Goal: Task Accomplishment & Management: Complete application form

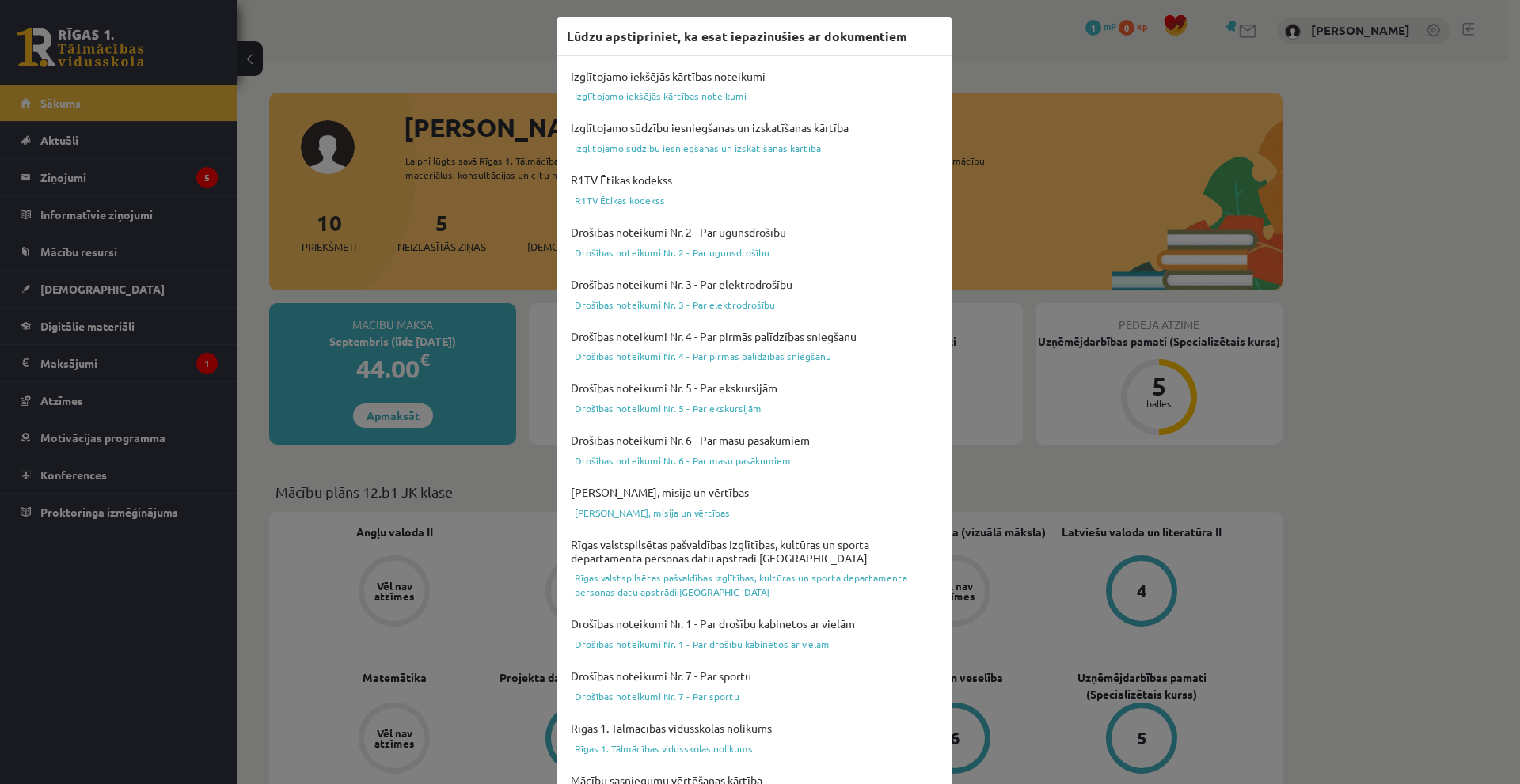
click at [1377, 397] on div "Lūdzu apstipriniet, ka esat iepazinušies ar dokumentiem Izglītojamo iekšējās kā…" at bounding box center [760, 392] width 1520 height 784
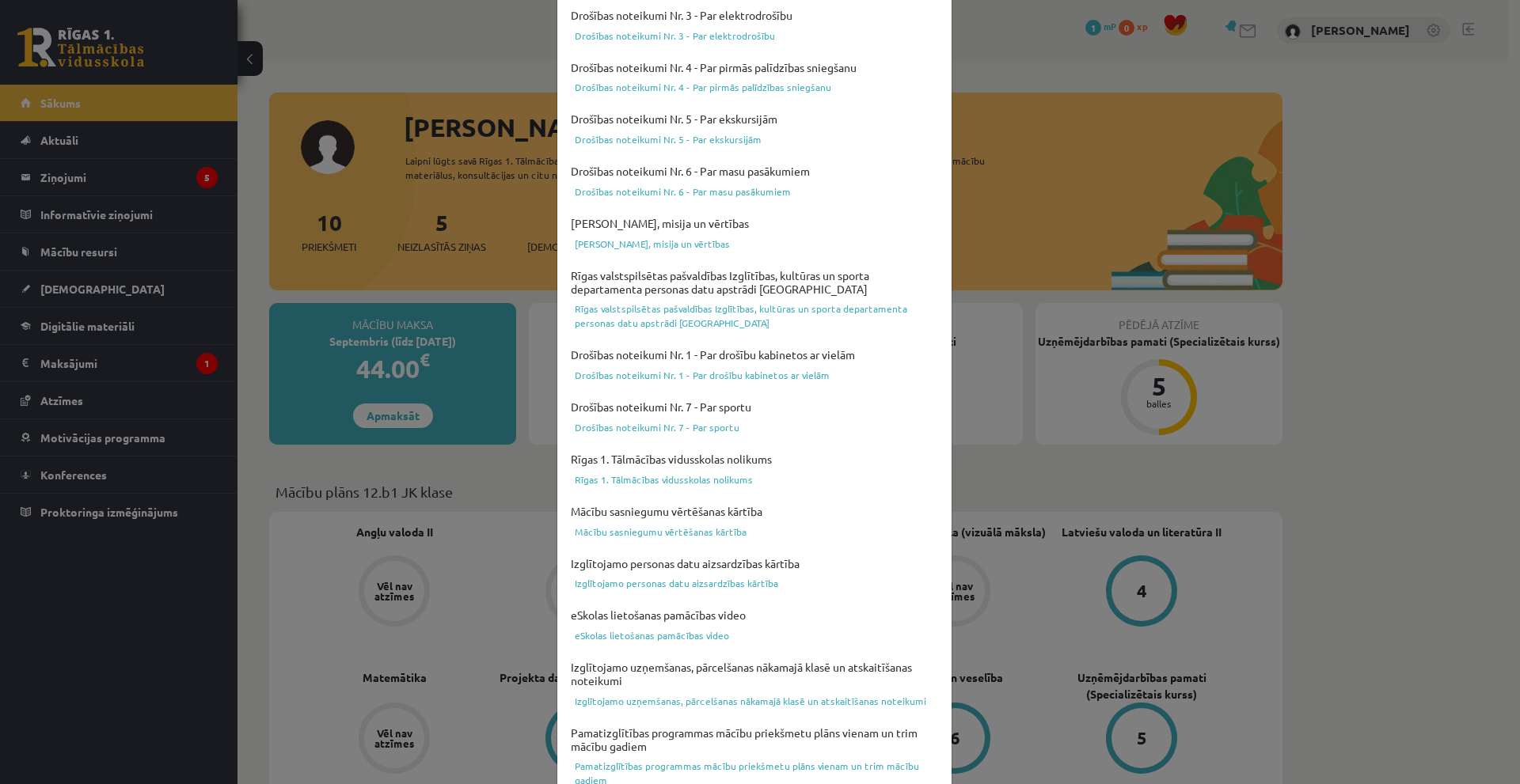
scroll to position [356, 0]
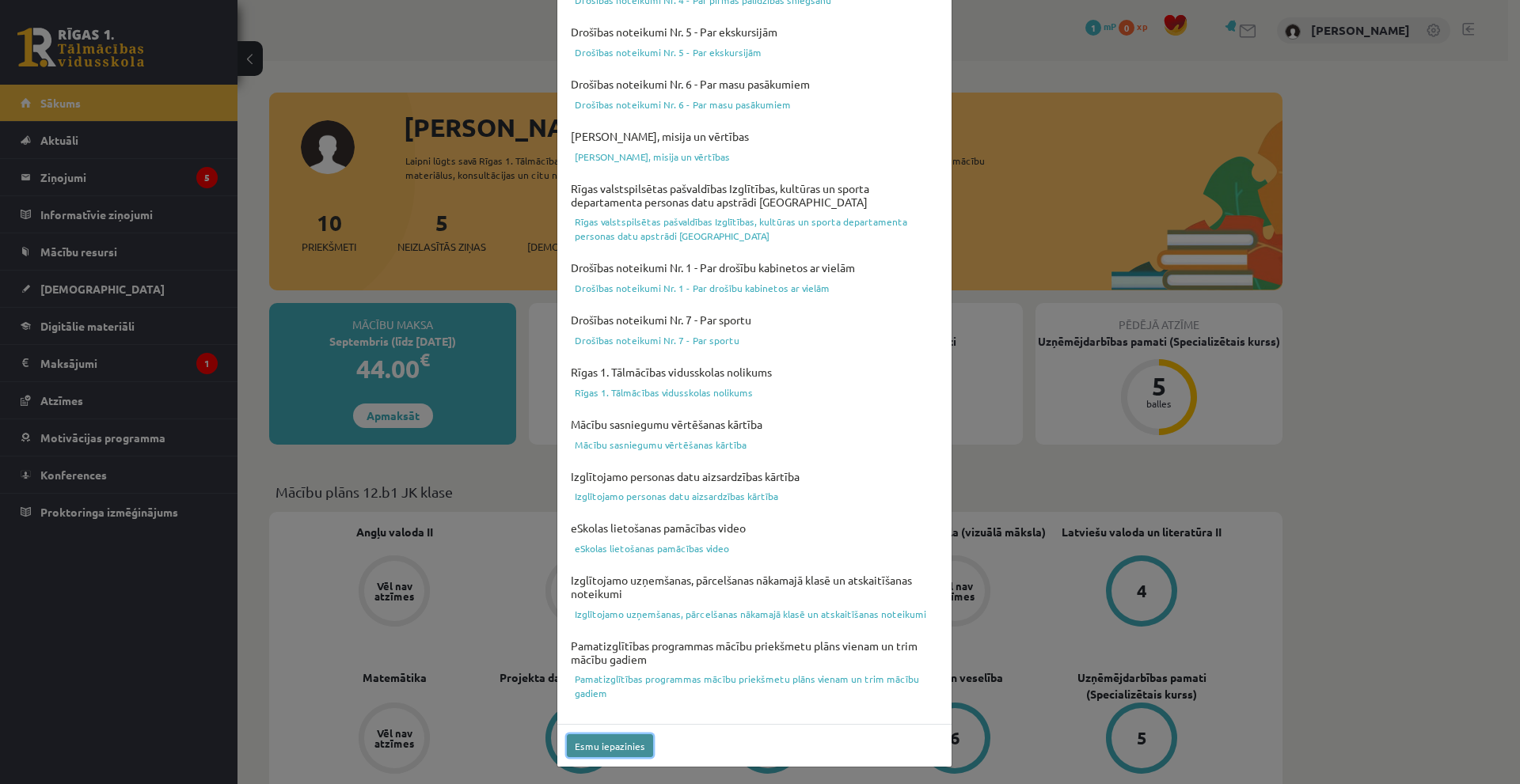
click at [612, 747] on button "Esmu iepazinies" at bounding box center [610, 745] width 86 height 23
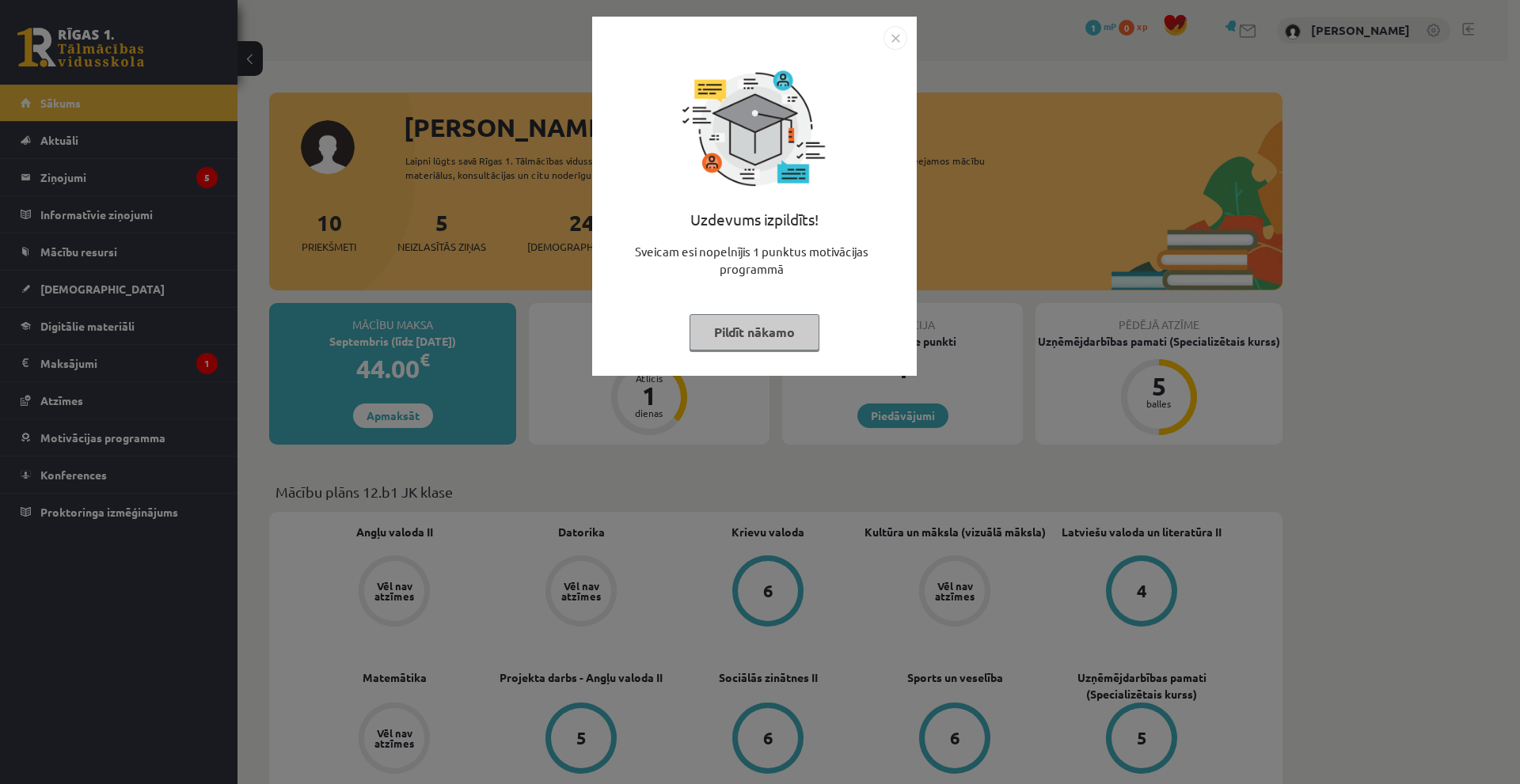
click at [782, 316] on button "Pildīt nākamo" at bounding box center [754, 332] width 130 height 36
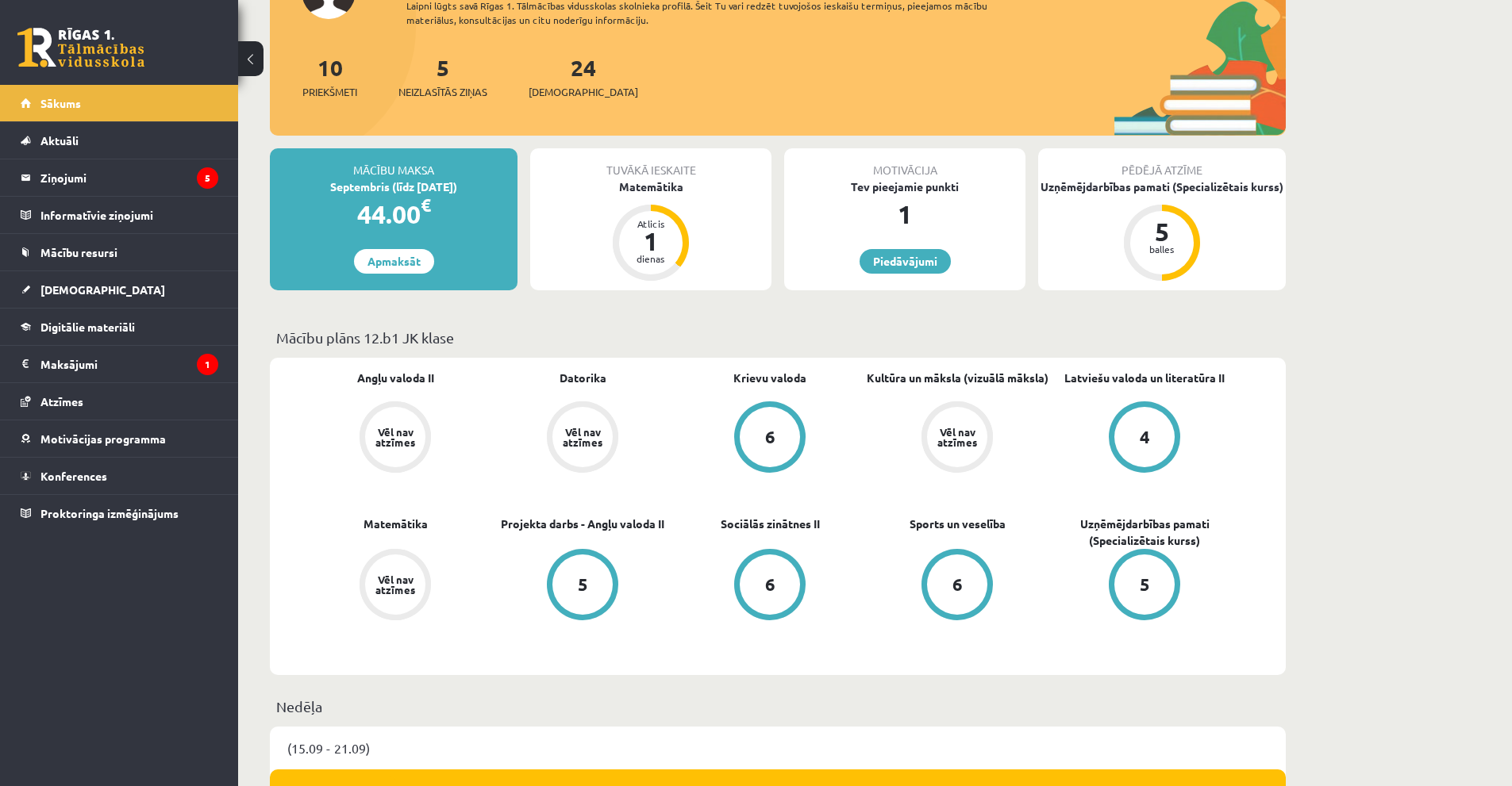
scroll to position [159, 0]
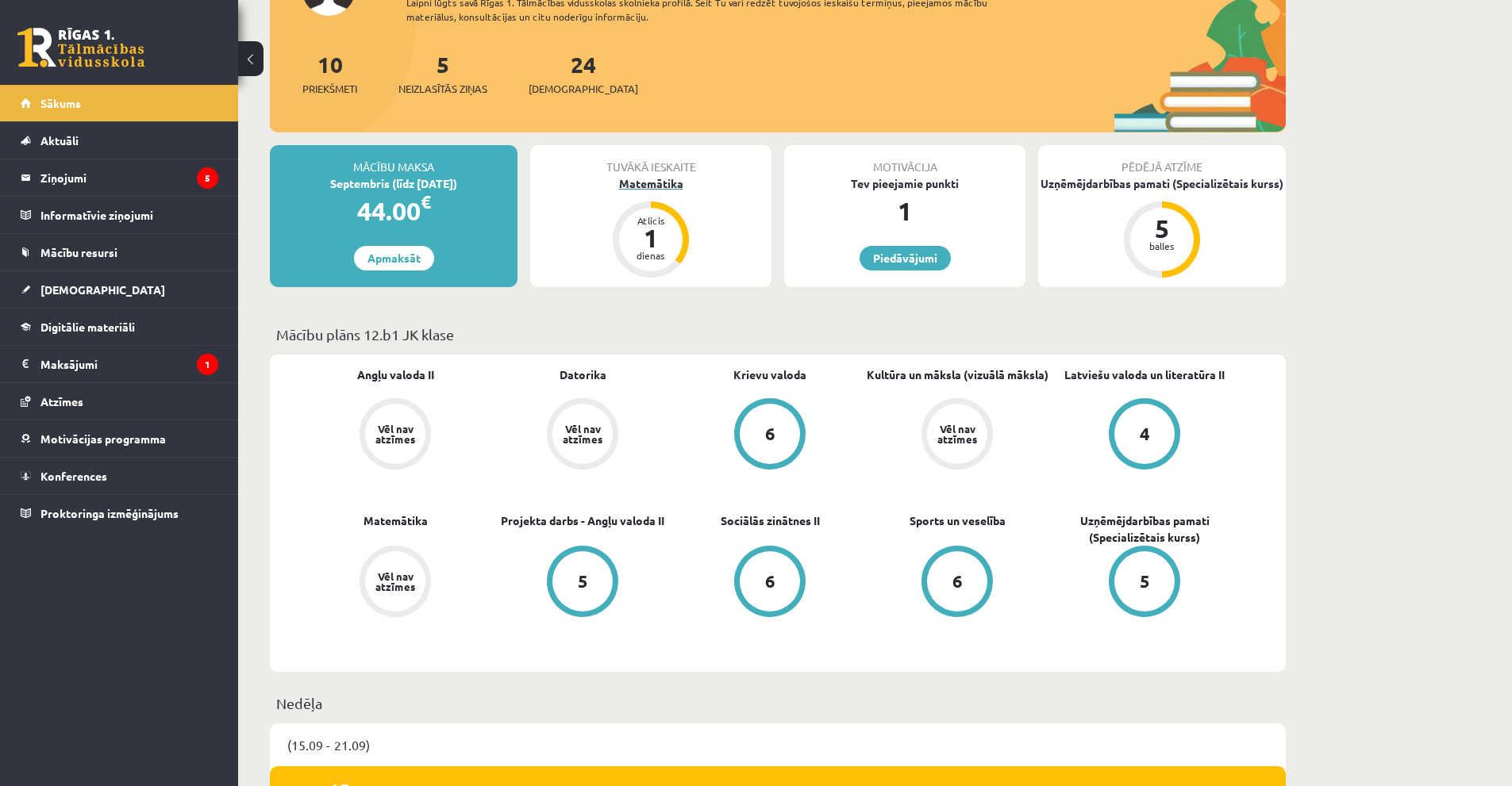
click at [671, 182] on div "Matemātika" at bounding box center [651, 183] width 242 height 16
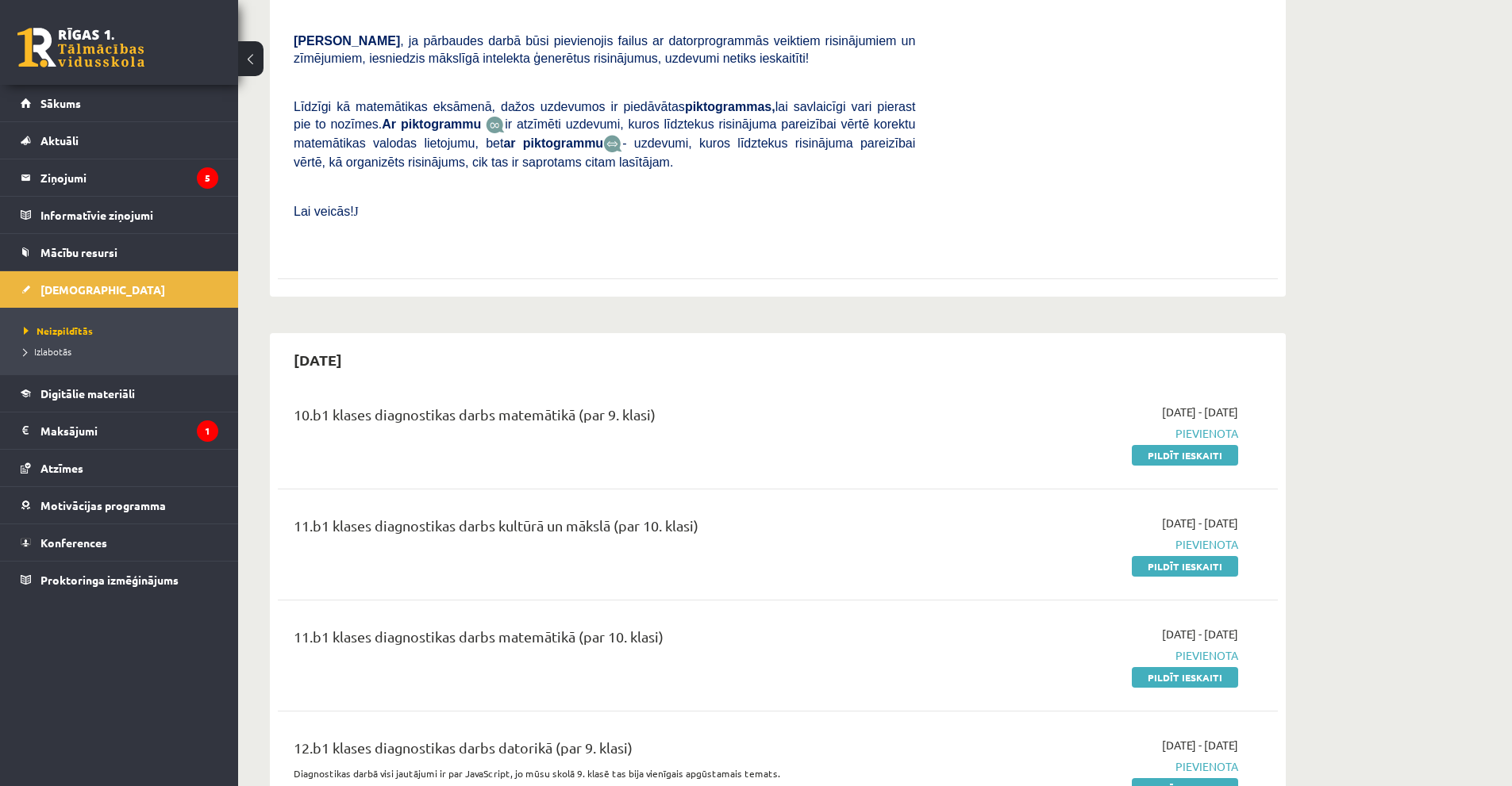
scroll to position [1031, 0]
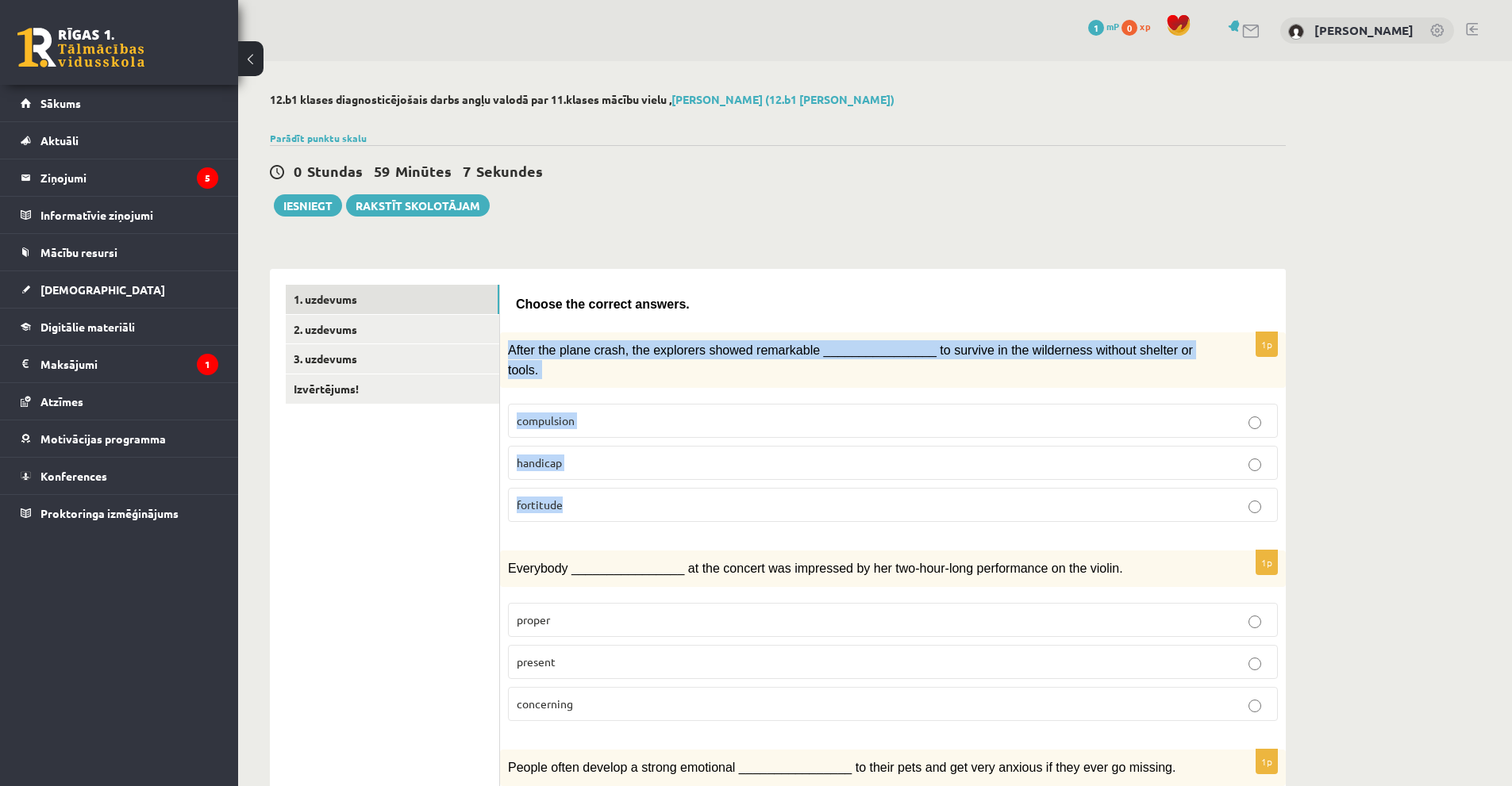
drag, startPoint x: 509, startPoint y: 348, endPoint x: 595, endPoint y: 480, distance: 157.5
click at [595, 480] on div "1p After the plane crash, the explorers showed remarkable ________________ to s…" at bounding box center [893, 433] width 786 height 202
copy div "After the plane crash, the explorers showed remarkable ________________ to surv…"
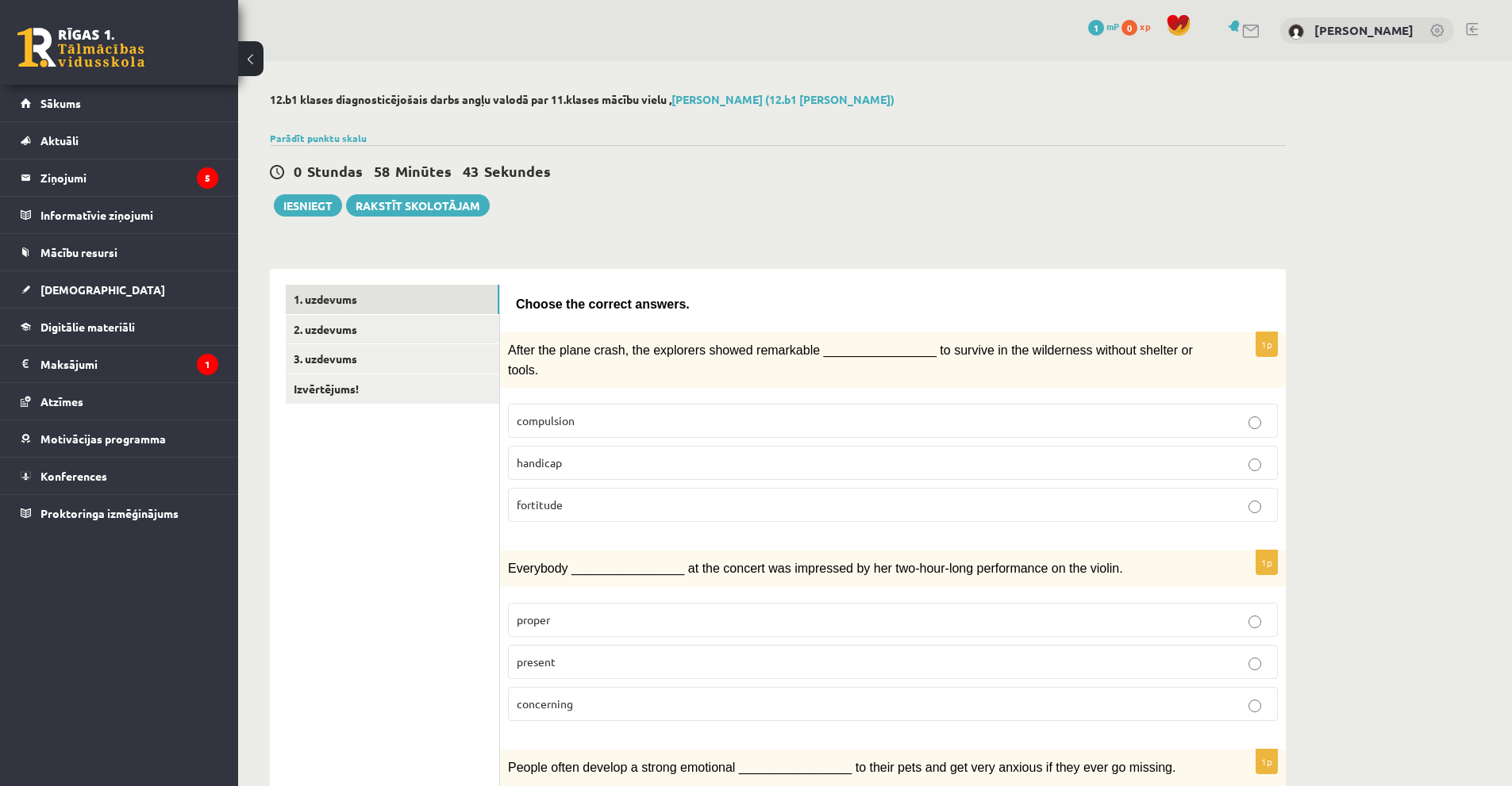
click at [638, 496] on p "fortitude" at bounding box center [893, 505] width 753 height 16
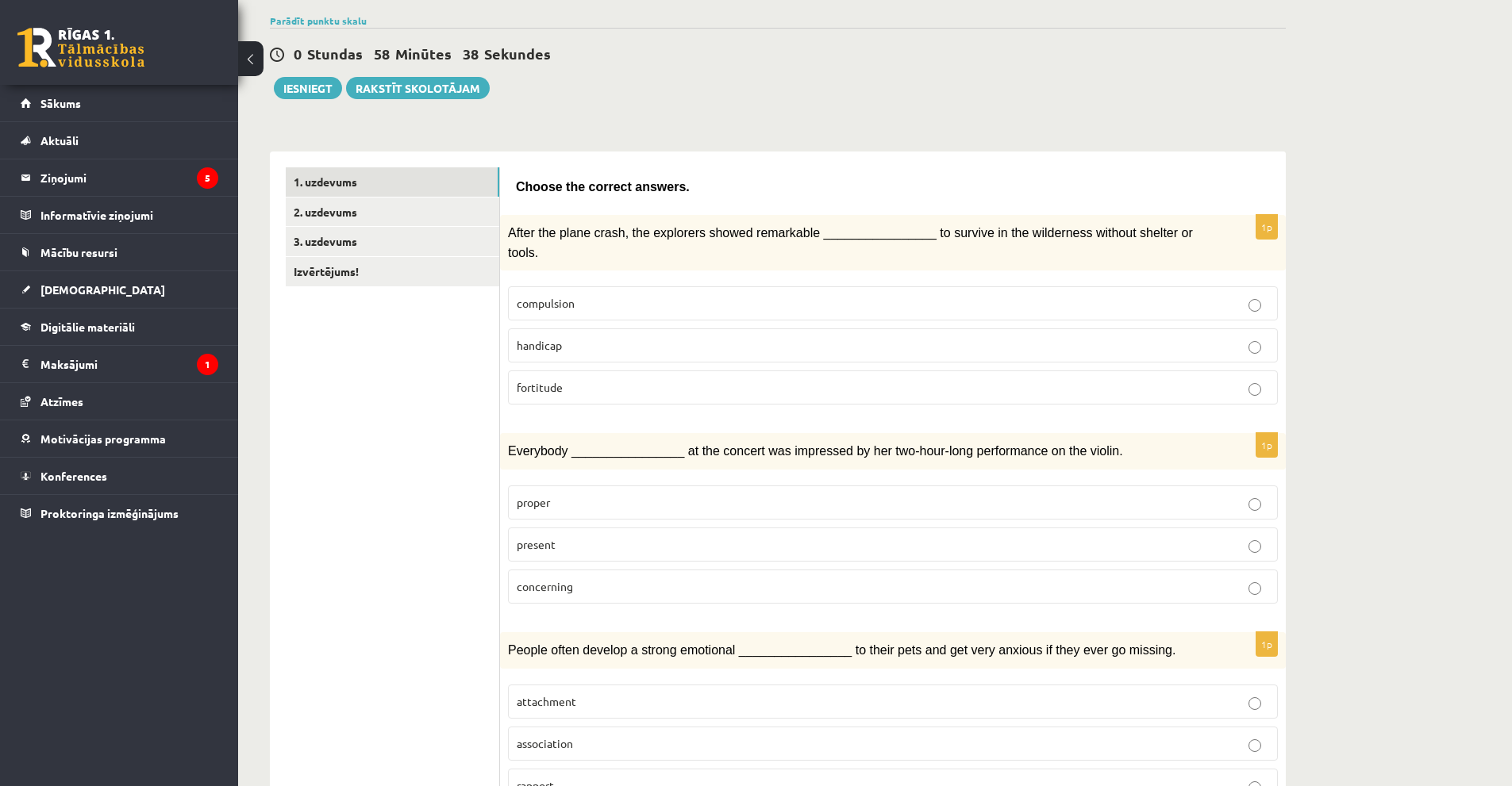
scroll to position [159, 0]
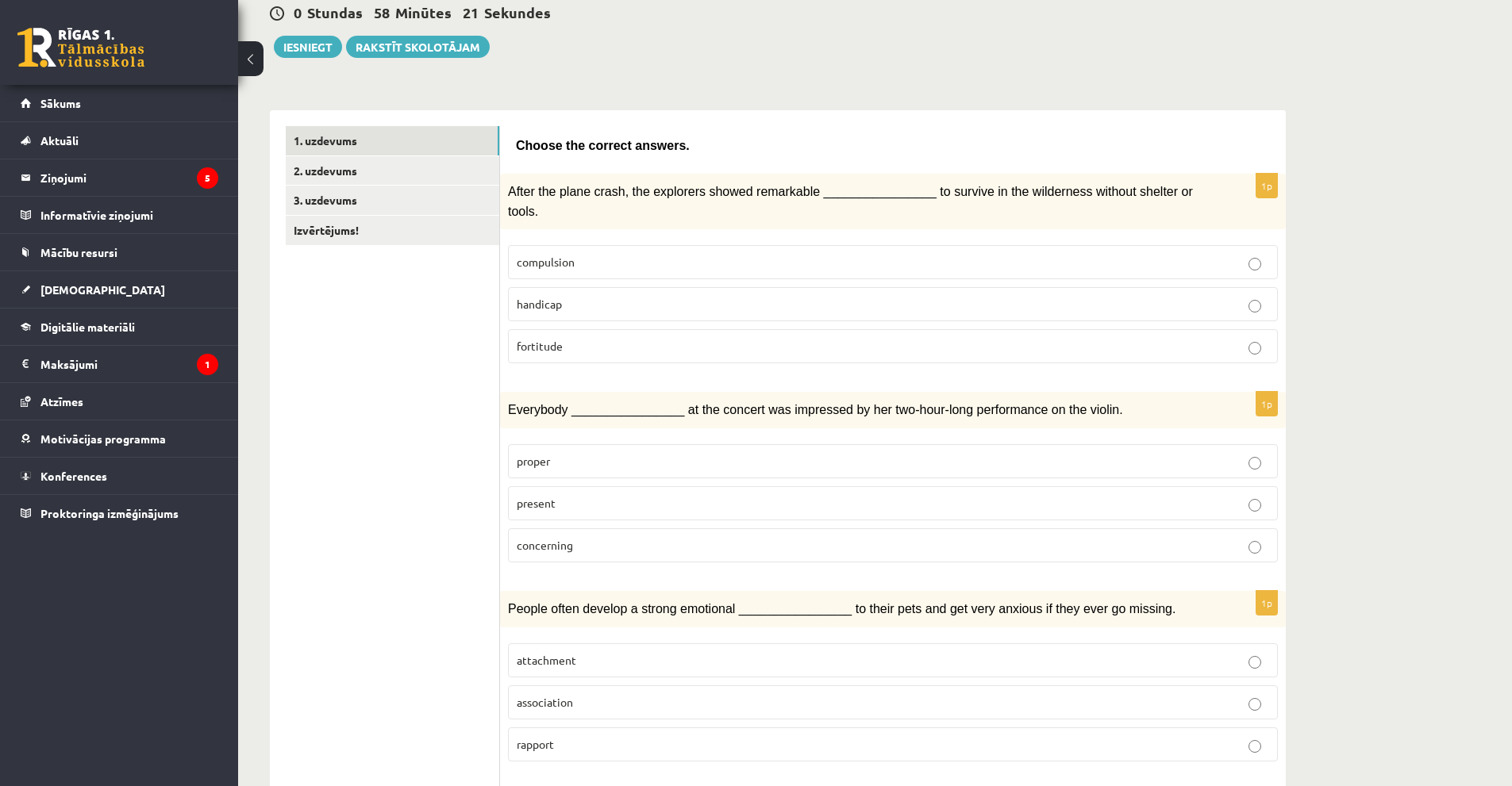
click at [657, 495] on p "present" at bounding box center [893, 503] width 753 height 16
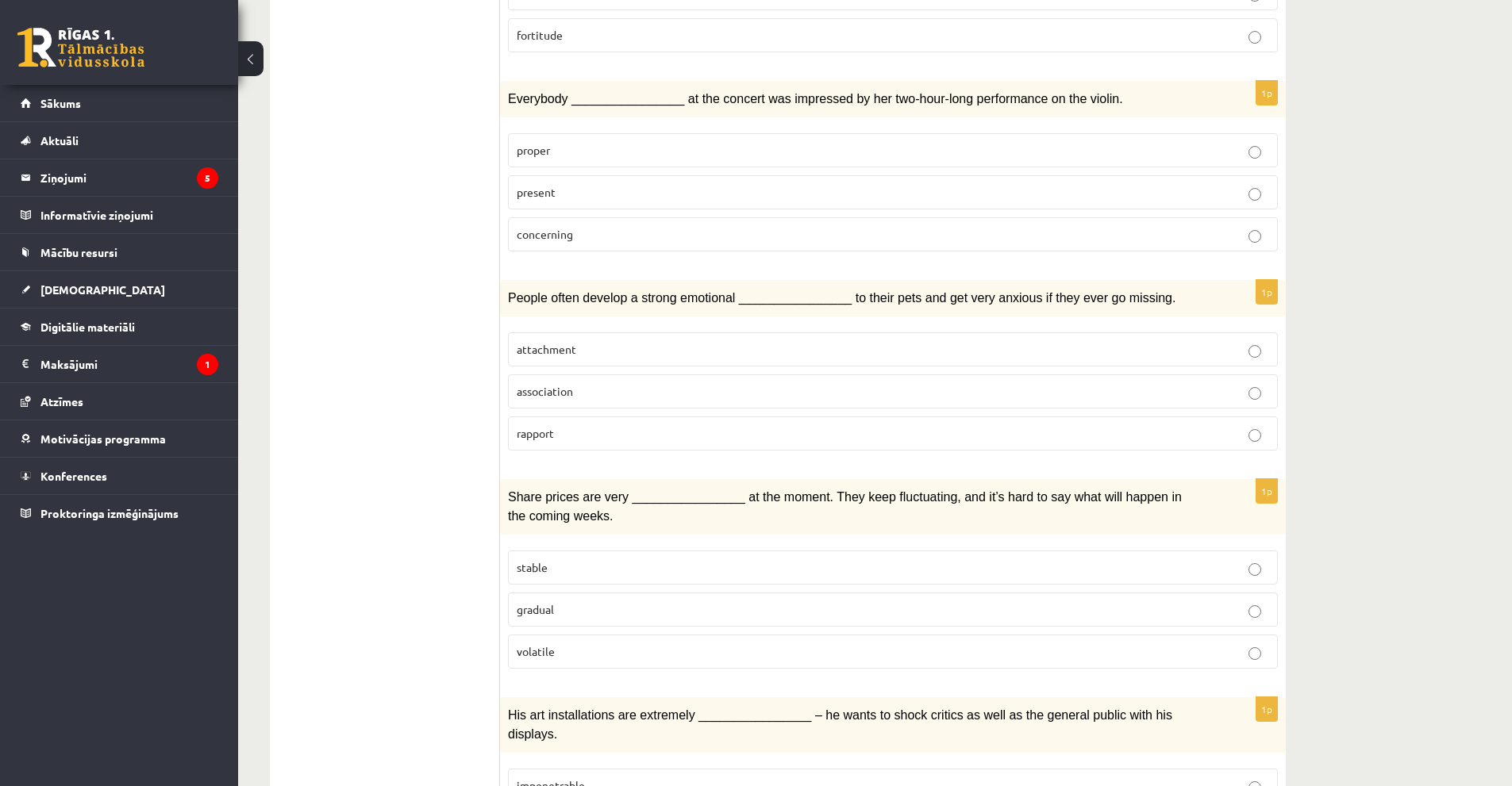
scroll to position [476, 0]
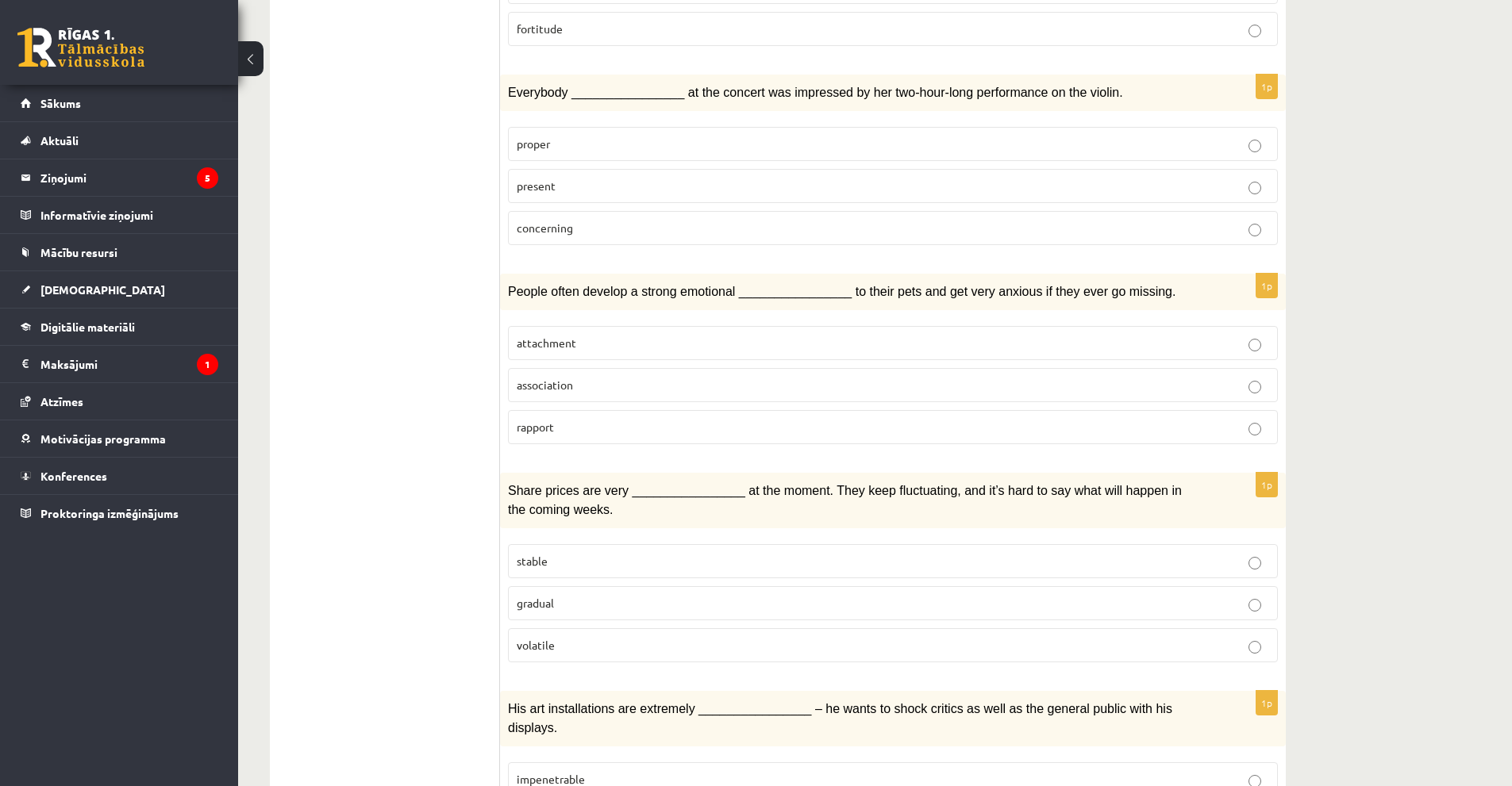
click at [634, 335] on p "attachment" at bounding box center [893, 343] width 753 height 16
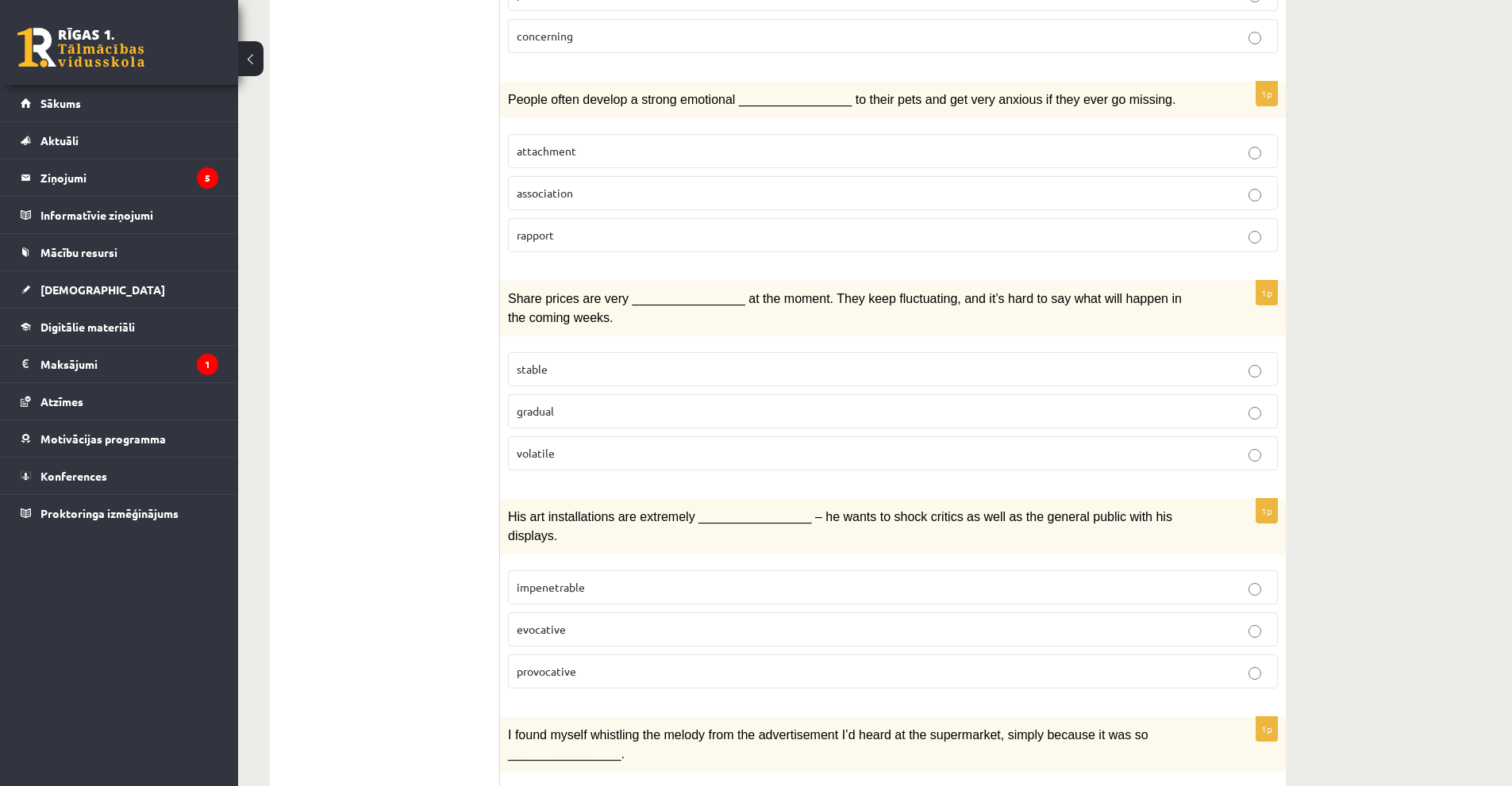
scroll to position [714, 0]
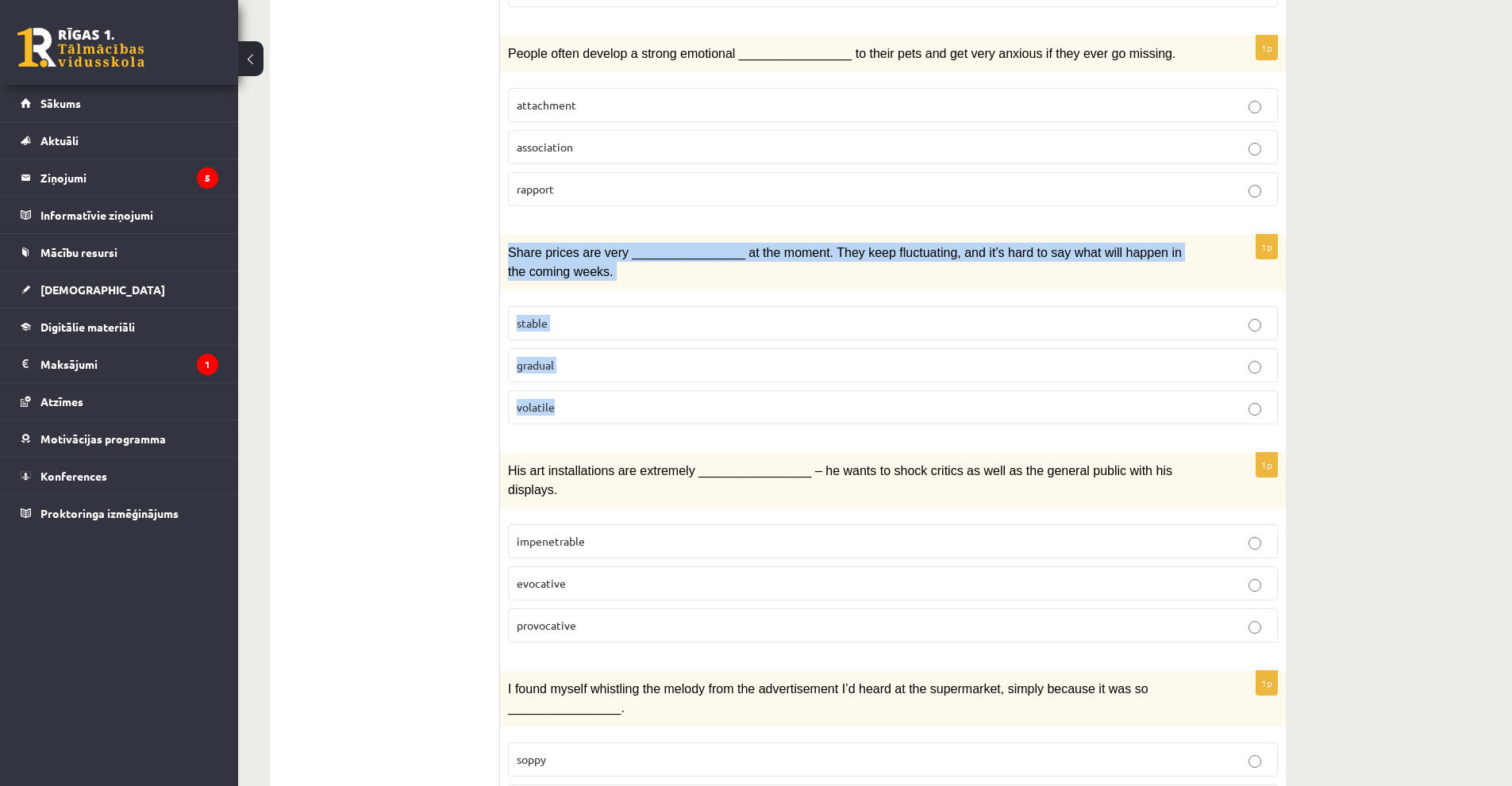
drag, startPoint x: 508, startPoint y: 224, endPoint x: 641, endPoint y: 362, distance: 191.7
click at [641, 362] on div "1p Share prices are very ________________ at the moment. They keep fluctuating,…" at bounding box center [893, 336] width 786 height 202
copy div "Share prices are very ________________ at the moment. They keep fluctuating, an…"
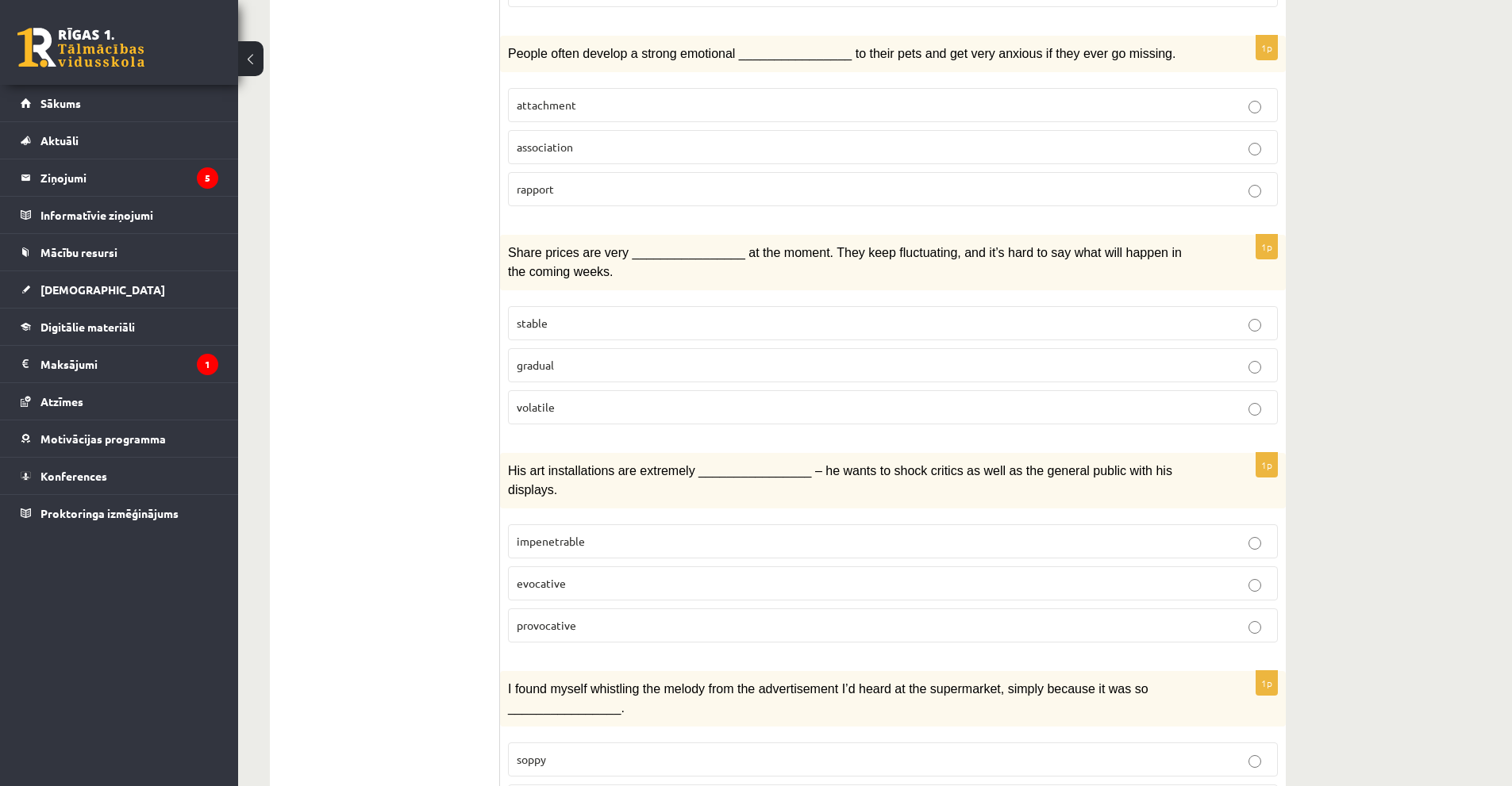
click at [1397, 194] on div "12.b1 klases diagnosticējošais darbs angļu valodā par 11.klases mācību vielu , …" at bounding box center [875, 800] width 1274 height 2904
click at [552, 400] on span "volatile" at bounding box center [536, 408] width 38 height 15
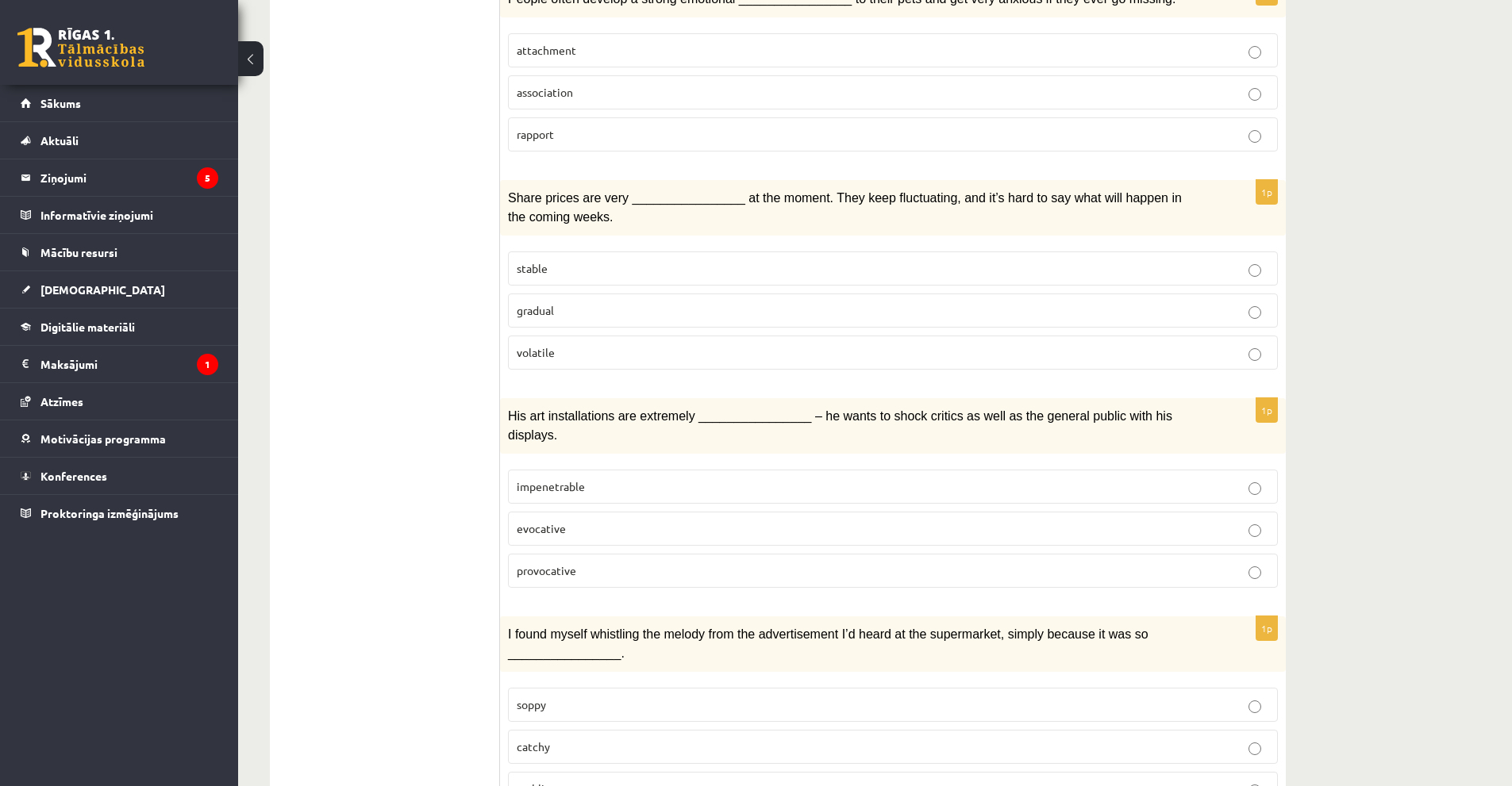
scroll to position [873, 0]
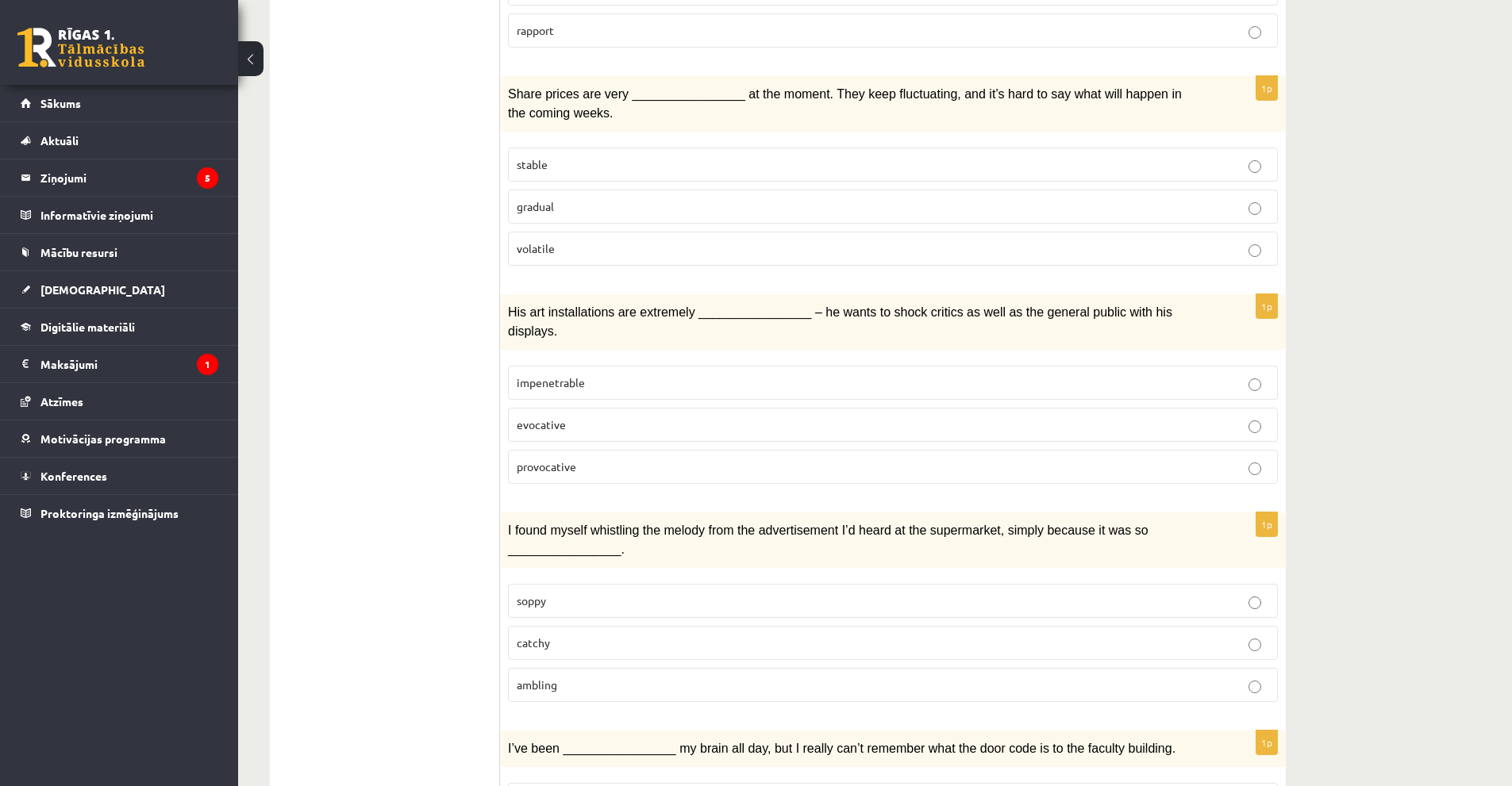
click at [593, 458] on p "provocative" at bounding box center [893, 467] width 753 height 16
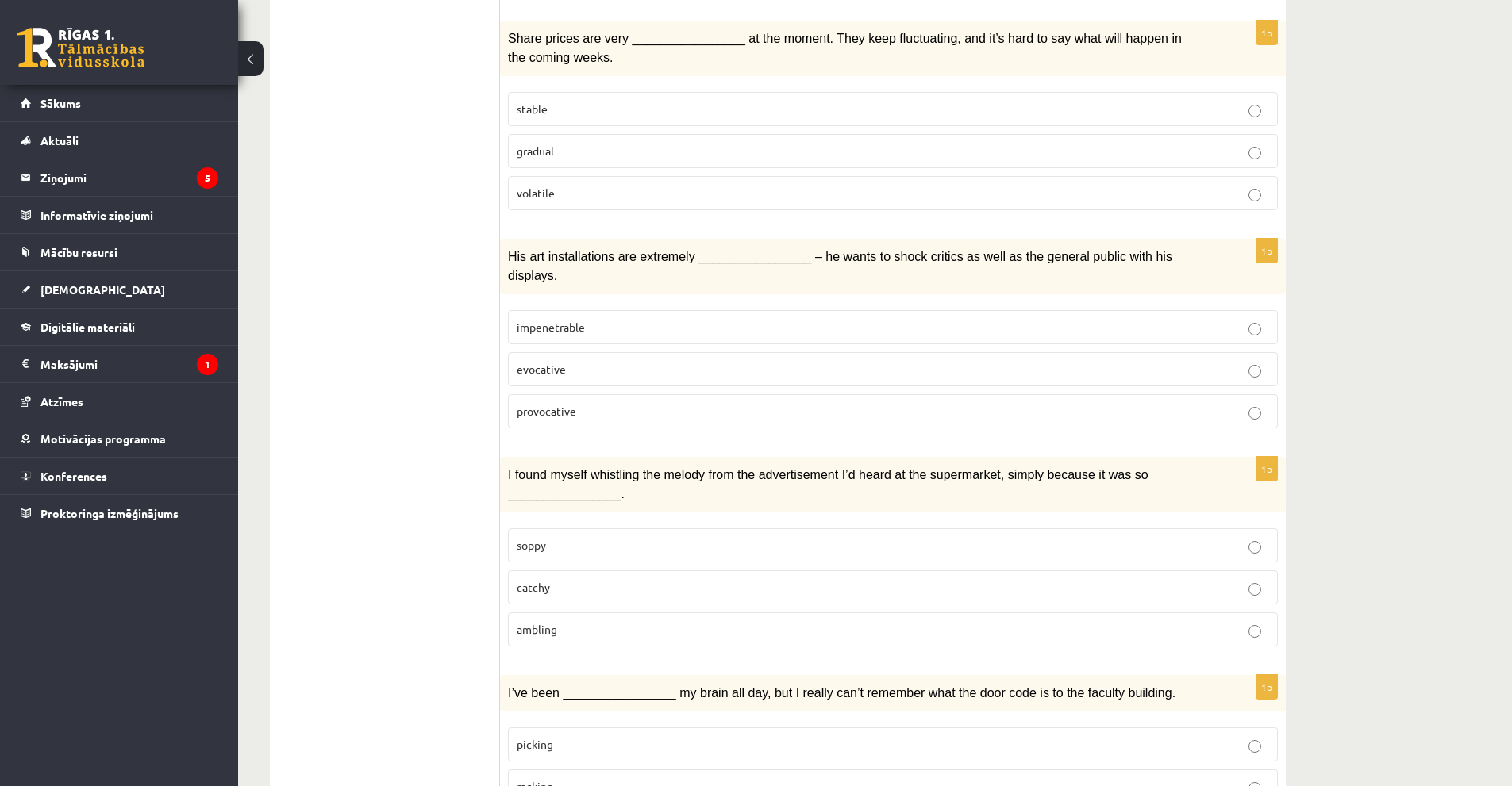
scroll to position [1111, 0]
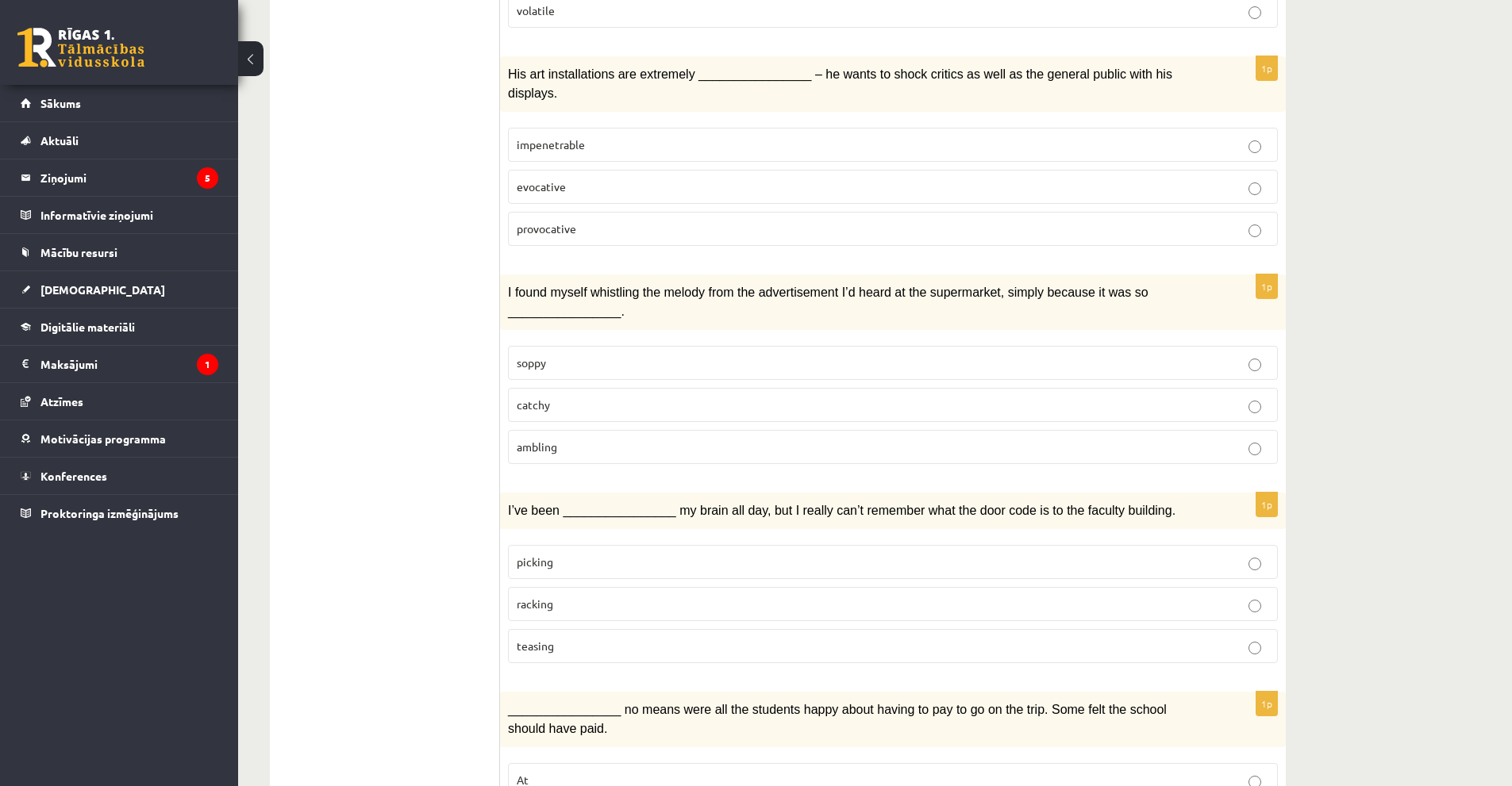
click at [678, 397] on p "catchy" at bounding box center [893, 405] width 753 height 16
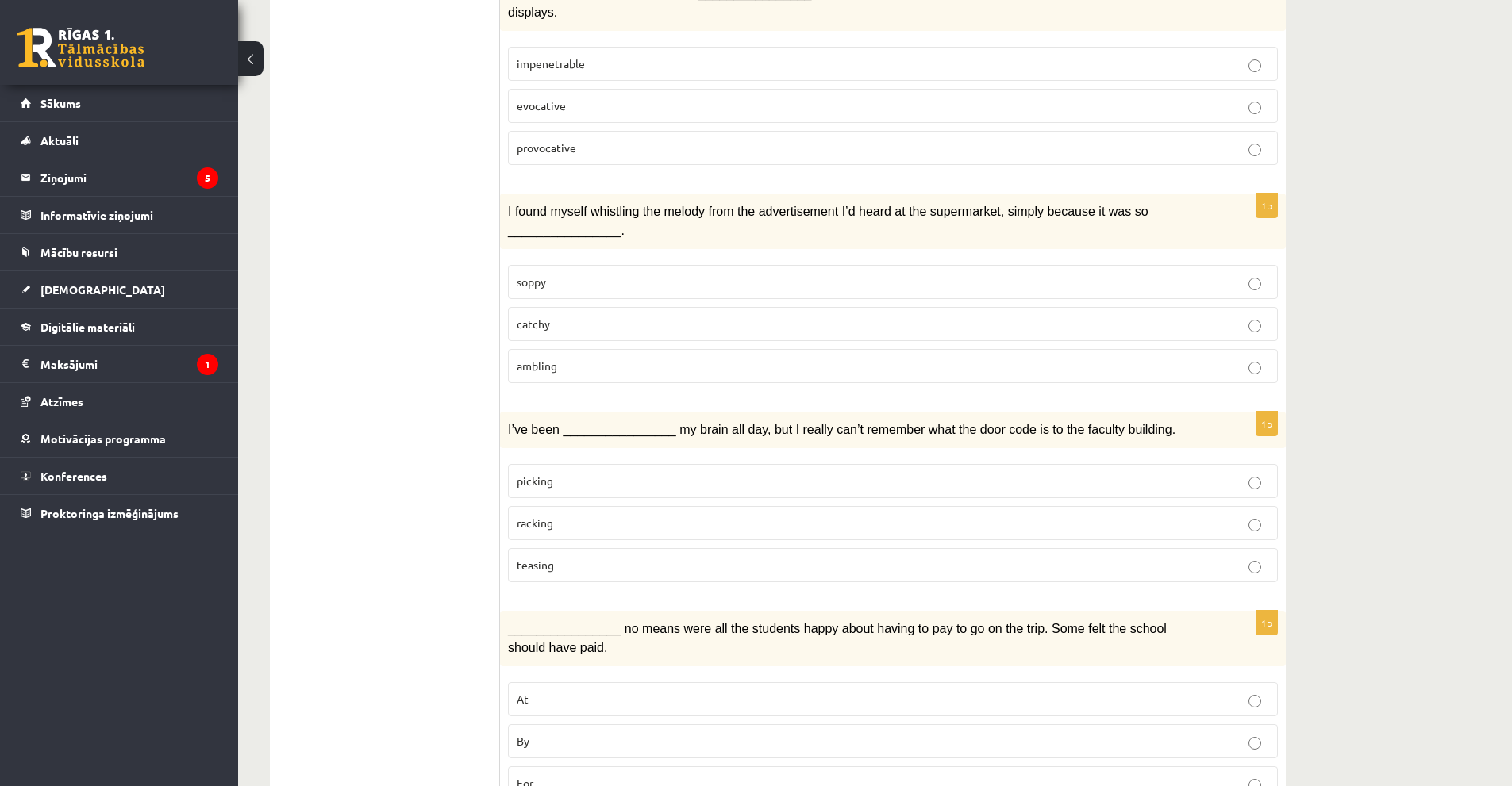
scroll to position [1270, 0]
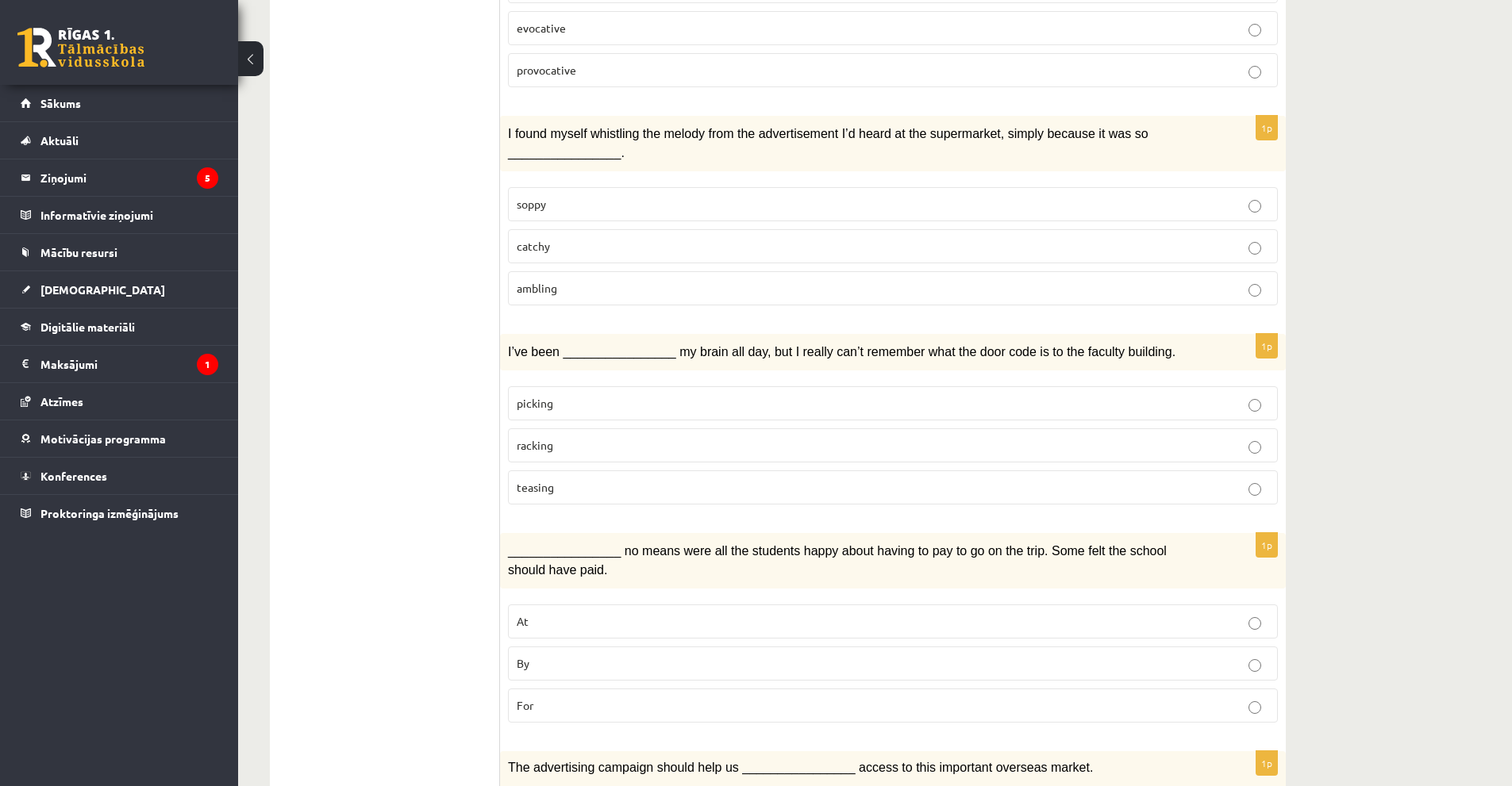
click at [666, 437] on p "racking" at bounding box center [893, 446] width 753 height 16
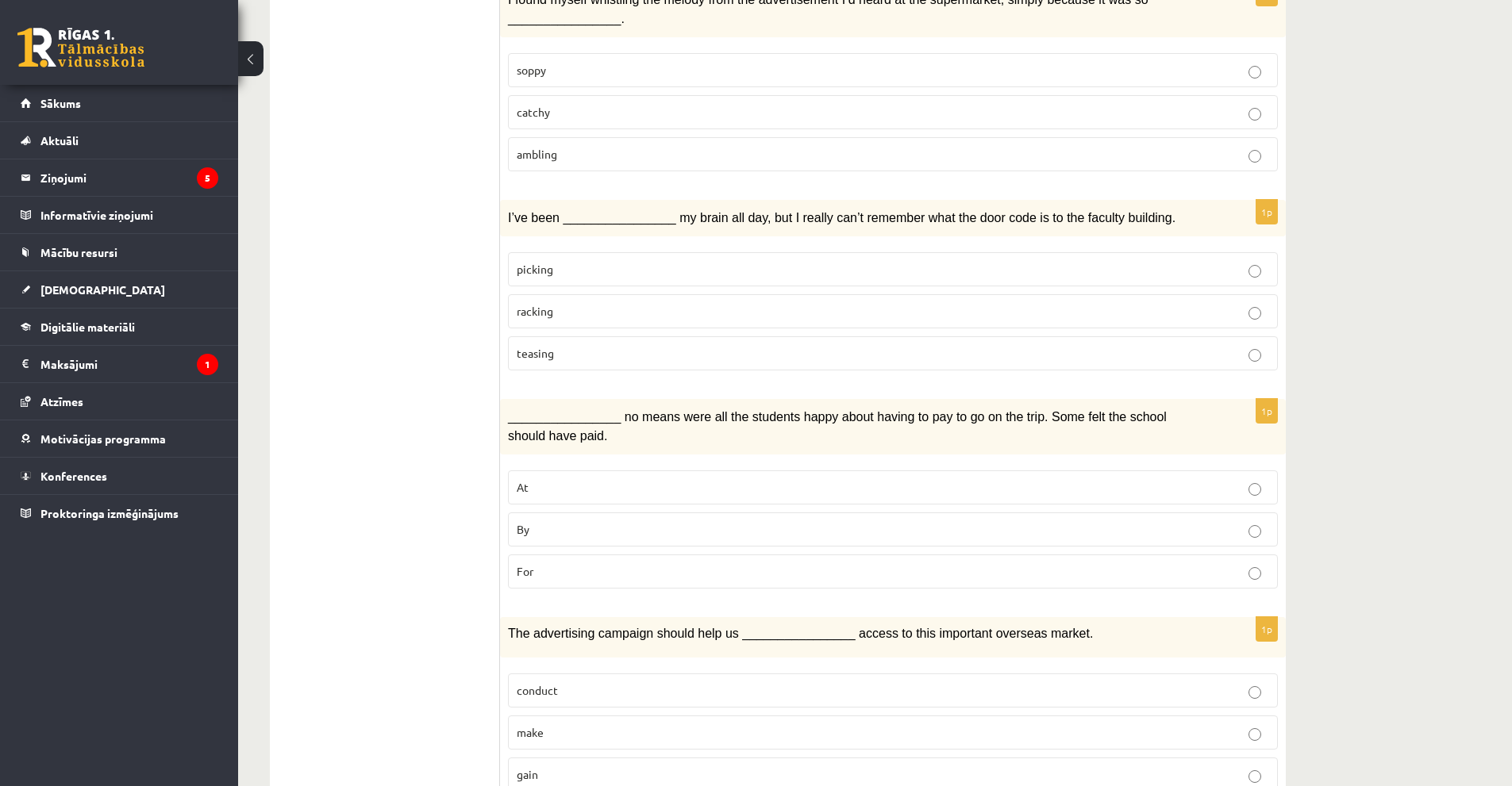
scroll to position [1428, 0]
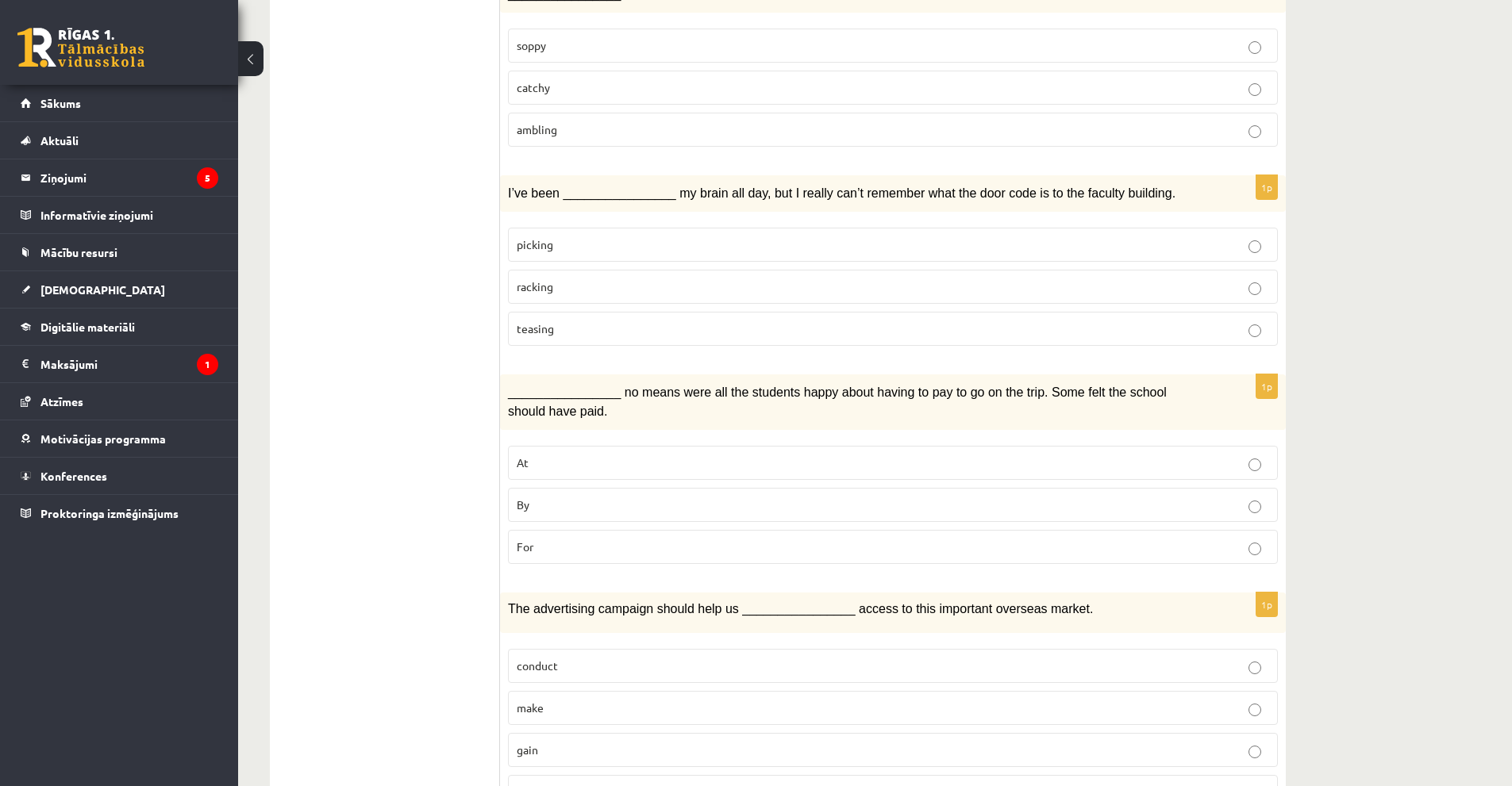
click at [628, 496] on p "By" at bounding box center [893, 505] width 753 height 16
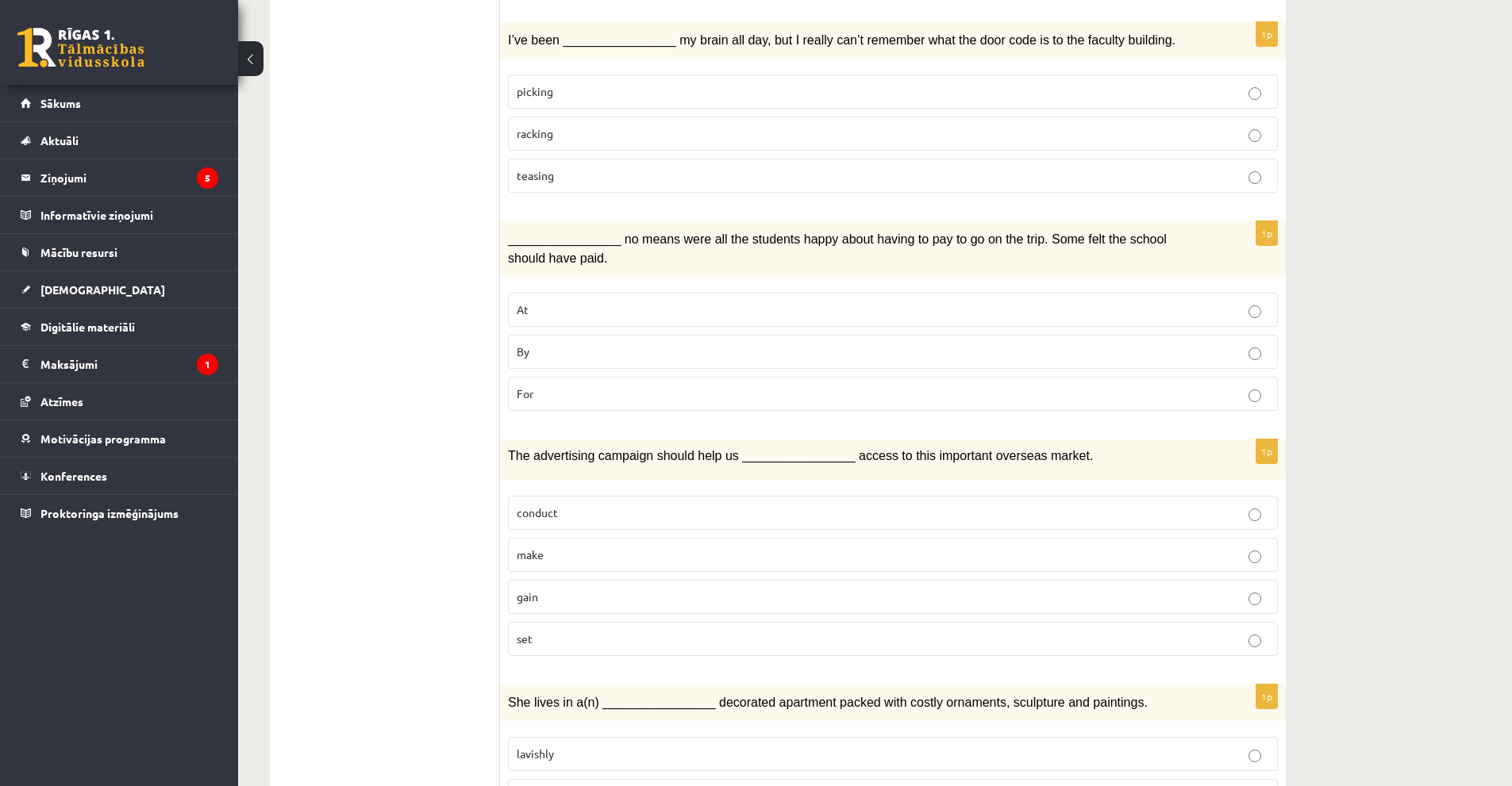
scroll to position [1587, 0]
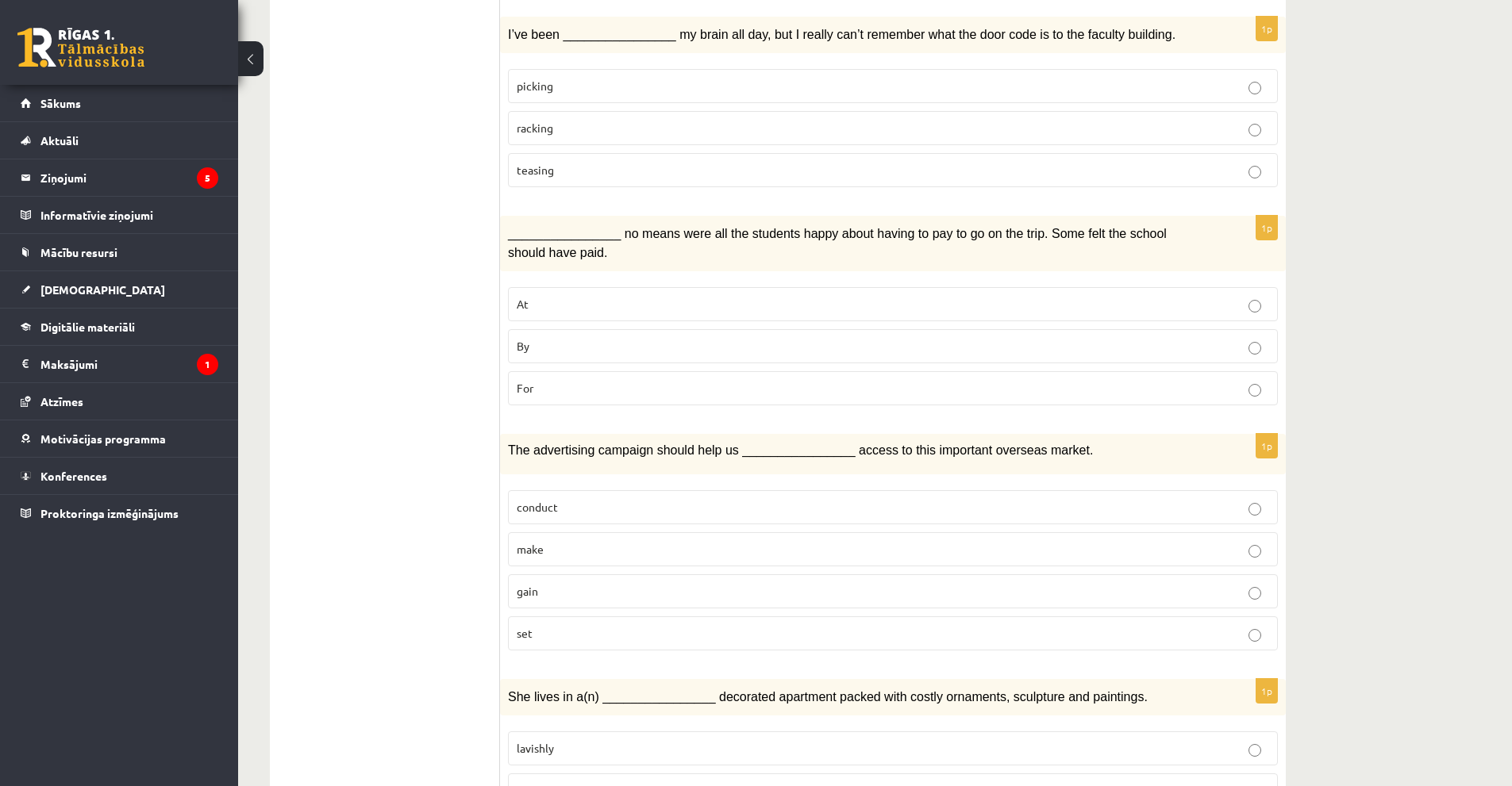
click at [564, 583] on p "gain" at bounding box center [893, 591] width 753 height 16
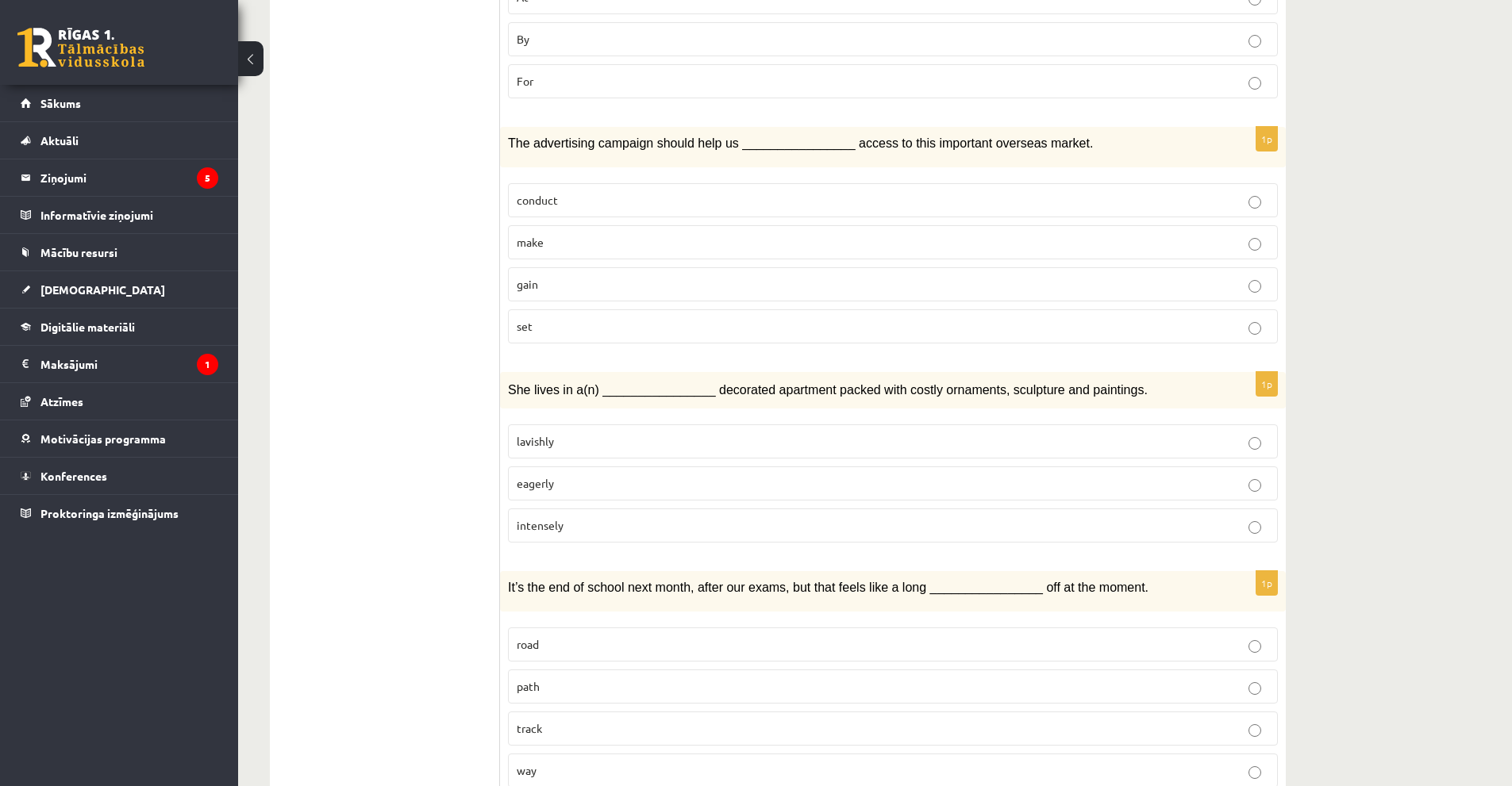
scroll to position [1904, 0]
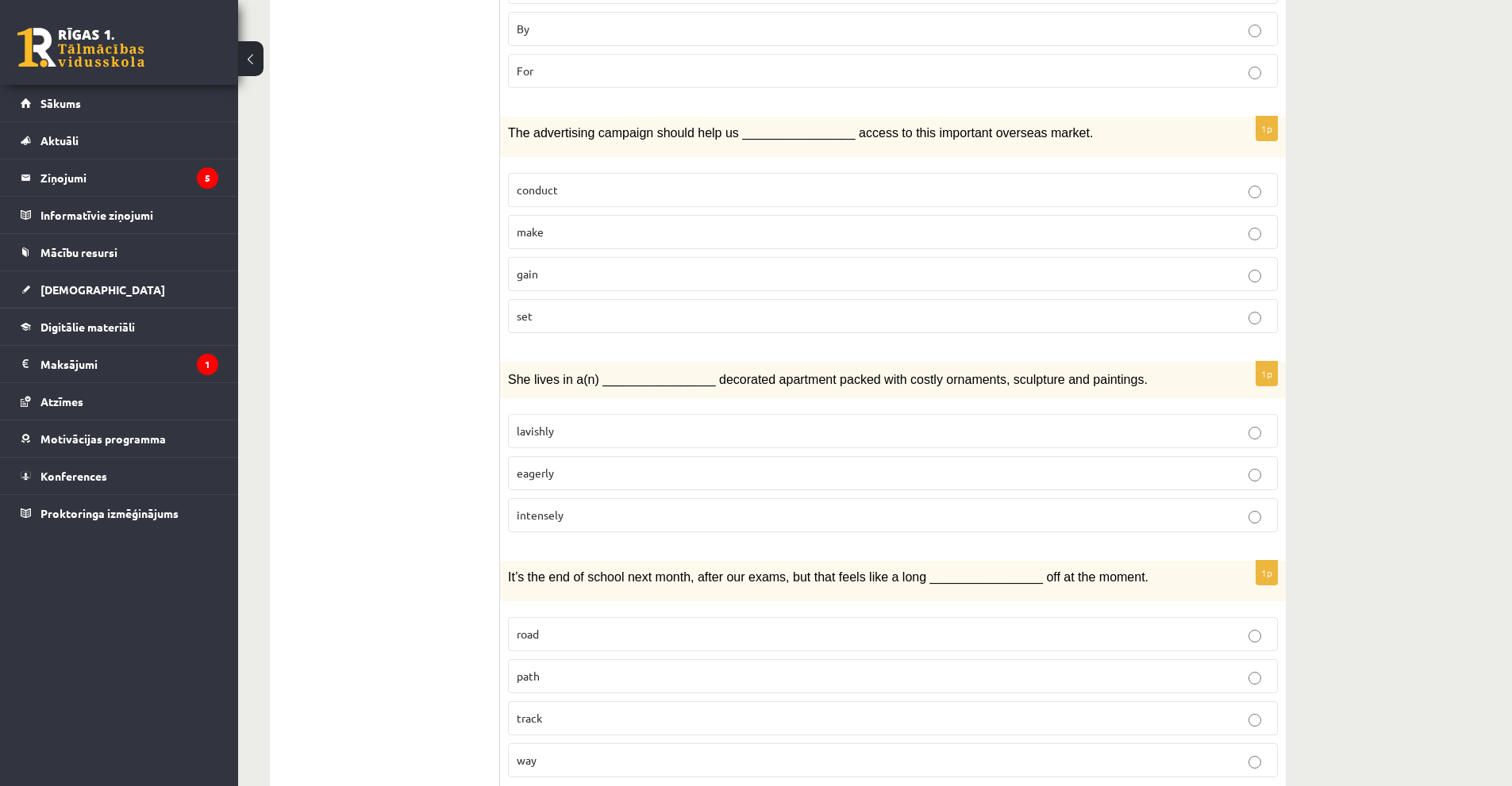
click at [598, 423] on p "lavishly" at bounding box center [893, 431] width 753 height 16
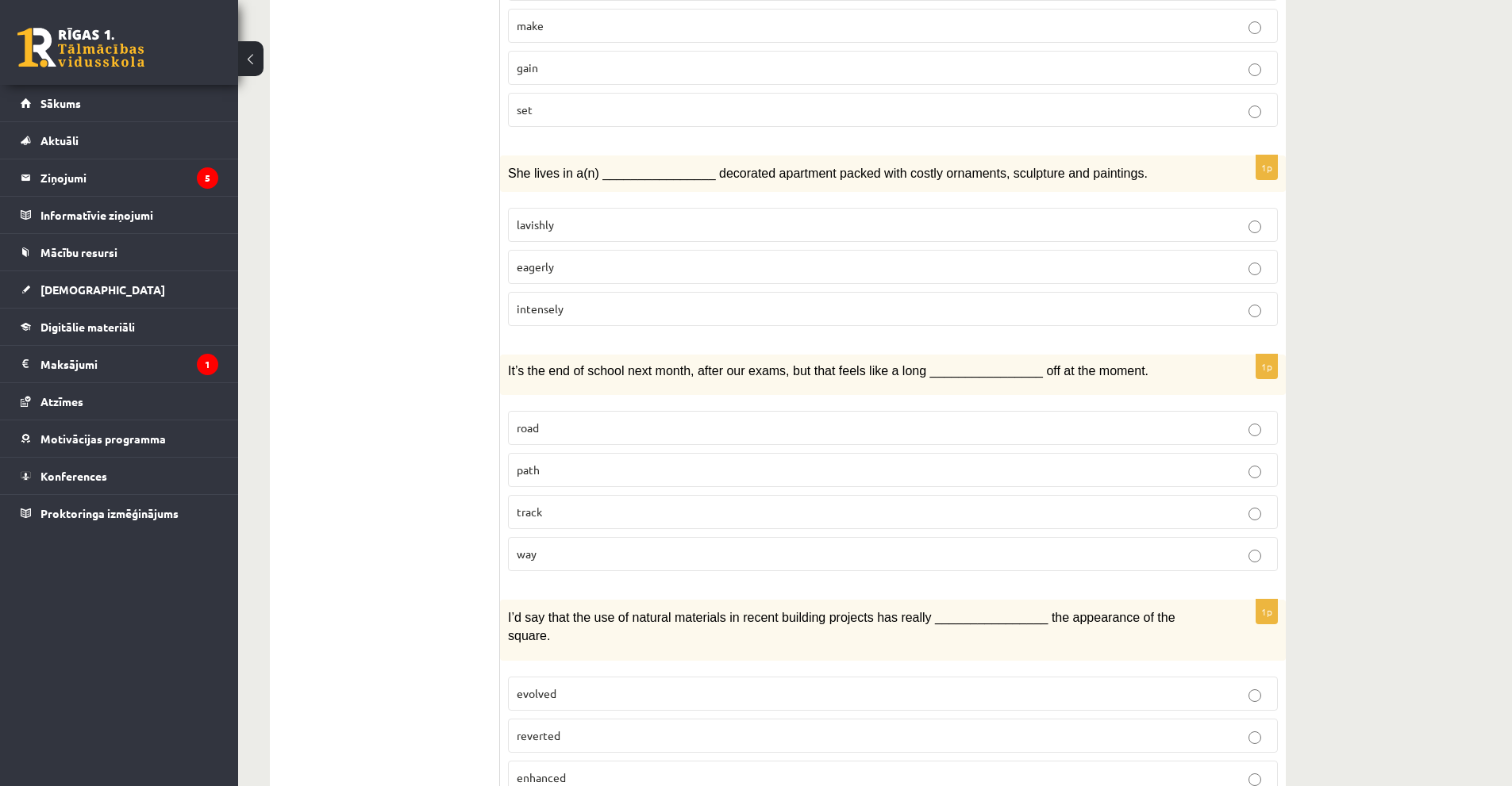
scroll to position [2114, 0]
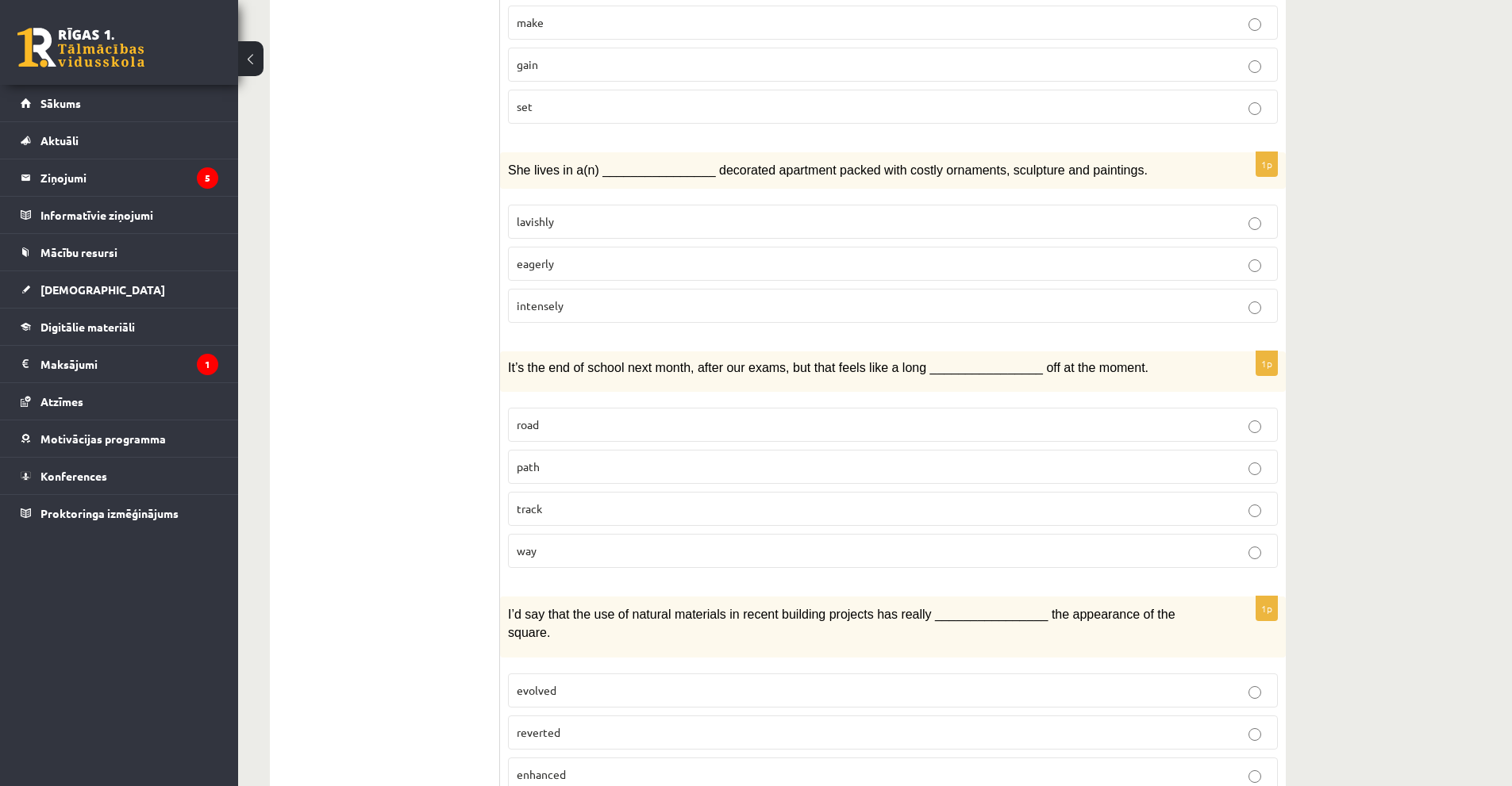
click at [748, 501] on p "track" at bounding box center [893, 509] width 753 height 16
click at [754, 543] on p "way" at bounding box center [893, 551] width 753 height 16
click at [696, 683] on p "evolved" at bounding box center [893, 691] width 753 height 16
click at [694, 766] on p "enhanced" at bounding box center [893, 774] width 753 height 16
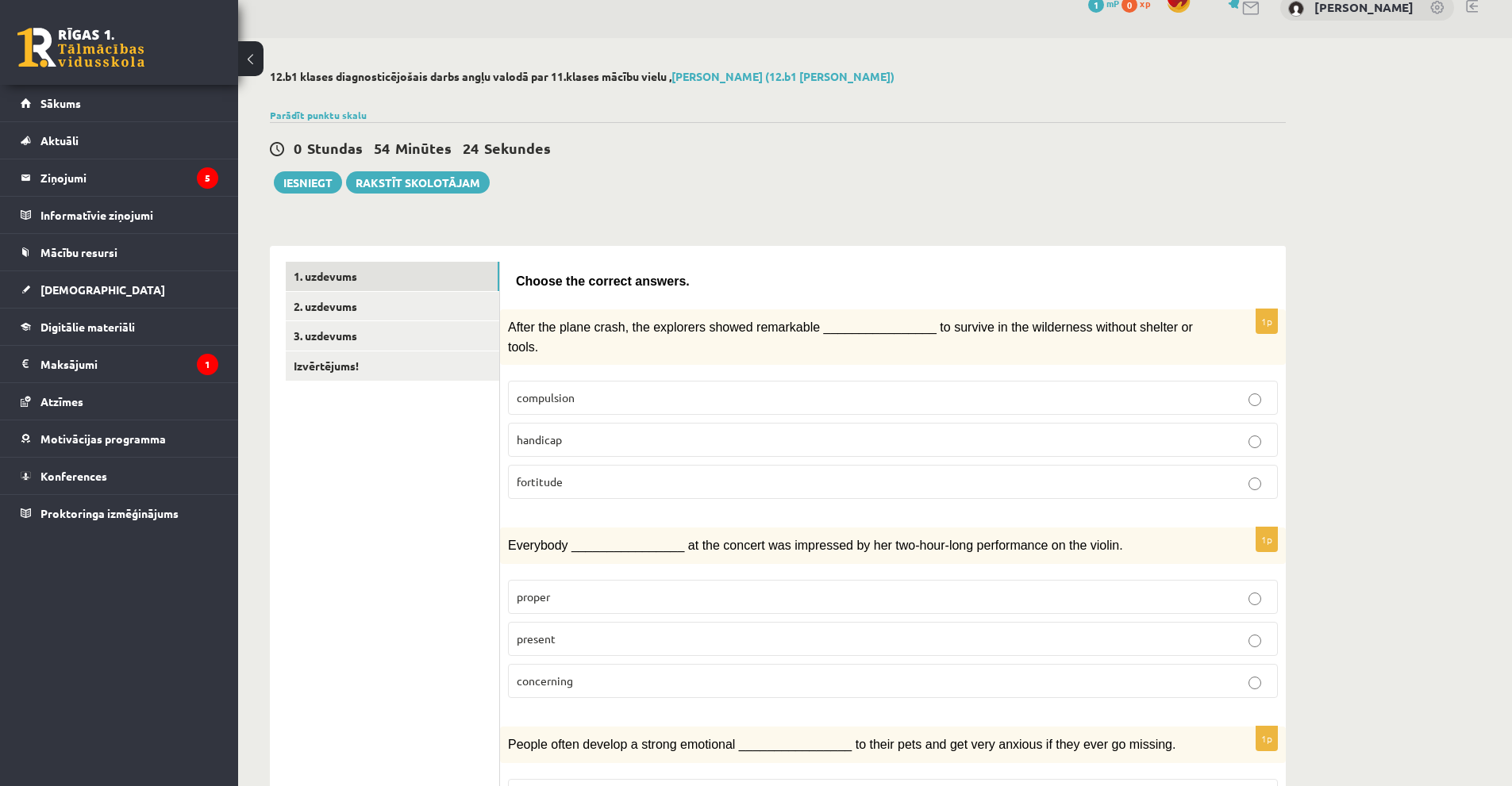
scroll to position [0, 0]
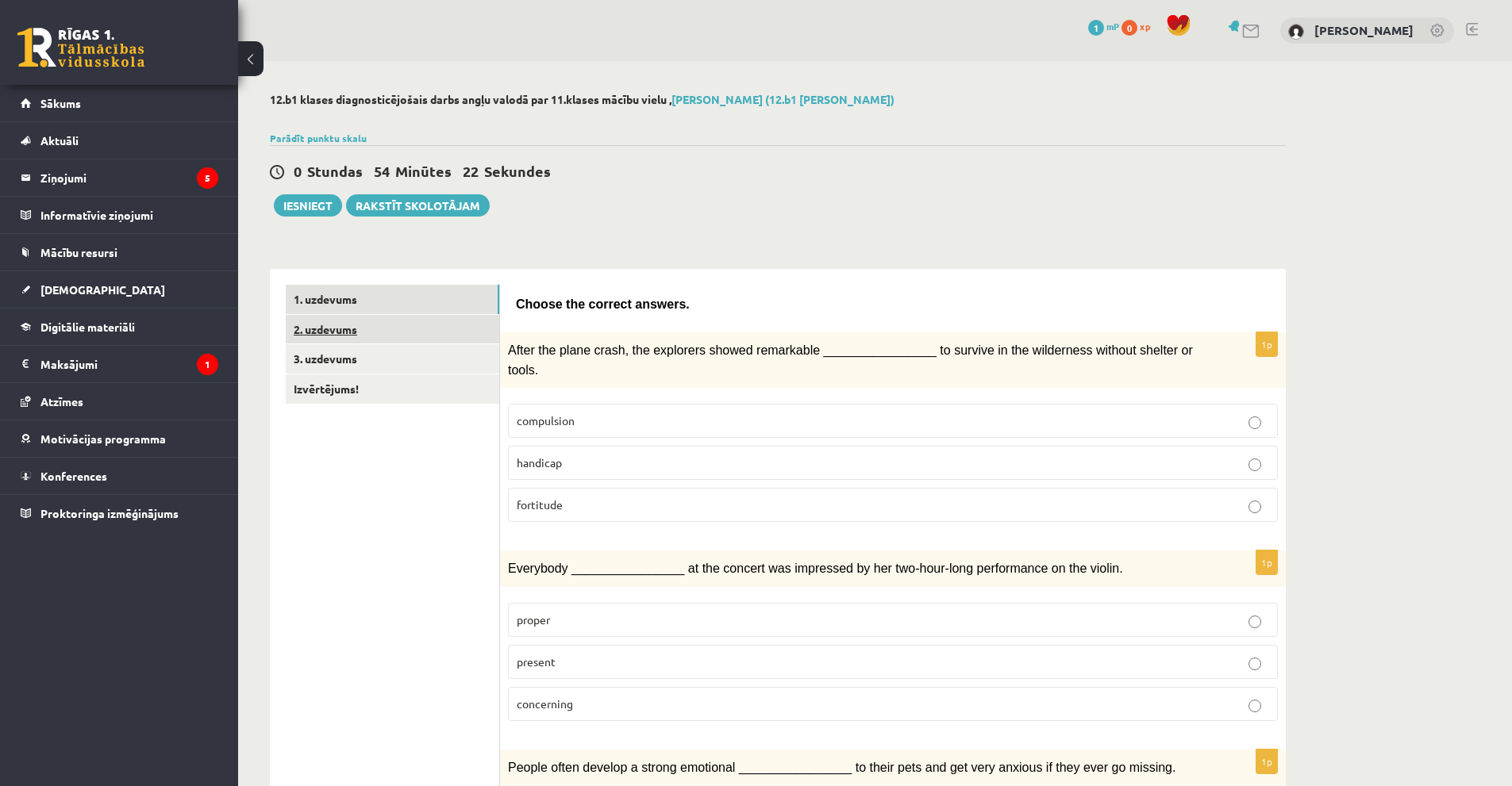
click at [457, 333] on link "2. uzdevums" at bounding box center [392, 329] width 213 height 29
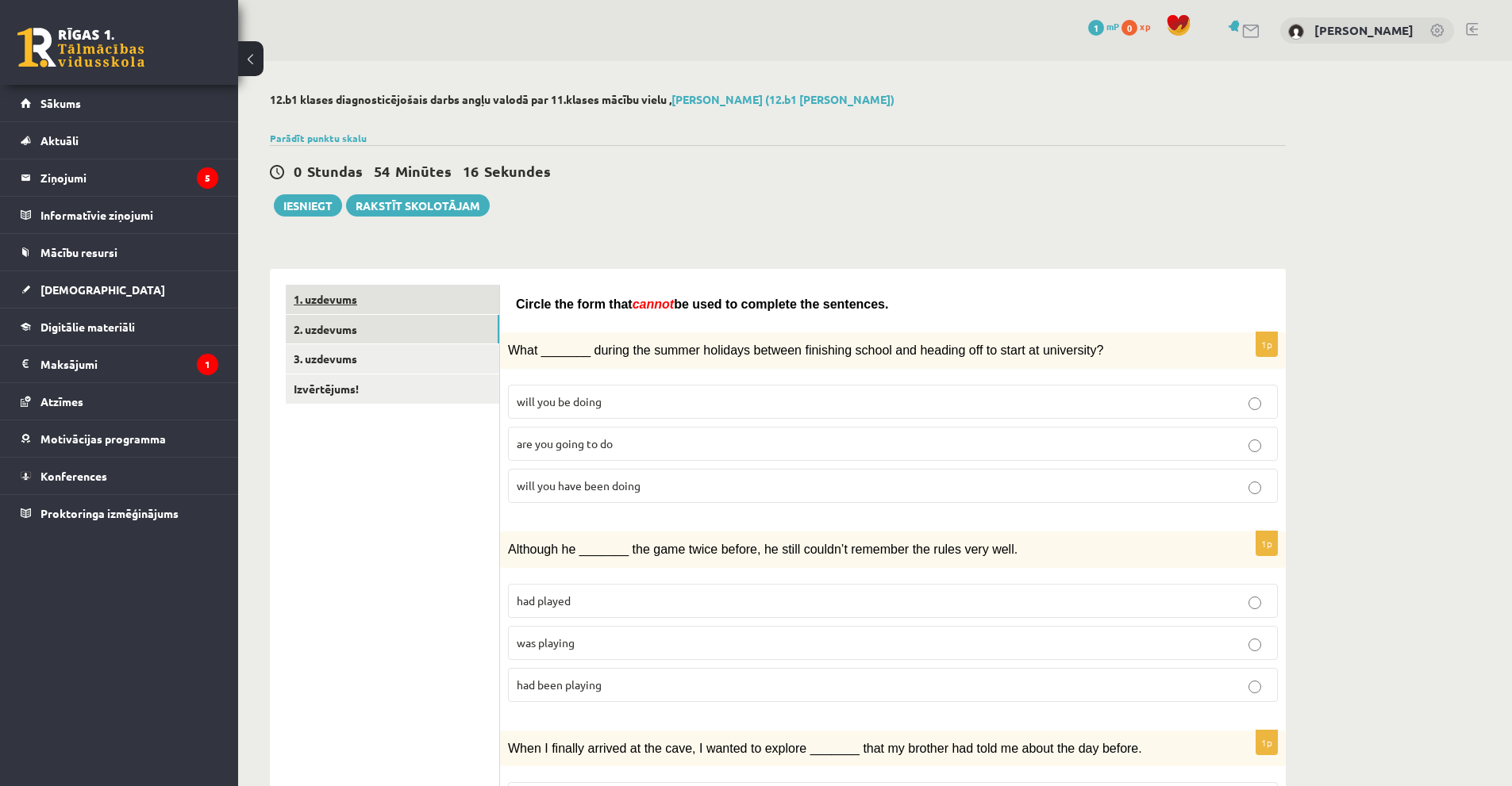
click at [401, 305] on link "1. uzdevums" at bounding box center [392, 300] width 213 height 29
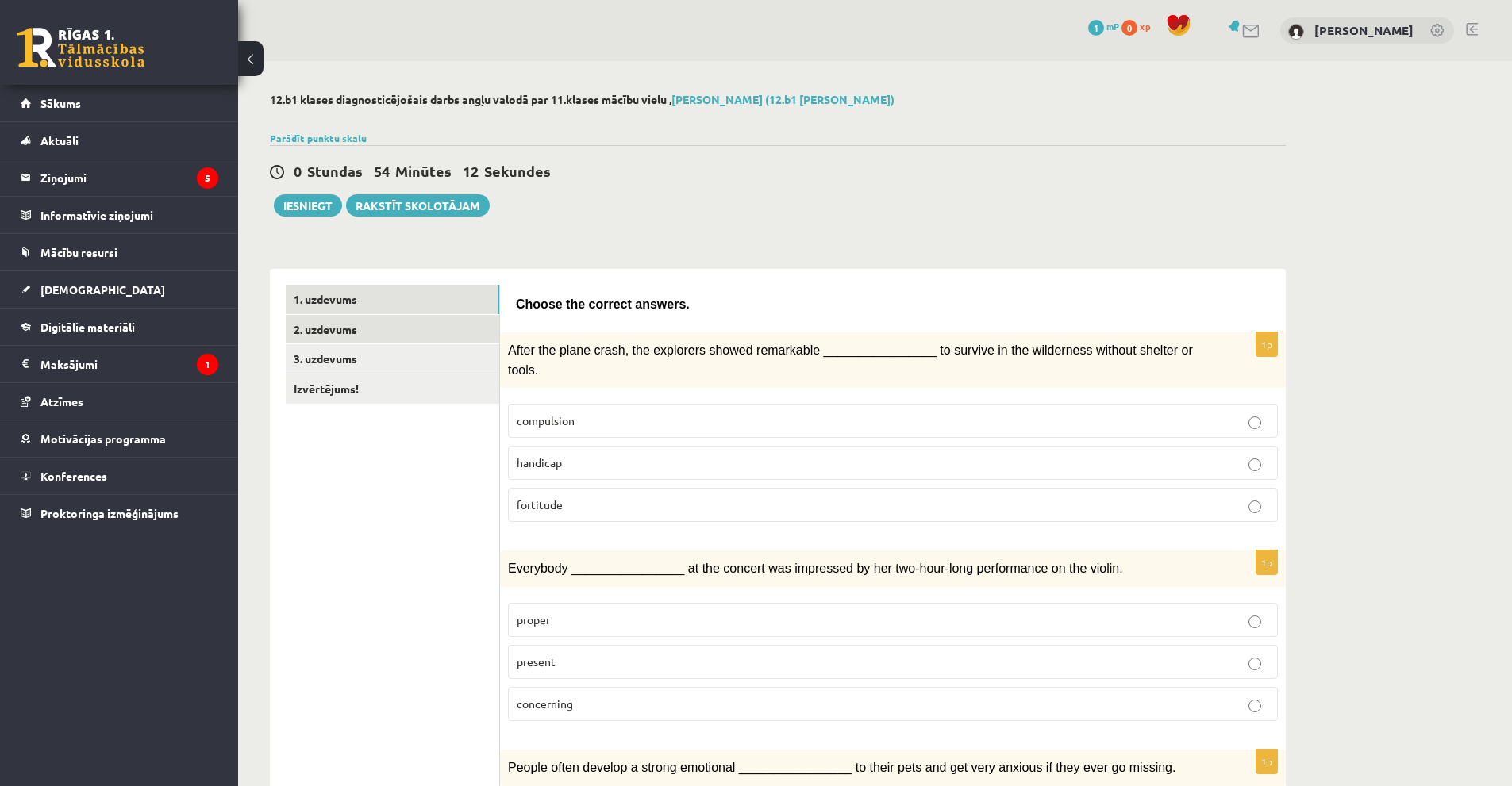
click at [386, 331] on link "2. uzdevums" at bounding box center [392, 329] width 213 height 29
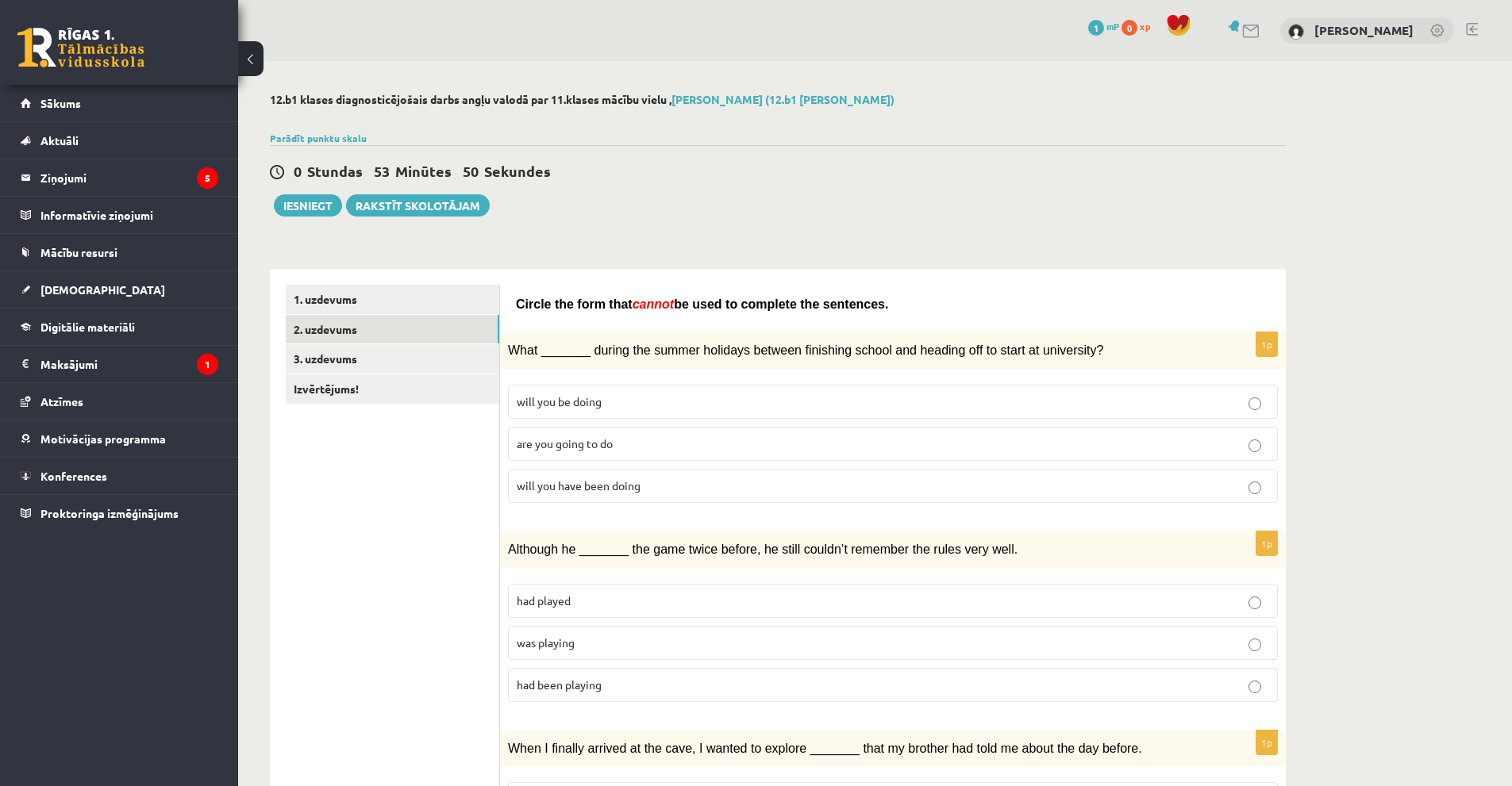
click at [642, 489] on p "will you have been doing" at bounding box center [893, 486] width 753 height 16
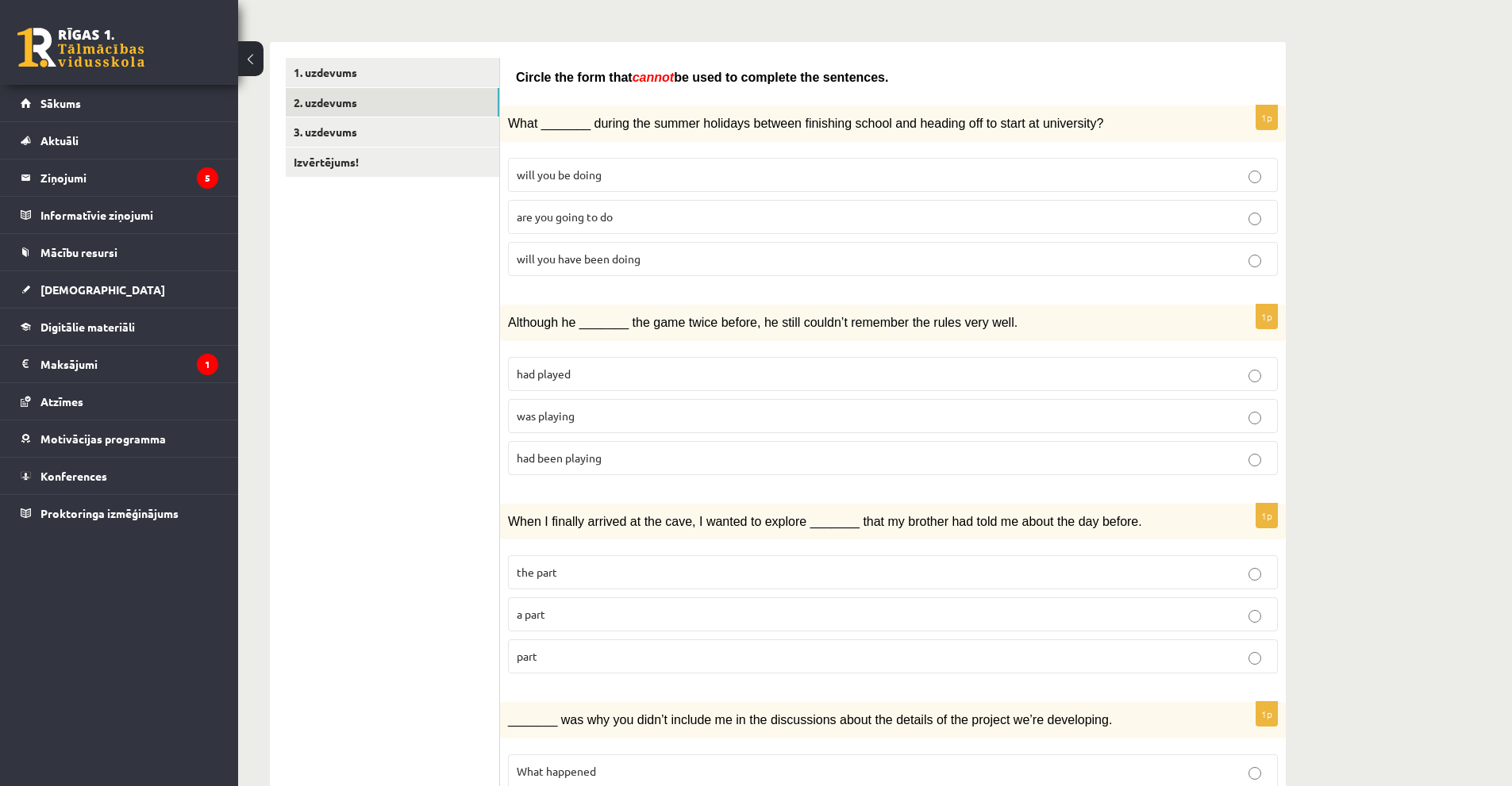
scroll to position [238, 0]
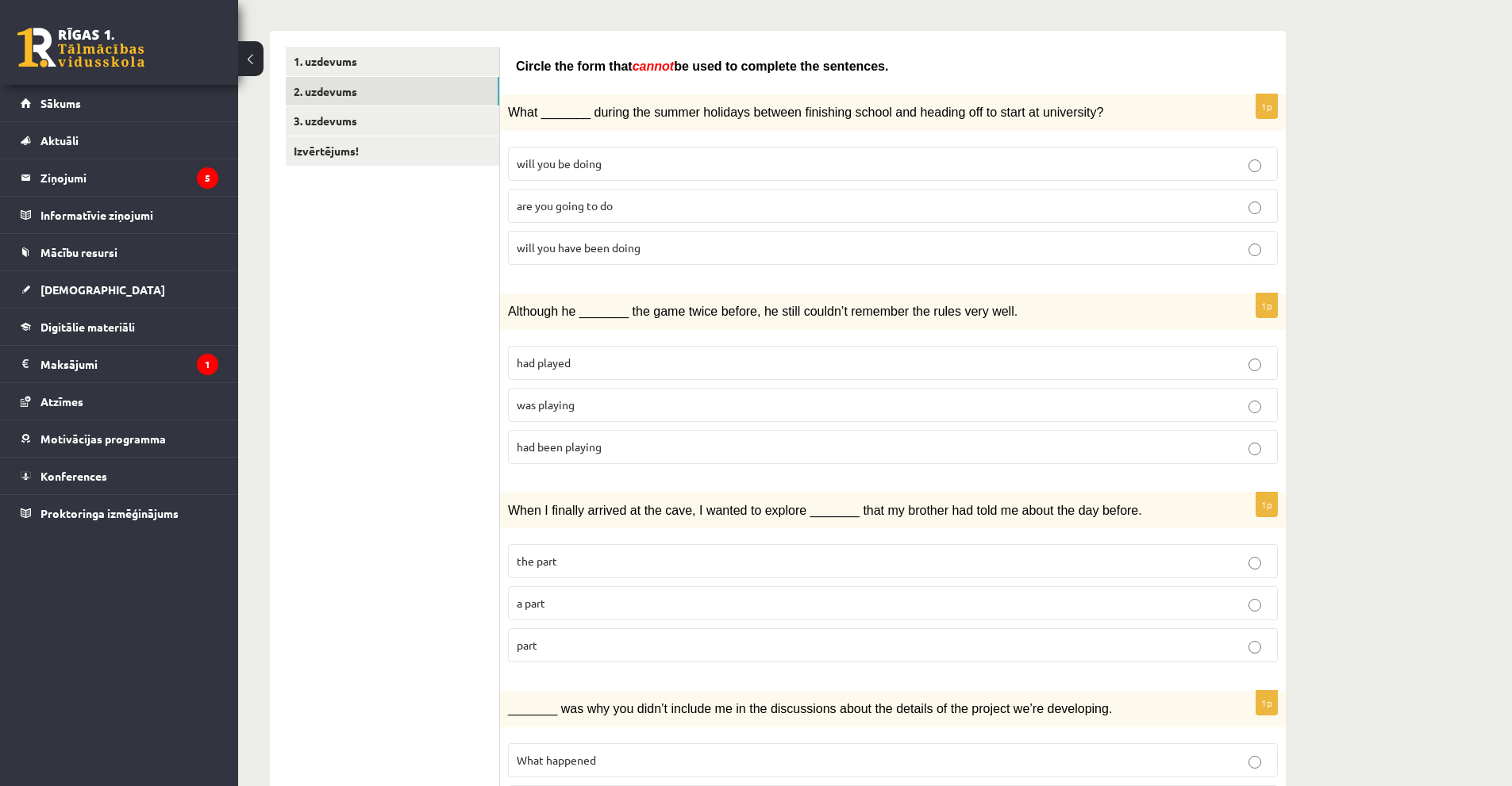
click at [604, 403] on p "was playing" at bounding box center [893, 405] width 753 height 16
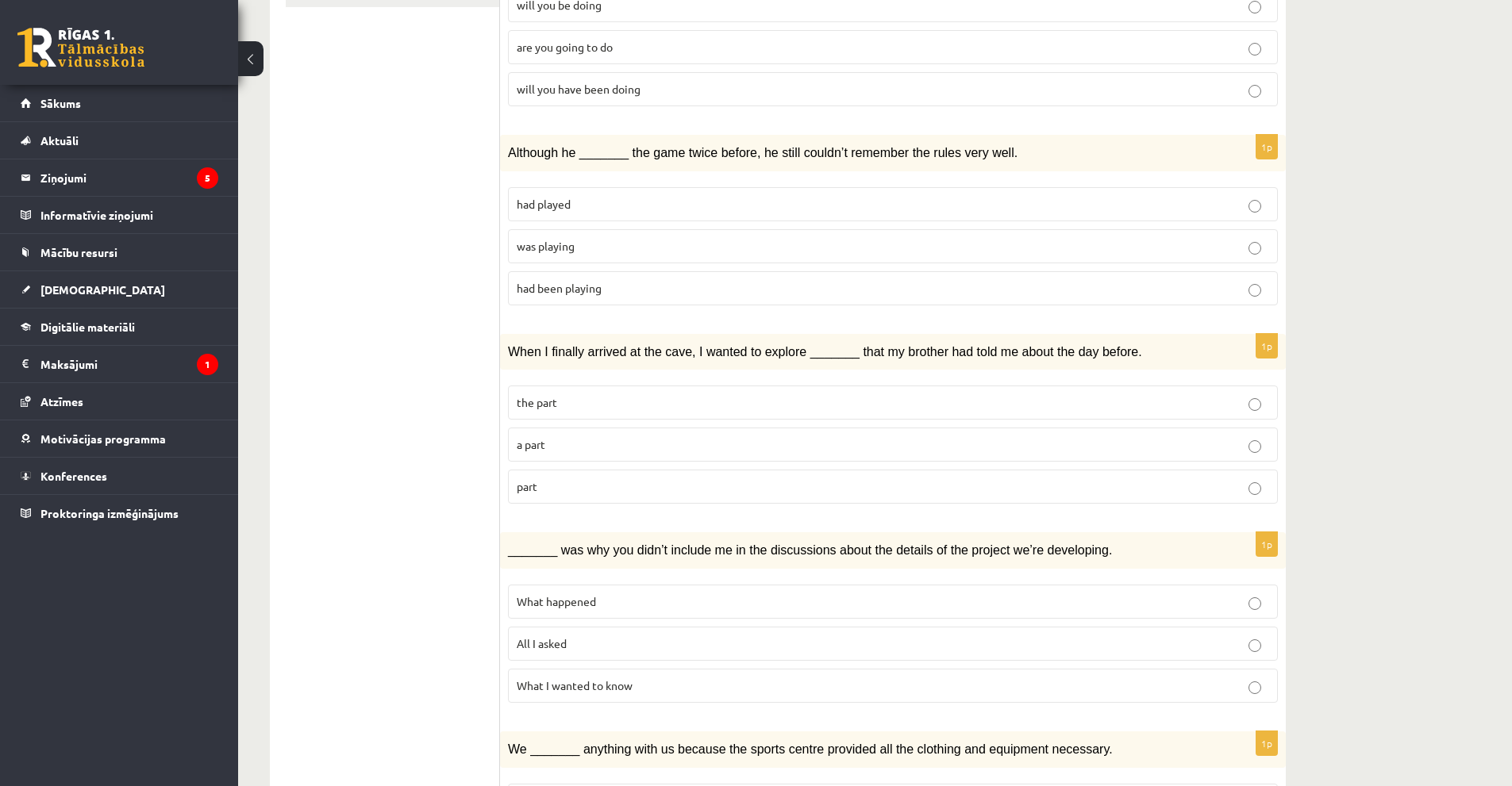
click at [652, 492] on p "part" at bounding box center [893, 486] width 753 height 16
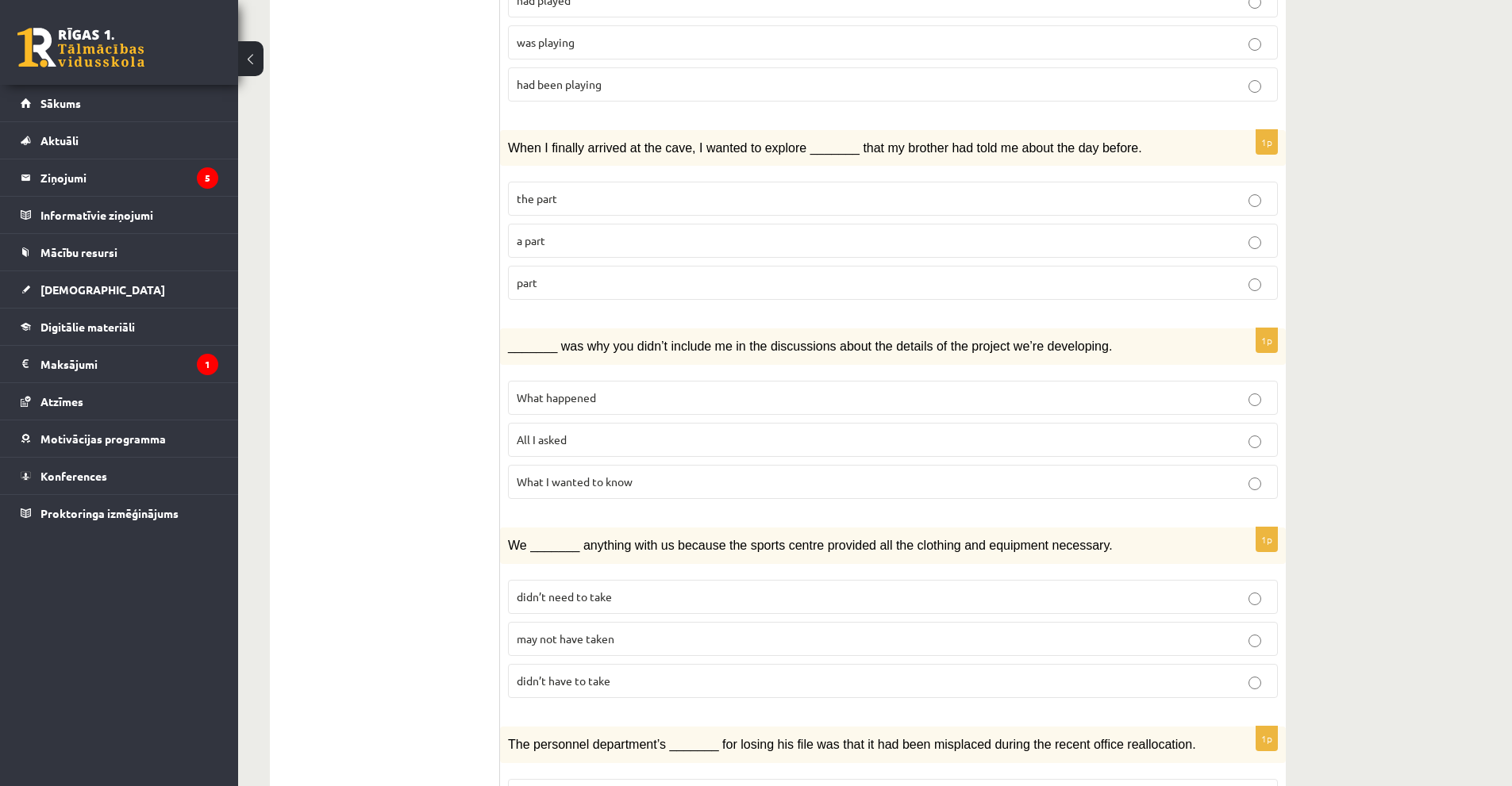
scroll to position [634, 0]
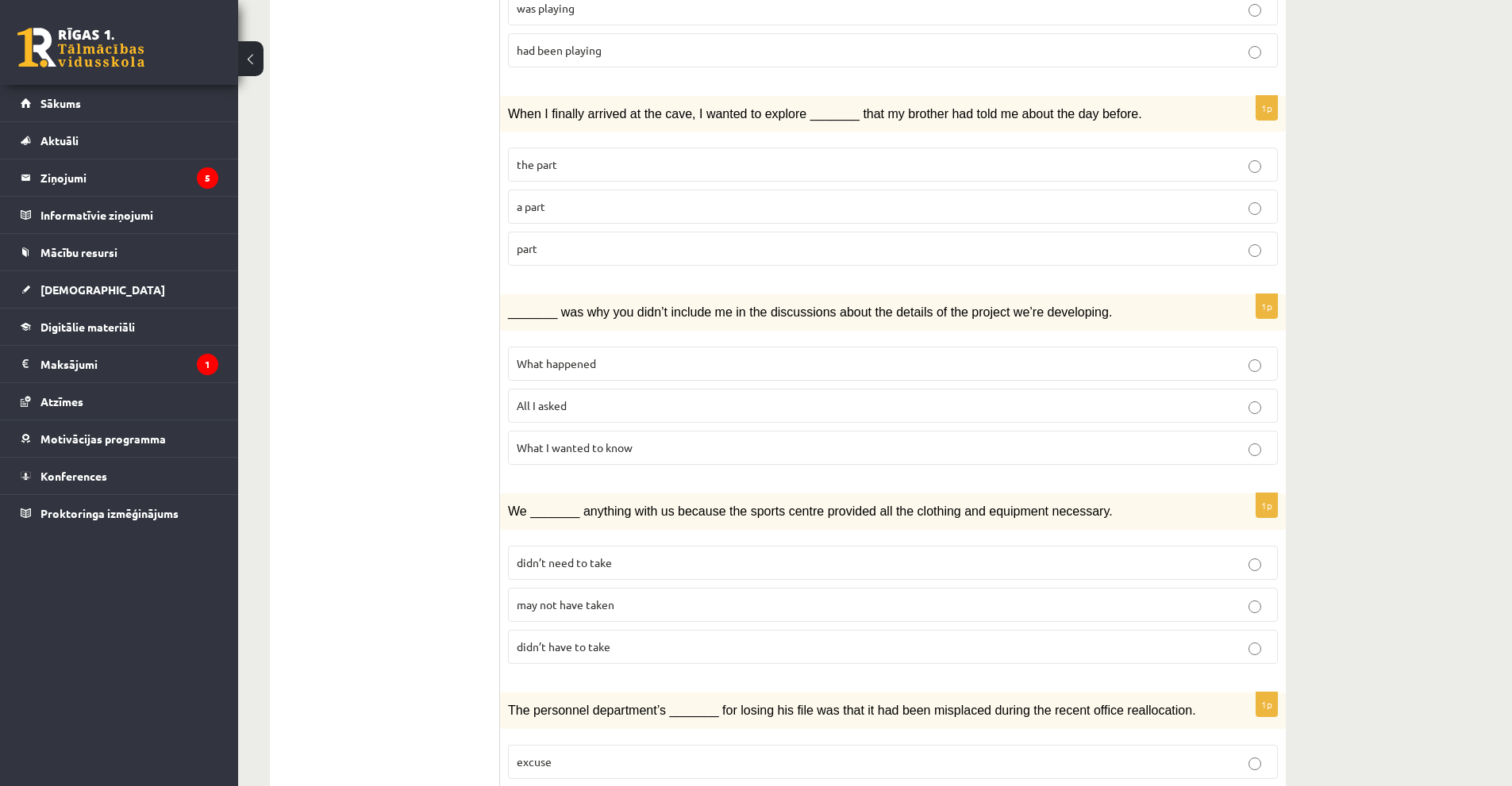
click at [637, 356] on p "What happened" at bounding box center [893, 364] width 753 height 16
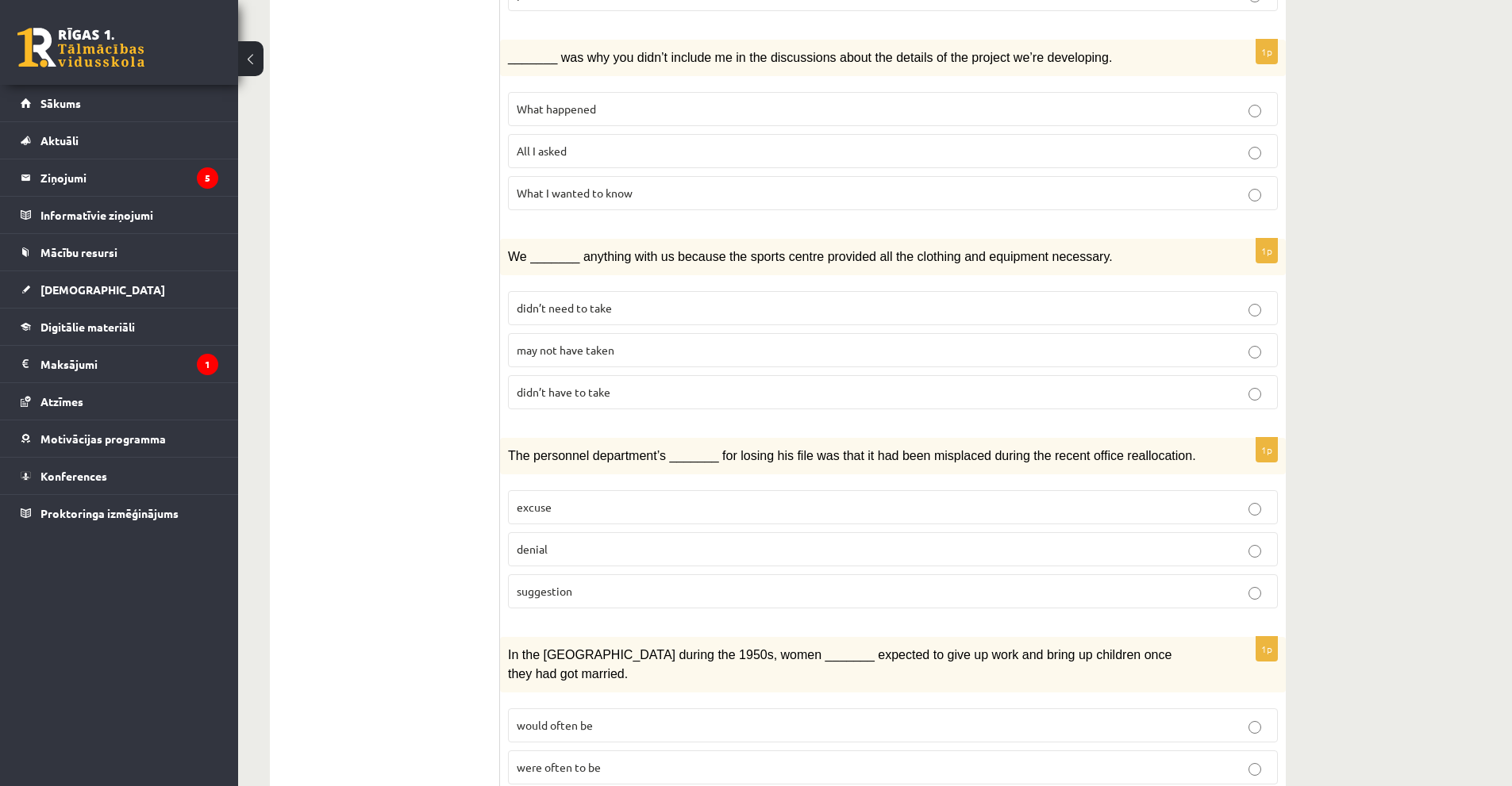
scroll to position [952, 0]
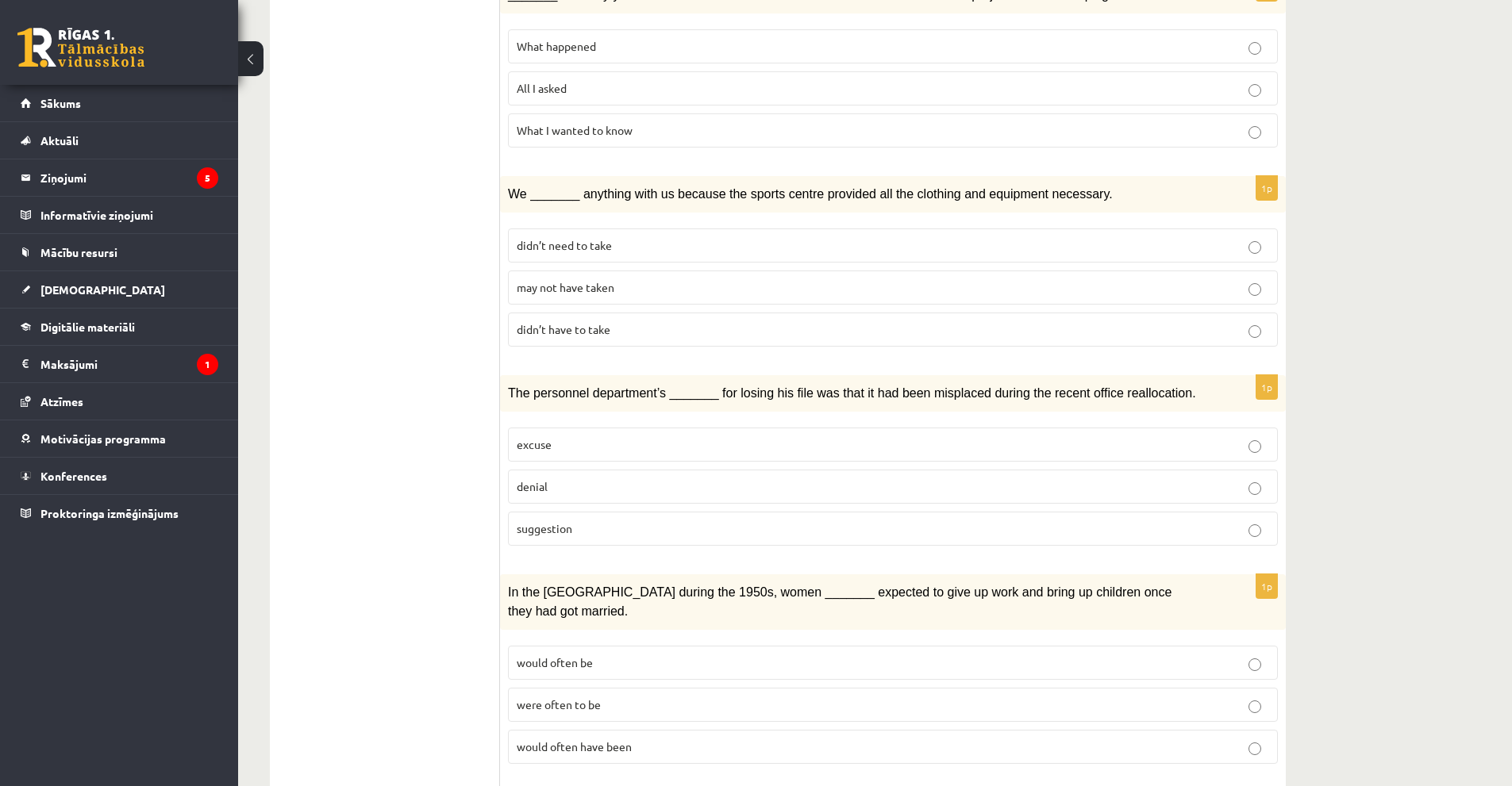
click at [605, 281] on span "may not have taken" at bounding box center [566, 288] width 98 height 15
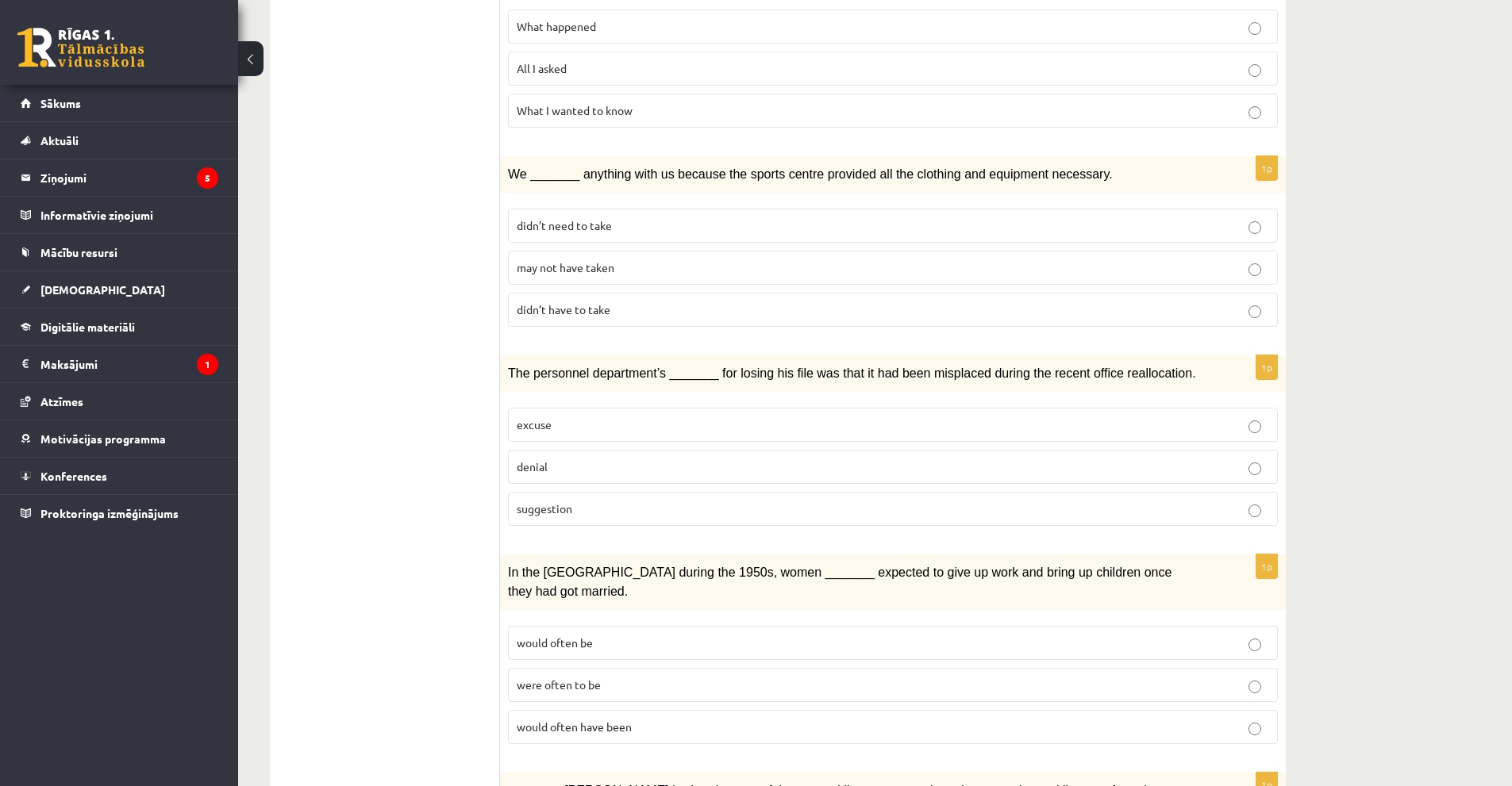
scroll to position [1031, 0]
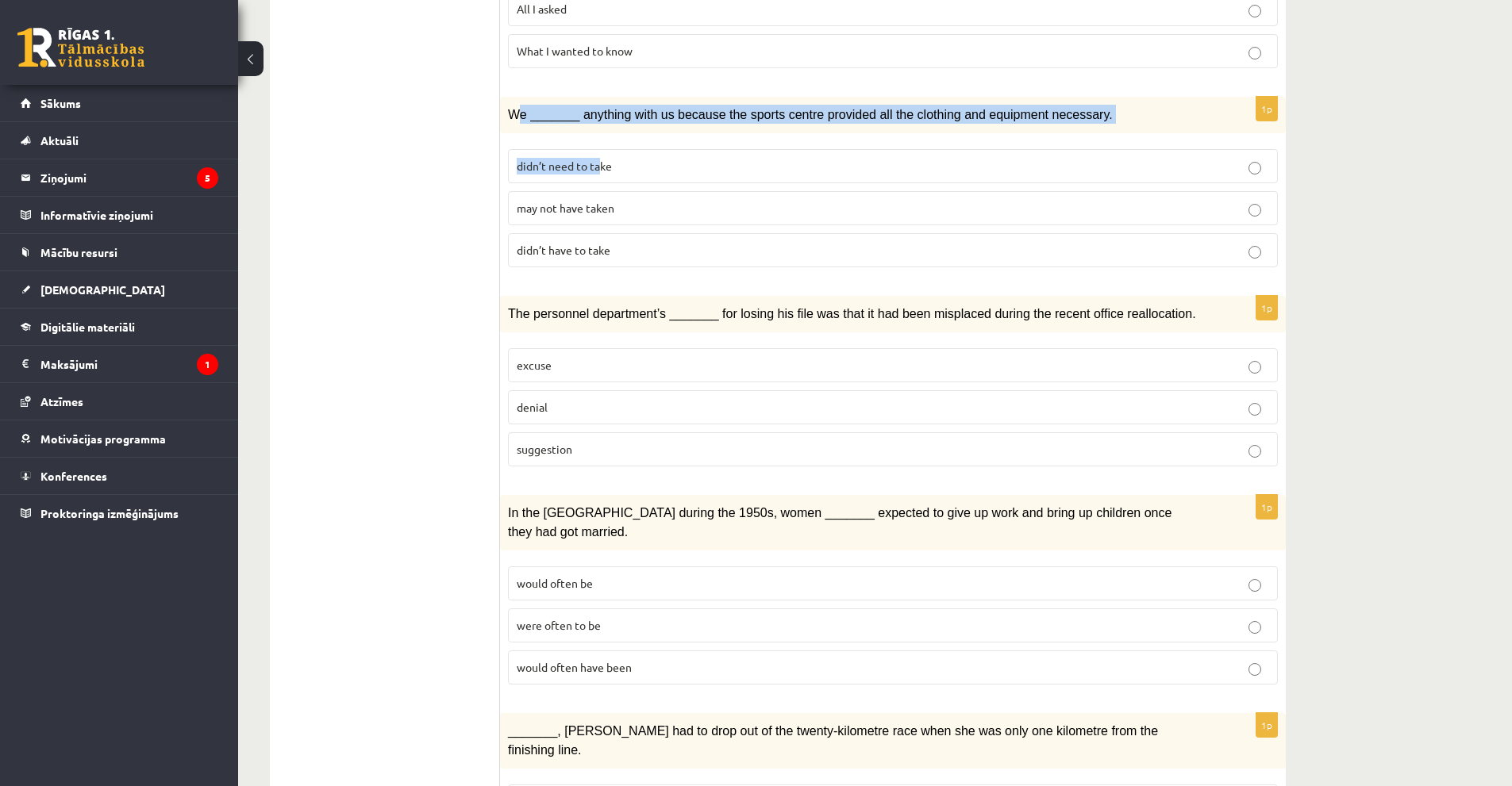
drag, startPoint x: 515, startPoint y: 108, endPoint x: 598, endPoint y: 132, distance: 86.4
click at [598, 132] on div "1p We _______ anything with us because the sports centre provided all the cloth…" at bounding box center [893, 189] width 786 height 183
click at [514, 108] on span "We _______ anything with us because the sports centre provided all the clothing…" at bounding box center [810, 114] width 605 height 14
drag, startPoint x: 509, startPoint y: 109, endPoint x: 609, endPoint y: 230, distance: 157.0
click at [609, 230] on div "1p We _______ anything with us because the sports centre provided all the cloth…" at bounding box center [893, 189] width 786 height 183
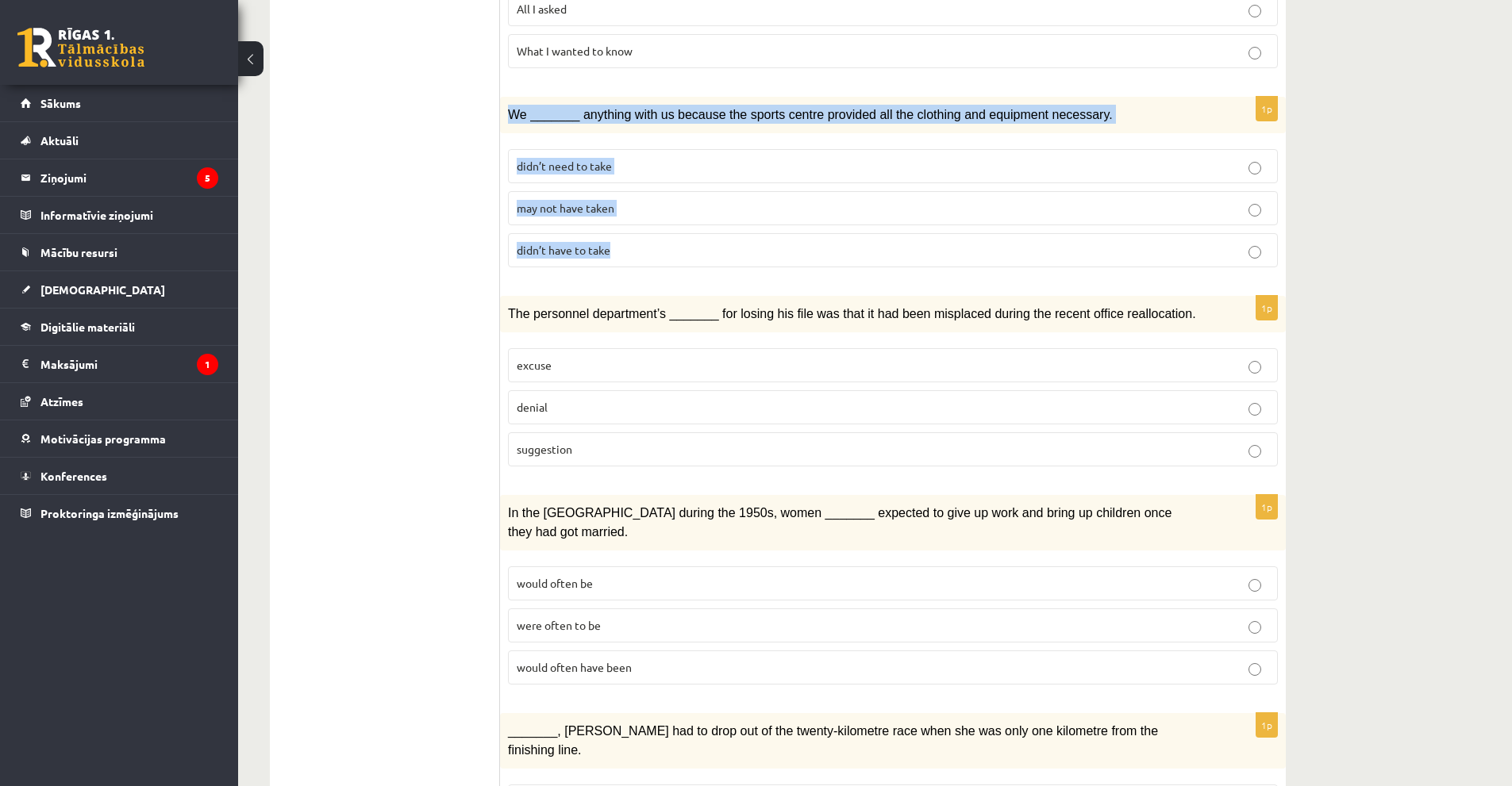
copy div "We _______ anything with us because the sports centre provided all the clothing…"
click at [679, 185] on fieldset "didn’t need to take may not have taken didn’t have to take" at bounding box center [893, 207] width 770 height 131
click at [684, 208] on p "may not have taken" at bounding box center [893, 208] width 753 height 16
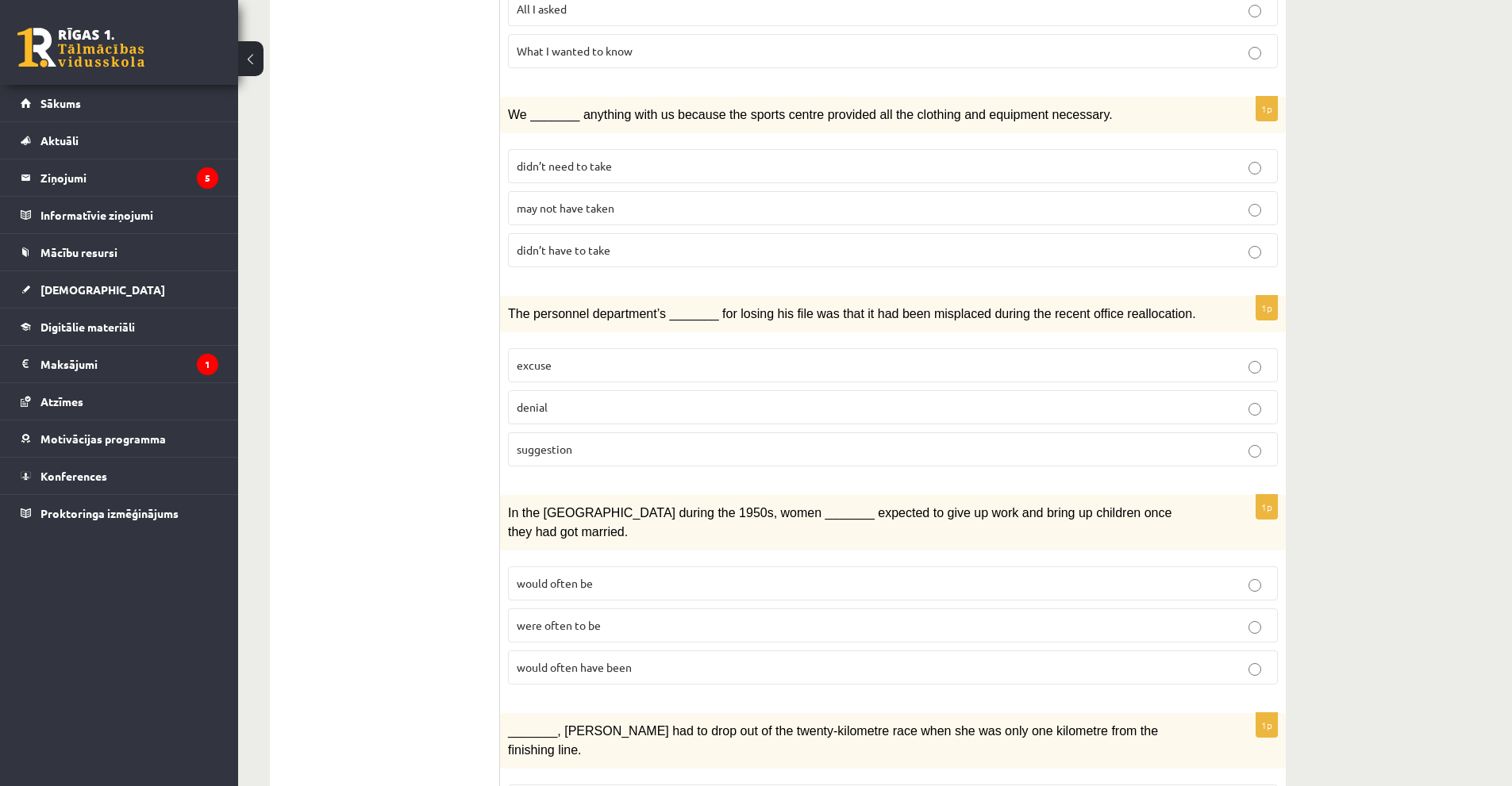
click at [690, 237] on label "didn’t have to take" at bounding box center [893, 251] width 770 height 34
click at [696, 210] on p "may not have taken" at bounding box center [893, 208] width 753 height 16
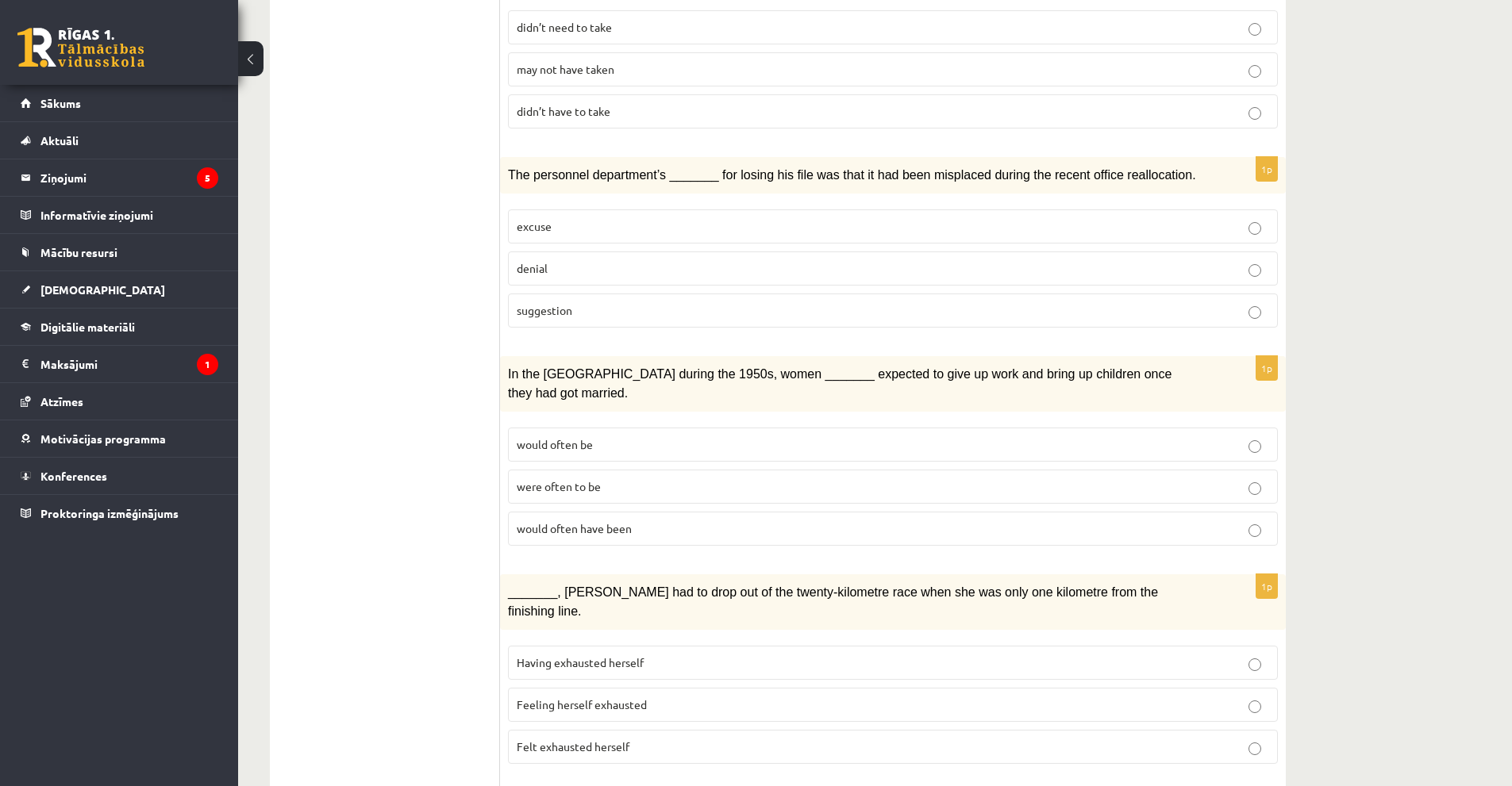
scroll to position [1190, 0]
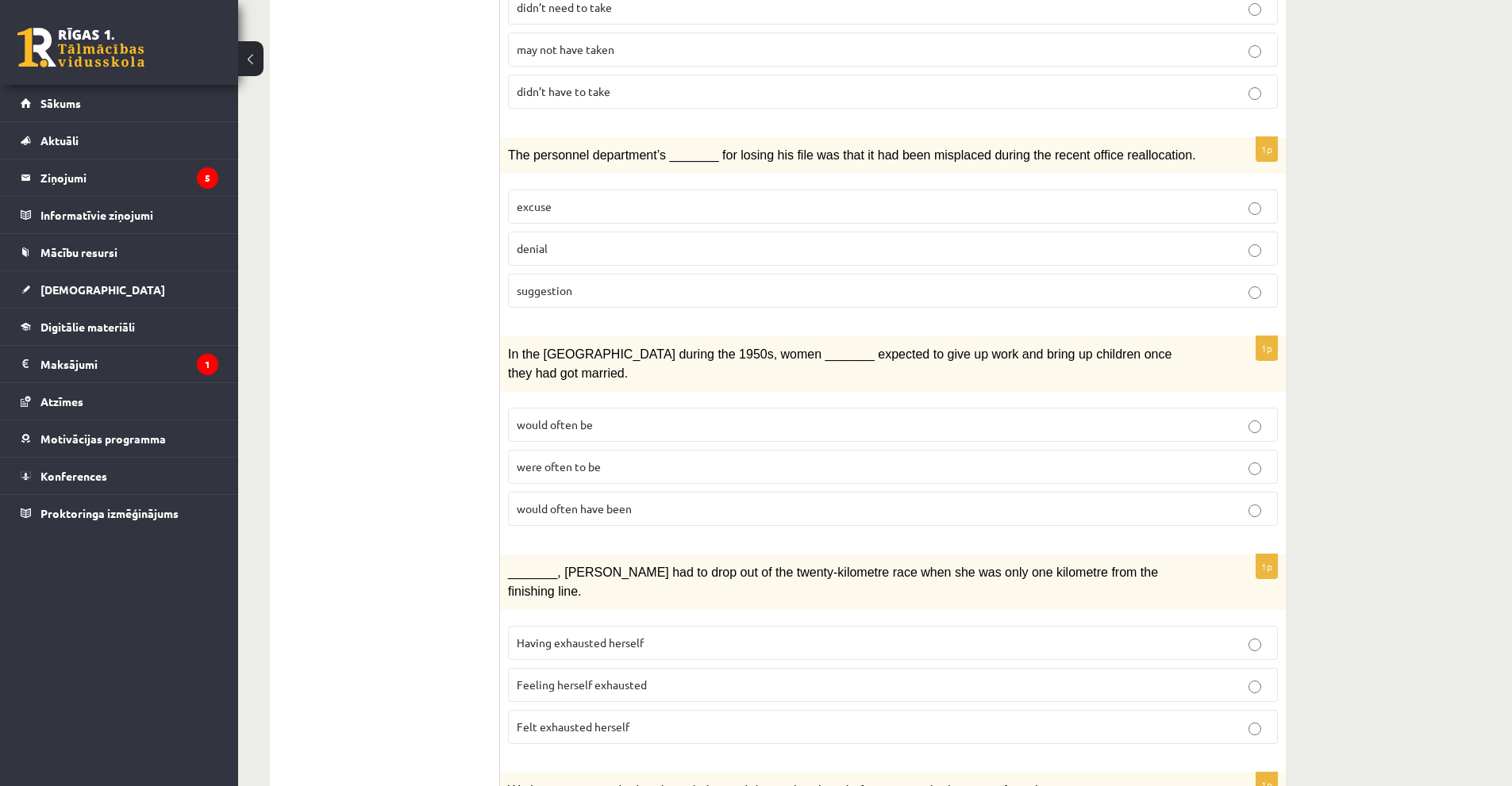
click at [786, 204] on p "excuse" at bounding box center [893, 207] width 753 height 16
click at [805, 241] on p "denial" at bounding box center [893, 249] width 753 height 16
click at [810, 274] on label "suggestion" at bounding box center [893, 291] width 770 height 34
click at [813, 251] on p "denial" at bounding box center [893, 249] width 753 height 16
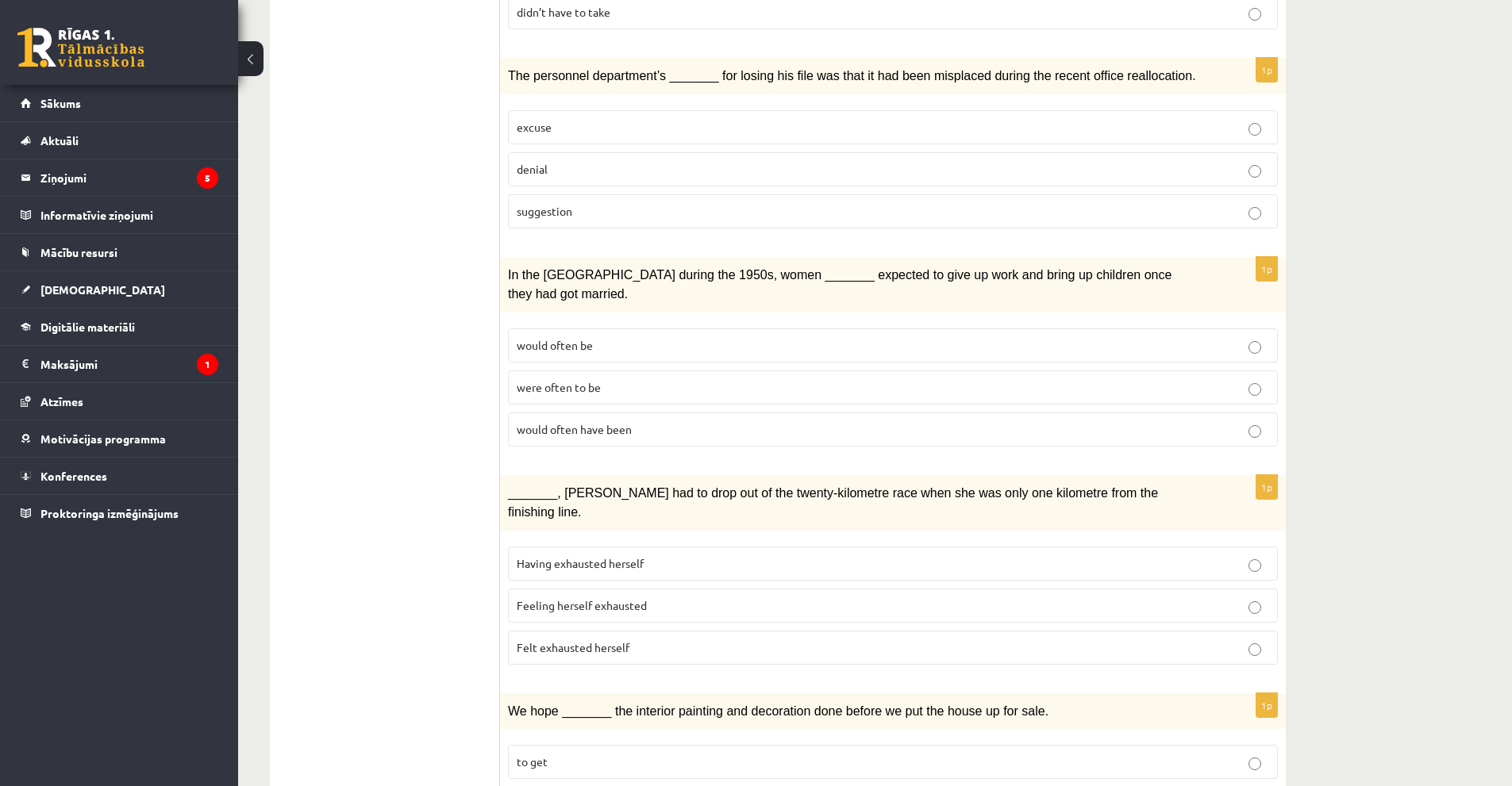
scroll to position [1349, 0]
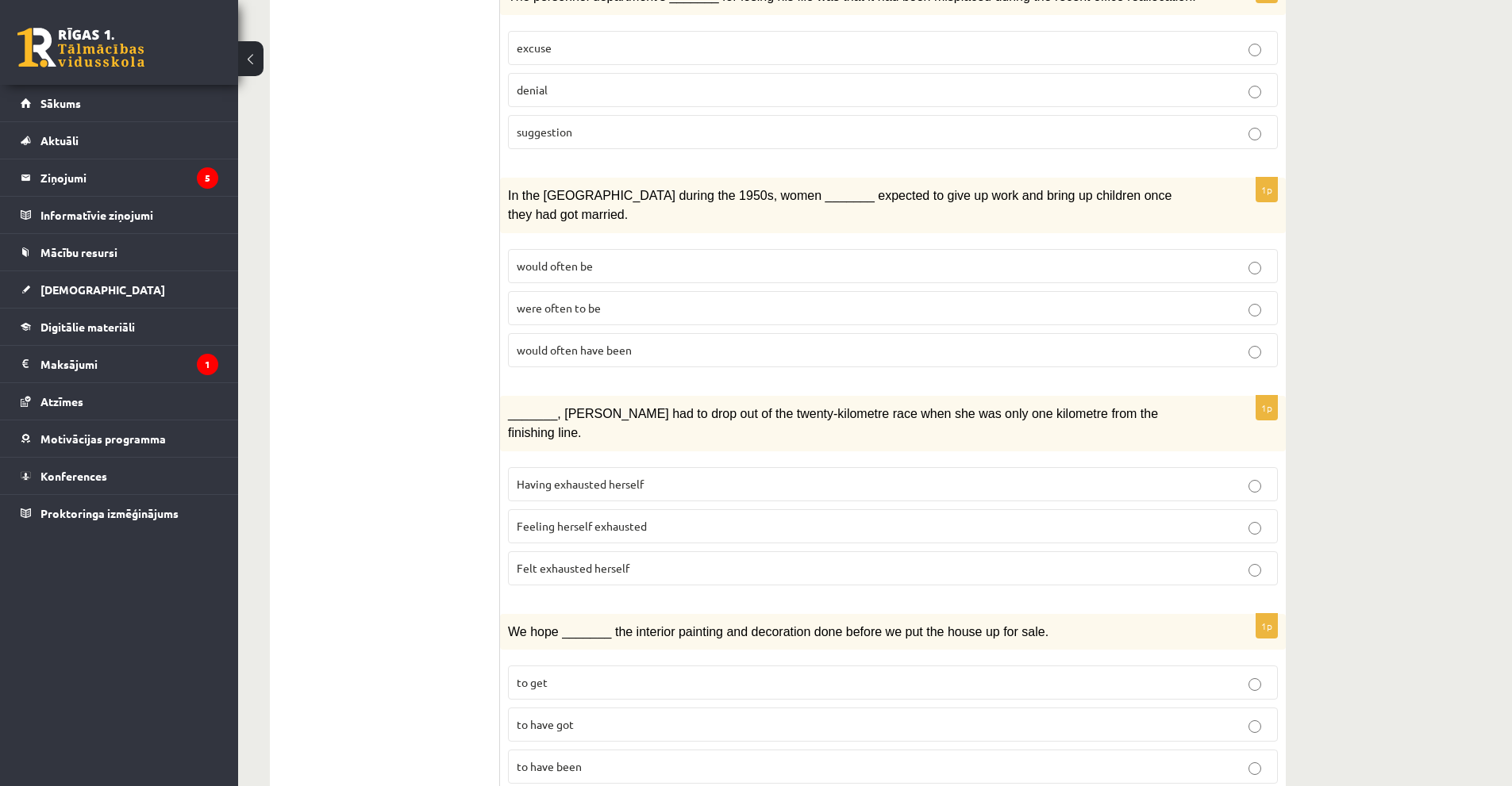
click at [682, 258] on p "would often be" at bounding box center [893, 266] width 753 height 16
click at [697, 342] on p "would often have been" at bounding box center [893, 350] width 753 height 16
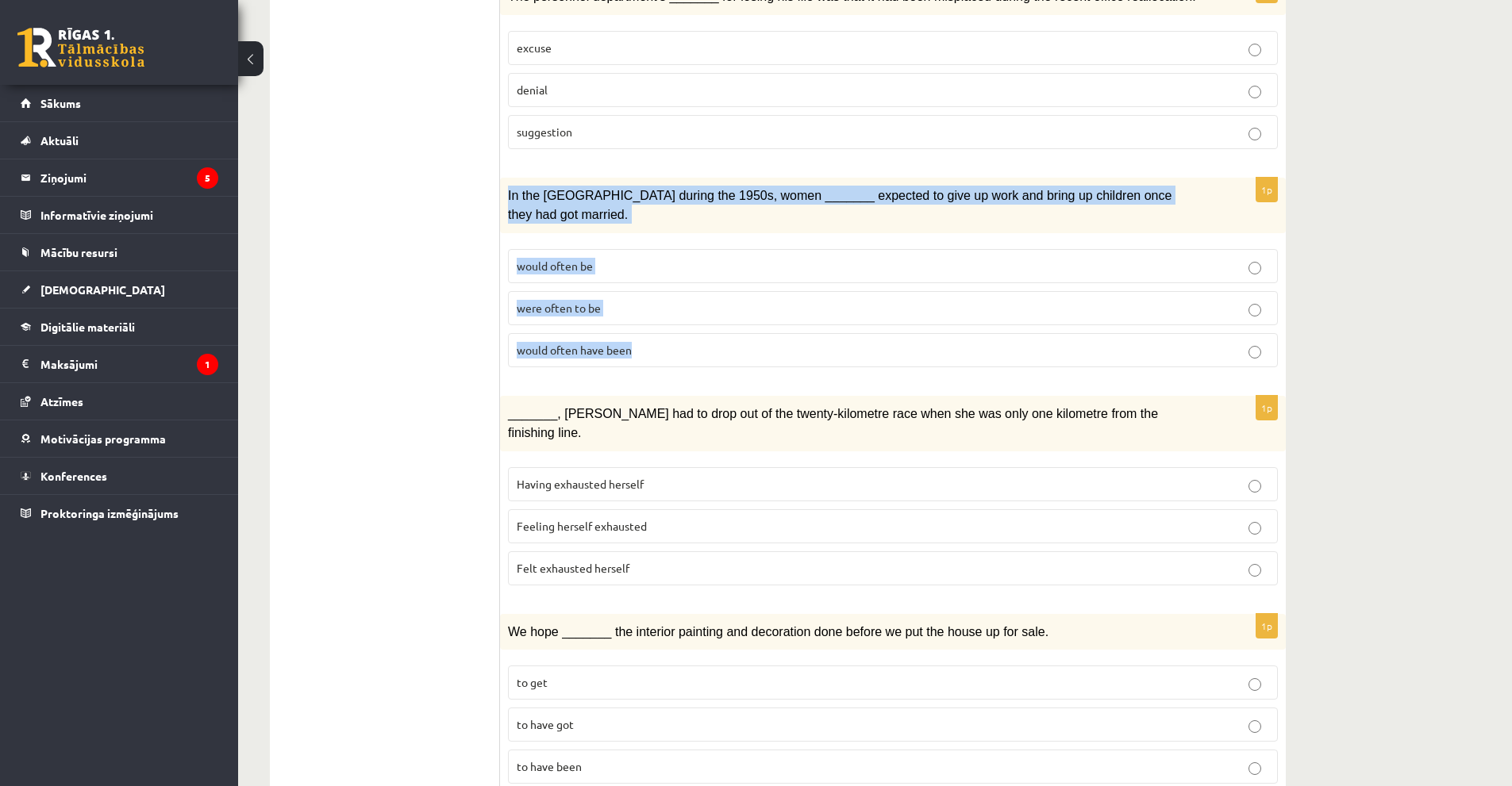
drag, startPoint x: 507, startPoint y: 192, endPoint x: 645, endPoint y: 324, distance: 191.0
click at [645, 324] on div "1p In the USA during the 1950s, women _______ expected to give up work and brin…" at bounding box center [893, 279] width 786 height 202
copy div "In the USA during the 1950s, women _______ expected to give up work and bring u…"
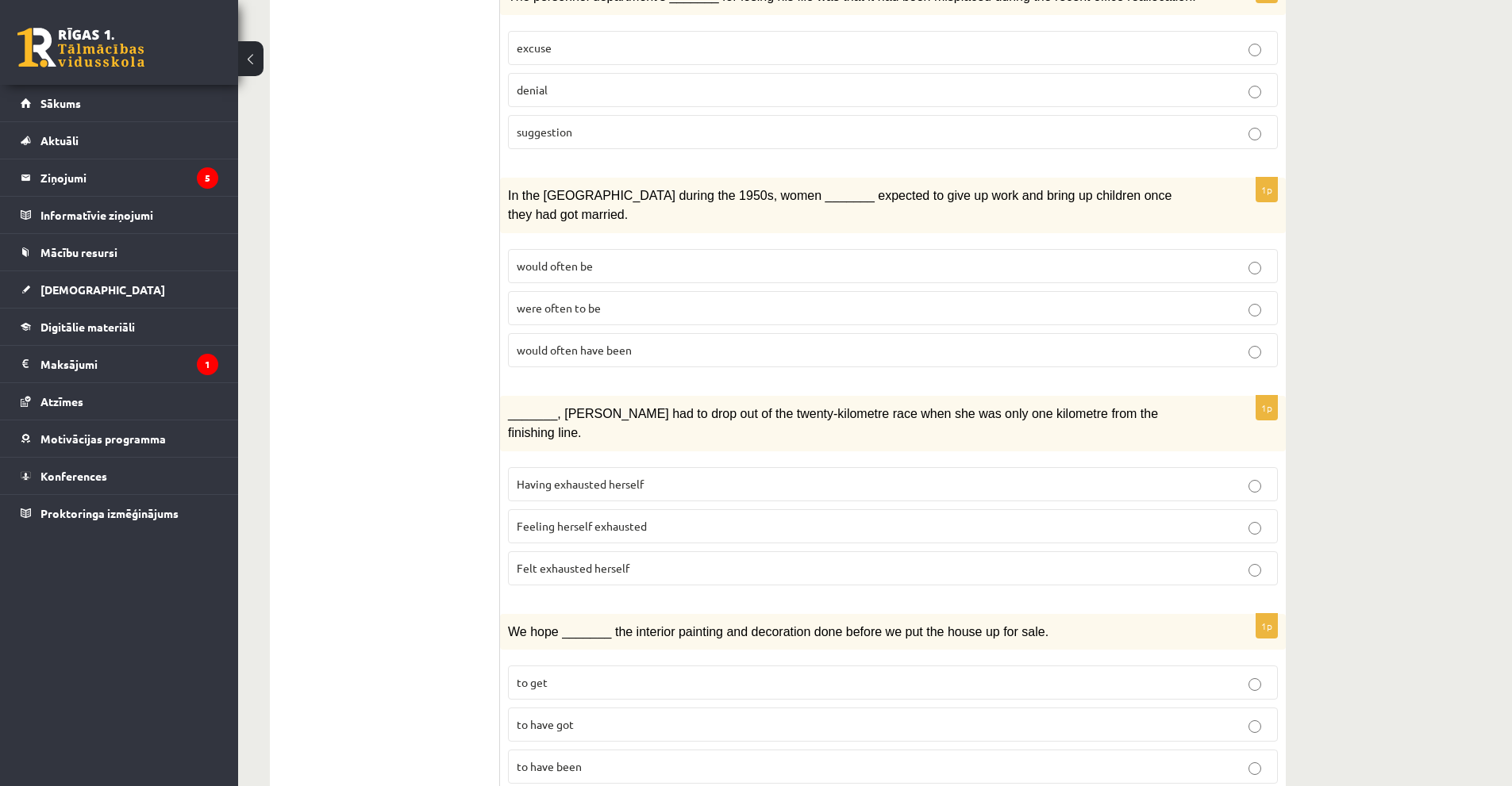
drag, startPoint x: 1397, startPoint y: 408, endPoint x: 1385, endPoint y: 406, distance: 12.2
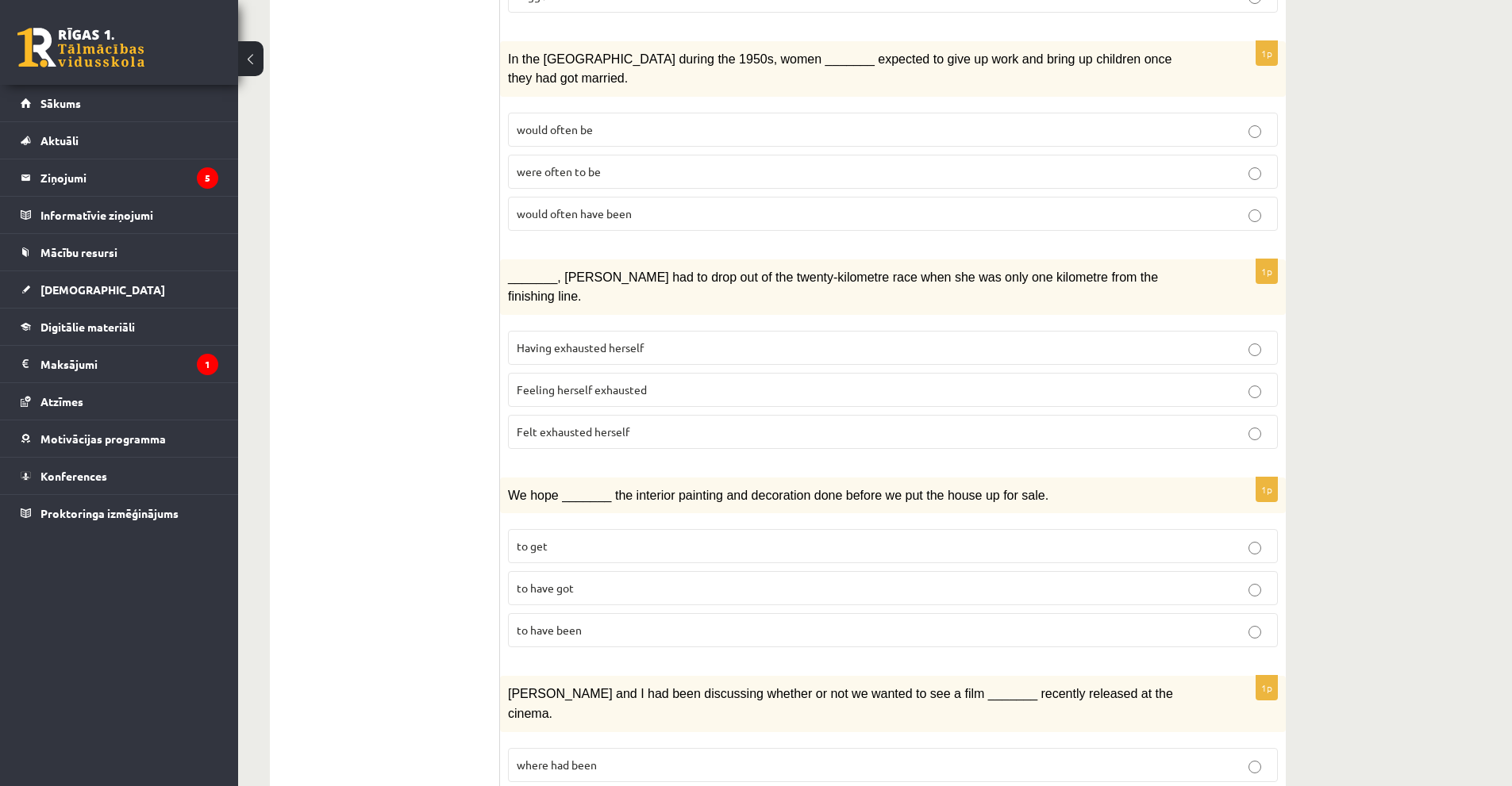
scroll to position [1559, 0]
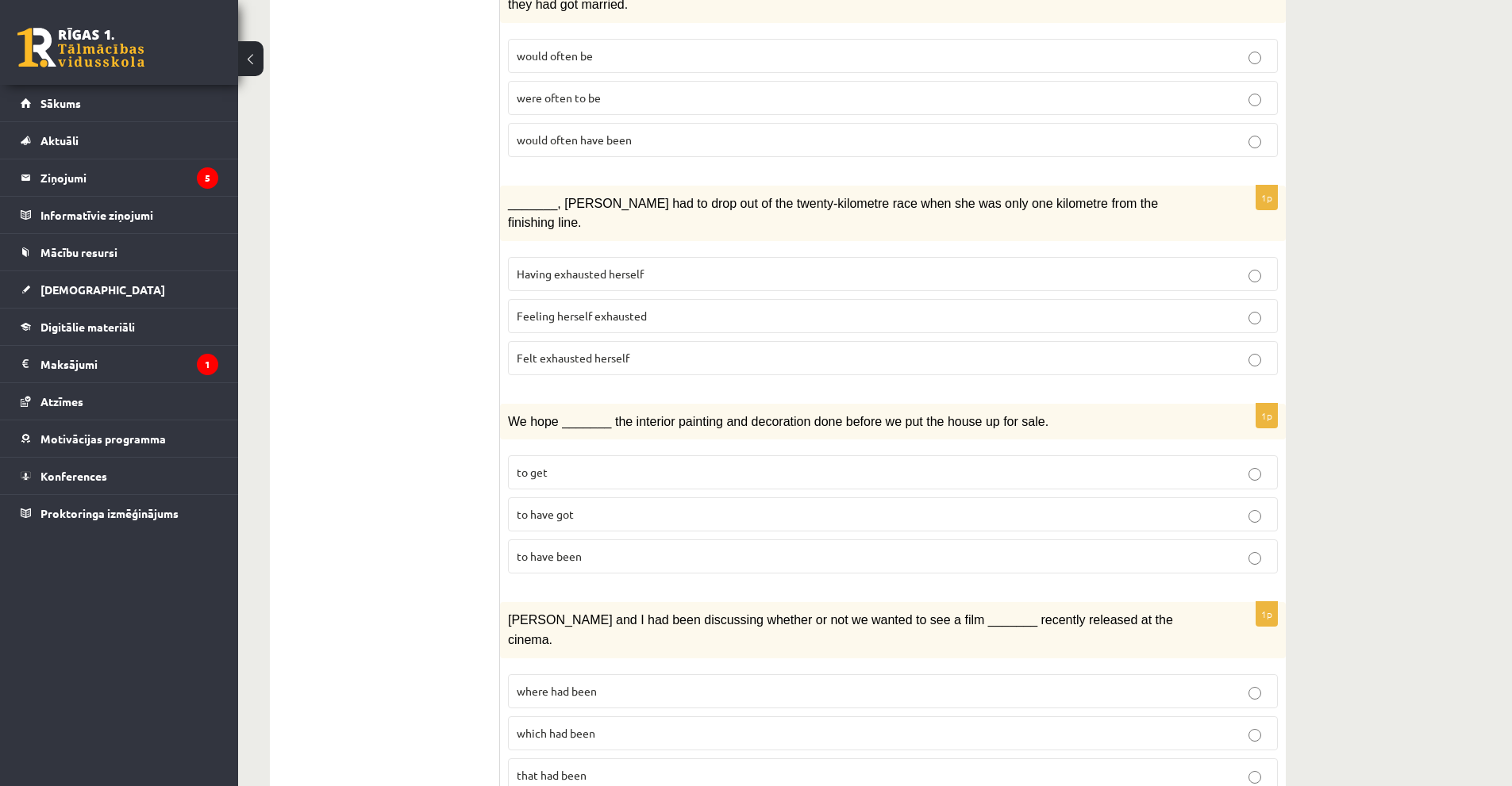
click at [647, 266] on p "Having exhausted herself" at bounding box center [893, 274] width 753 height 16
click at [640, 349] on p "Felt exhausted herself" at bounding box center [893, 358] width 753 height 16
click at [561, 464] on p "to get" at bounding box center [893, 472] width 753 height 16
click at [657, 506] on p "to have got" at bounding box center [893, 515] width 753 height 16
click at [647, 548] on p "to have been" at bounding box center [893, 556] width 753 height 16
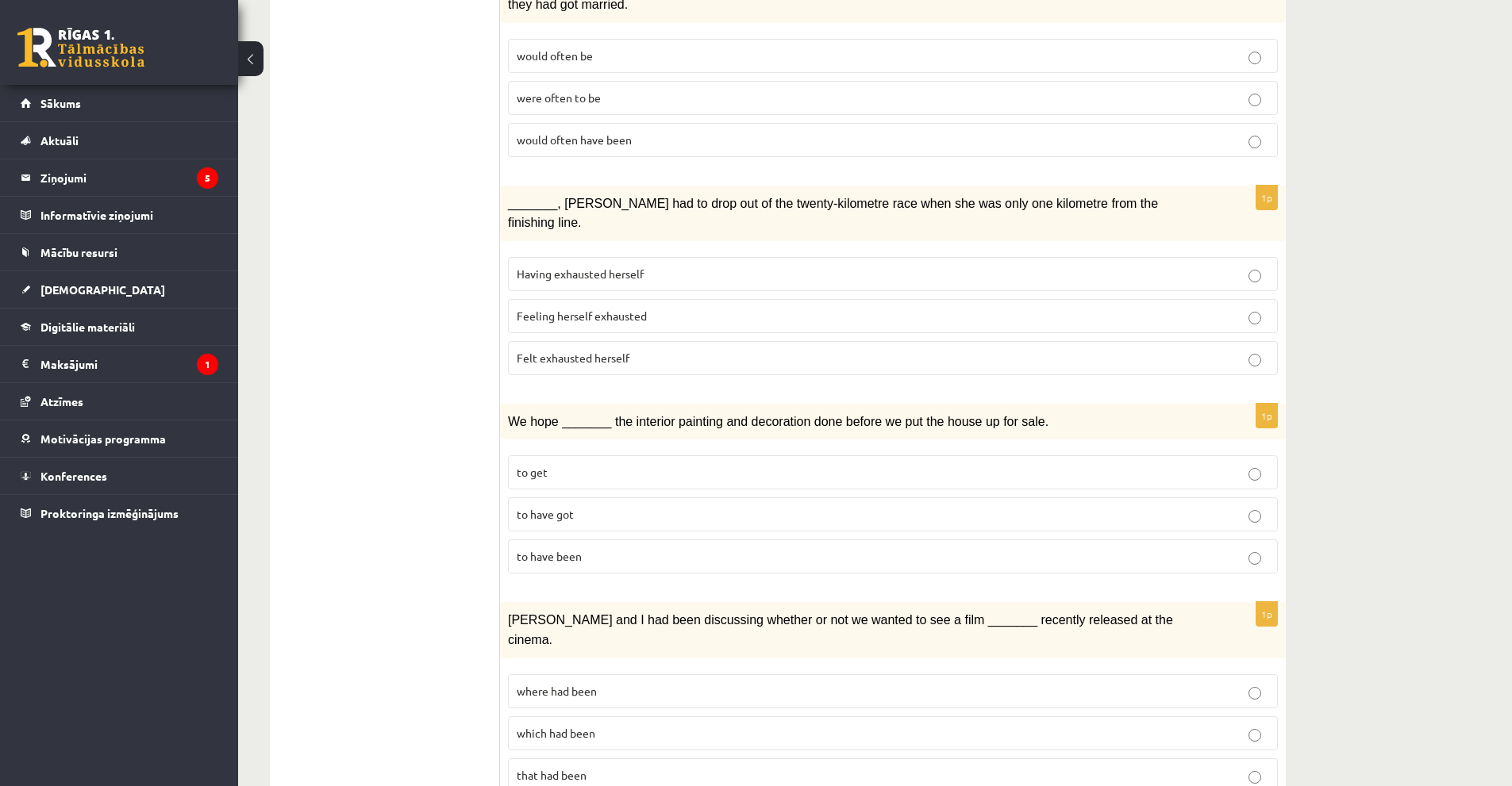
click at [698, 683] on p "where had been" at bounding box center [893, 692] width 753 height 16
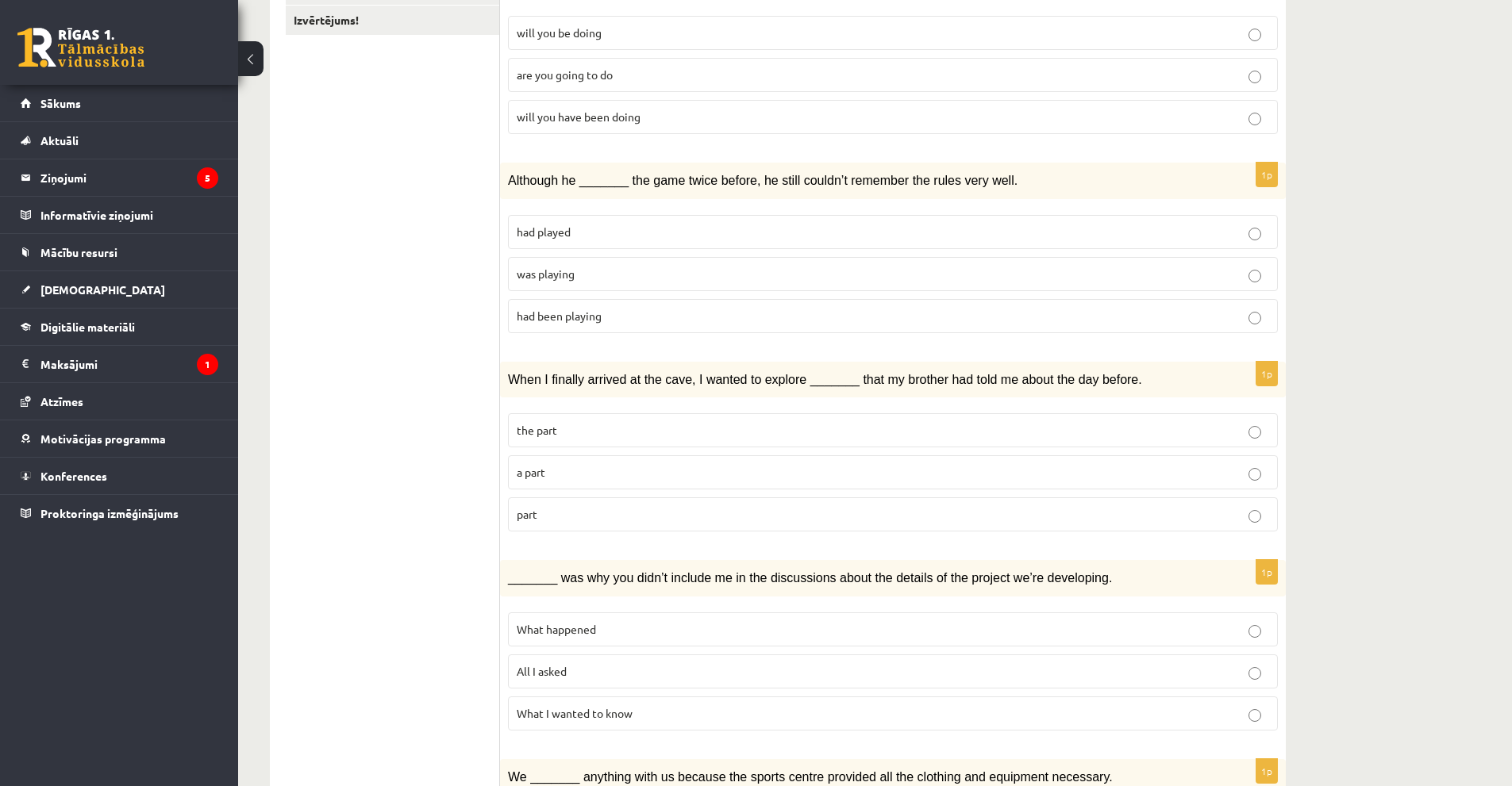
scroll to position [0, 0]
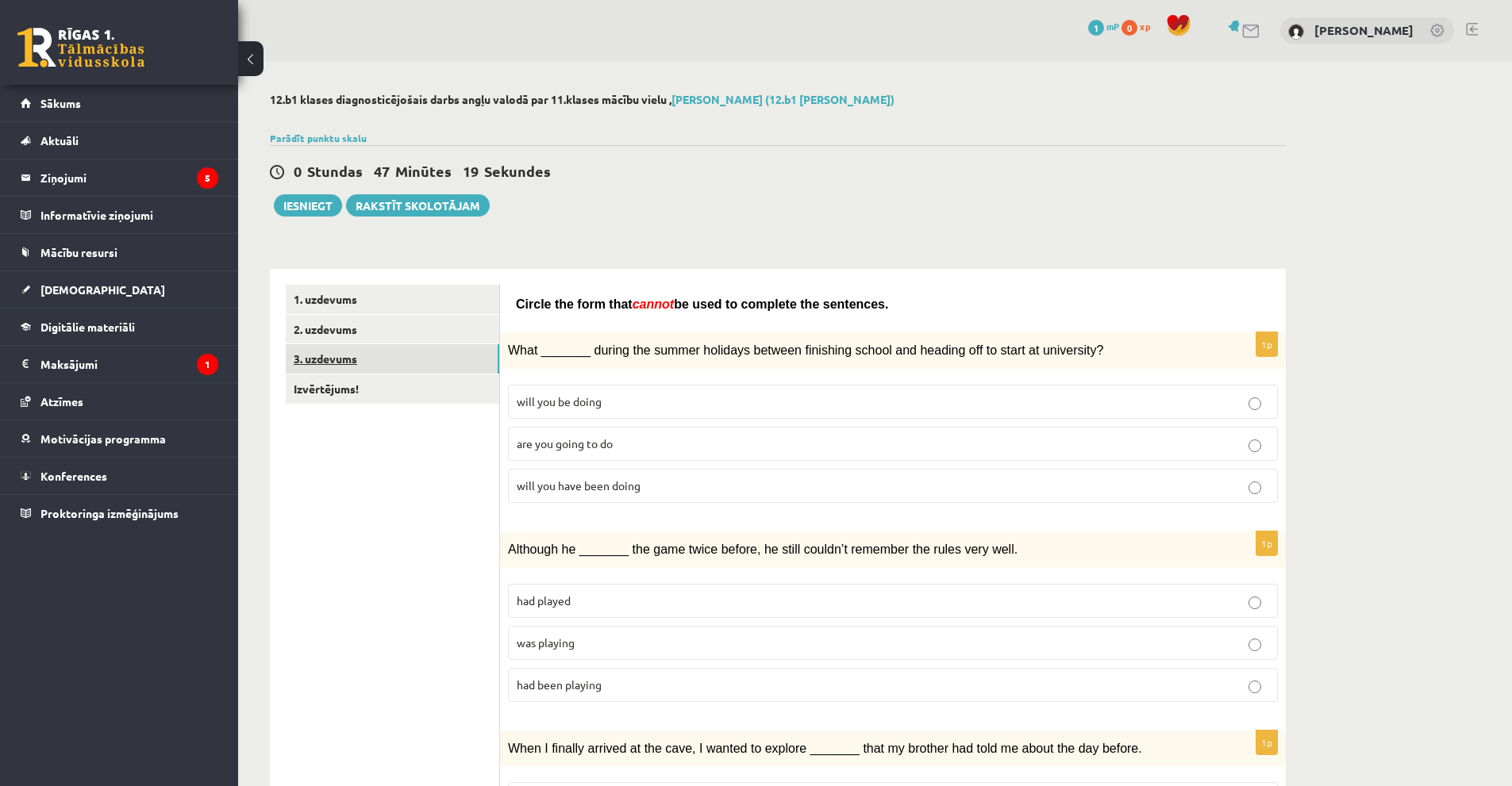
click at [368, 354] on link "3. uzdevums" at bounding box center [392, 359] width 213 height 29
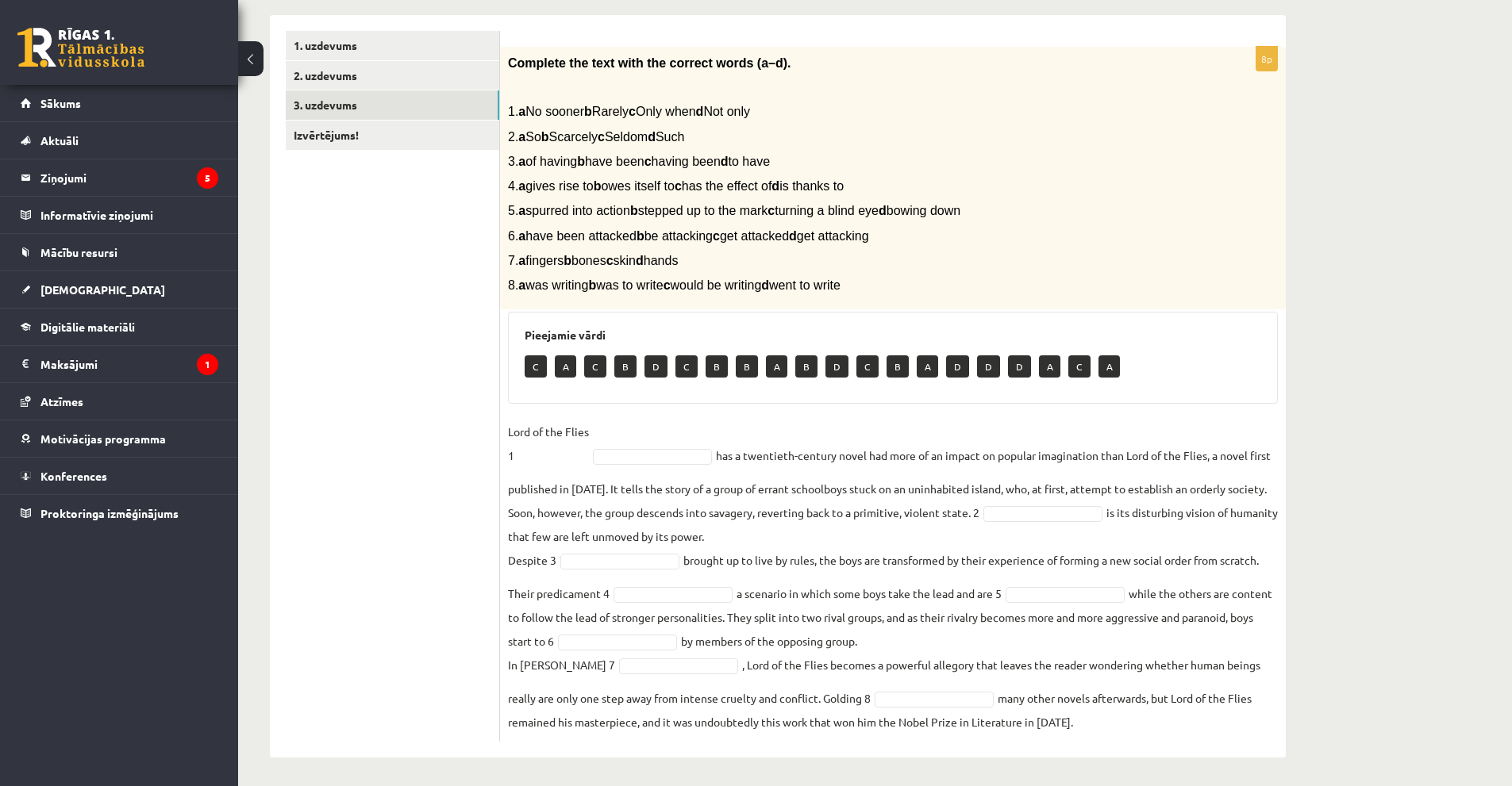
scroll to position [258, 0]
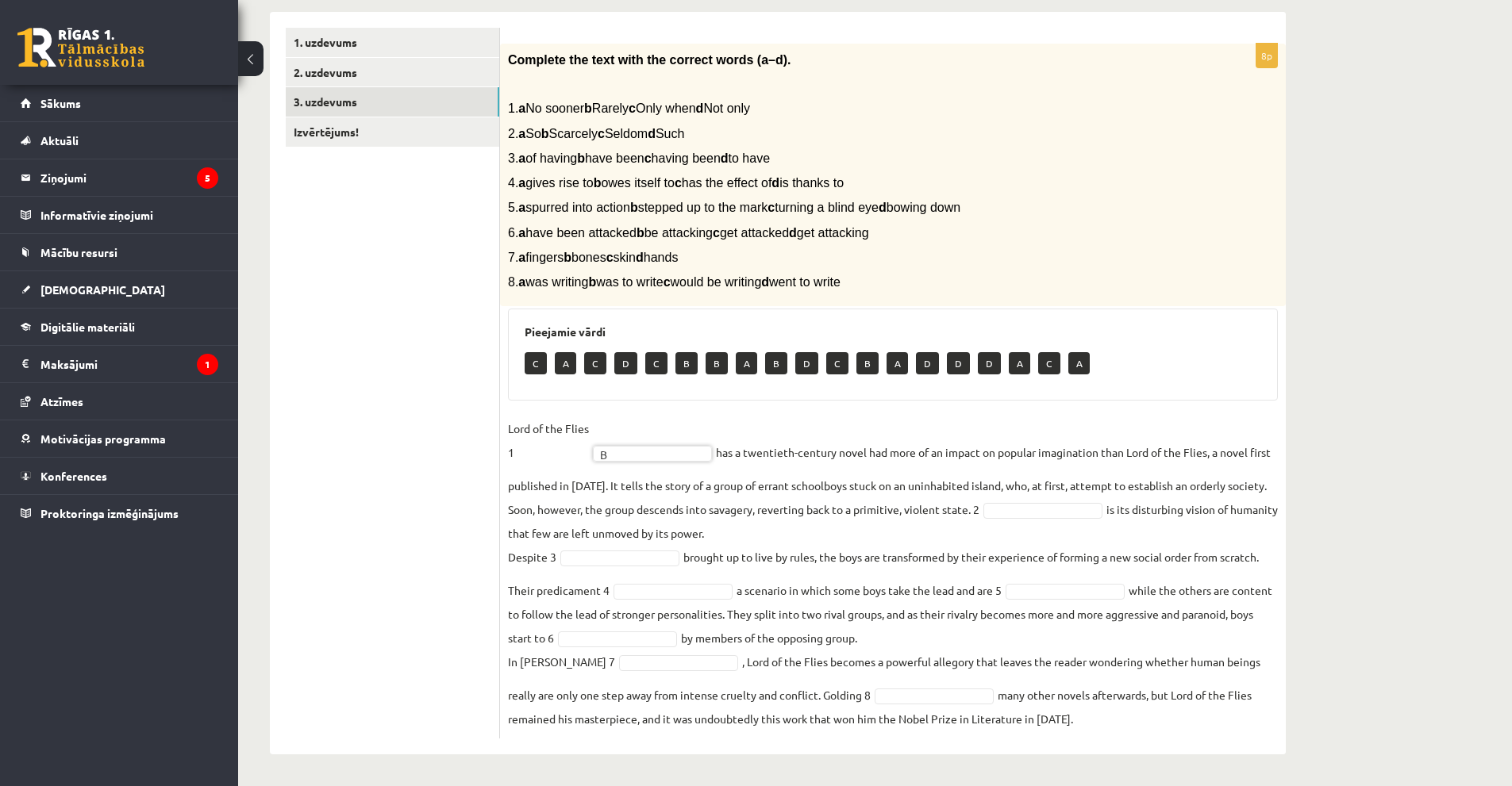
click at [699, 415] on div "8p Complete the text with the correct words (a–d). 1. a No sooner b Rarely c On…" at bounding box center [893, 391] width 786 height 695
drag, startPoint x: 1013, startPoint y: 364, endPoint x: 1023, endPoint y: 380, distance: 18.9
click at [1023, 380] on div "C C C B B A B D C B A D D D A C A" at bounding box center [893, 365] width 736 height 37
click at [1124, 379] on div "C C C B B A B D C B A D D D A C A" at bounding box center [893, 365] width 736 height 37
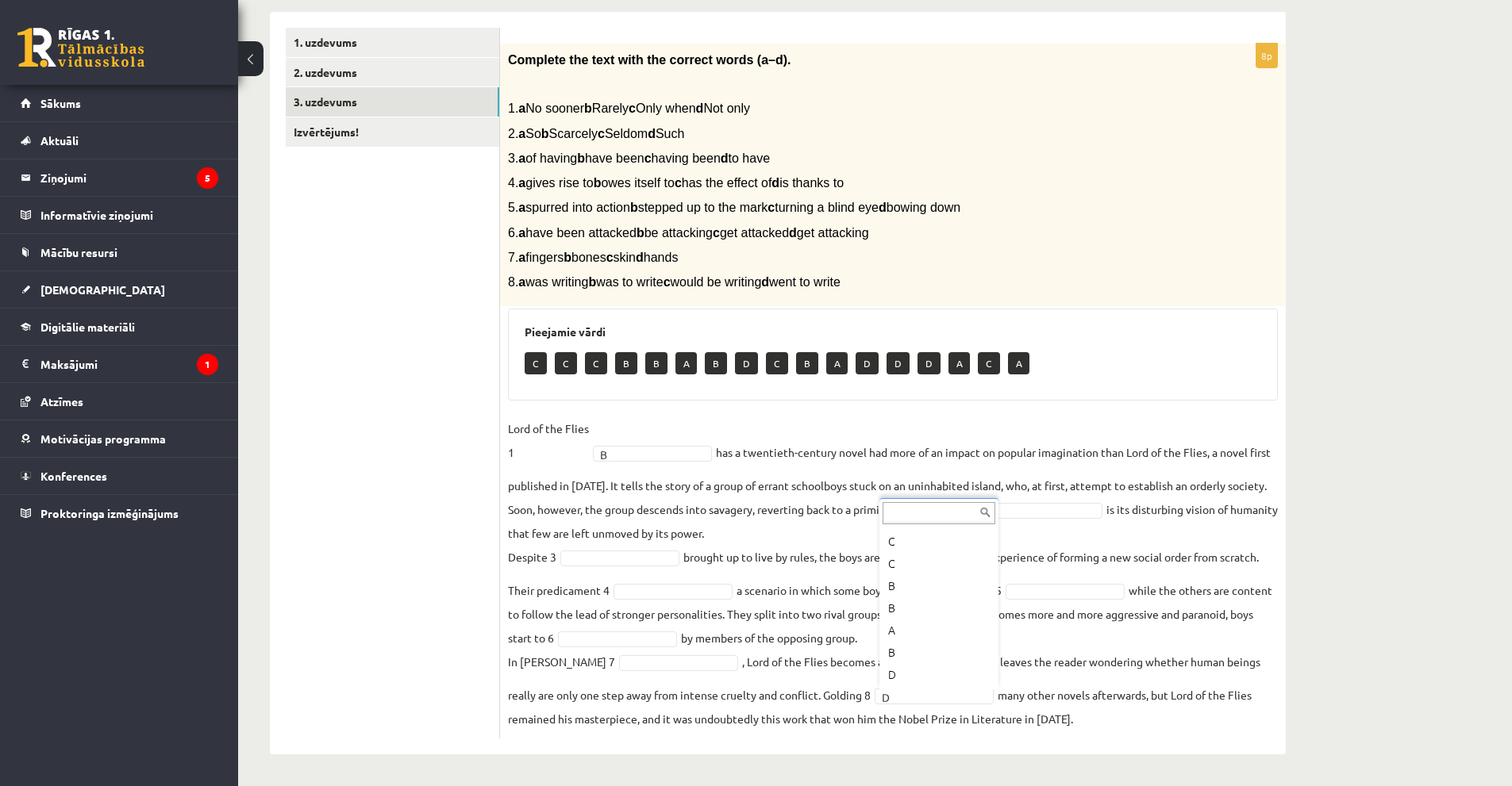
scroll to position [0, 0]
click at [1185, 373] on div "C C C B B A B D C B A D D D A C A D" at bounding box center [893, 365] width 736 height 37
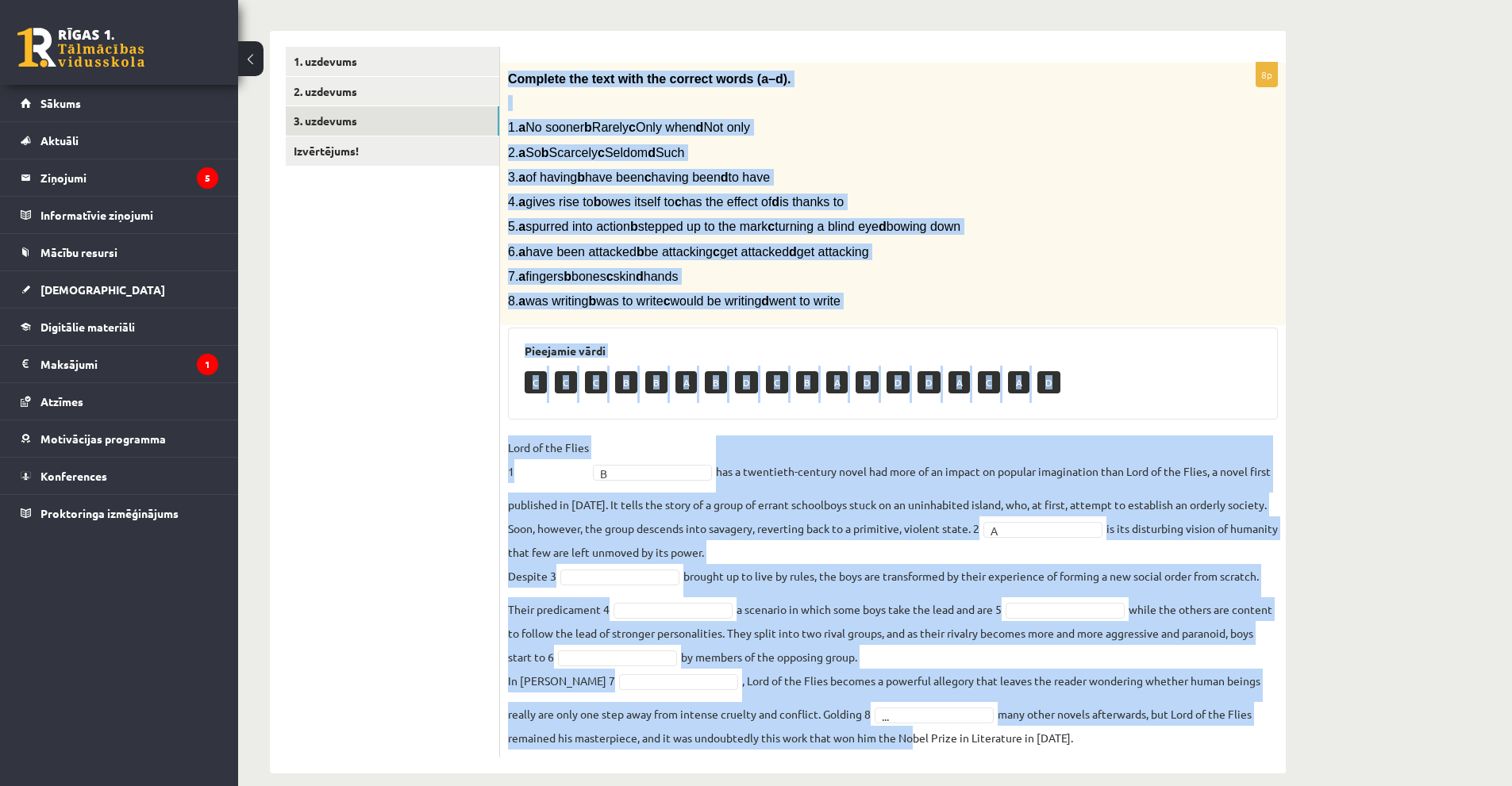
scroll to position [258, 0]
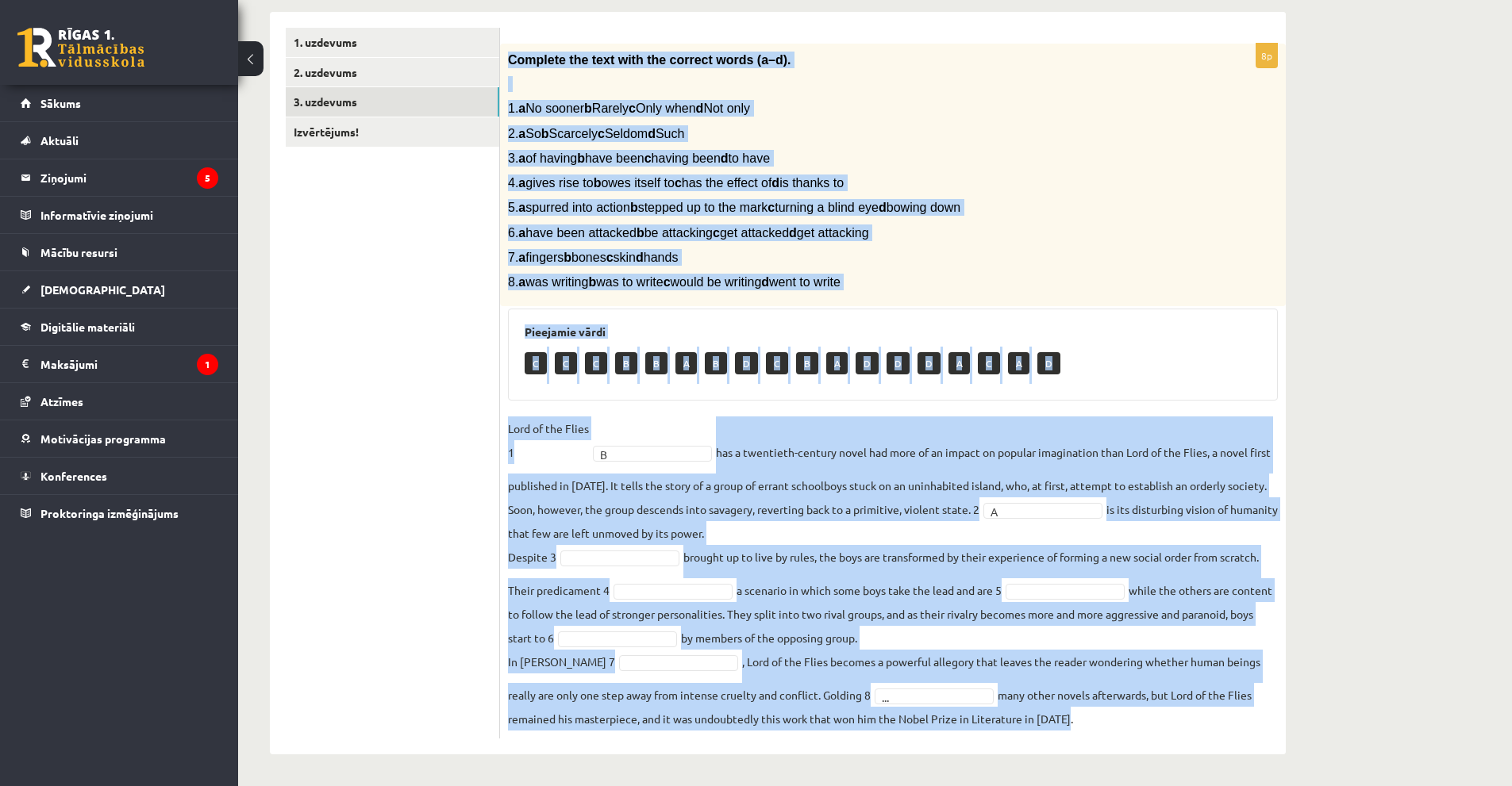
drag, startPoint x: 508, startPoint y: 73, endPoint x: 1151, endPoint y: 752, distance: 935.1
click at [1151, 752] on div "8p Complete the text with the correct words (a–d). 1. a No sooner b Rarely c On…" at bounding box center [893, 383] width 786 height 742
copy div "Complete the text with the correct words (a–d). 1. a No sooner b Rarely c Only …"
click at [1159, 274] on p "8. a was writing b was to write c would be writing d went to write" at bounding box center [853, 282] width 690 height 16
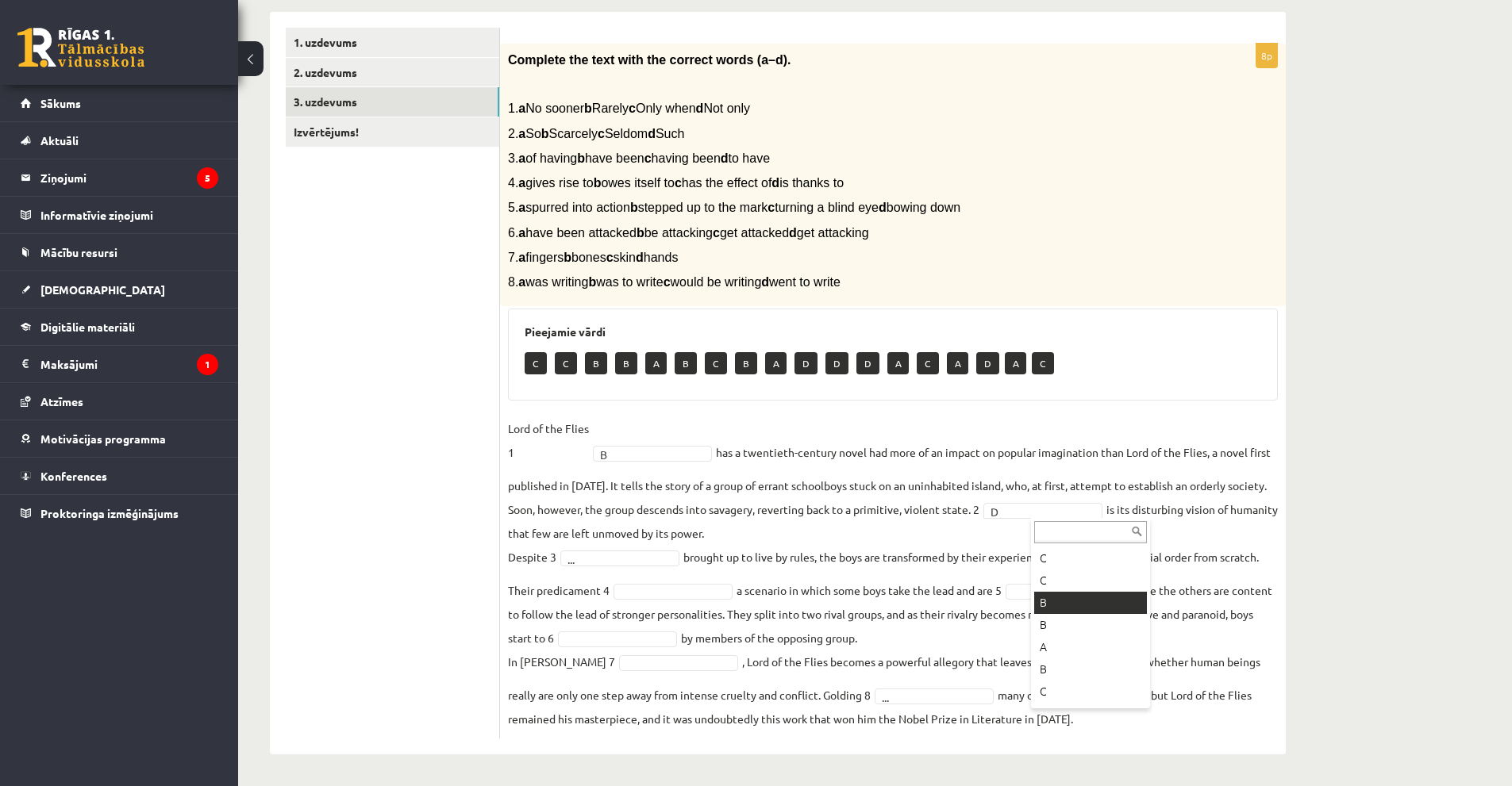
scroll to position [0, 0]
click at [663, 462] on fieldset "Lord of the Flies 1 B * has a twentieth-century novel had more of an impact on …" at bounding box center [893, 574] width 770 height 314
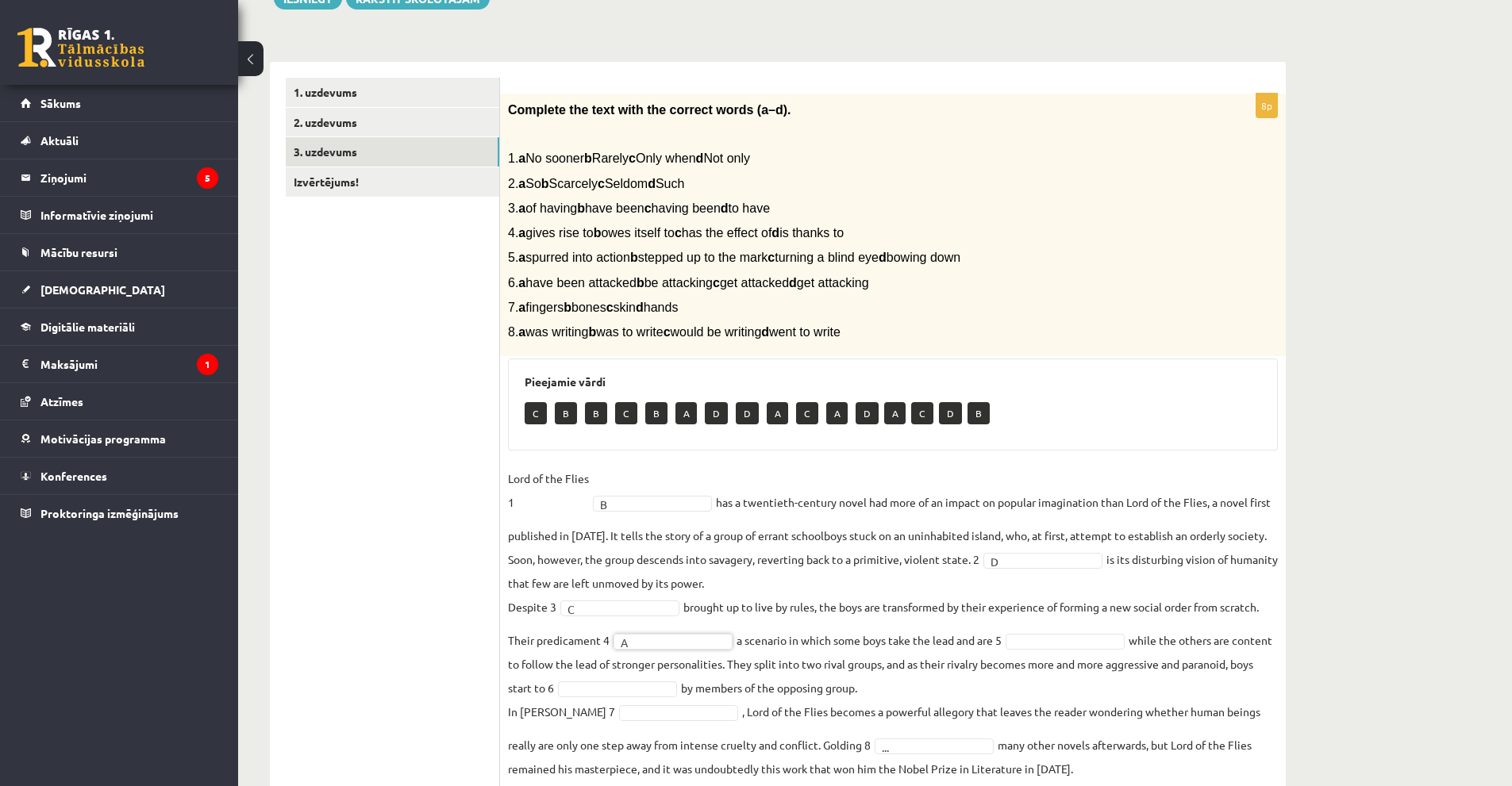
scroll to position [258, 0]
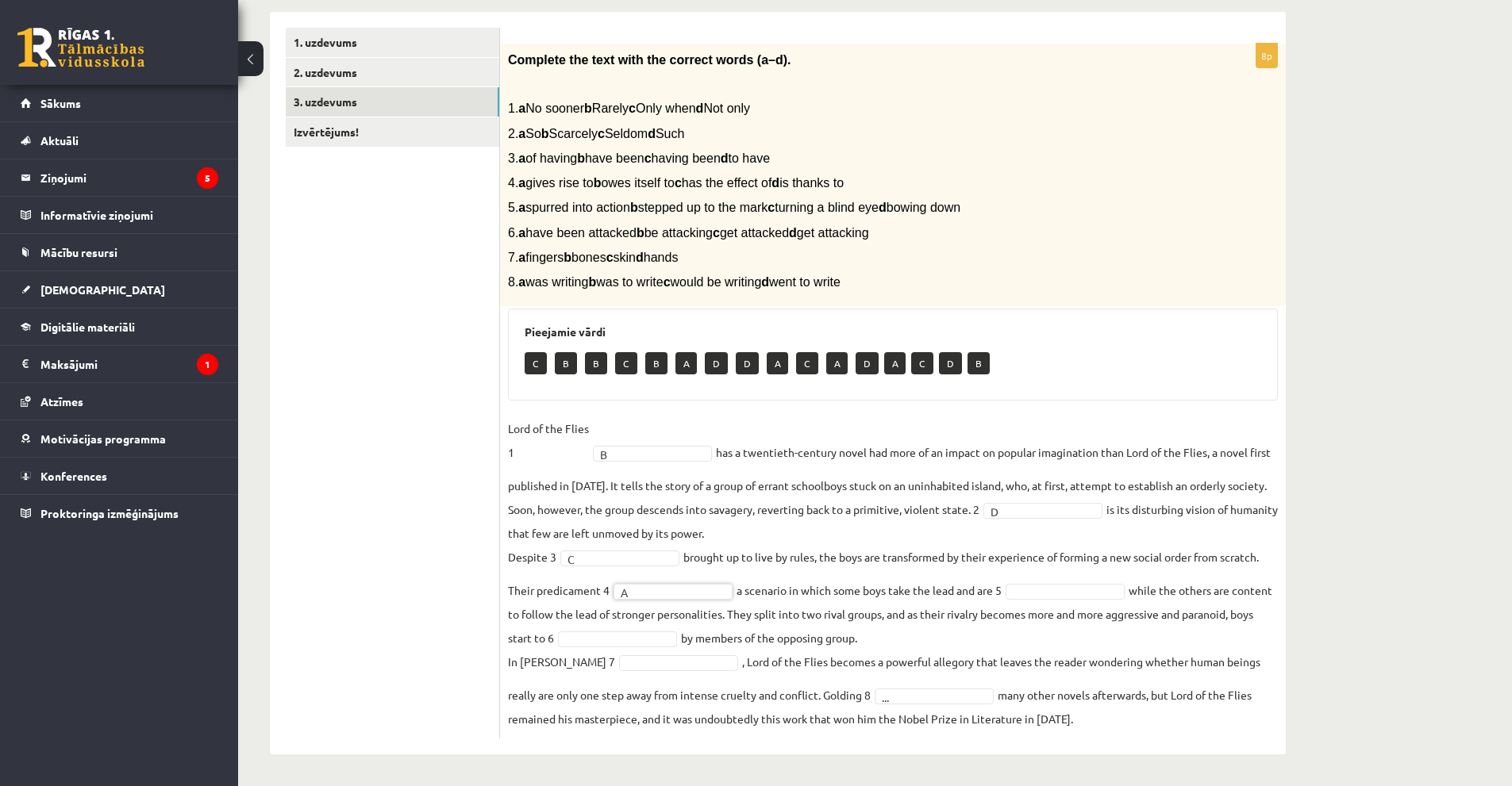
click at [1087, 600] on fieldset "Lord of the Flies 1 B * has a twentieth-century novel had more of an impact on …" at bounding box center [893, 574] width 770 height 314
click at [626, 548] on fieldset "Lord of the Flies 1 B * has a twentieth-century novel had more of an impact on …" at bounding box center [893, 574] width 770 height 314
click at [633, 567] on fieldset "Lord of the Flies 1 B * has a twentieth-century novel had more of an impact on …" at bounding box center [893, 574] width 770 height 314
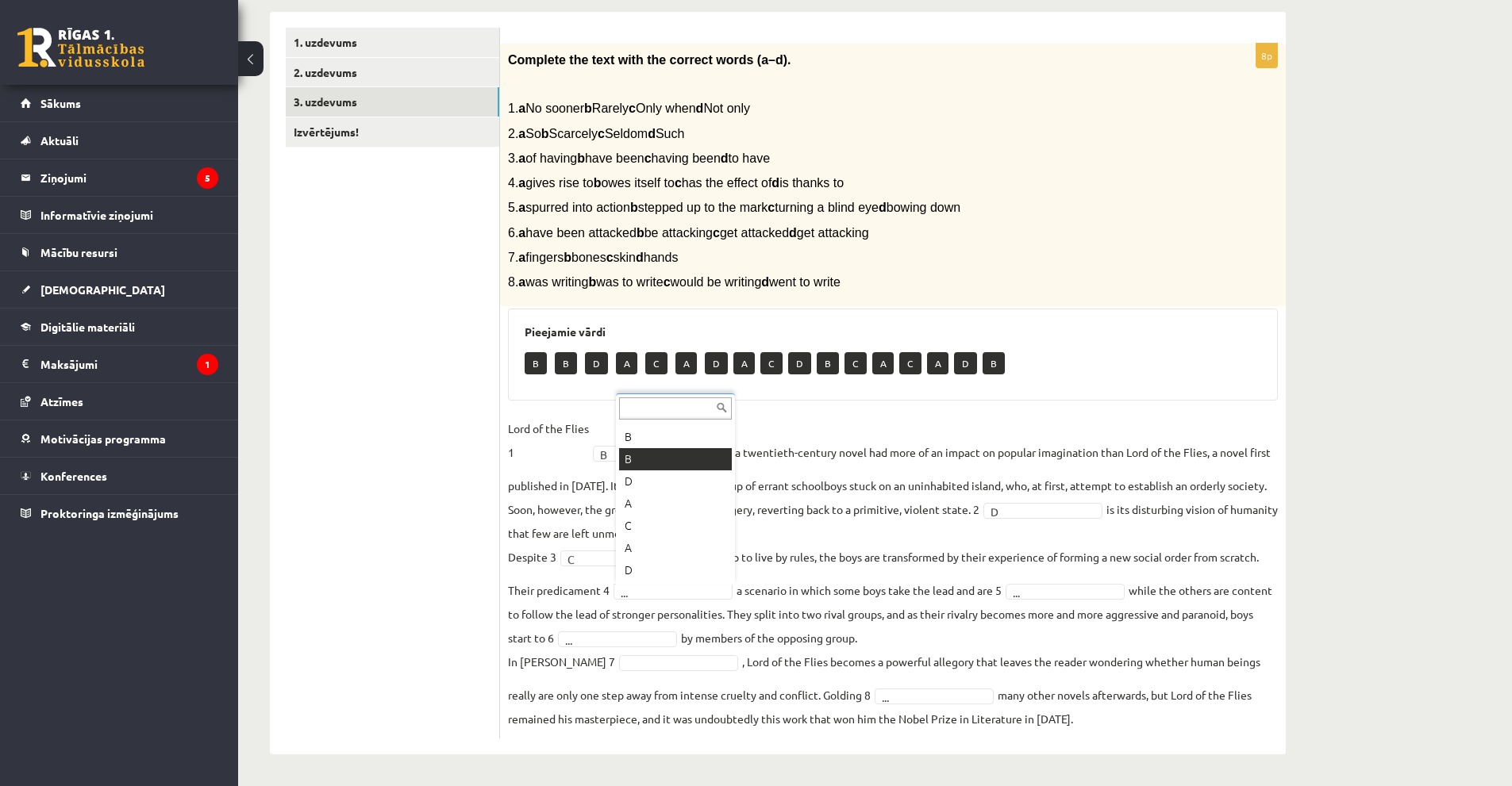
scroll to position [0, 0]
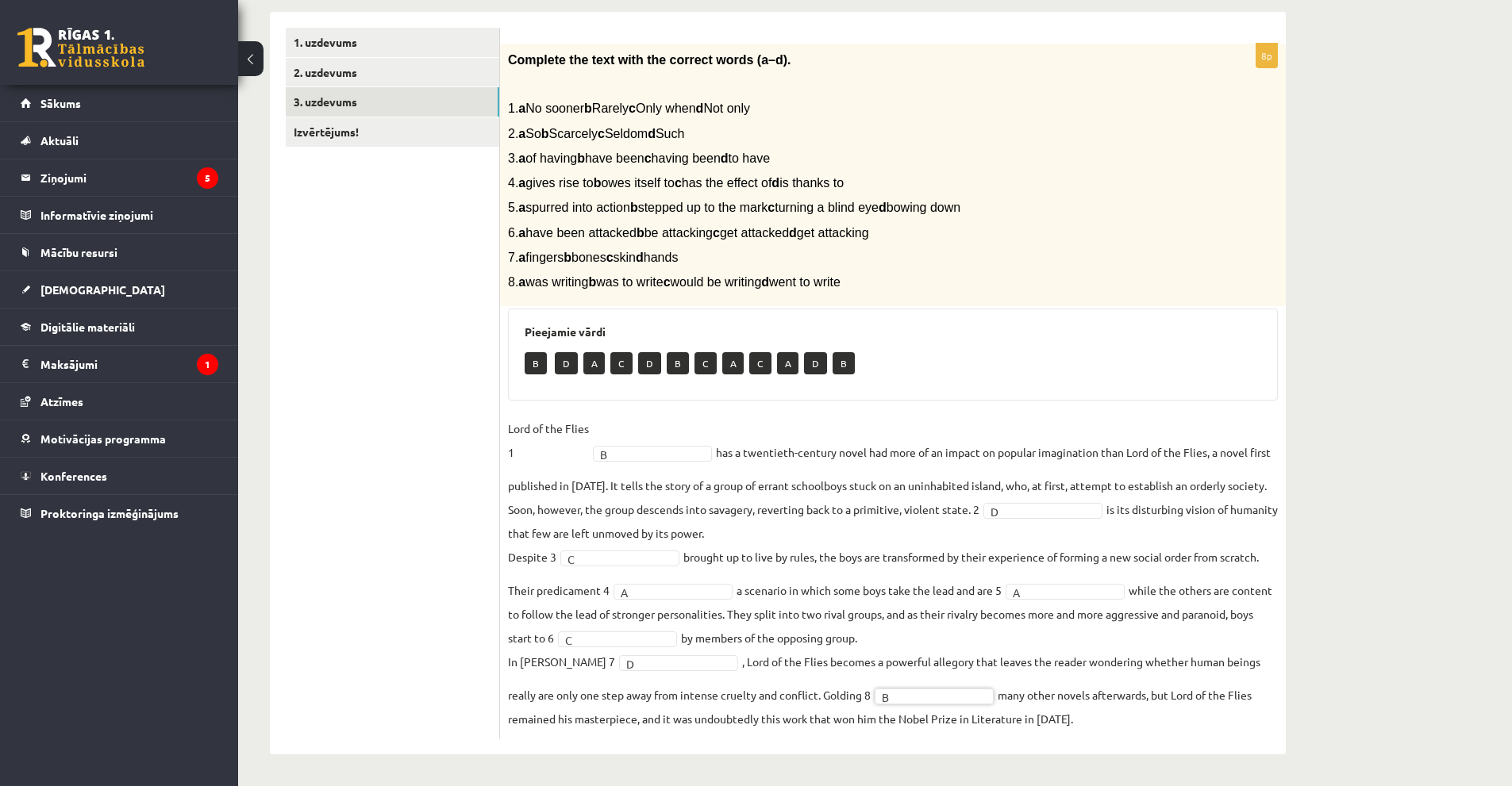
click at [1276, 566] on fieldset "Lord of the Flies 1 B * has a twentieth-century novel had more of an impact on …" at bounding box center [893, 574] width 770 height 314
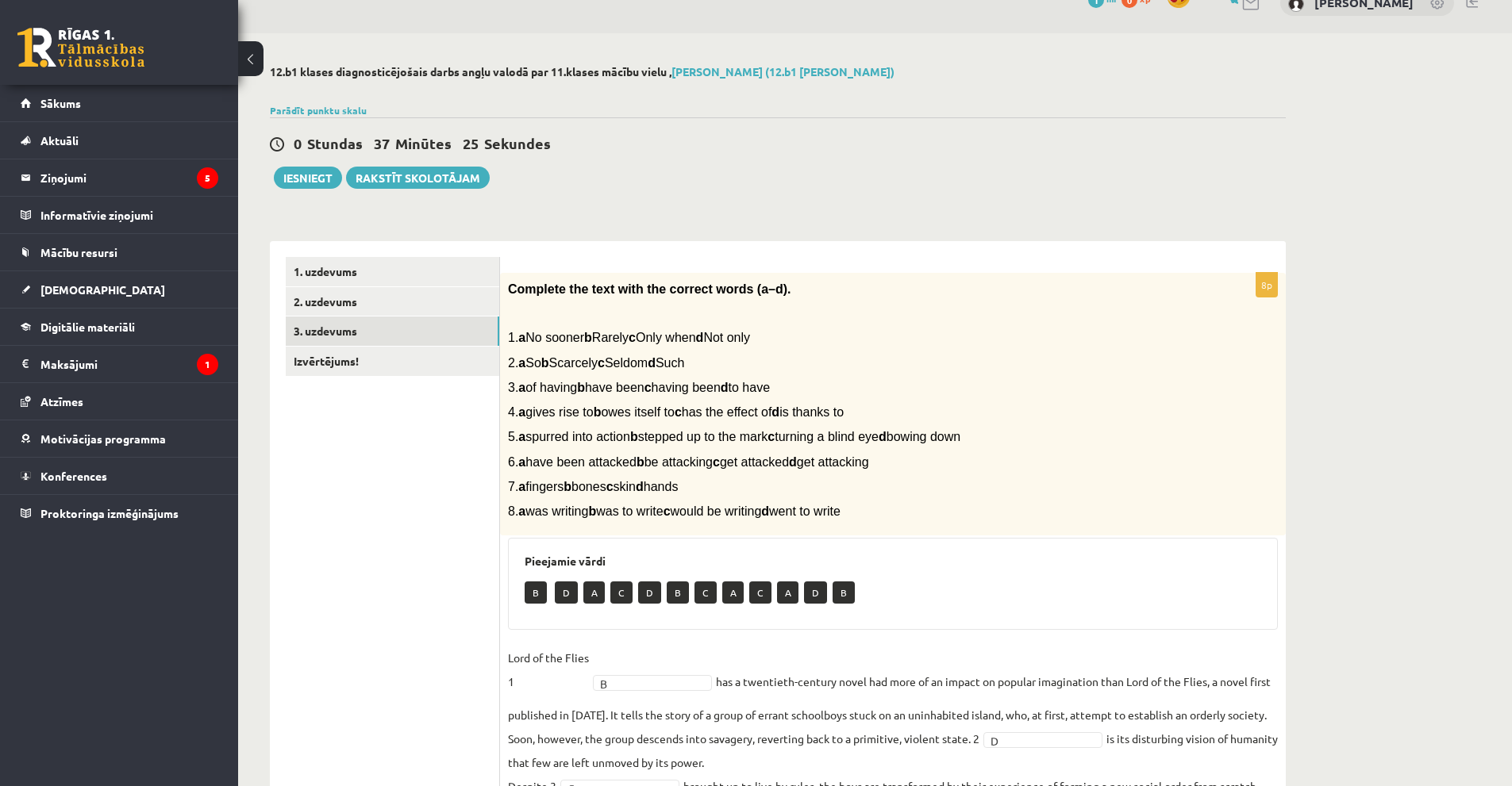
scroll to position [20, 0]
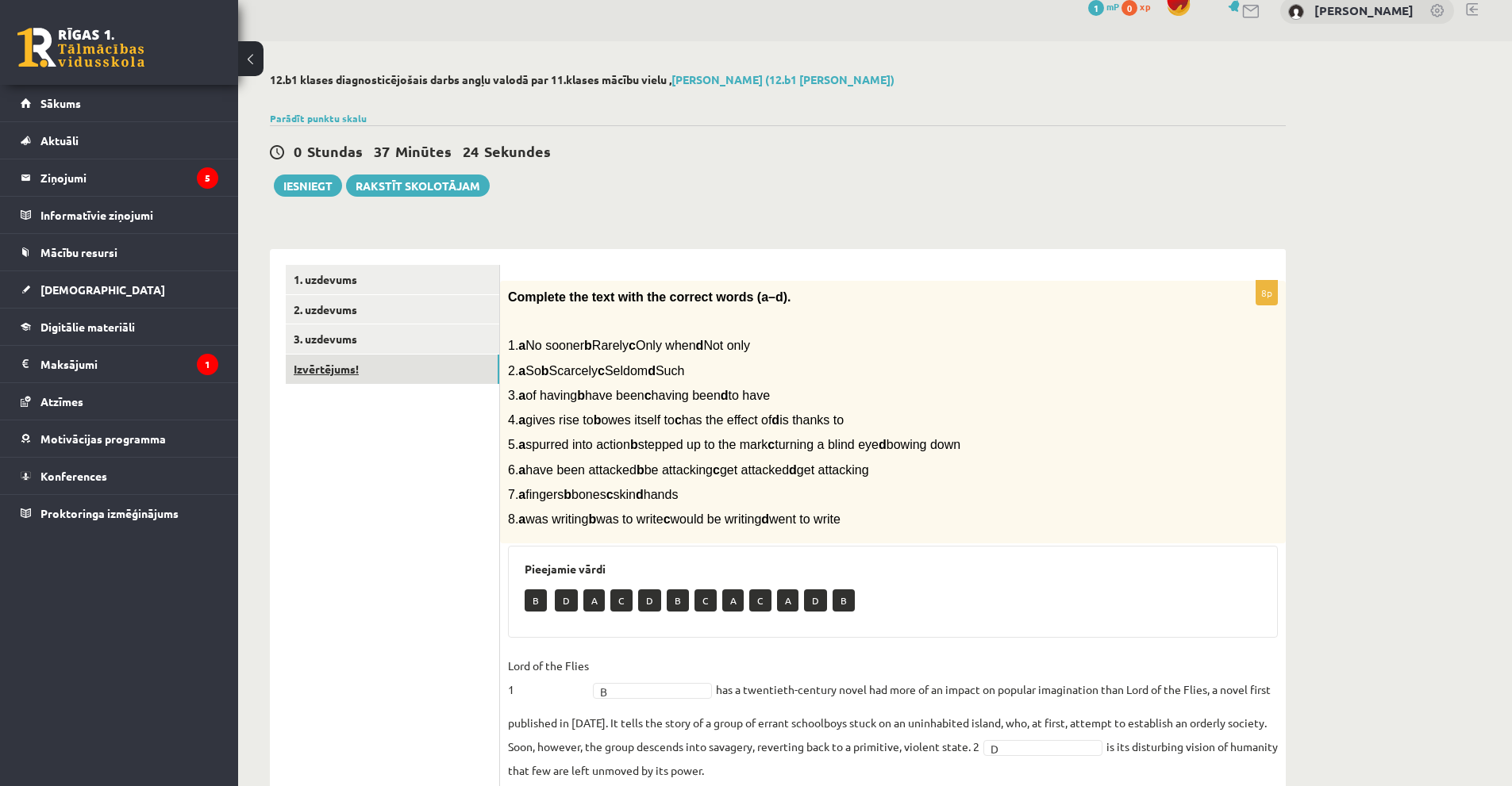
click at [334, 372] on link "Izvērtējums!" at bounding box center [392, 369] width 213 height 29
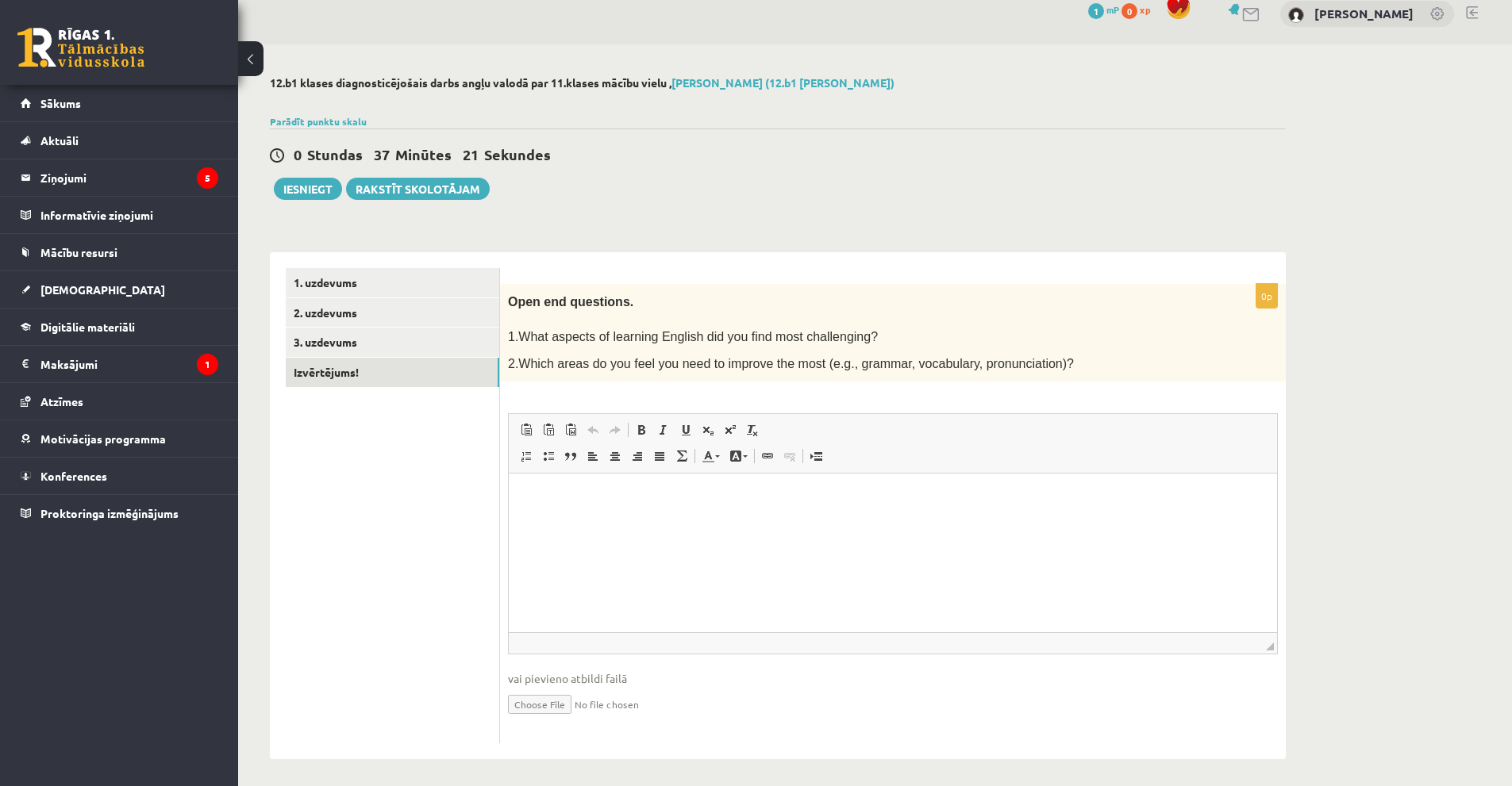
scroll to position [22, 0]
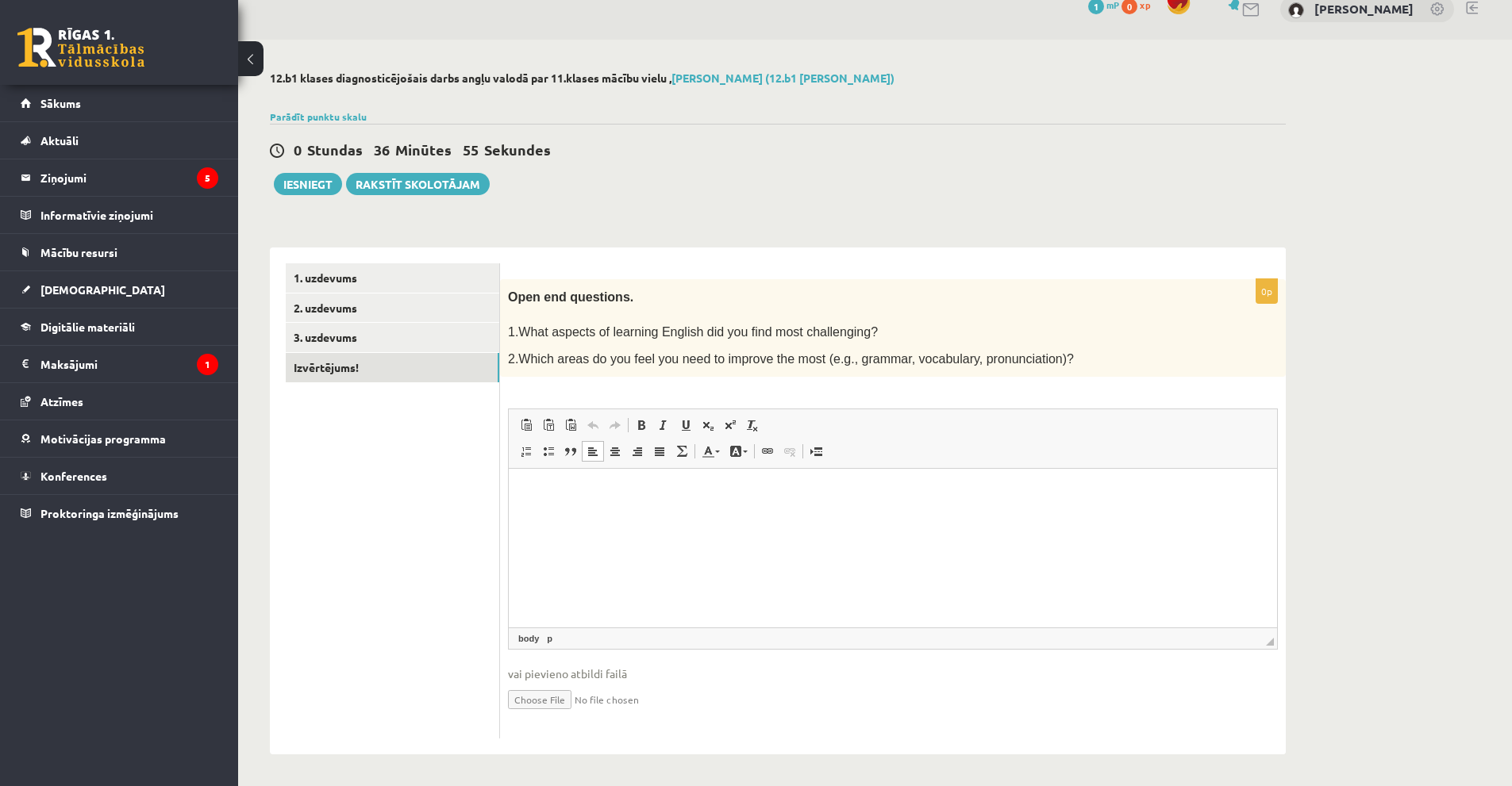
click at [786, 517] on html at bounding box center [893, 493] width 768 height 48
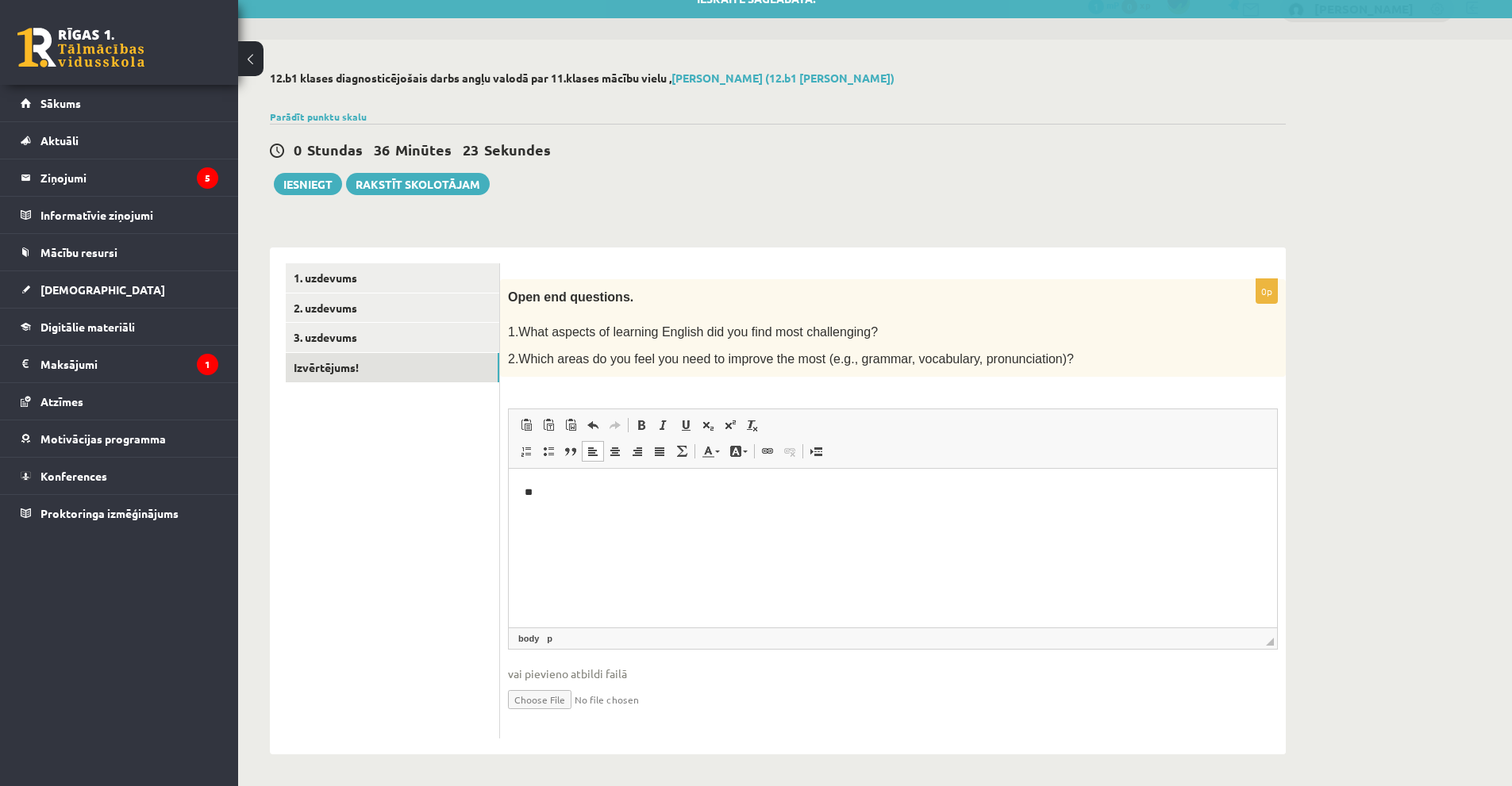
click at [559, 482] on html "**" at bounding box center [893, 493] width 768 height 48
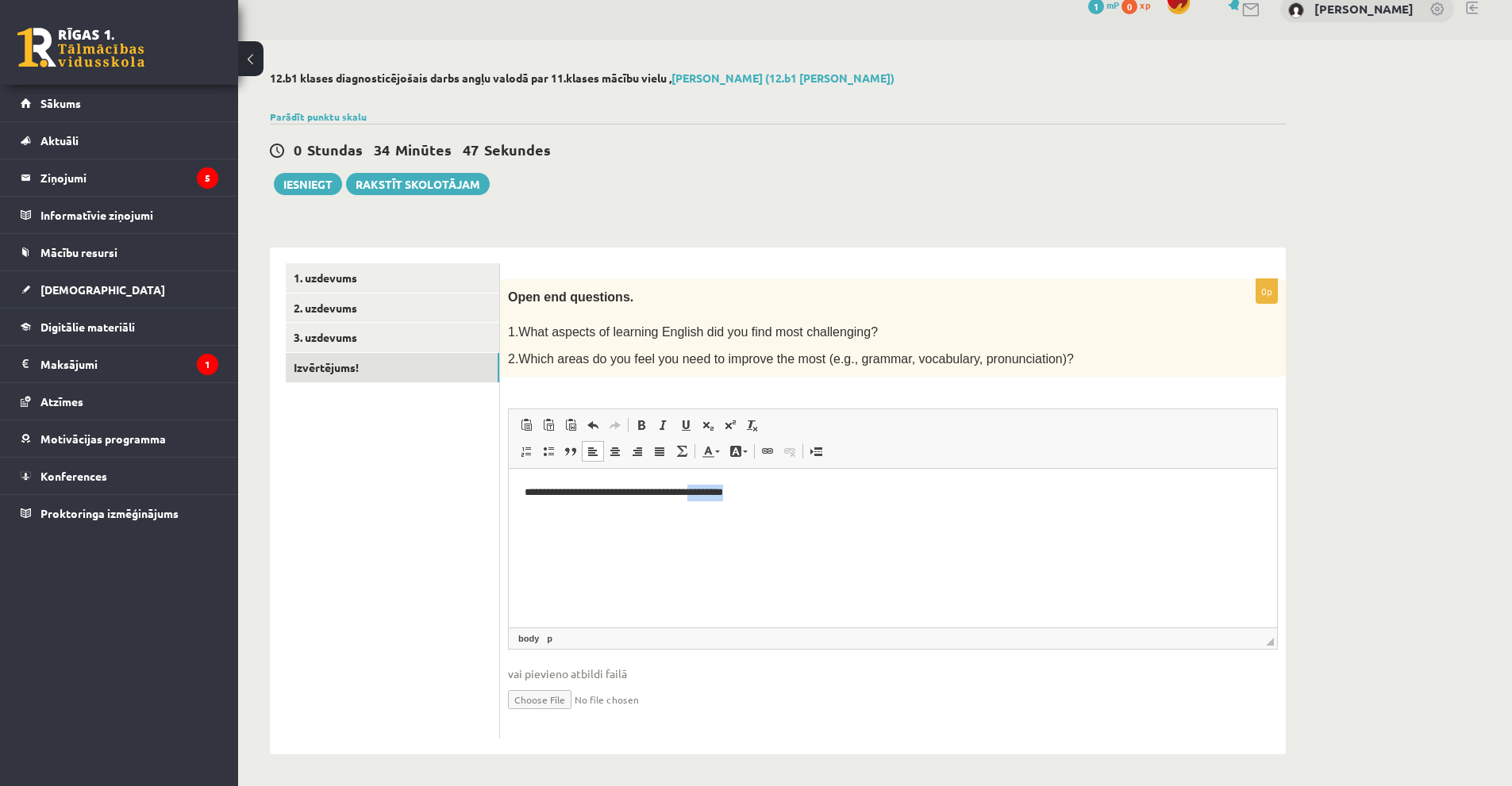
drag, startPoint x: 735, startPoint y: 491, endPoint x: 699, endPoint y: 491, distance: 36.0
click at [699, 491] on p "**********" at bounding box center [893, 493] width 736 height 16
click at [746, 524] on span "Copy" at bounding box center [748, 525] width 49 height 23
copy p "*********"
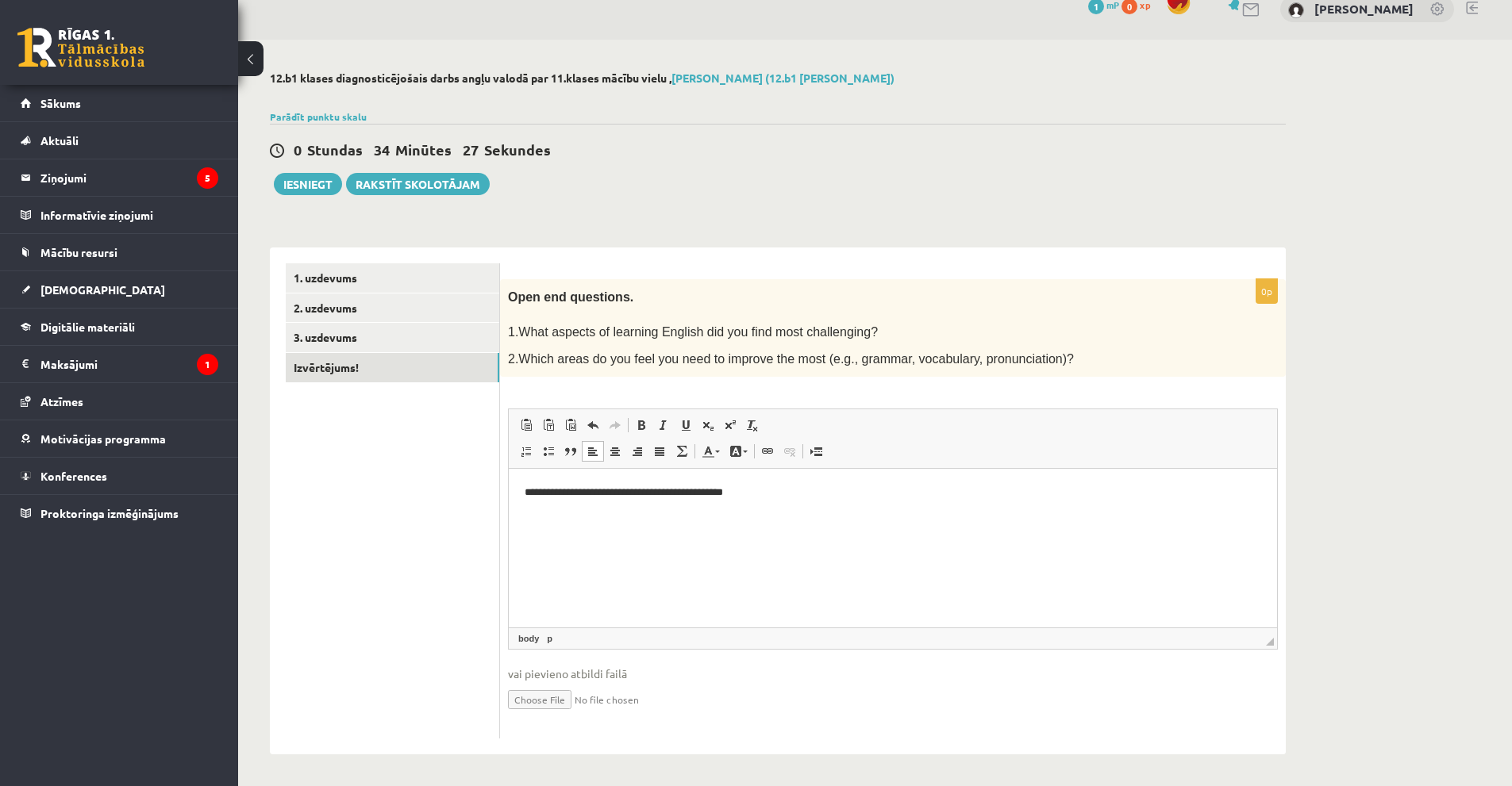
click at [776, 486] on p "**********" at bounding box center [893, 493] width 736 height 16
click at [663, 491] on p "**********" at bounding box center [893, 493] width 736 height 16
click at [745, 493] on p "**********" at bounding box center [893, 493] width 736 height 16
drag, startPoint x: 587, startPoint y: 492, endPoint x: 568, endPoint y: 482, distance: 21.5
click at [568, 482] on html "**********" at bounding box center [893, 493] width 768 height 48
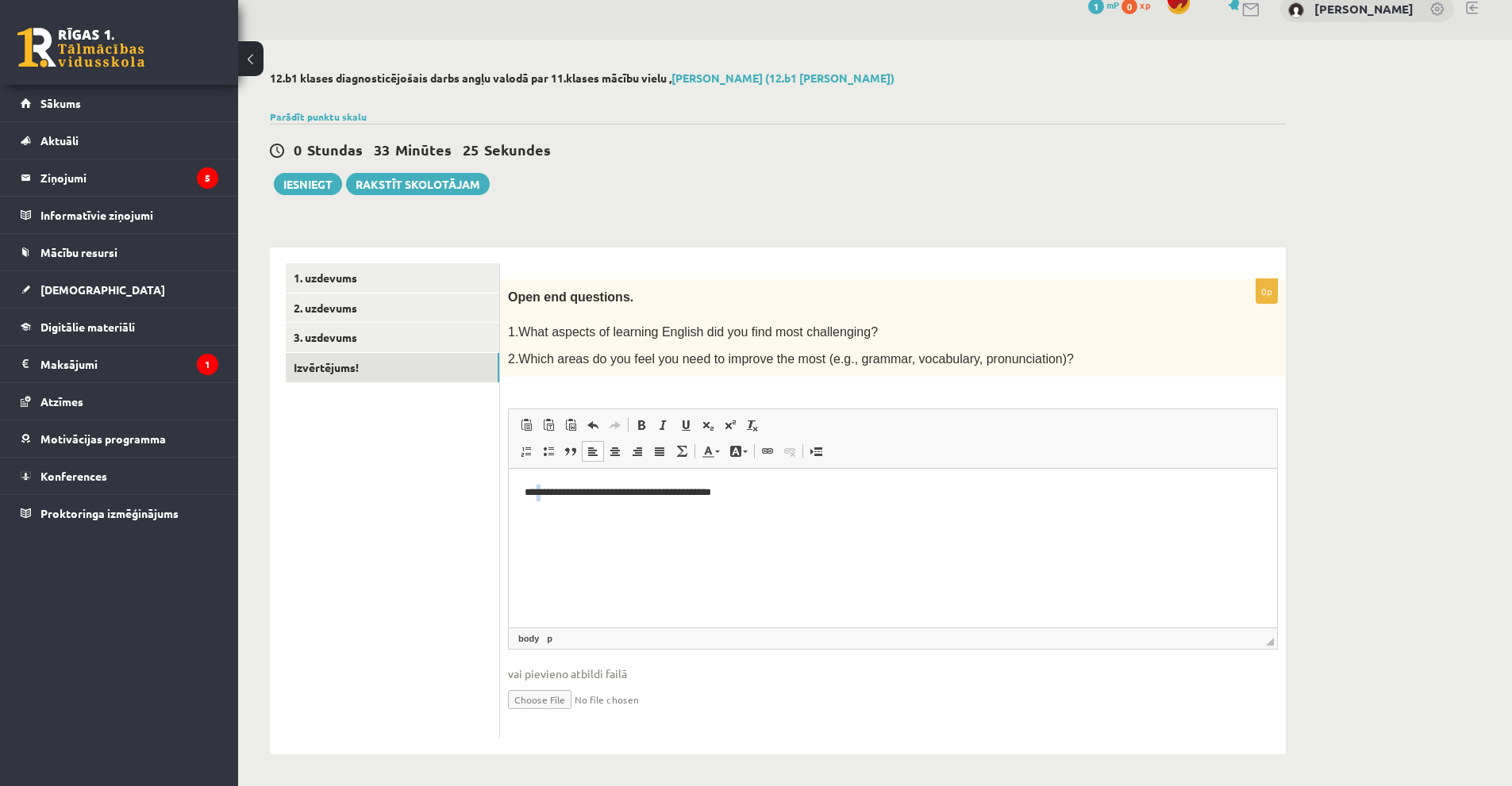
click at [541, 495] on p "**********" at bounding box center [893, 493] width 736 height 16
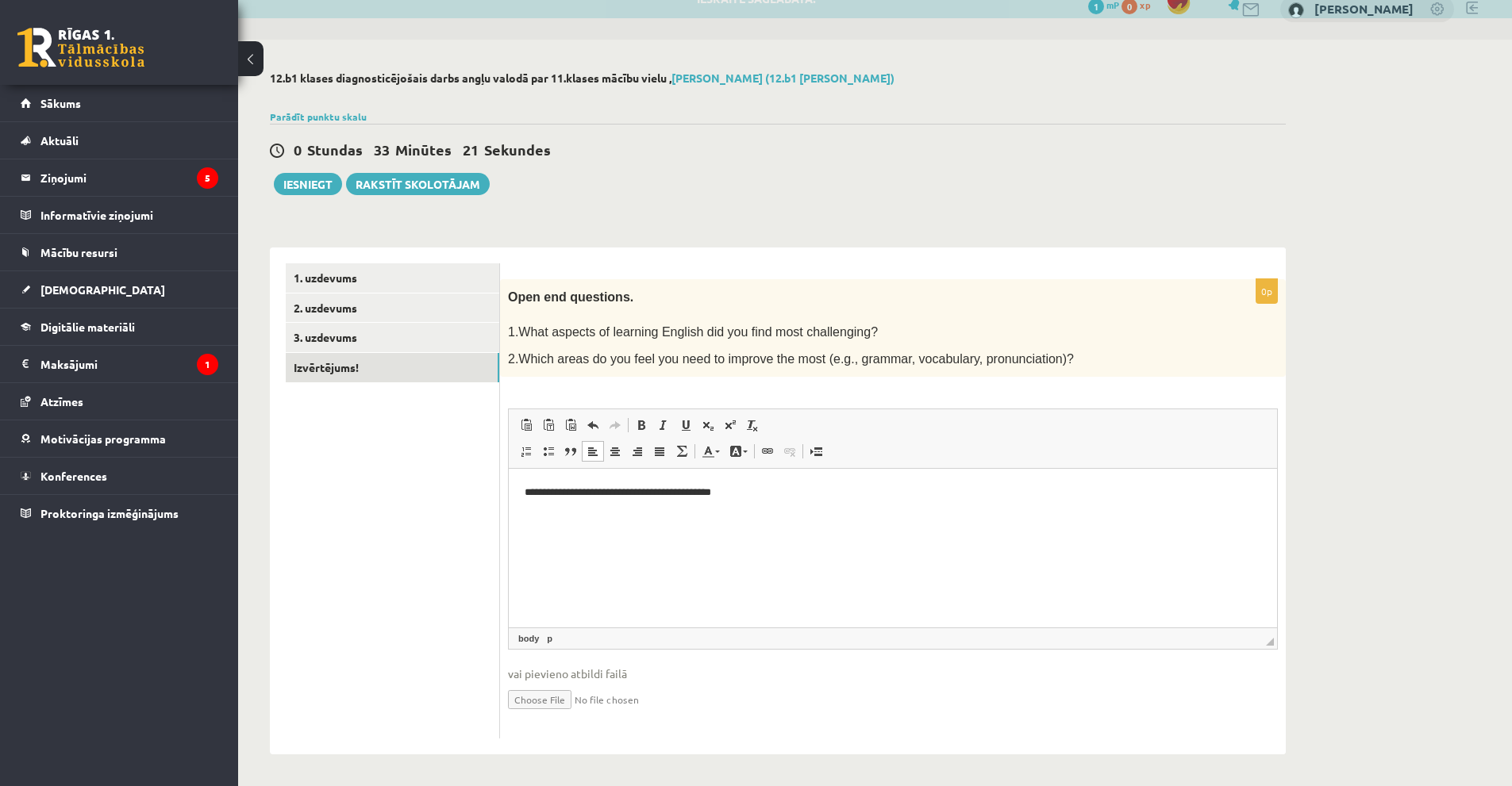
click at [570, 489] on p "**********" at bounding box center [893, 493] width 736 height 16
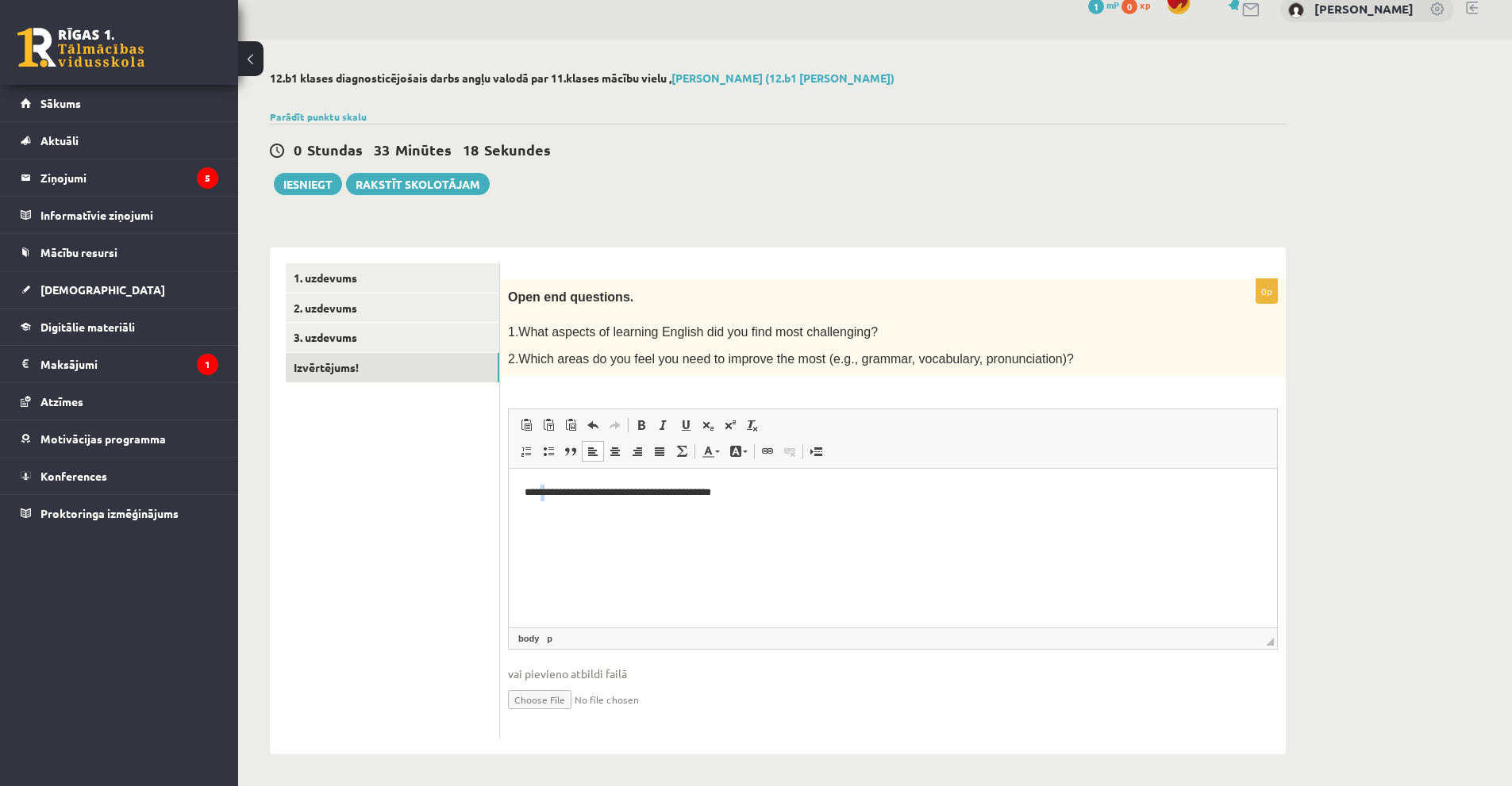
click at [548, 491] on p "**********" at bounding box center [893, 493] width 736 height 16
drag, startPoint x: 727, startPoint y: 495, endPoint x: 537, endPoint y: 494, distance: 190.0
click at [537, 494] on p "**********" at bounding box center [893, 493] width 736 height 16
drag, startPoint x: 705, startPoint y: 486, endPoint x: 539, endPoint y: 494, distance: 166.2
click at [539, 494] on p "**********" at bounding box center [893, 493] width 736 height 16
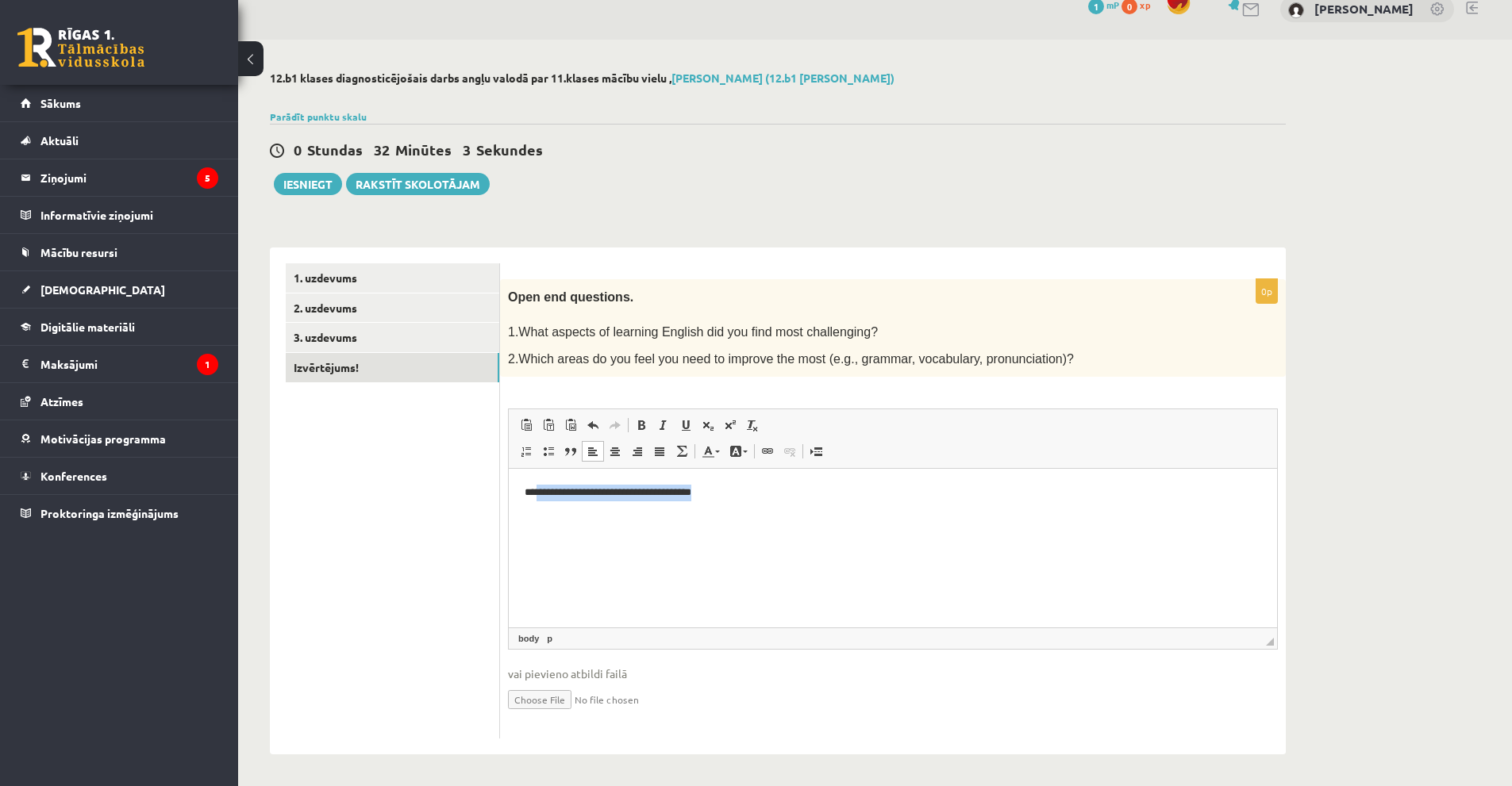
click at [778, 483] on html "**********" at bounding box center [893, 493] width 768 height 48
click at [778, 488] on p "**********" at bounding box center [893, 493] width 736 height 16
drag, startPoint x: 786, startPoint y: 493, endPoint x: 735, endPoint y: 494, distance: 51.0
click at [735, 494] on p "**********" at bounding box center [893, 493] width 736 height 16
drag, startPoint x: 716, startPoint y: 496, endPoint x: 734, endPoint y: 494, distance: 18.1
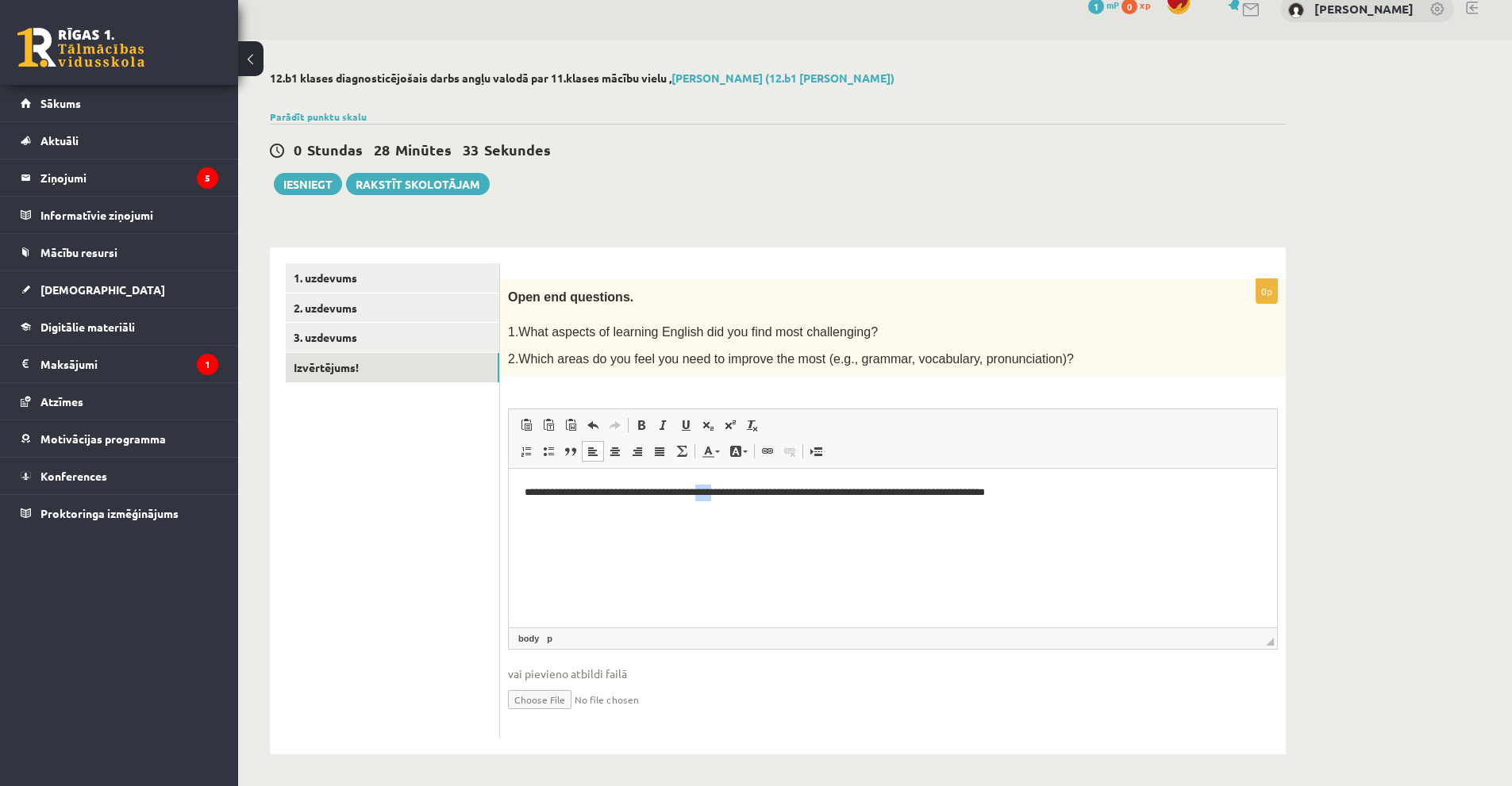
click at [734, 494] on p "**********" at bounding box center [893, 493] width 736 height 16
drag, startPoint x: 739, startPoint y: 488, endPoint x: 1062, endPoint y: 497, distance: 323.1
click at [1062, 497] on p "**********" at bounding box center [893, 493] width 736 height 16
drag, startPoint x: 1040, startPoint y: 486, endPoint x: 1548, endPoint y: 955, distance: 691.4
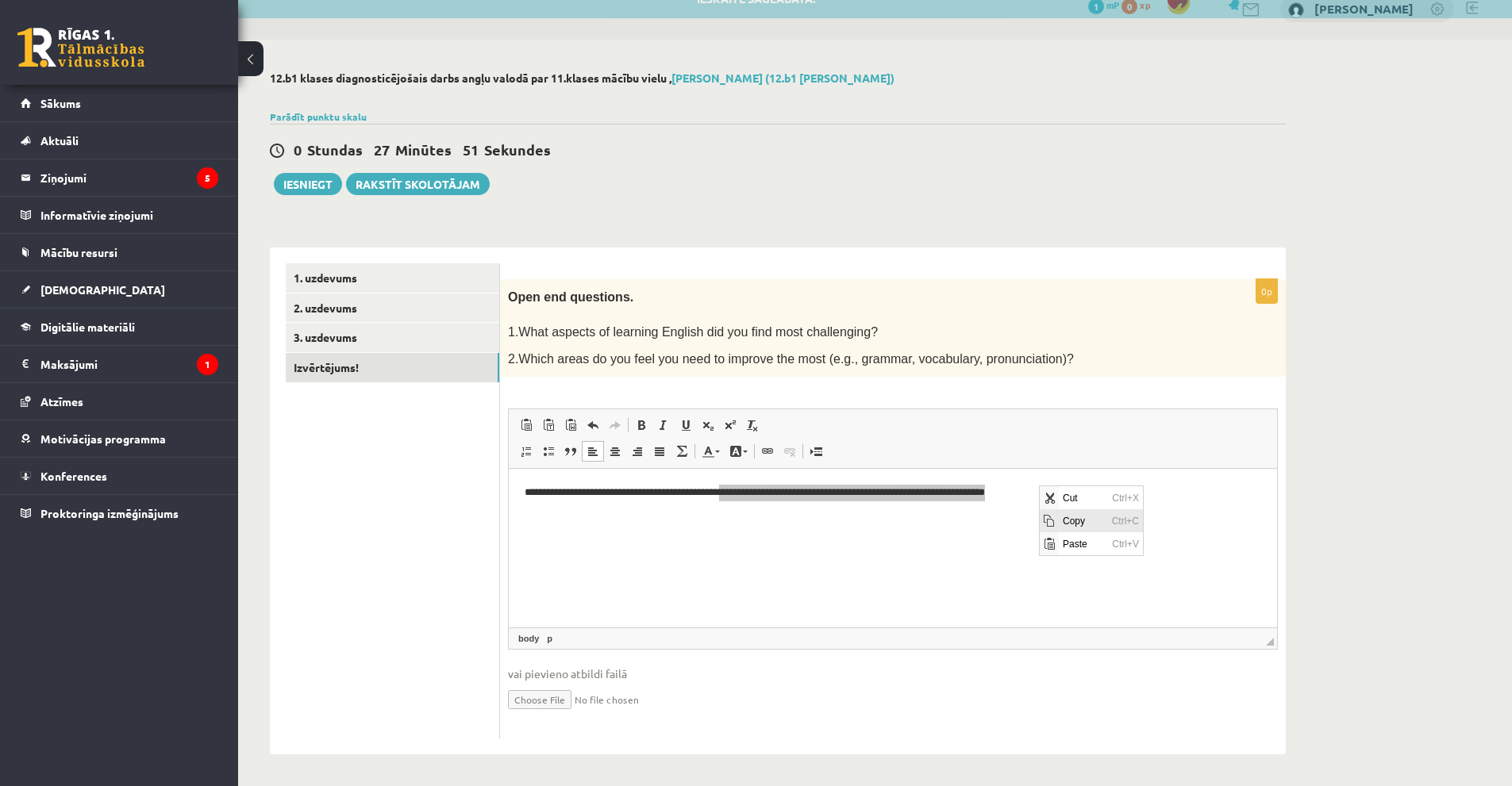
click at [1077, 516] on span "Copy" at bounding box center [1083, 520] width 49 height 23
copy p "**********"
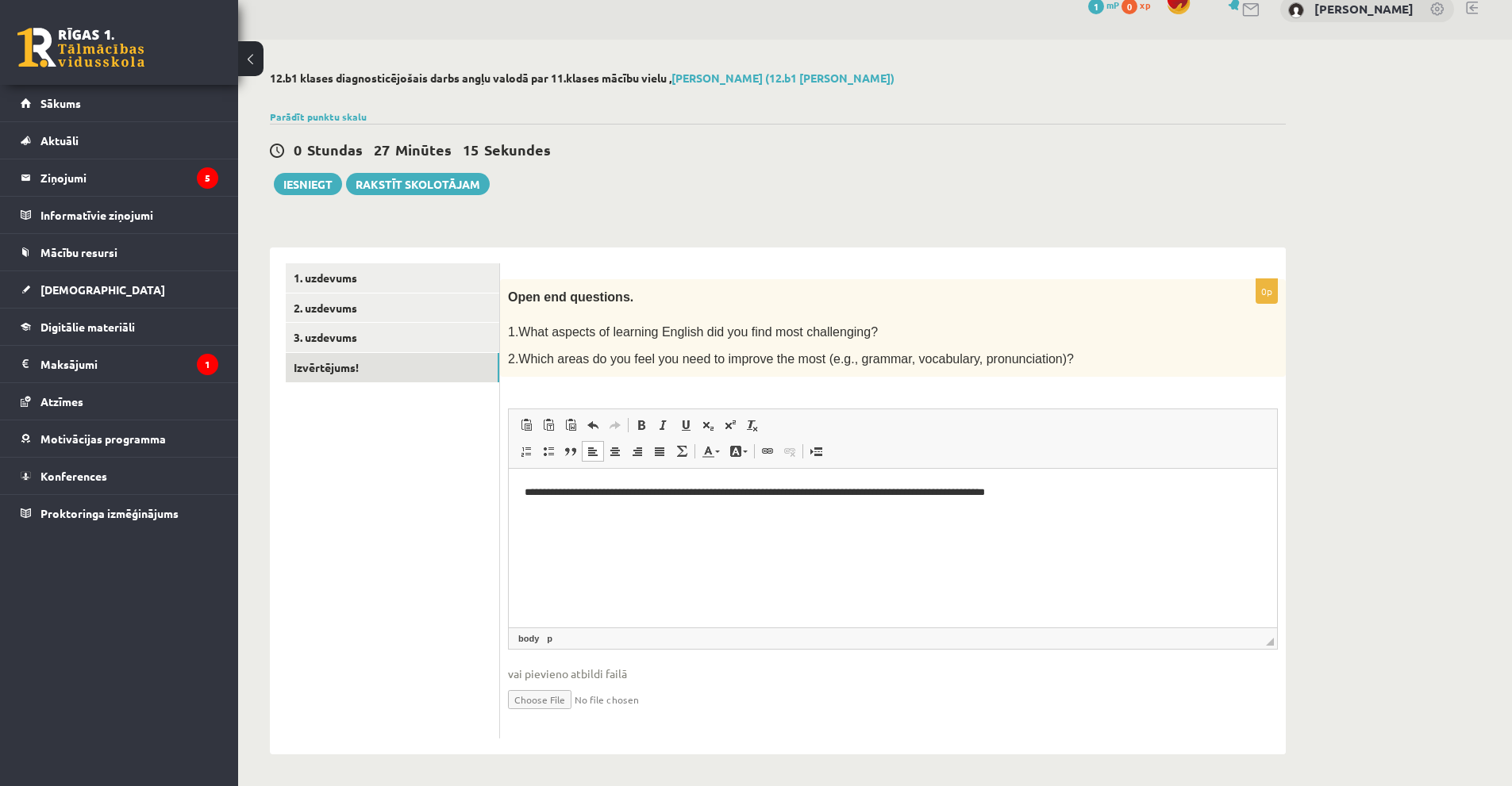
click at [1011, 494] on p "**********" at bounding box center [893, 493] width 736 height 16
drag, startPoint x: 747, startPoint y: 495, endPoint x: 736, endPoint y: 491, distance: 11.7
click at [736, 491] on p "**********" at bounding box center [893, 493] width 736 height 16
click at [970, 495] on p "**********" at bounding box center [893, 493] width 736 height 16
drag, startPoint x: 970, startPoint y: 495, endPoint x: 1043, endPoint y: 495, distance: 73.0
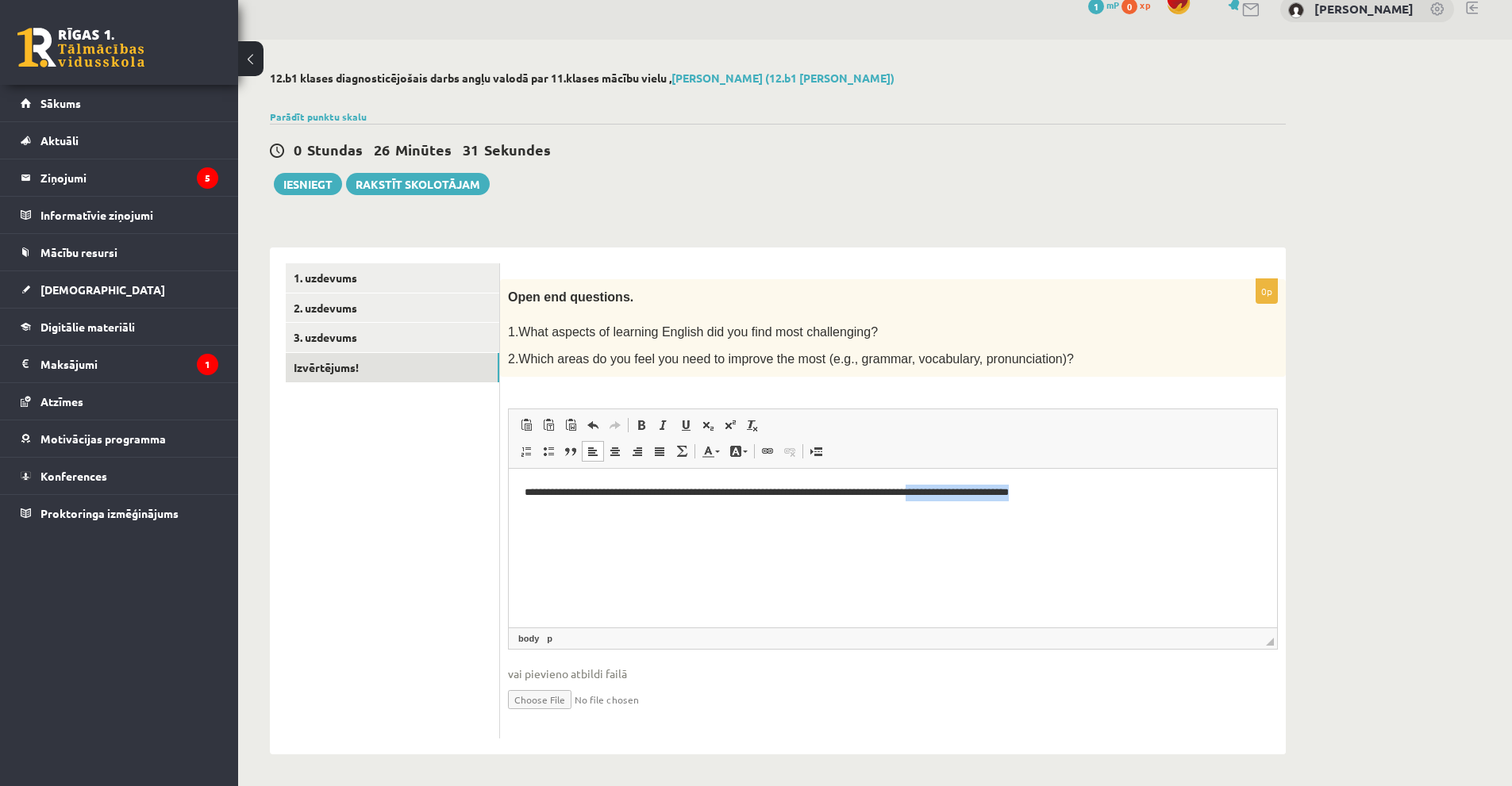
click at [1043, 495] on p "**********" at bounding box center [893, 493] width 736 height 16
click at [1036, 495] on p "**********" at bounding box center [893, 493] width 736 height 16
click at [1024, 493] on p "**********" at bounding box center [893, 493] width 736 height 16
drag, startPoint x: 937, startPoint y: 490, endPoint x: 1030, endPoint y: 496, distance: 93.2
click at [1030, 496] on p "**********" at bounding box center [893, 493] width 736 height 16
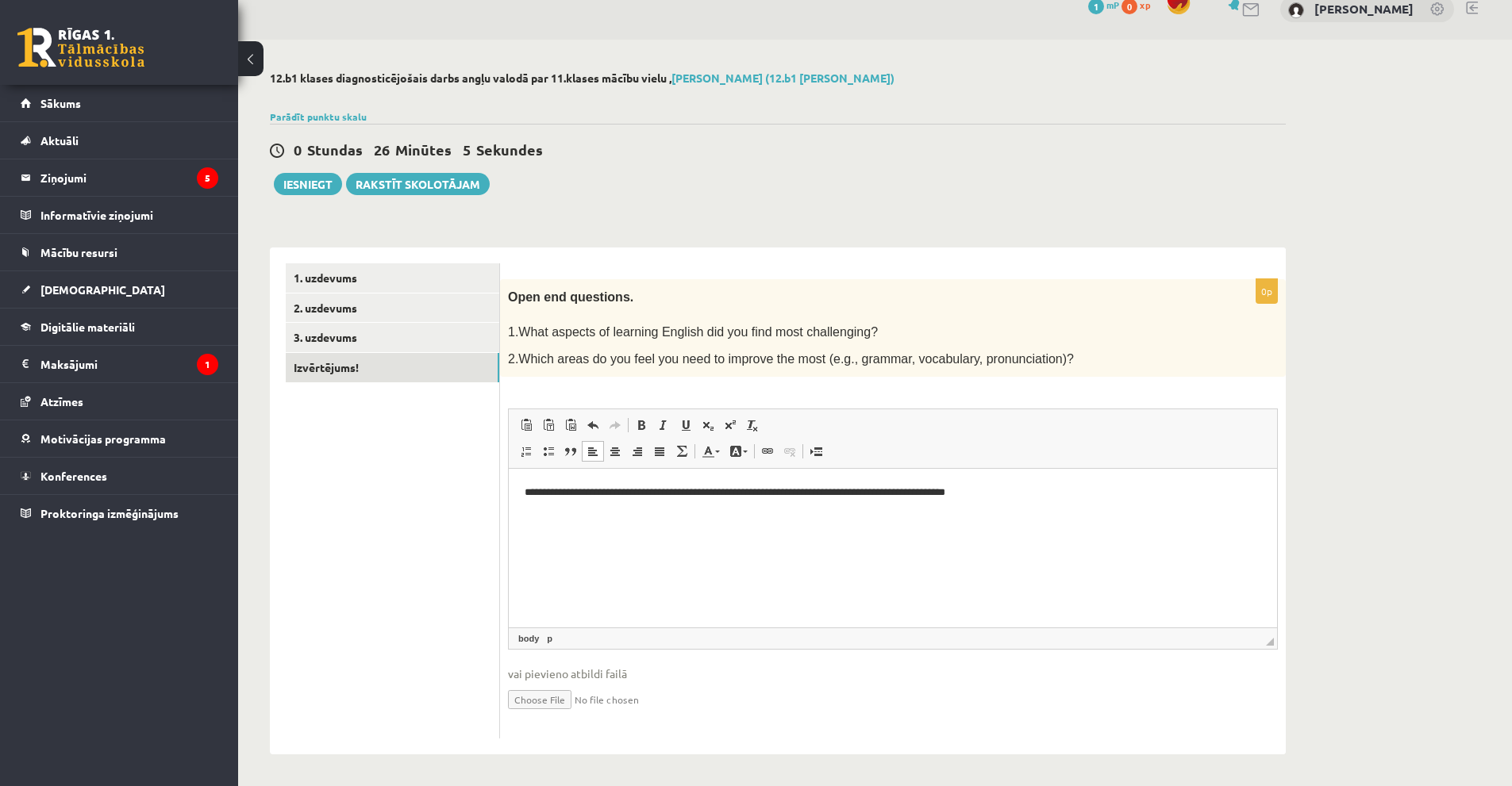
click at [1045, 492] on p "**********" at bounding box center [893, 493] width 736 height 16
drag, startPoint x: 1019, startPoint y: 493, endPoint x: 538, endPoint y: 477, distance: 481.3
click at [538, 477] on html "**********" at bounding box center [893, 493] width 768 height 48
click at [599, 517] on span "Copy" at bounding box center [602, 526] width 49 height 23
copy p "**********"
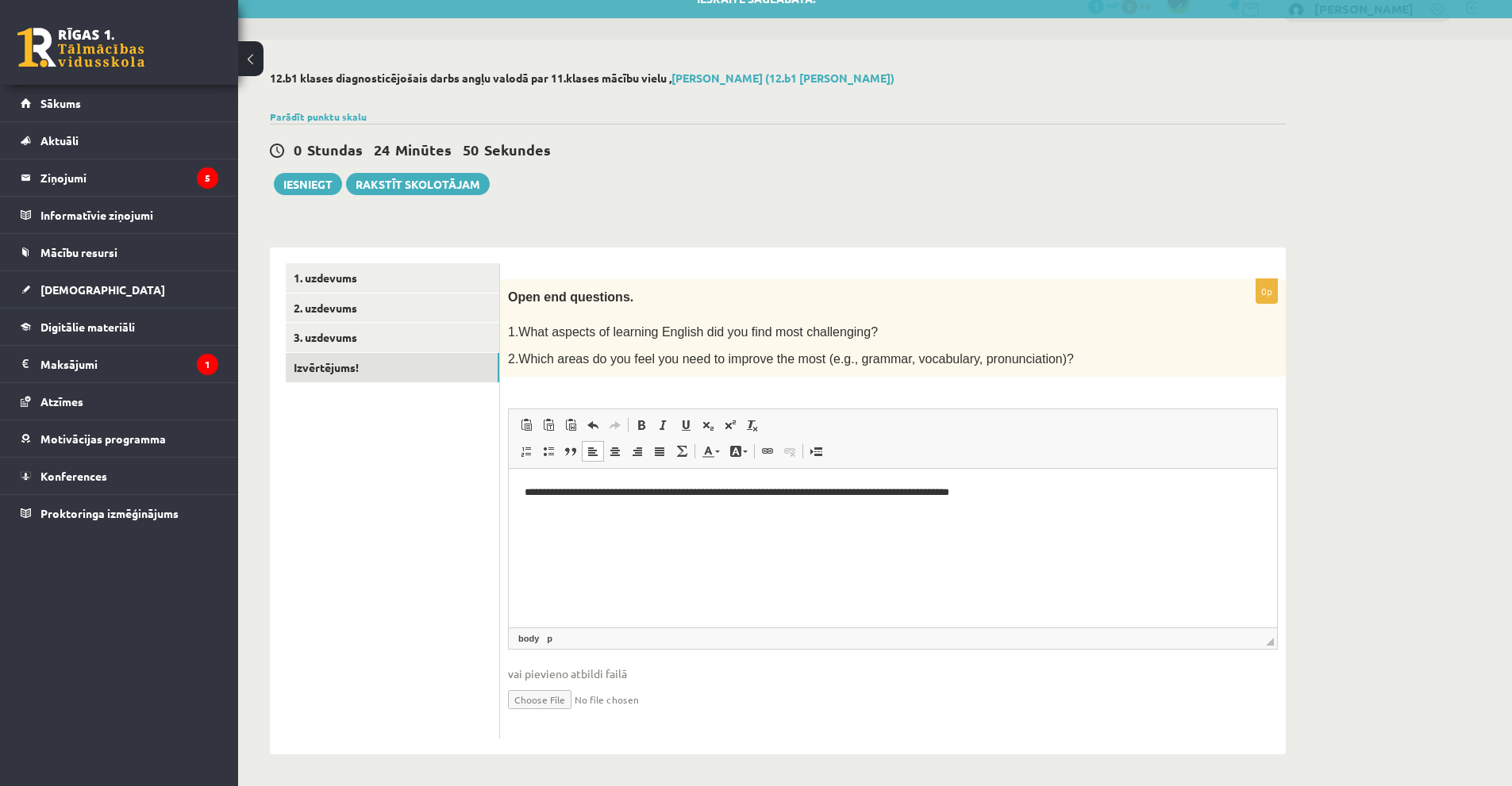
click at [556, 491] on p "**********" at bounding box center [893, 493] width 736 height 16
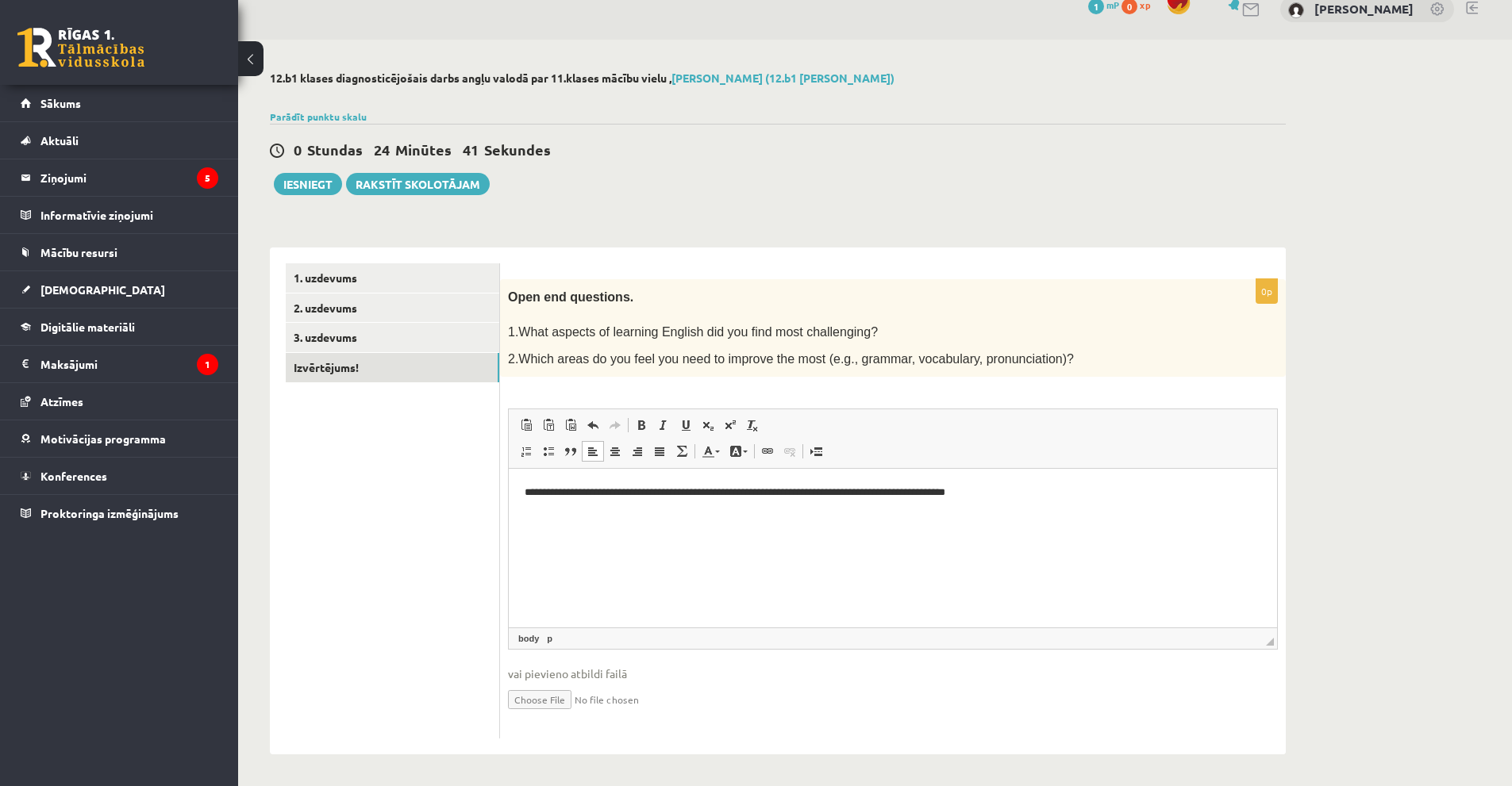
click at [1023, 493] on p "**********" at bounding box center [893, 493] width 736 height 16
drag, startPoint x: 562, startPoint y: 519, endPoint x: 541, endPoint y: 518, distance: 21.0
click at [541, 518] on p "**********" at bounding box center [893, 520] width 736 height 16
click at [563, 519] on p "**********" at bounding box center [893, 520] width 736 height 16
drag, startPoint x: 561, startPoint y: 516, endPoint x: 539, endPoint y: 516, distance: 22.0
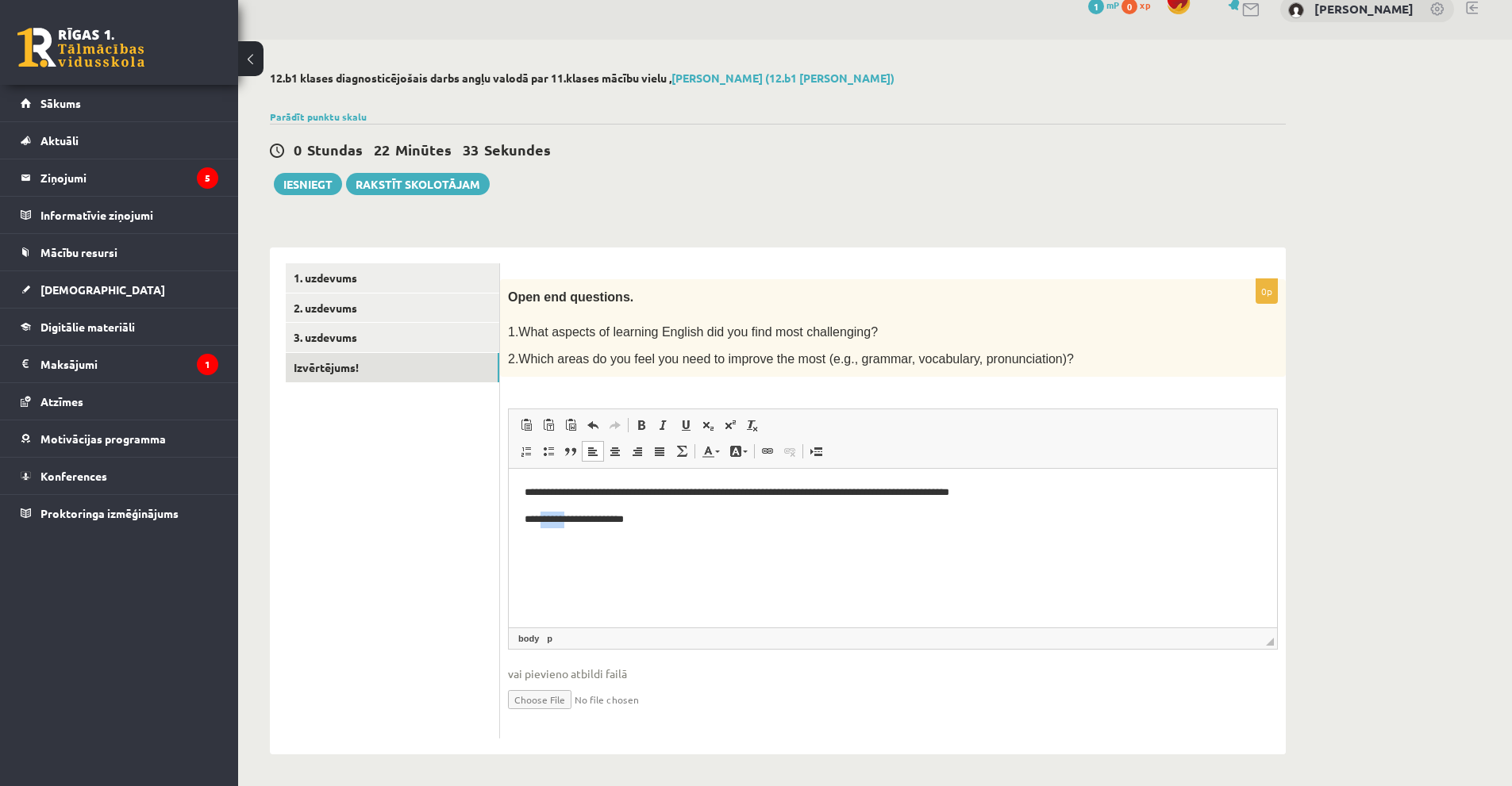
click at [539, 516] on p "**********" at bounding box center [893, 520] width 736 height 16
click at [657, 525] on p "**********" at bounding box center [893, 520] width 736 height 16
drag, startPoint x: 587, startPoint y: 516, endPoint x: 567, endPoint y: 518, distance: 20.1
click at [567, 518] on p "**********" at bounding box center [893, 520] width 736 height 16
click at [747, 520] on p "**********" at bounding box center [893, 520] width 736 height 16
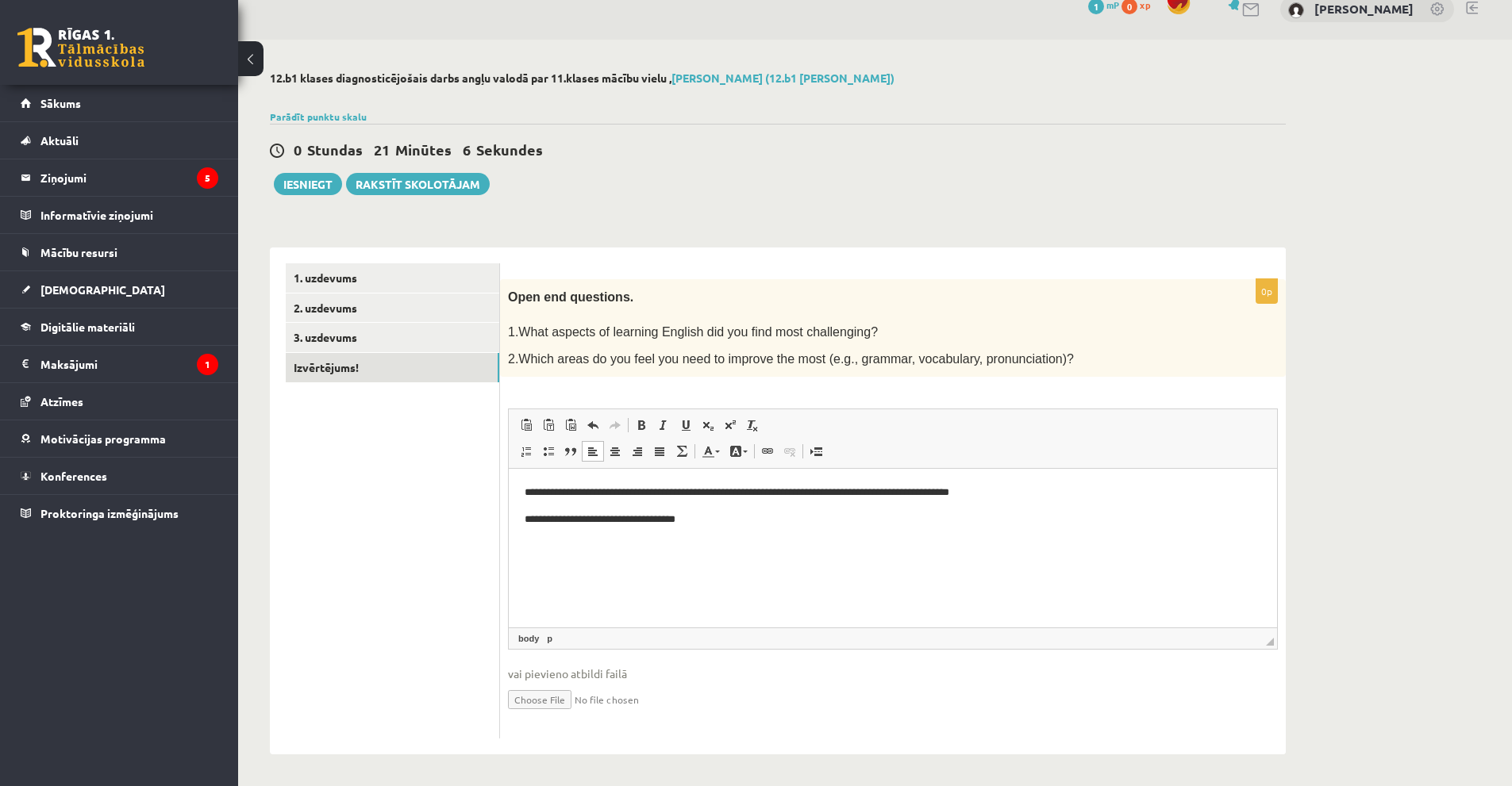
click at [1033, 485] on p "**********" at bounding box center [893, 493] width 736 height 16
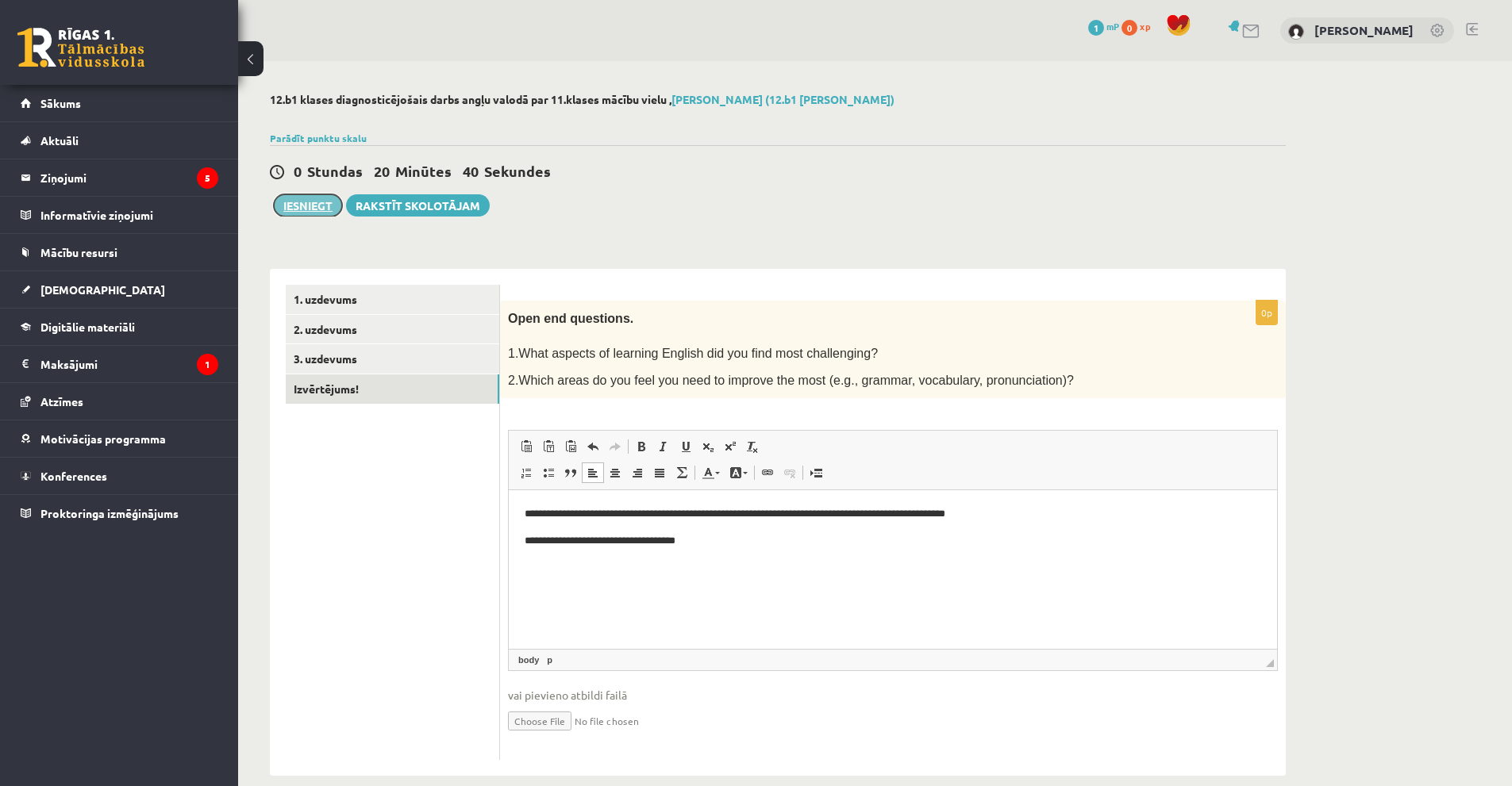
click at [316, 208] on button "Iesniegt" at bounding box center [308, 205] width 68 height 22
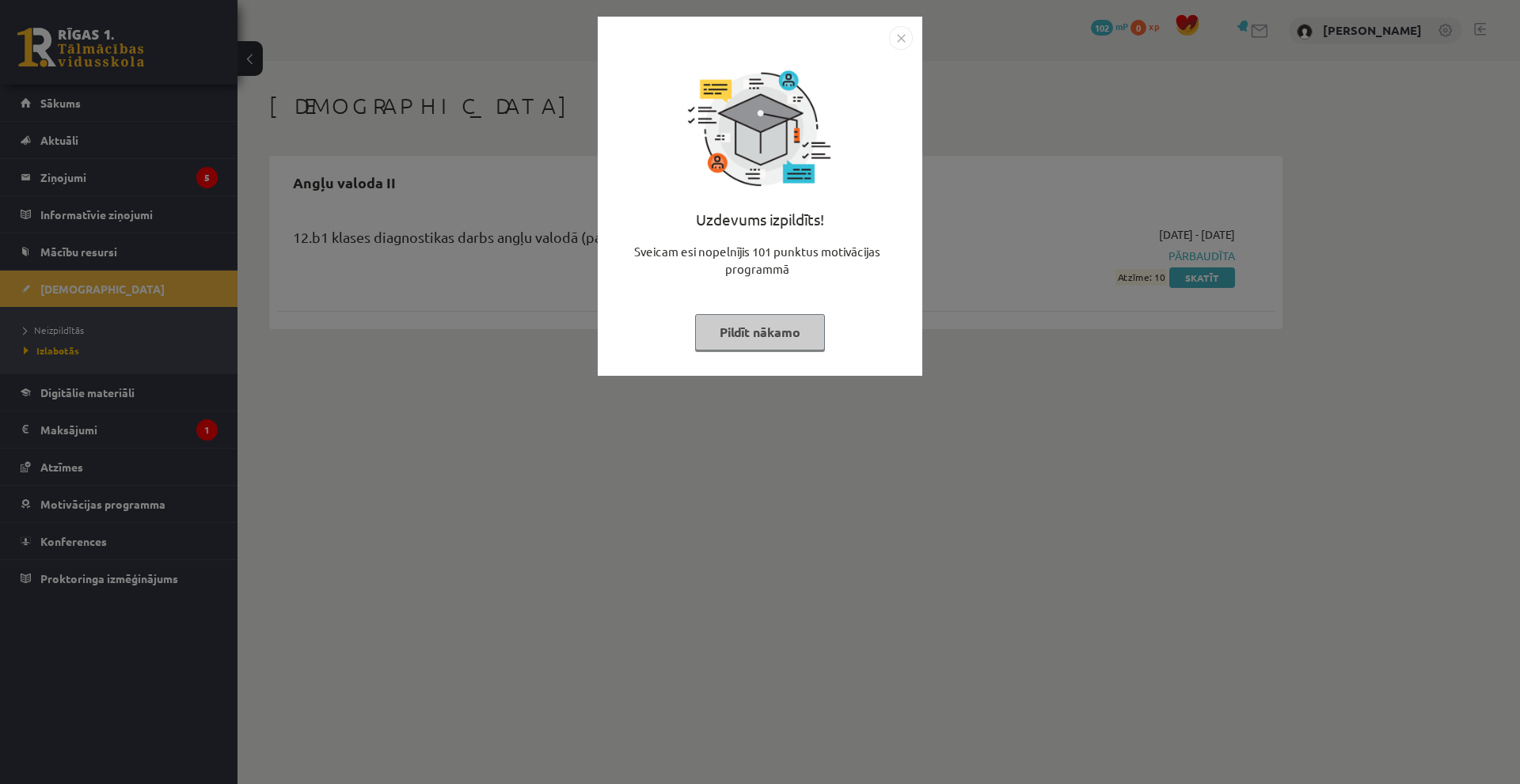
click at [897, 37] on img "Close" at bounding box center [901, 38] width 24 height 24
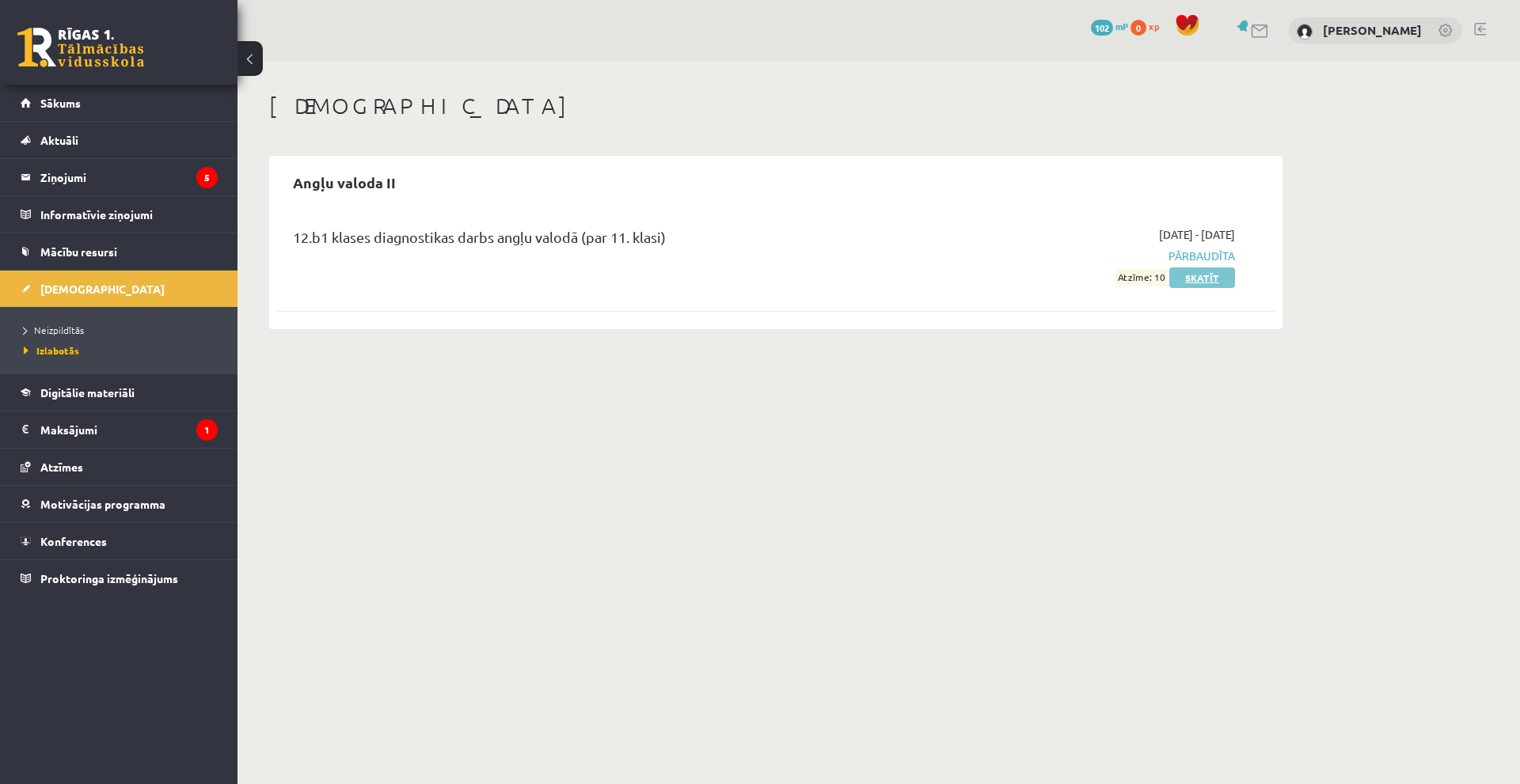
click at [1217, 274] on link "Skatīt" at bounding box center [1202, 277] width 66 height 21
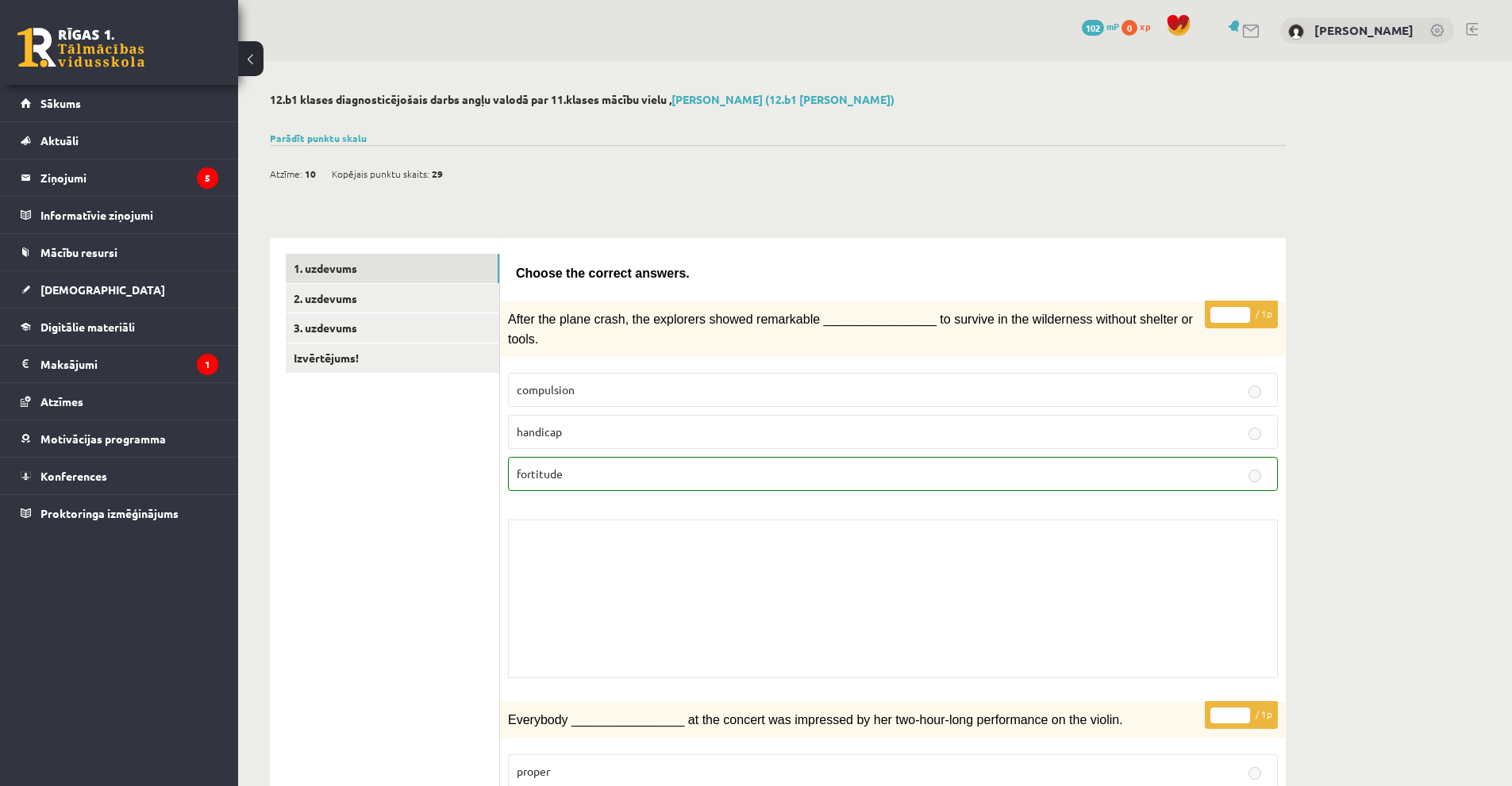
drag, startPoint x: 374, startPoint y: 378, endPoint x: 461, endPoint y: 46, distance: 343.2
click at [370, 362] on link "Izvērtējums!" at bounding box center [392, 358] width 213 height 29
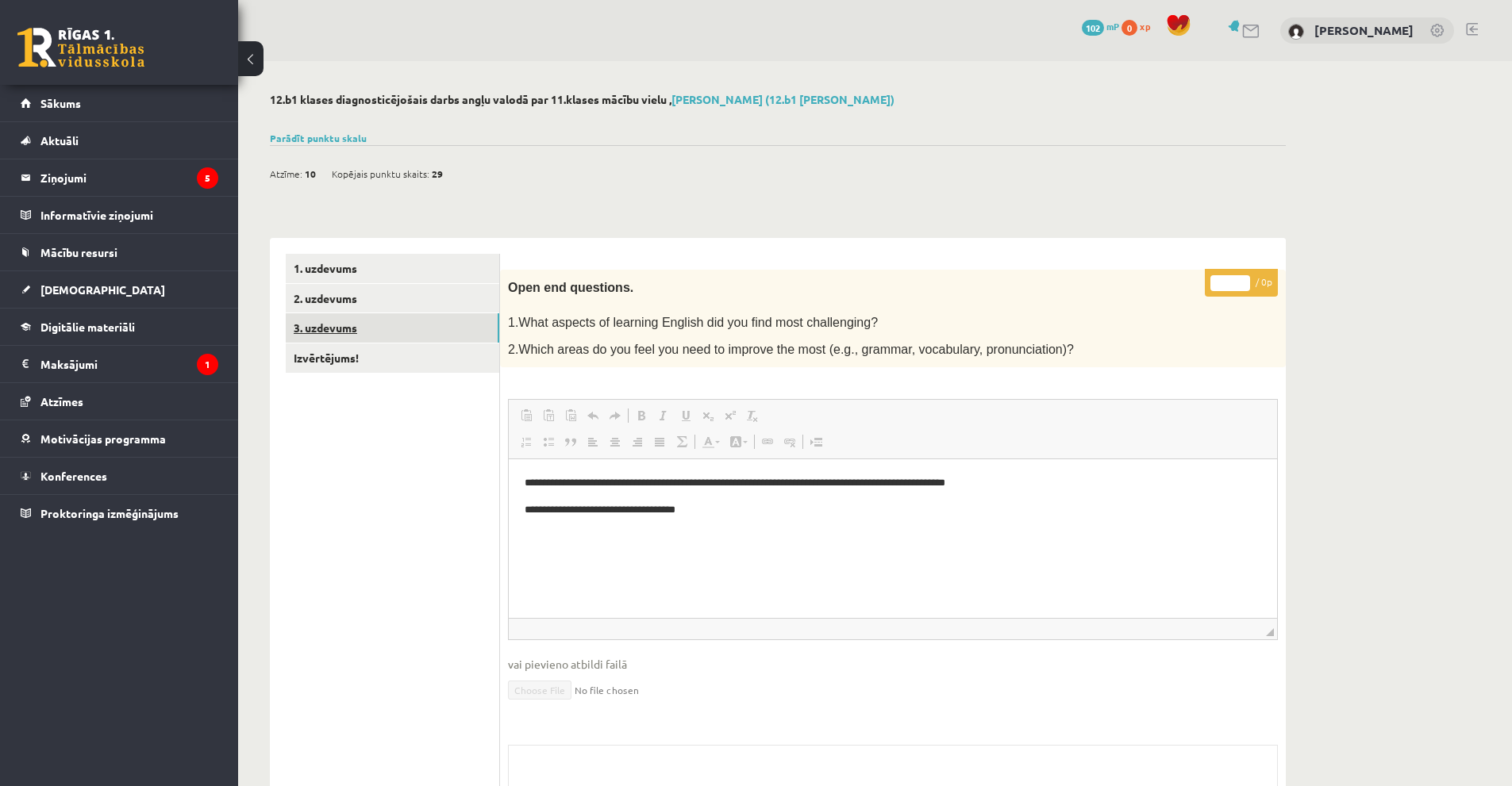
click at [375, 333] on link "3. uzdevums" at bounding box center [392, 328] width 213 height 29
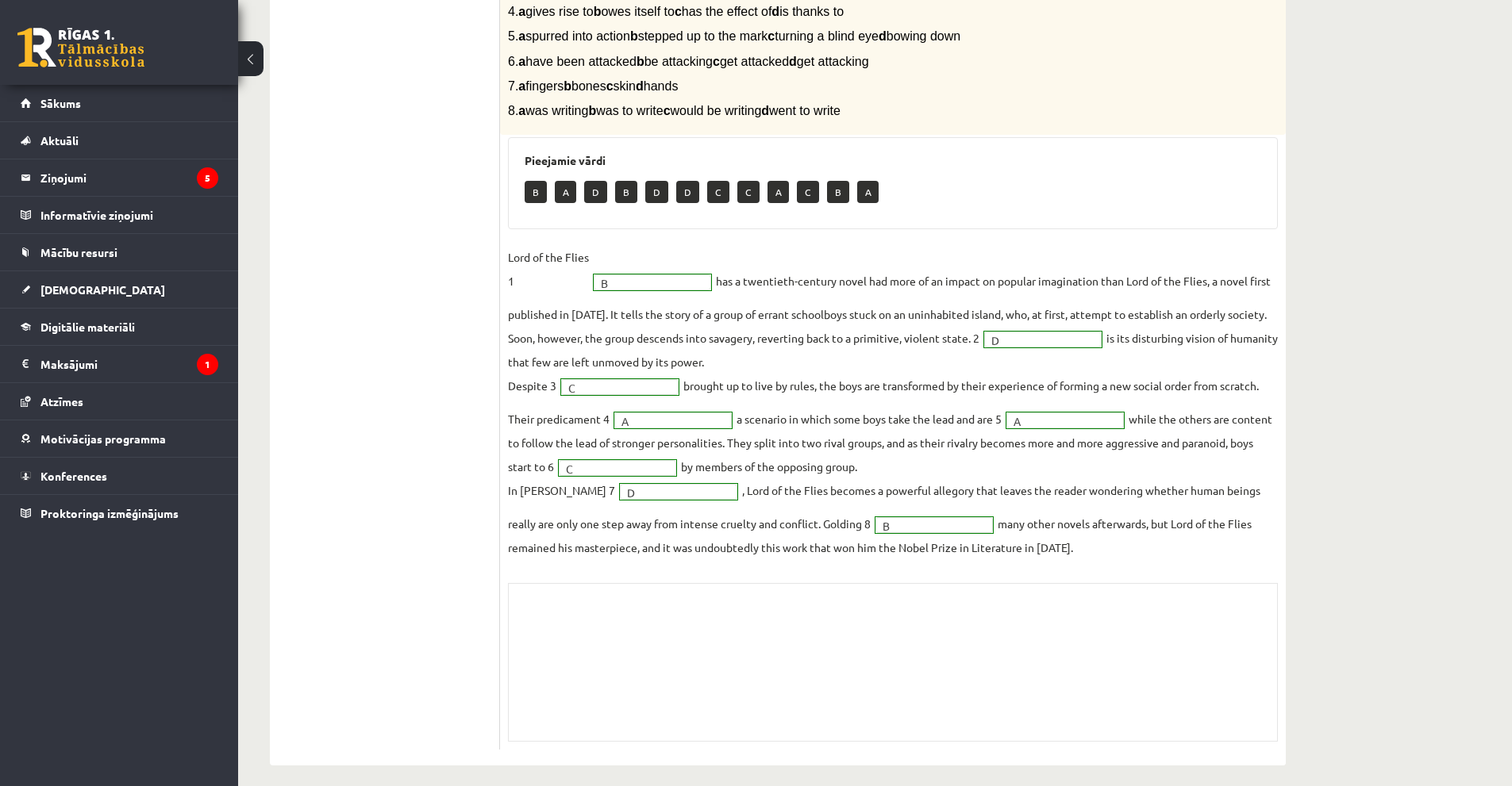
scroll to position [409, 0]
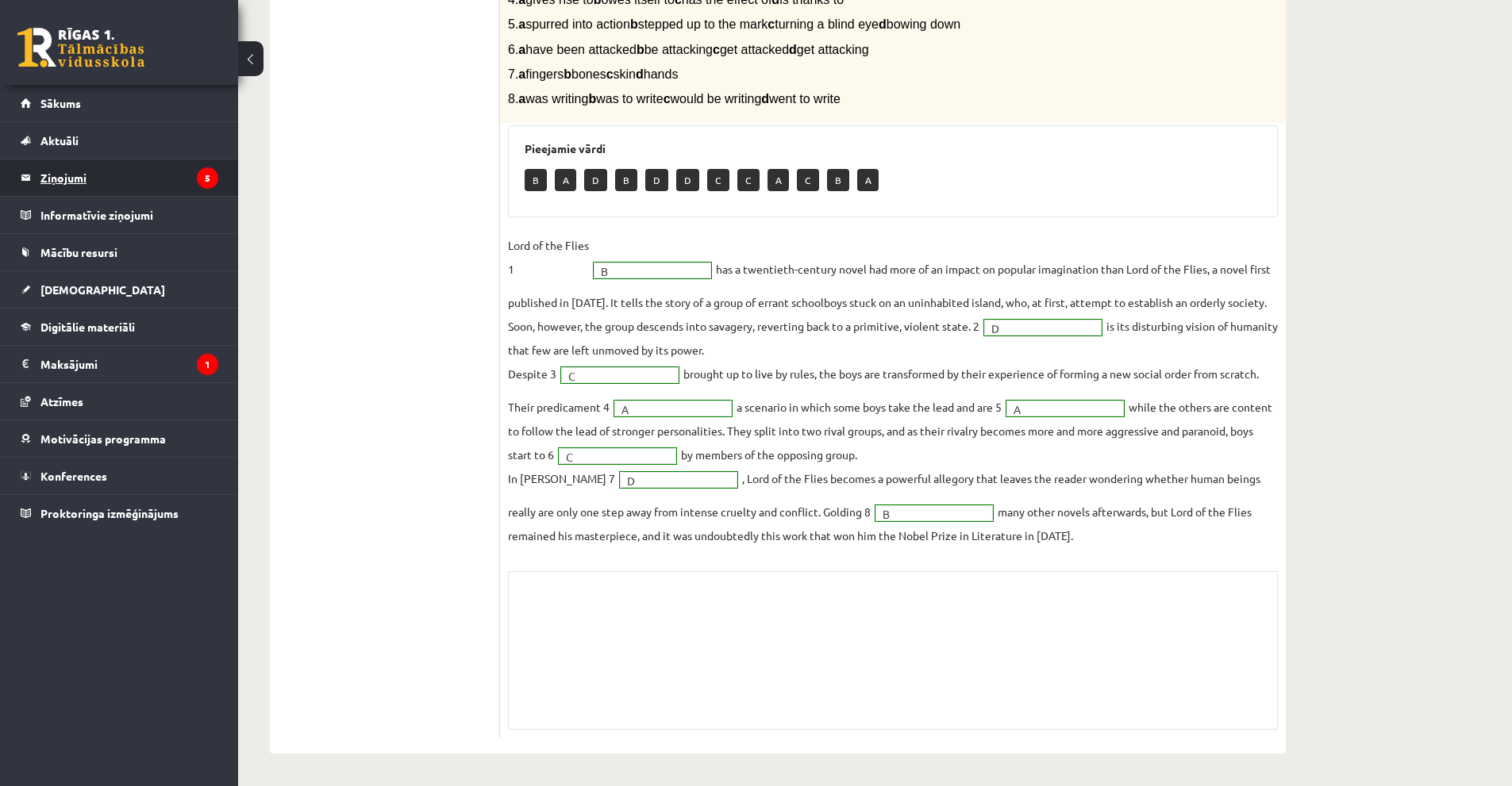
click at [88, 181] on legend "Ziņojumi 5" at bounding box center [130, 178] width 178 height 36
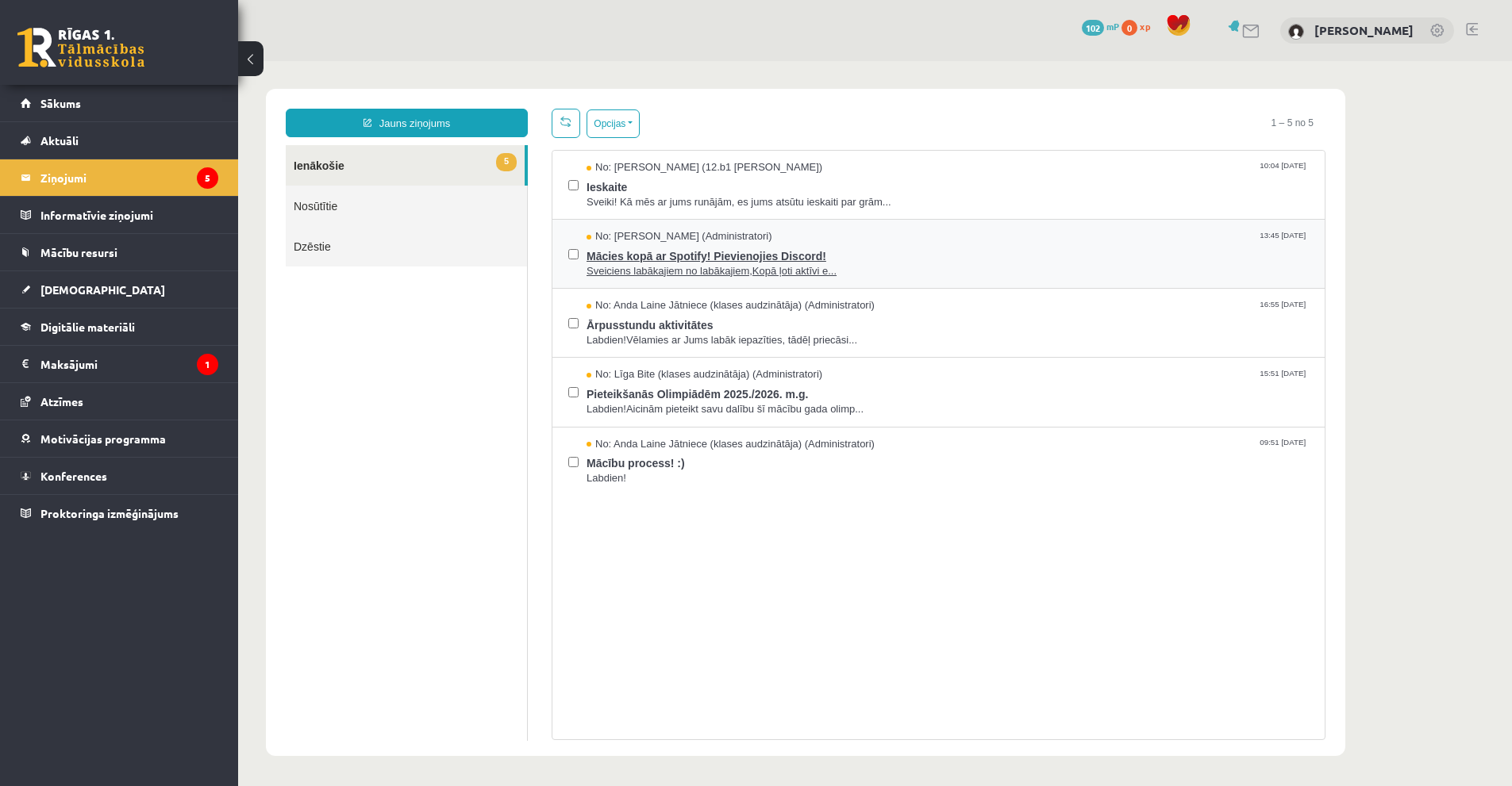
click at [673, 255] on span "Mācies kopā ar Spotify! Pievienojies Discord!" at bounding box center [947, 254] width 722 height 20
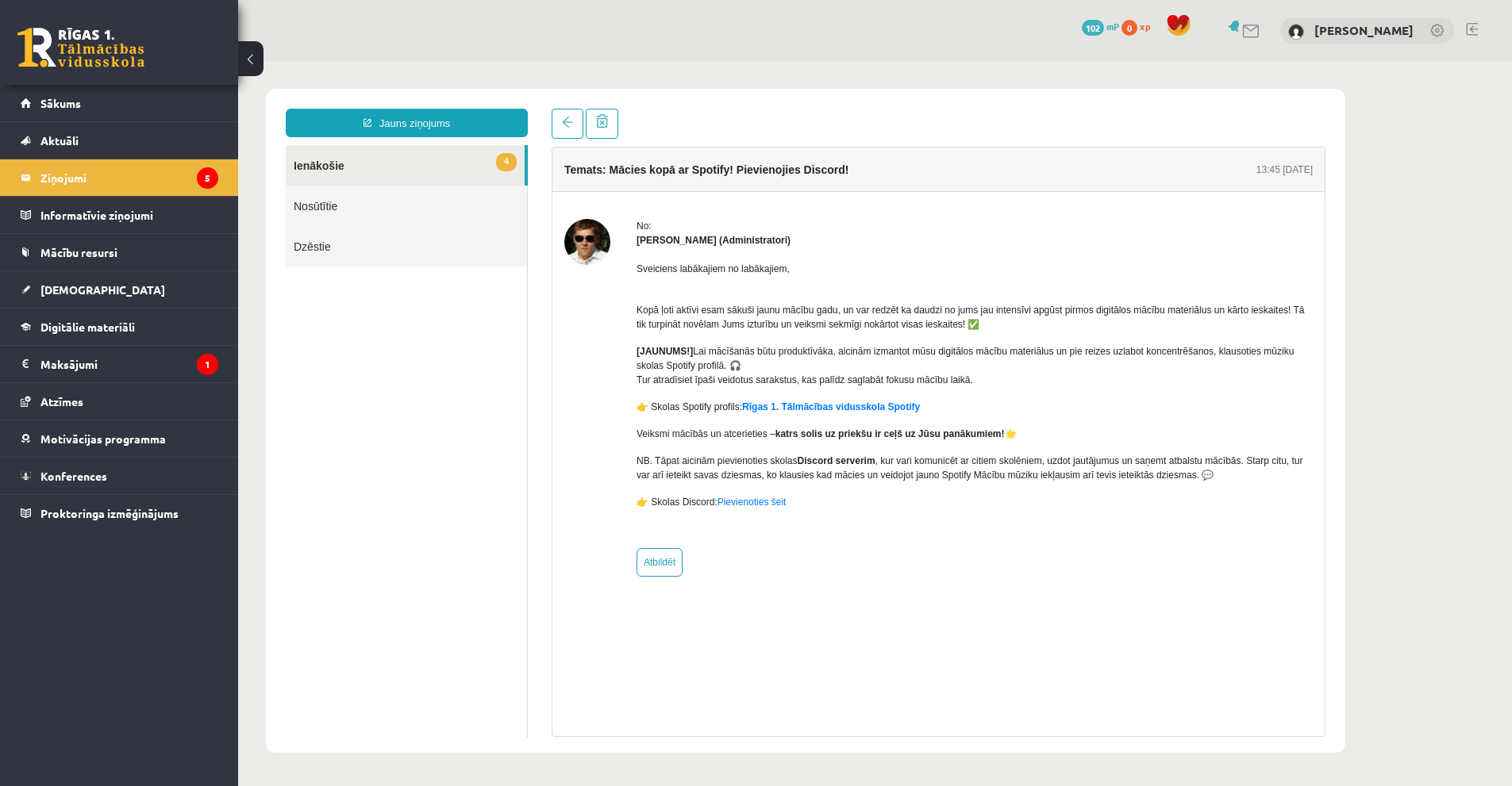
click at [463, 153] on link "4 Ienākošie" at bounding box center [405, 165] width 239 height 41
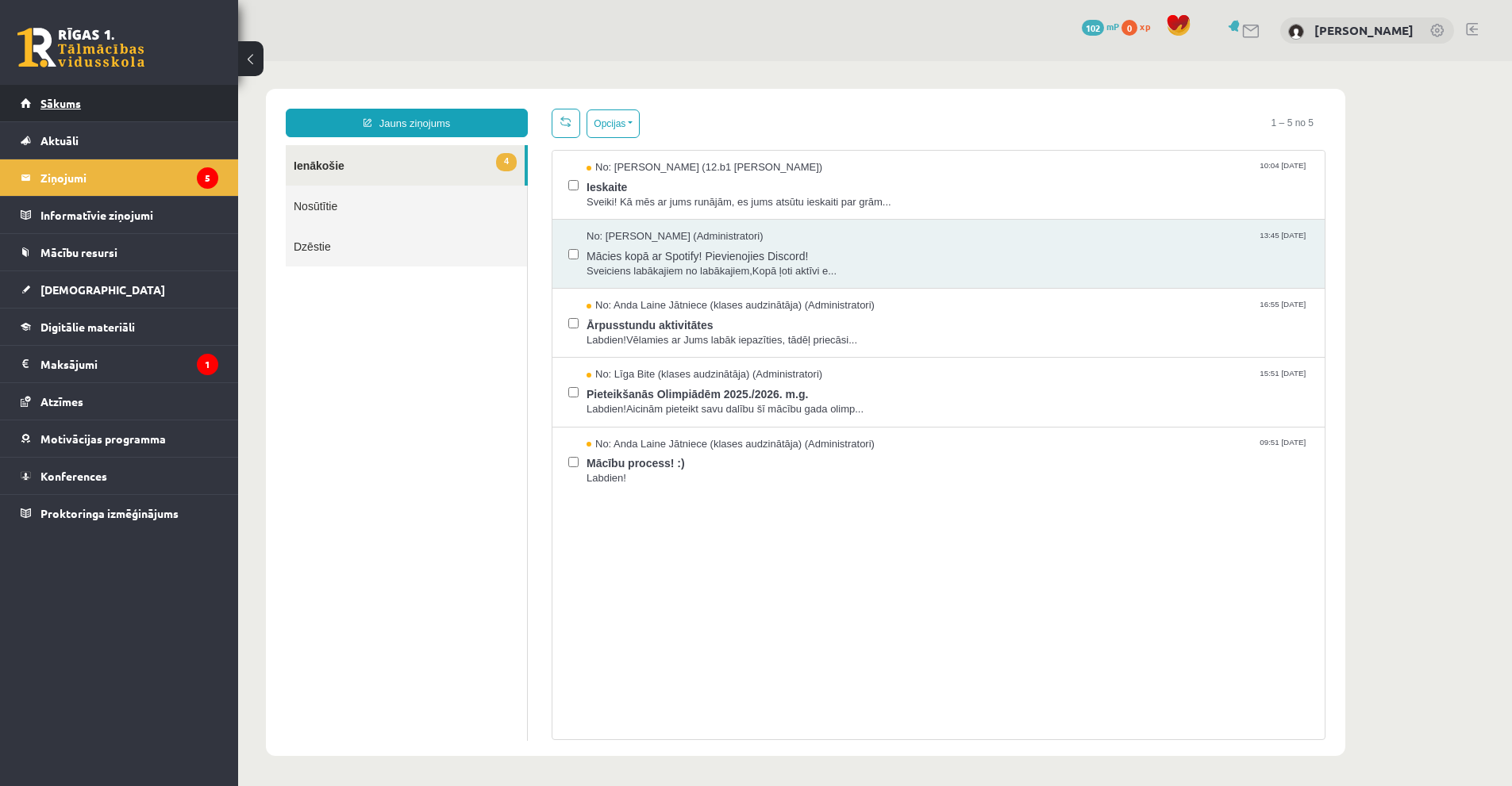
click at [67, 111] on link "Sākums" at bounding box center [120, 103] width 198 height 36
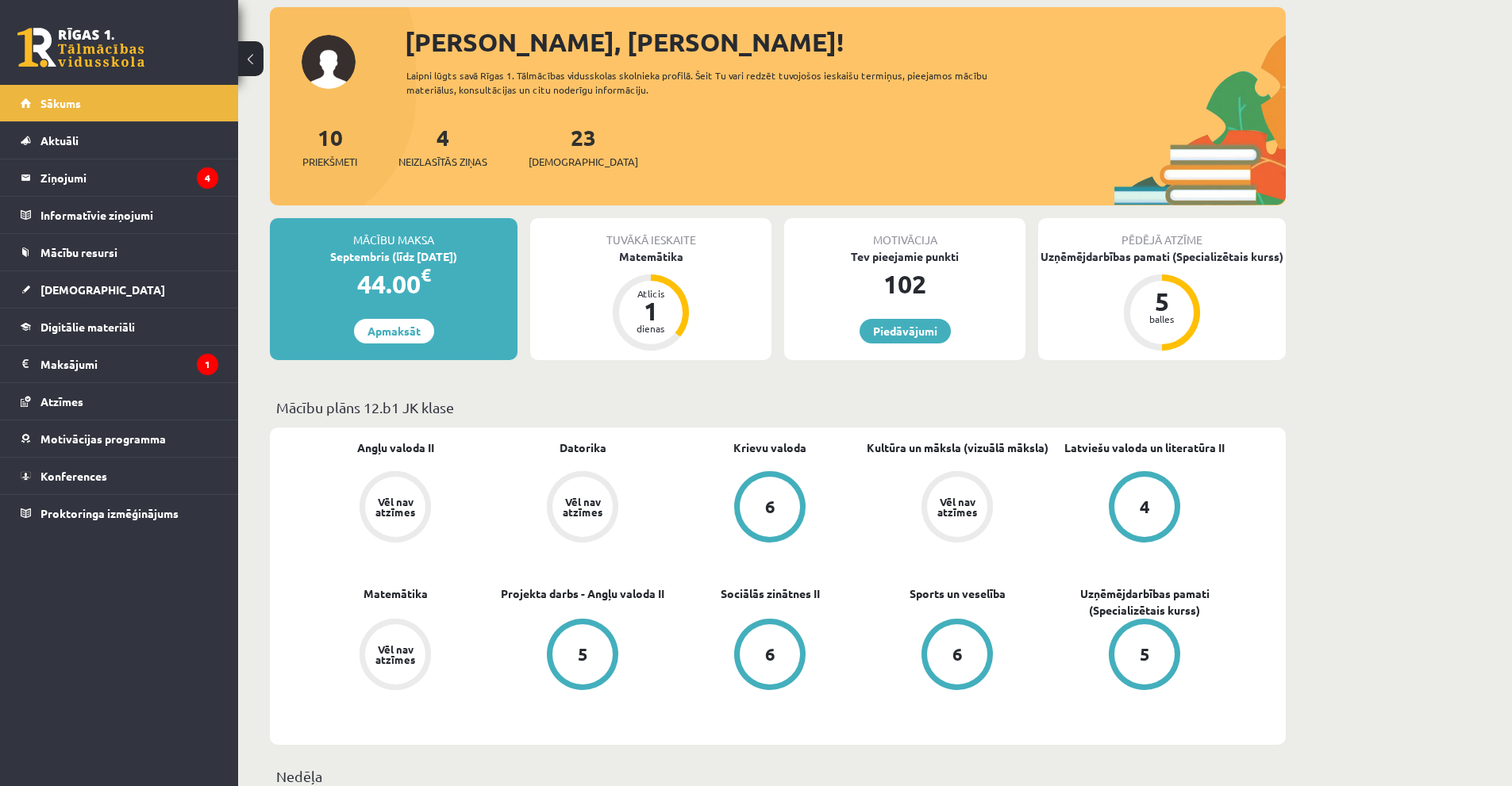
scroll to position [79, 0]
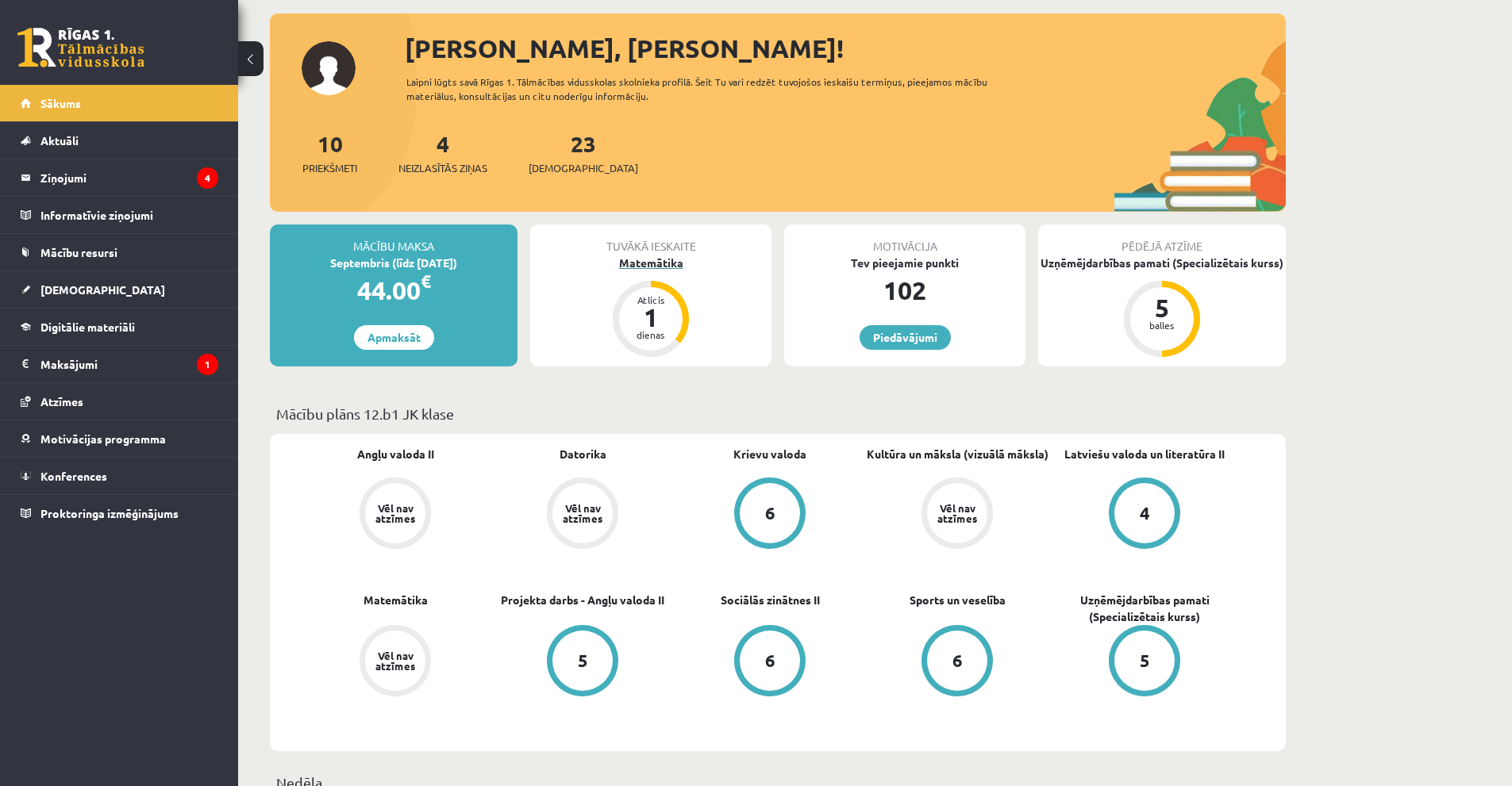
click at [638, 263] on div "Matemātika" at bounding box center [651, 263] width 242 height 16
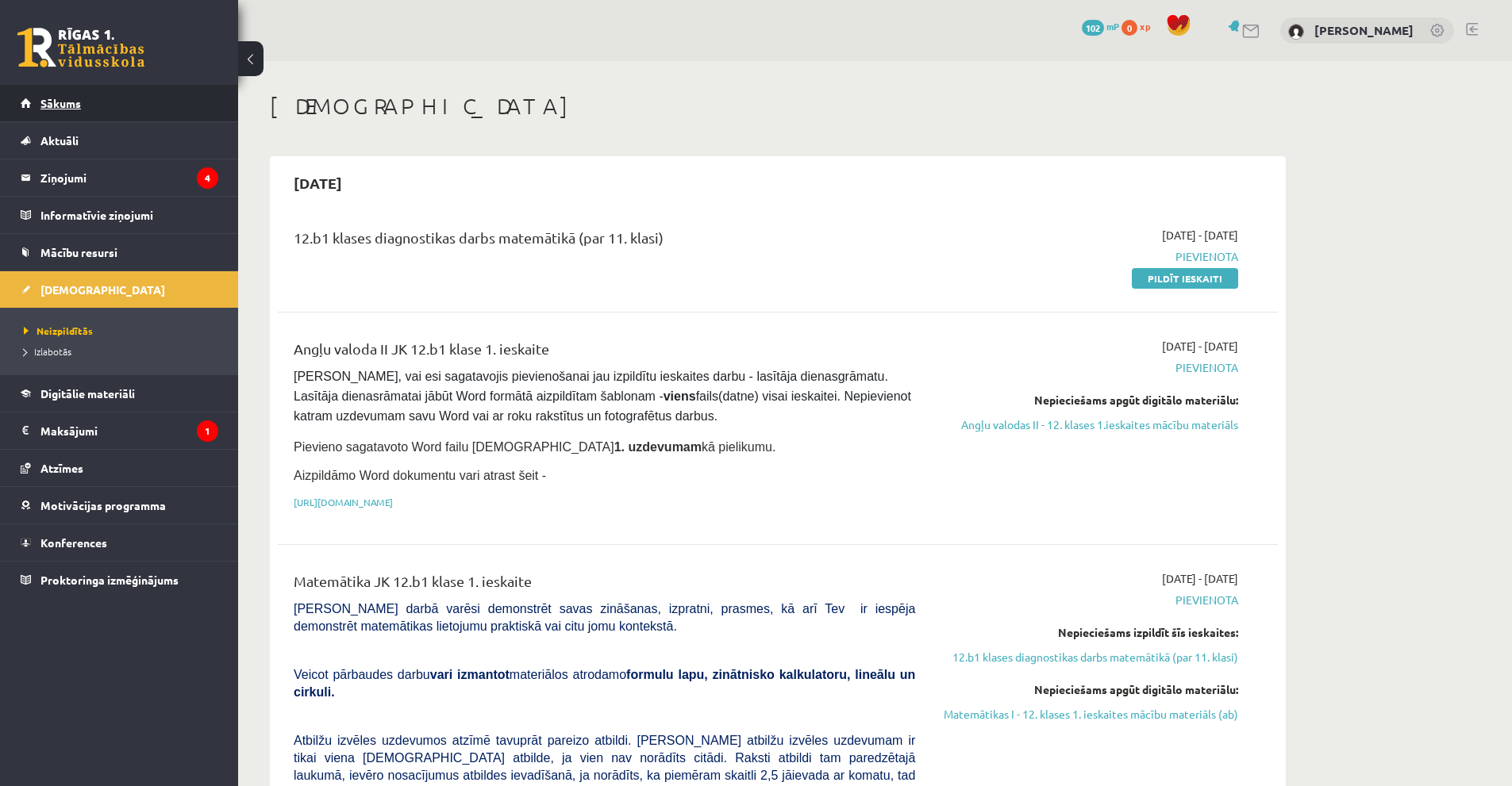
click at [74, 103] on span "Sākums" at bounding box center [61, 103] width 41 height 15
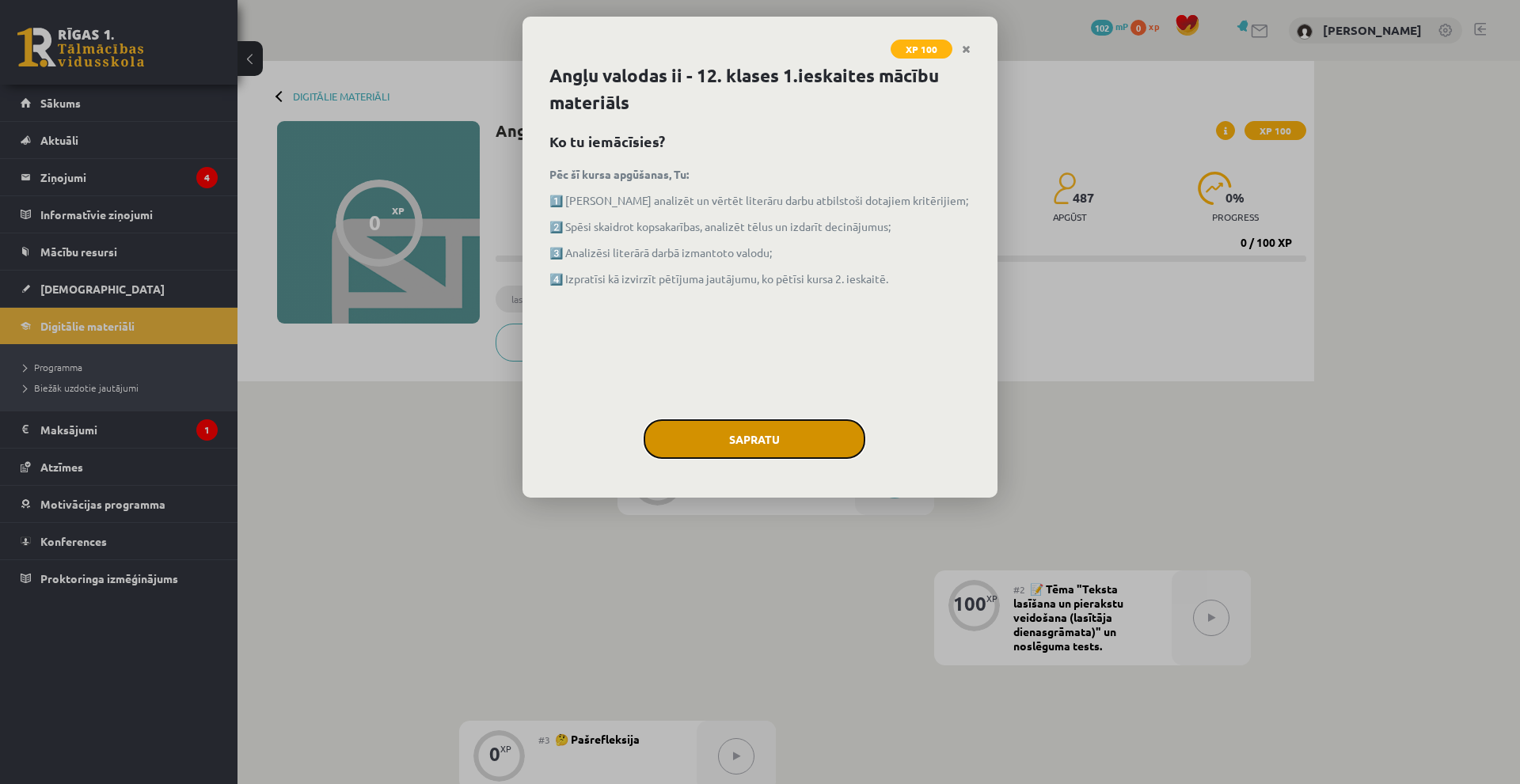
click at [808, 431] on button "Sapratu" at bounding box center [755, 439] width 222 height 40
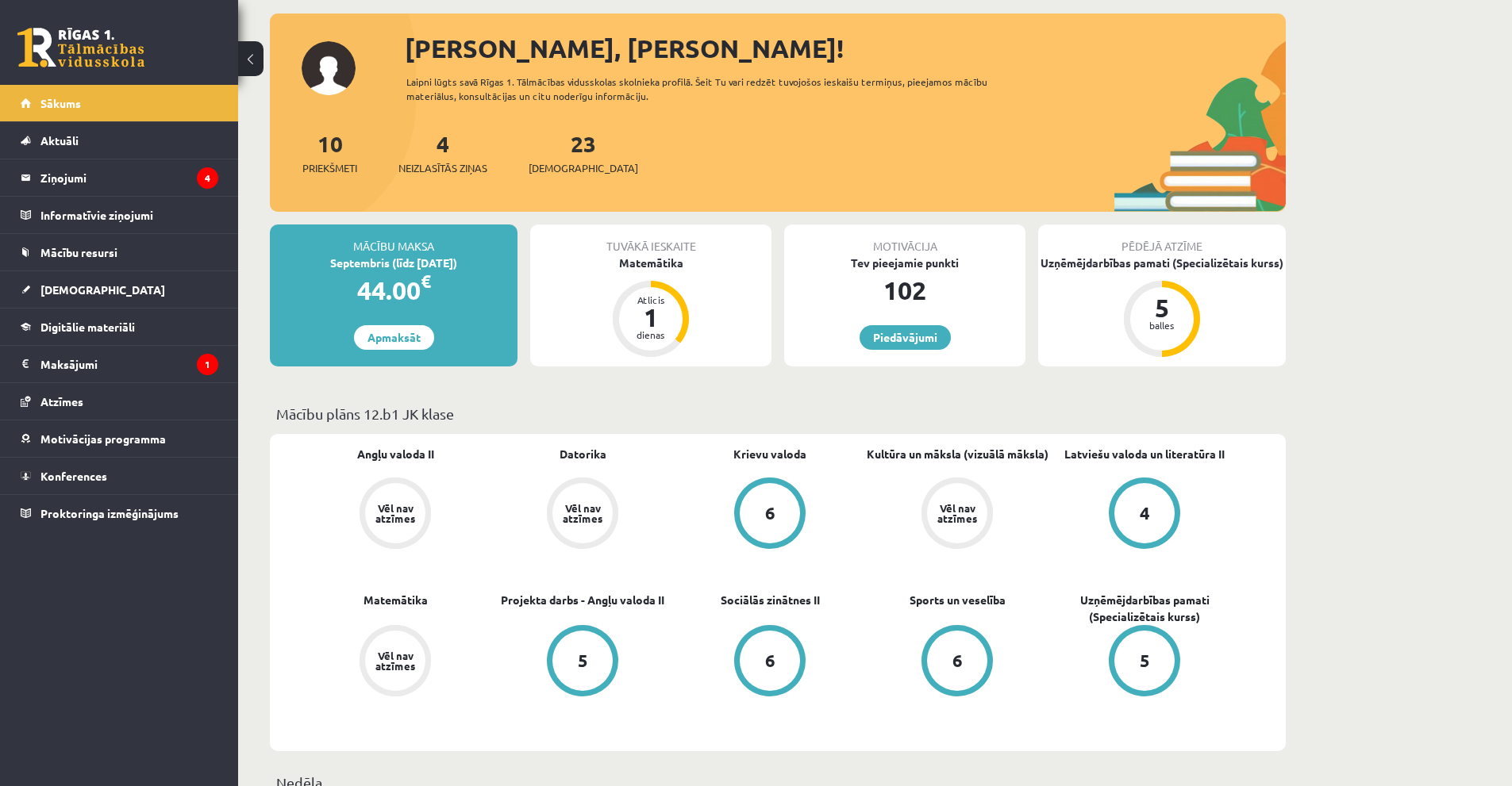
click at [1164, 280] on div "Pēdējā atzīme Uzņēmējdarbības pamati (Specializētais kurss) 5 balles" at bounding box center [1161, 295] width 248 height 142
click at [1164, 247] on div "Pēdējā atzīme" at bounding box center [1161, 239] width 248 height 30
click at [1173, 283] on div "5 balles" at bounding box center [1162, 319] width 76 height 76
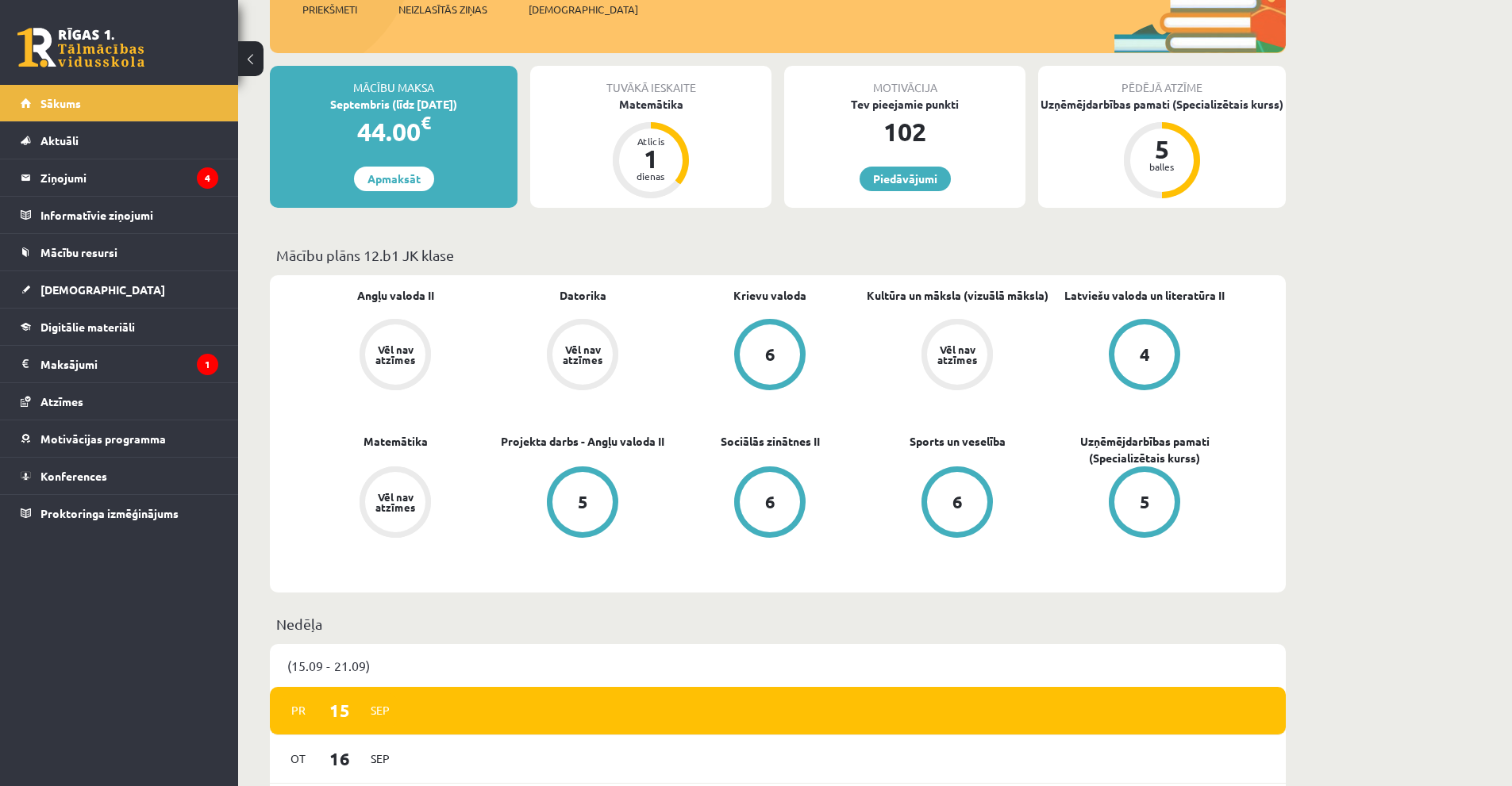
scroll to position [318, 0]
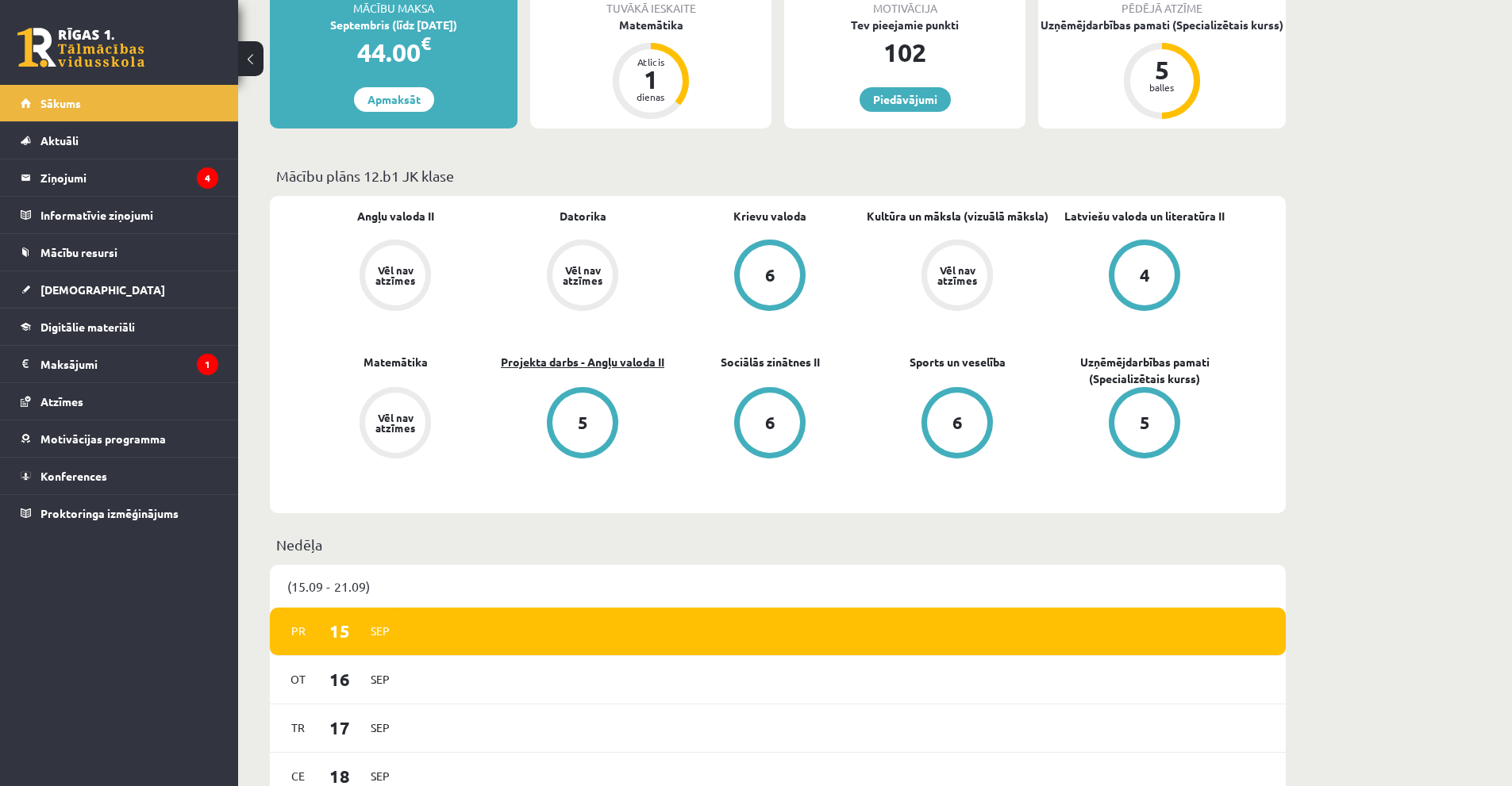
click at [636, 354] on link "Projekta darbs - Angļu valoda II" at bounding box center [583, 362] width 163 height 16
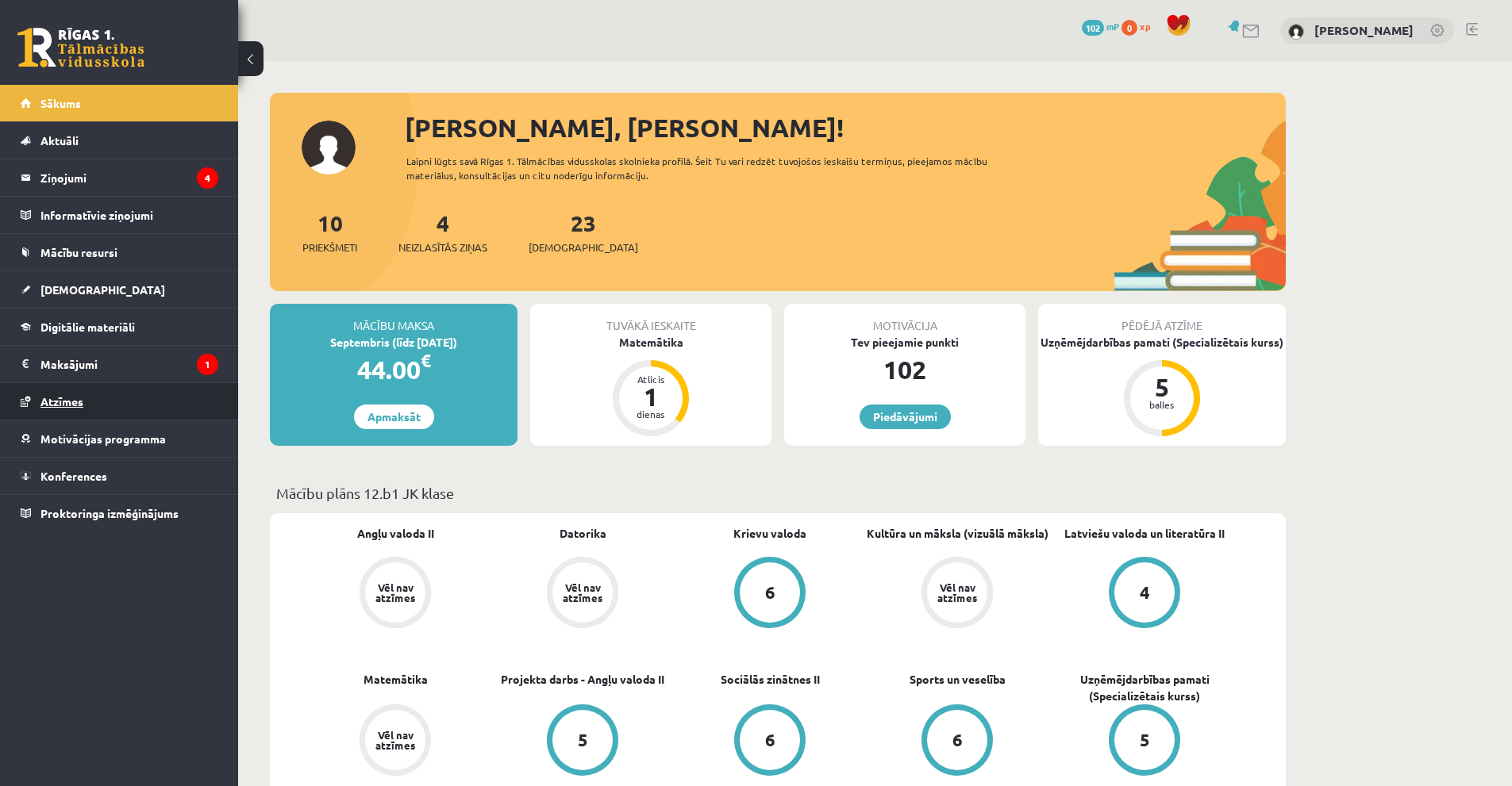
click at [164, 391] on link "Atzīmes" at bounding box center [120, 401] width 198 height 36
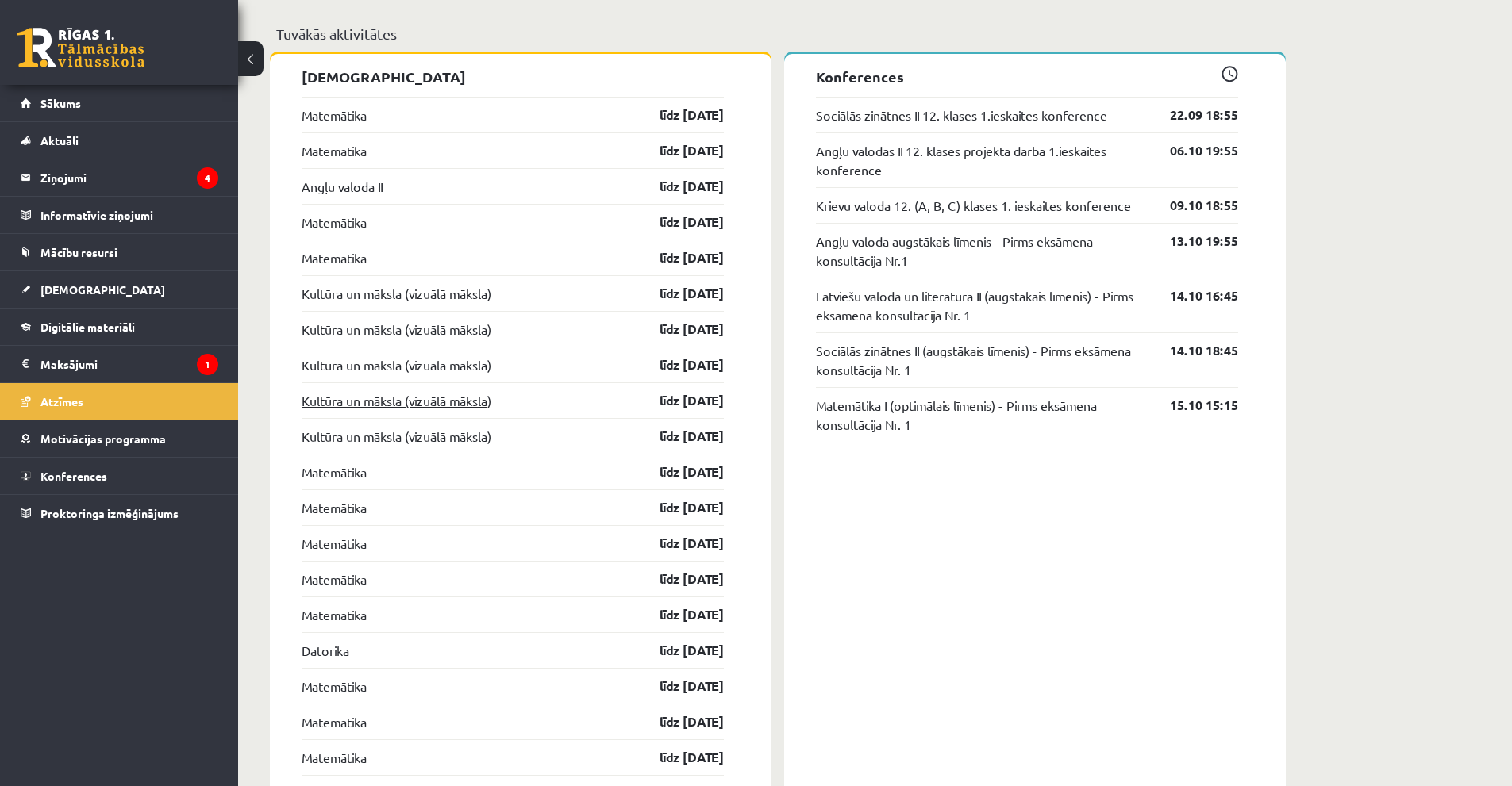
scroll to position [1190, 0]
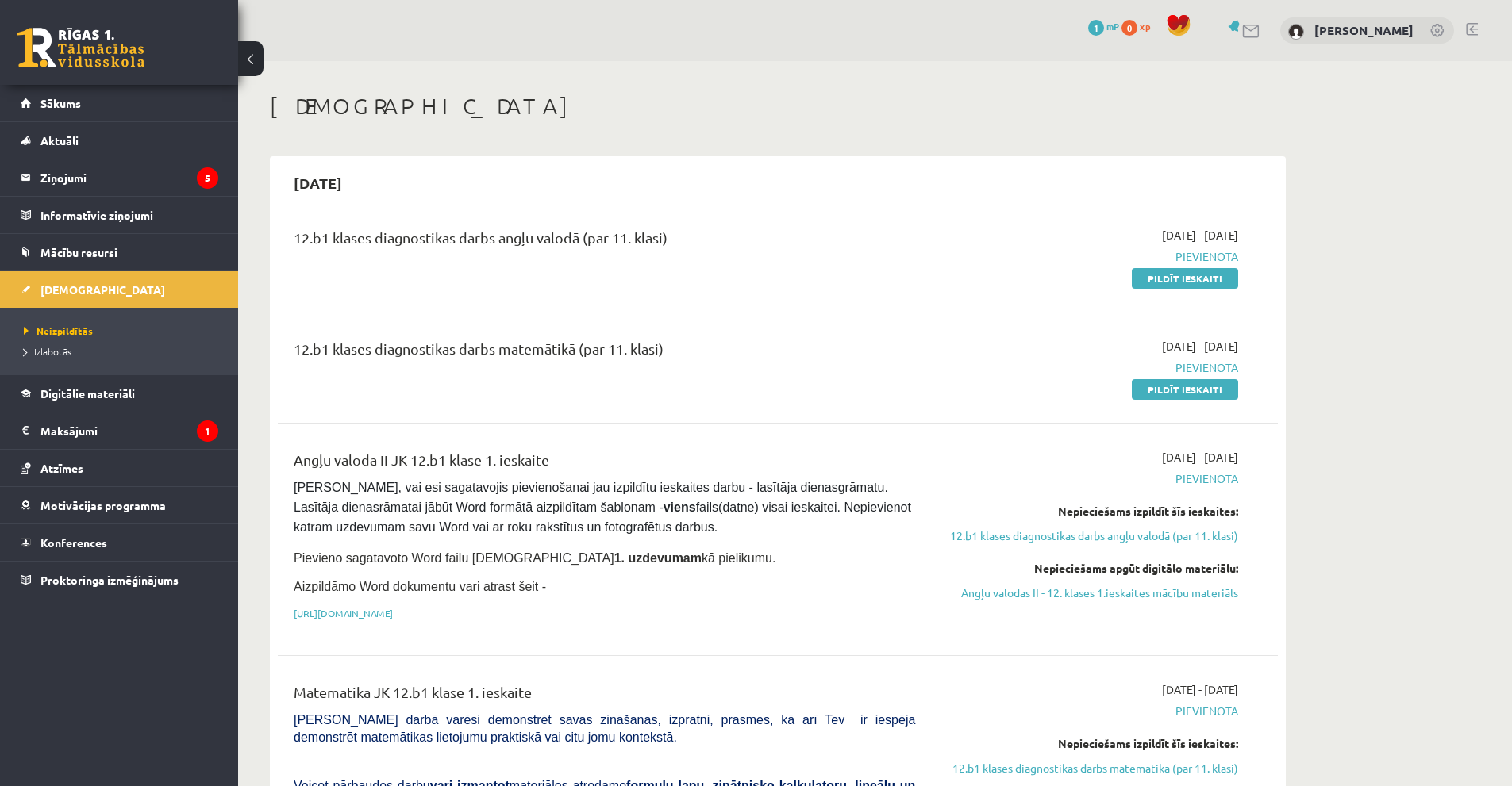
click at [95, 55] on link at bounding box center [81, 48] width 127 height 40
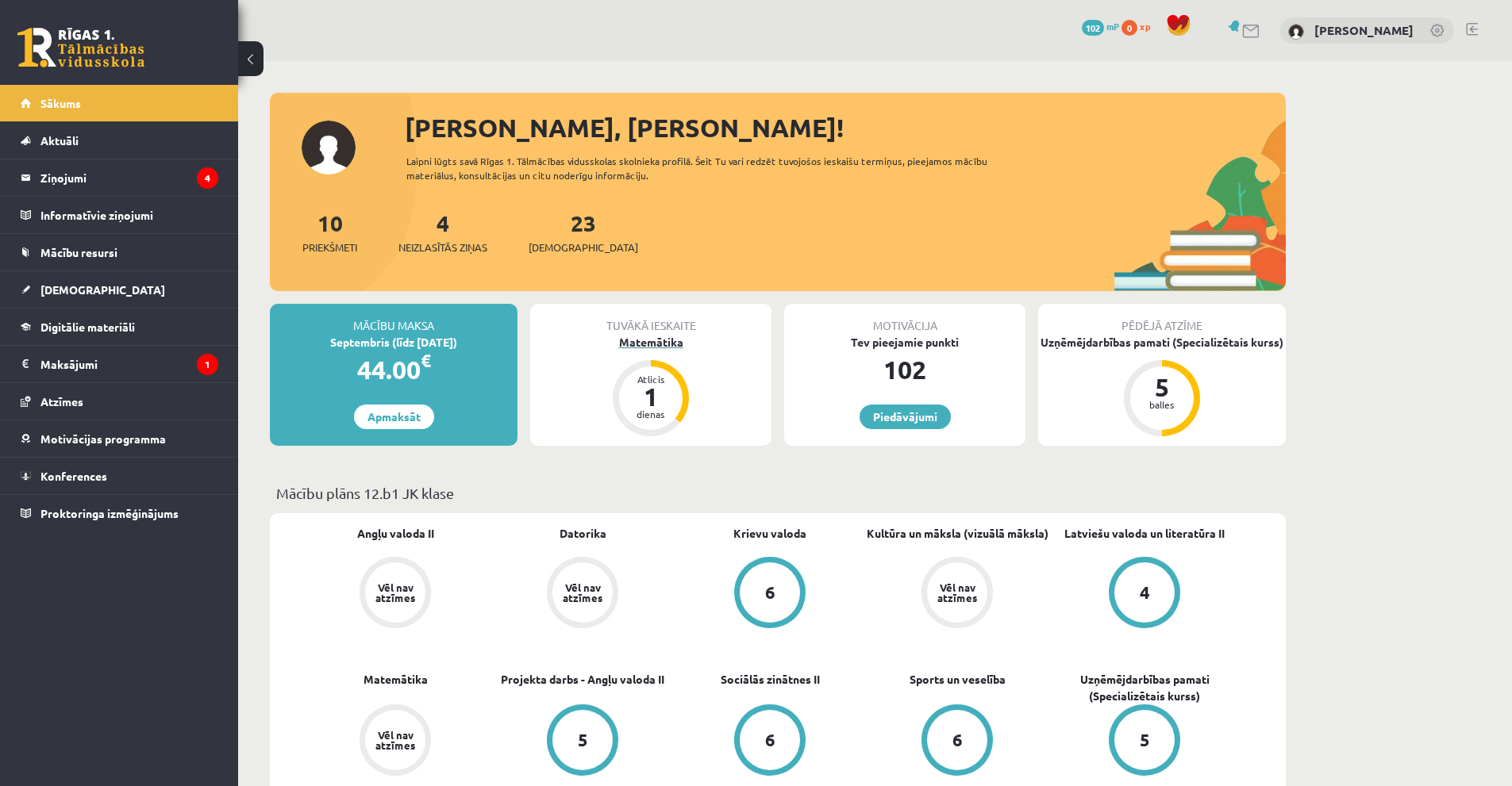
click at [657, 339] on div "Matemātika" at bounding box center [651, 342] width 242 height 16
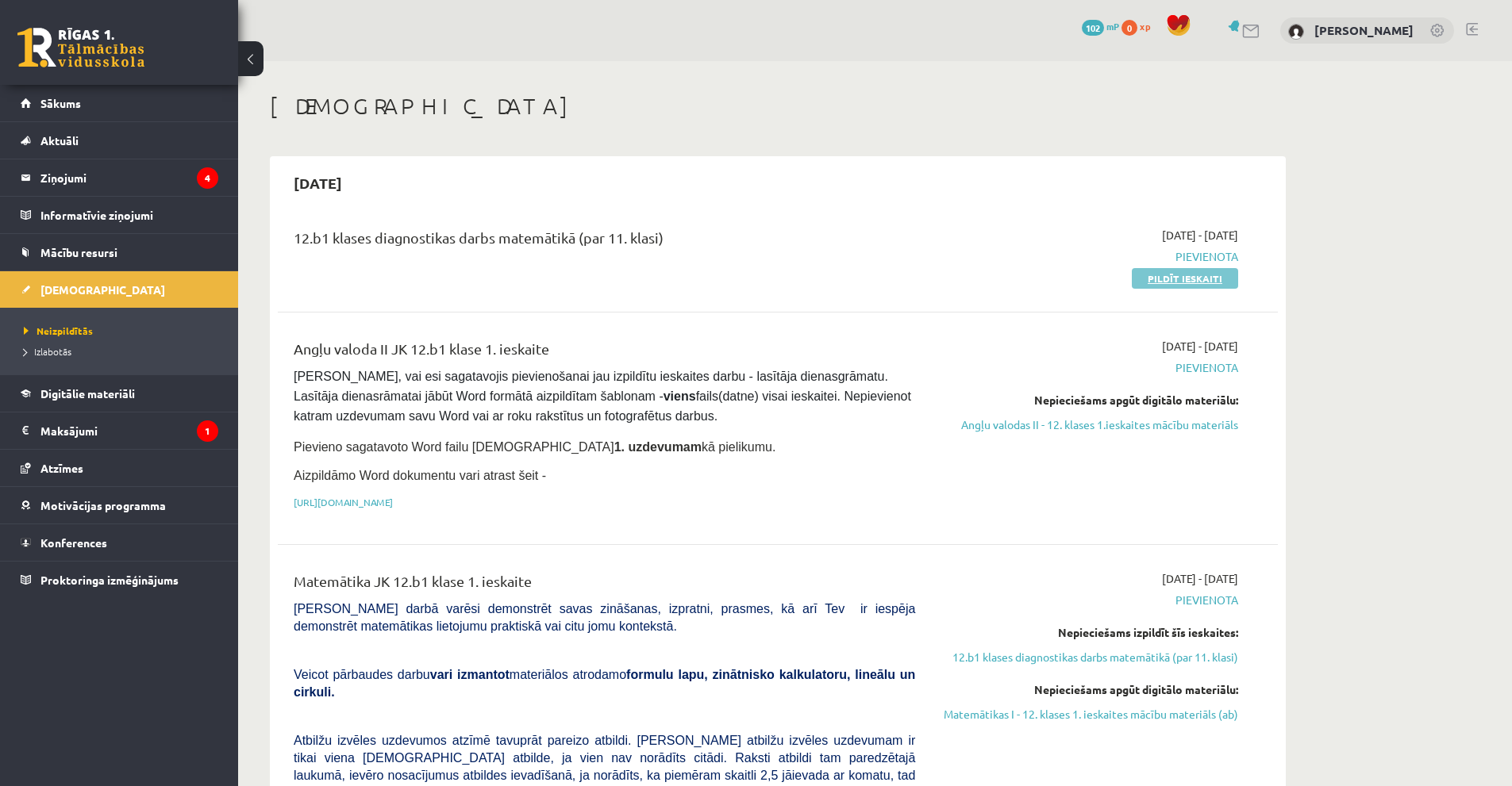
click at [1208, 279] on link "Pildīt ieskaiti" at bounding box center [1184, 278] width 106 height 21
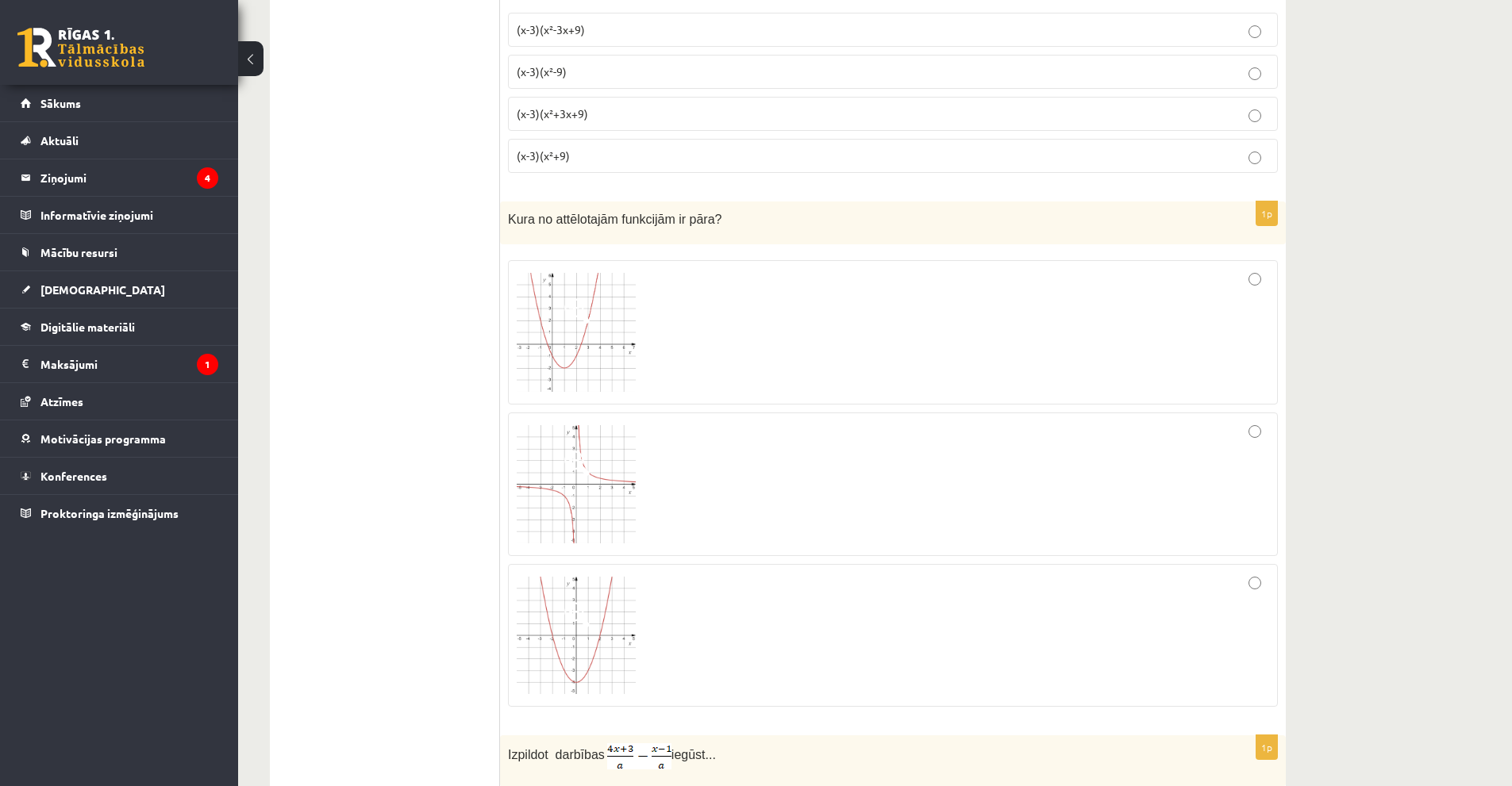
scroll to position [1904, 0]
click at [848, 507] on div at bounding box center [893, 487] width 753 height 127
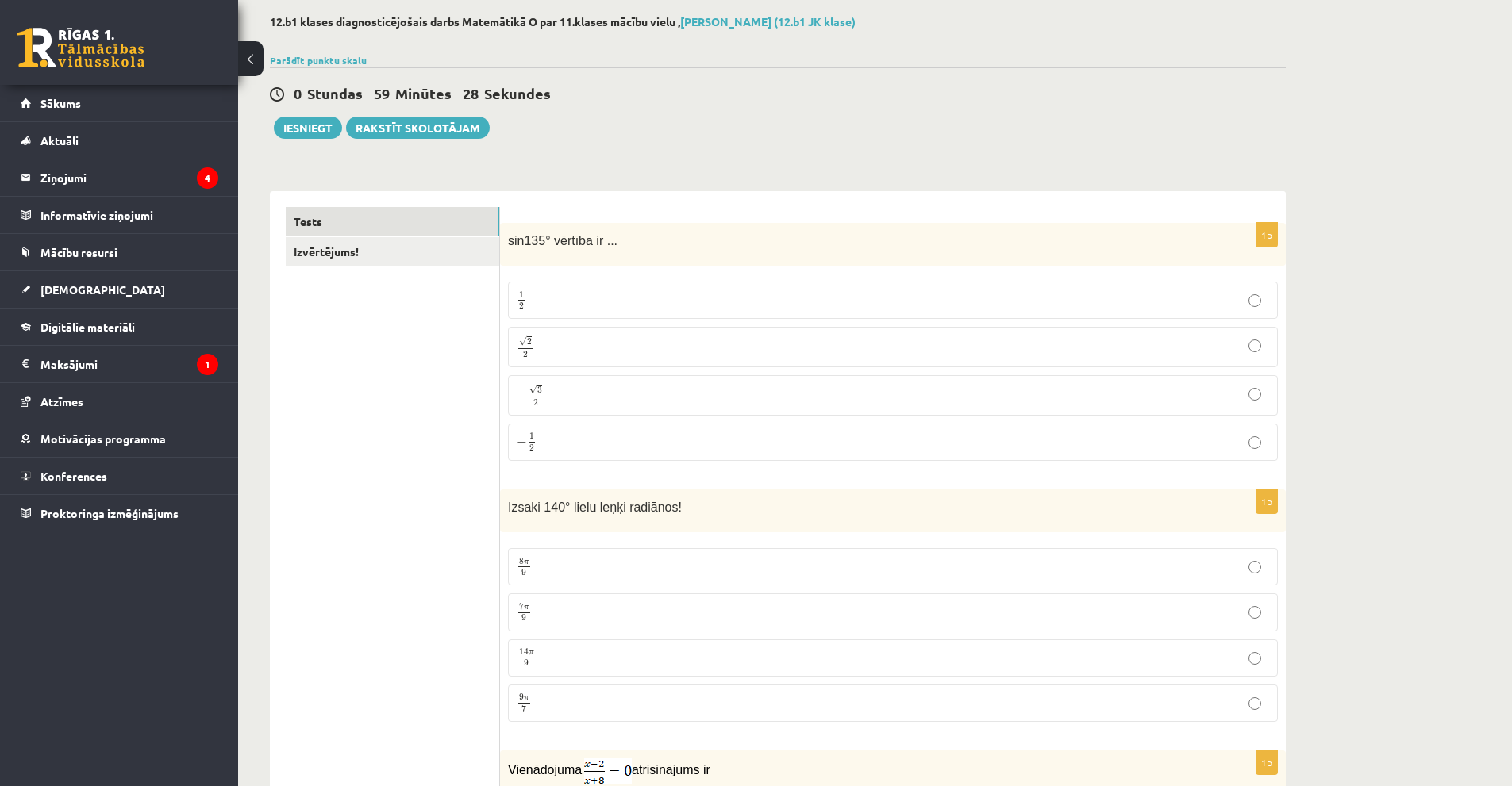
scroll to position [0, 0]
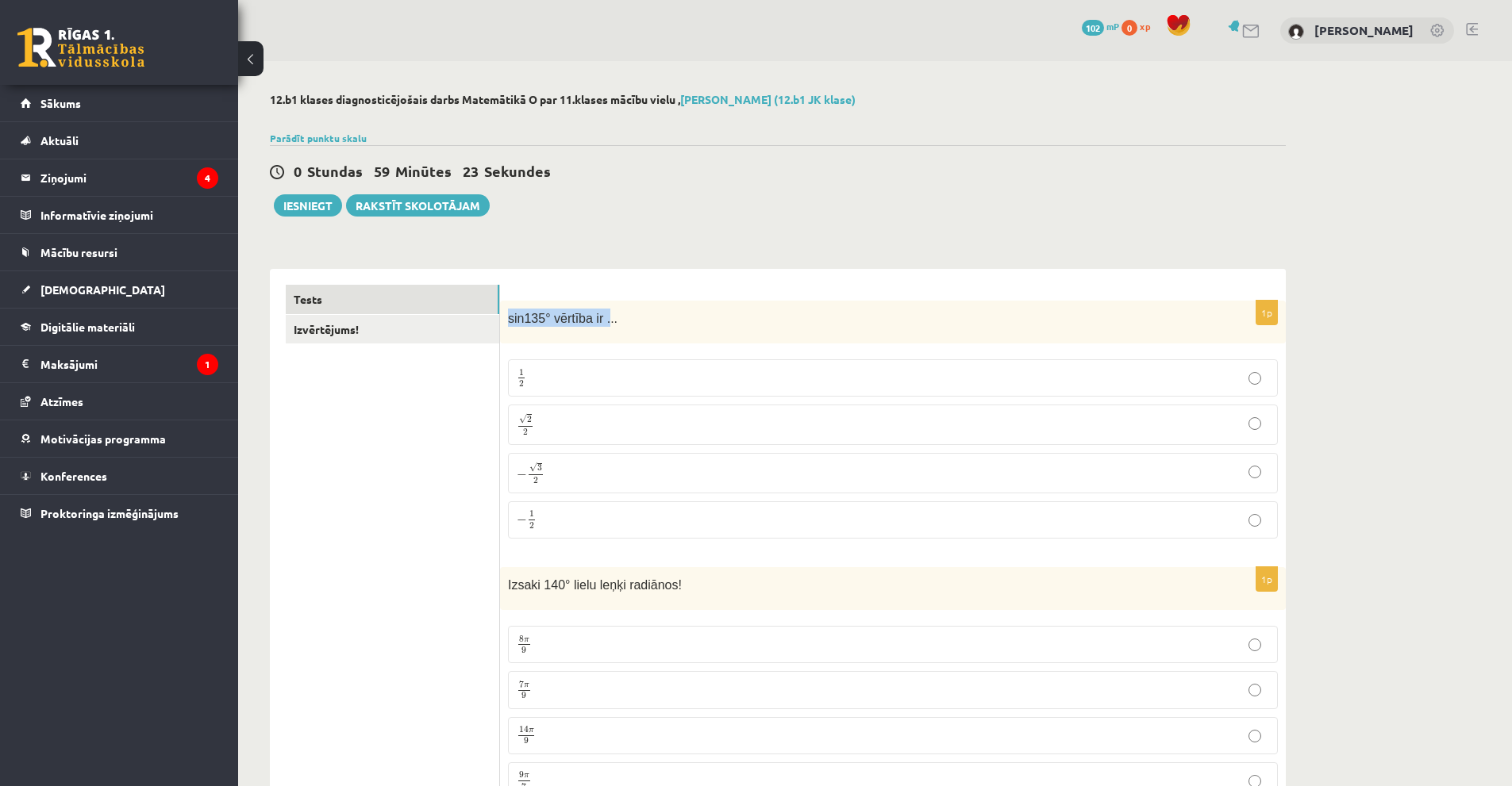
drag, startPoint x: 508, startPoint y: 319, endPoint x: 605, endPoint y: 322, distance: 97.0
click at [603, 322] on span "sin135° vērtība ir ..." at bounding box center [562, 319] width 110 height 14
drag, startPoint x: 593, startPoint y: 319, endPoint x: 615, endPoint y: 325, distance: 22.8
click at [615, 325] on p "sin135° vērtība ir ..." at bounding box center [853, 318] width 690 height 18
click at [594, 321] on span "sin135° vērtība ir ..." at bounding box center [562, 319] width 110 height 14
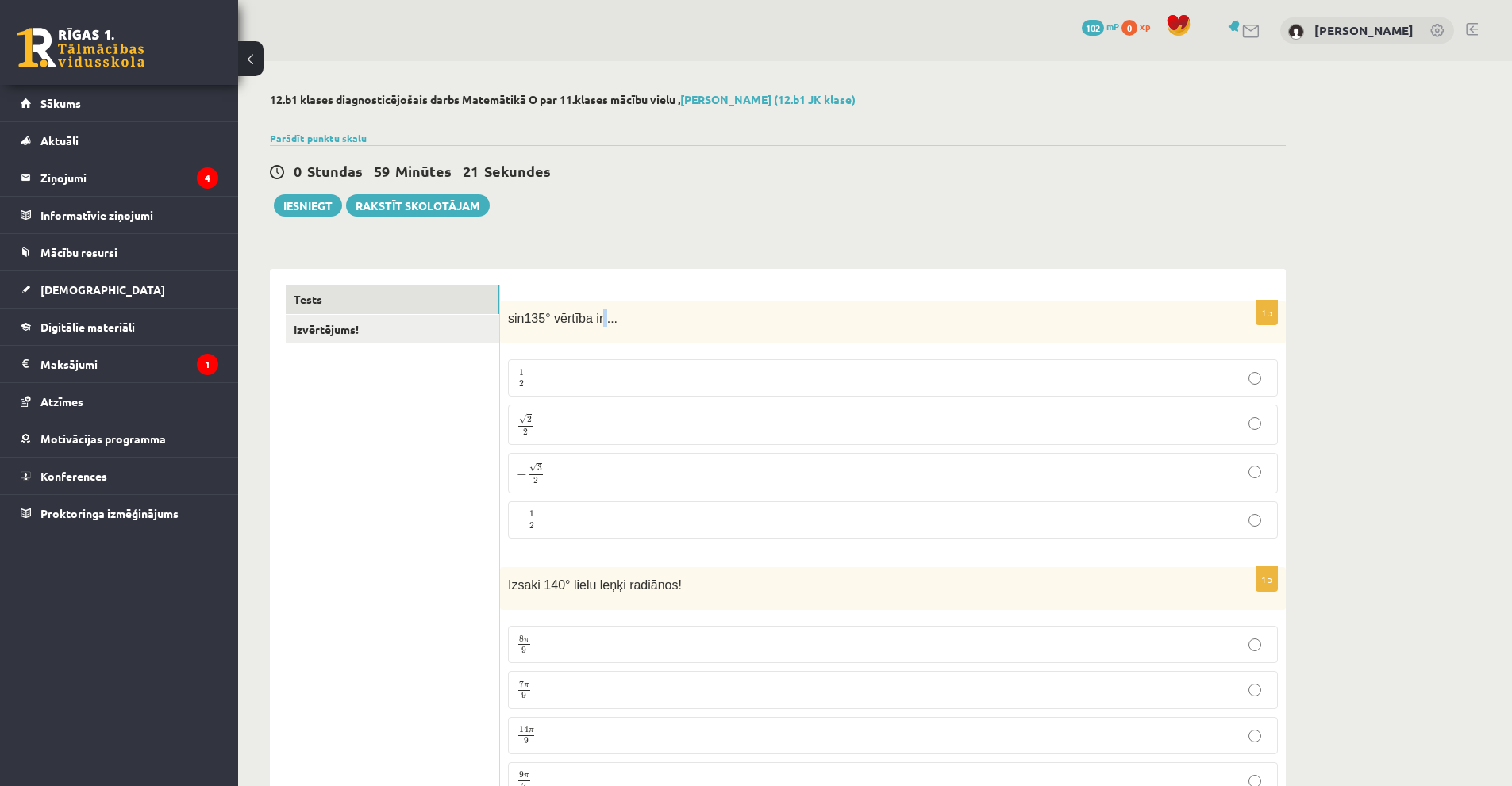
click at [594, 321] on span "sin135° vērtība ir ..." at bounding box center [562, 319] width 110 height 14
copy div "sin135° vērtība ir ..."
click at [665, 431] on p "√ 2 2 2 2" at bounding box center [893, 424] width 753 height 23
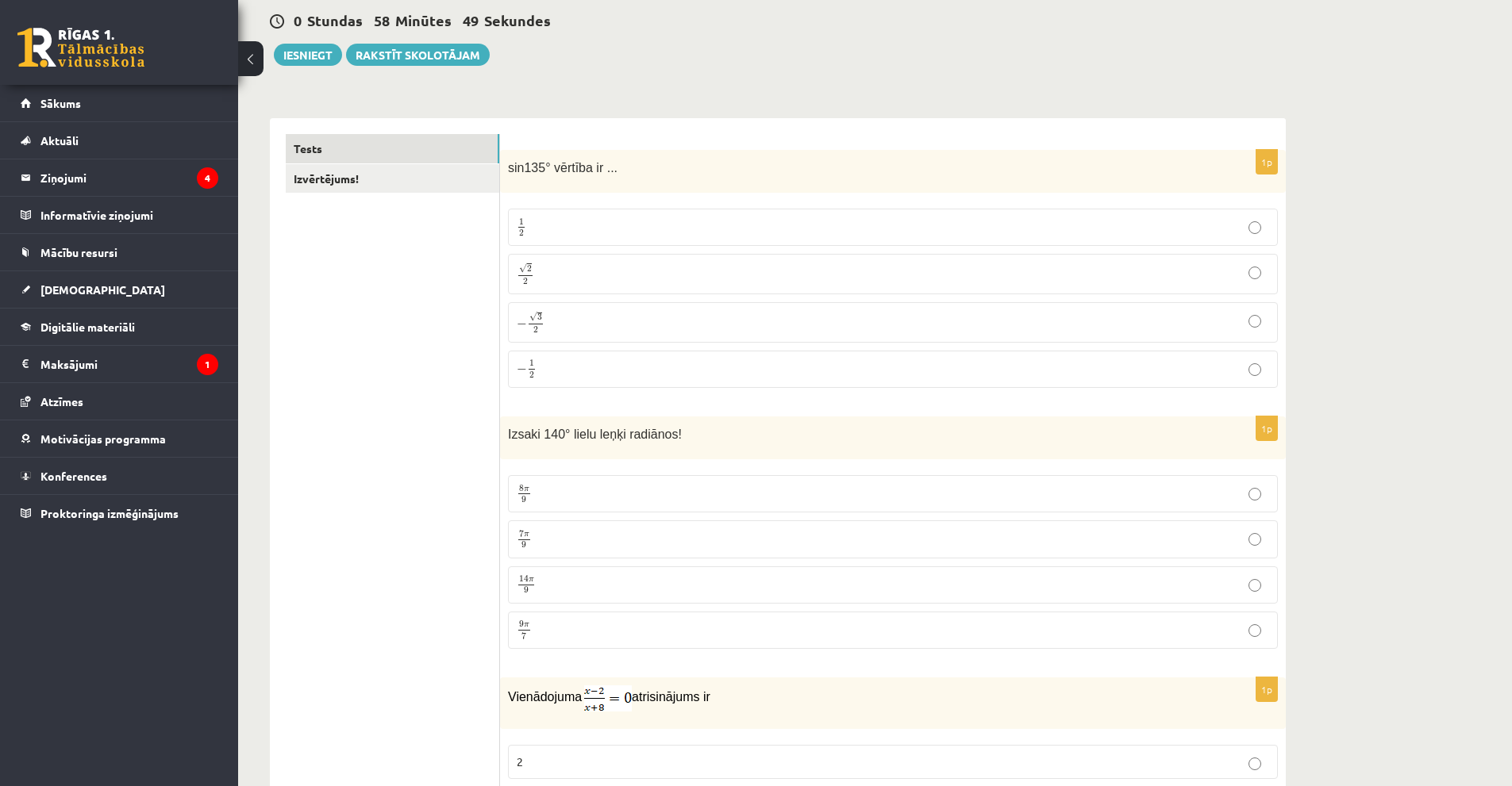
scroll to position [159, 0]
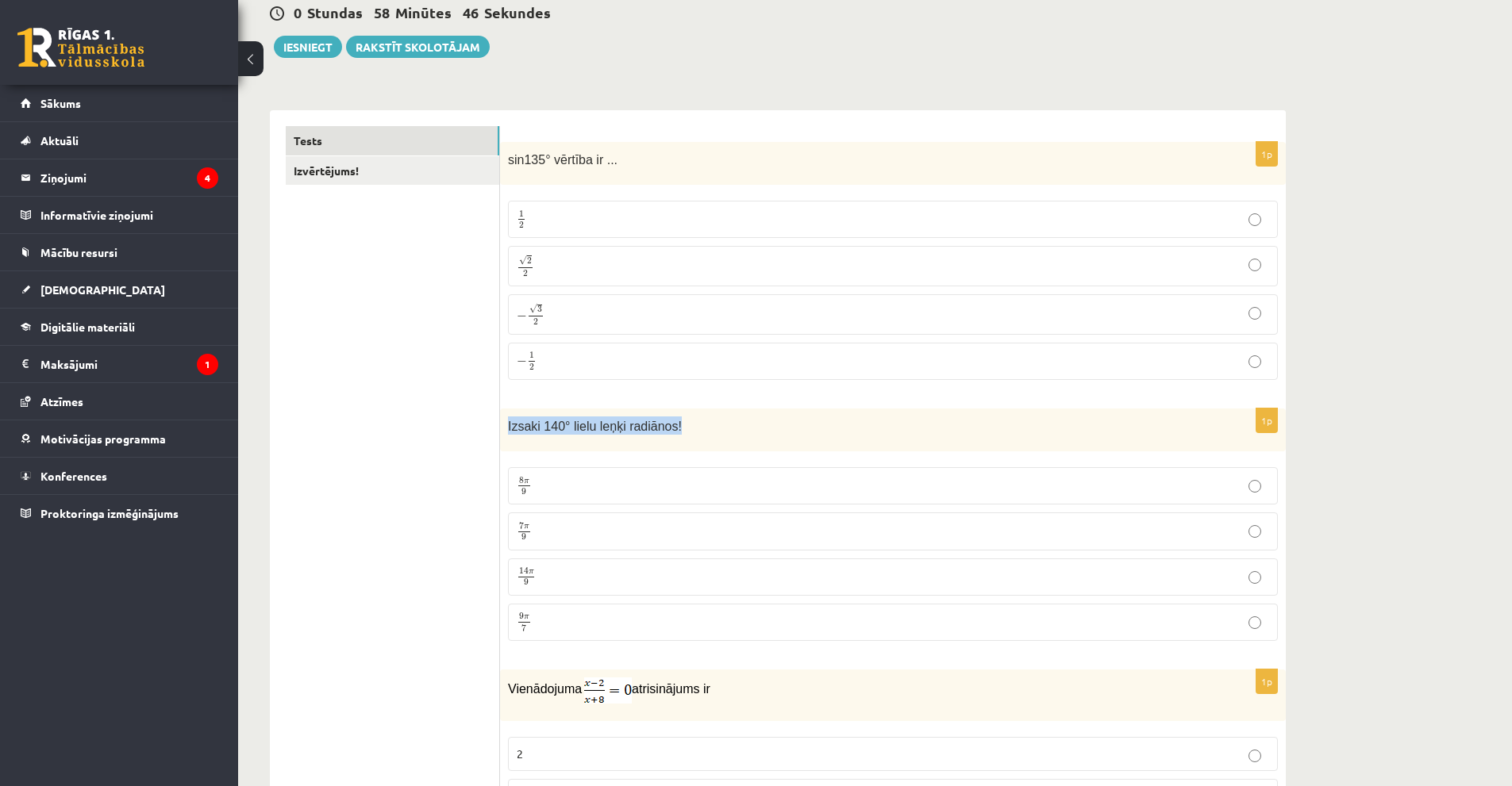
drag, startPoint x: 504, startPoint y: 426, endPoint x: 679, endPoint y: 438, distance: 175.4
click at [679, 438] on div "Izsaki 140° lielu leņķi radiānos!" at bounding box center [893, 430] width 786 height 44
copy span "Izsaki 140° lielu leņķi radiānos!"
click at [655, 528] on p "7 π 9 7 π 9" at bounding box center [893, 531] width 753 height 20
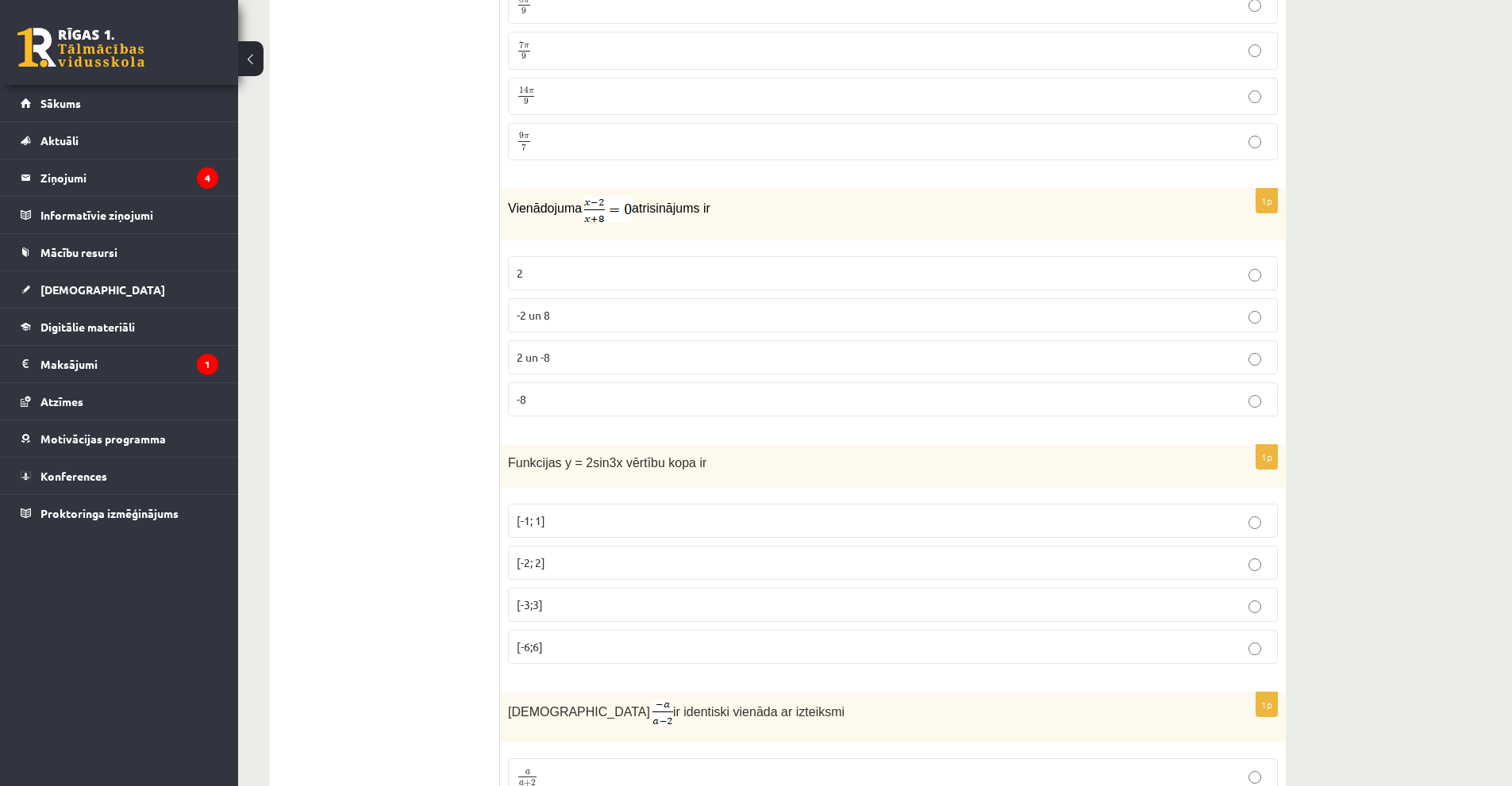
scroll to position [714, 0]
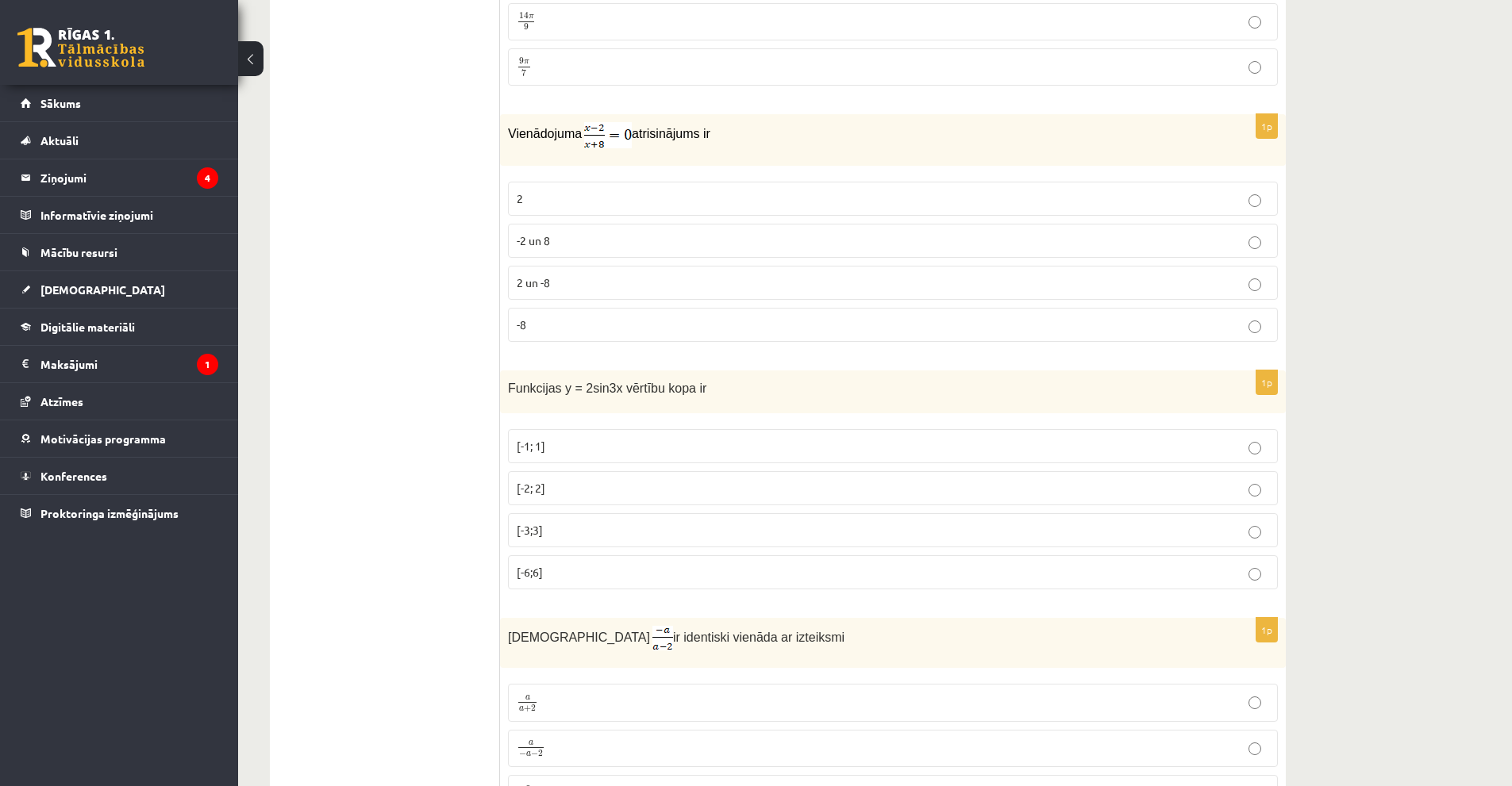
click at [643, 209] on label "2" at bounding box center [893, 199] width 770 height 34
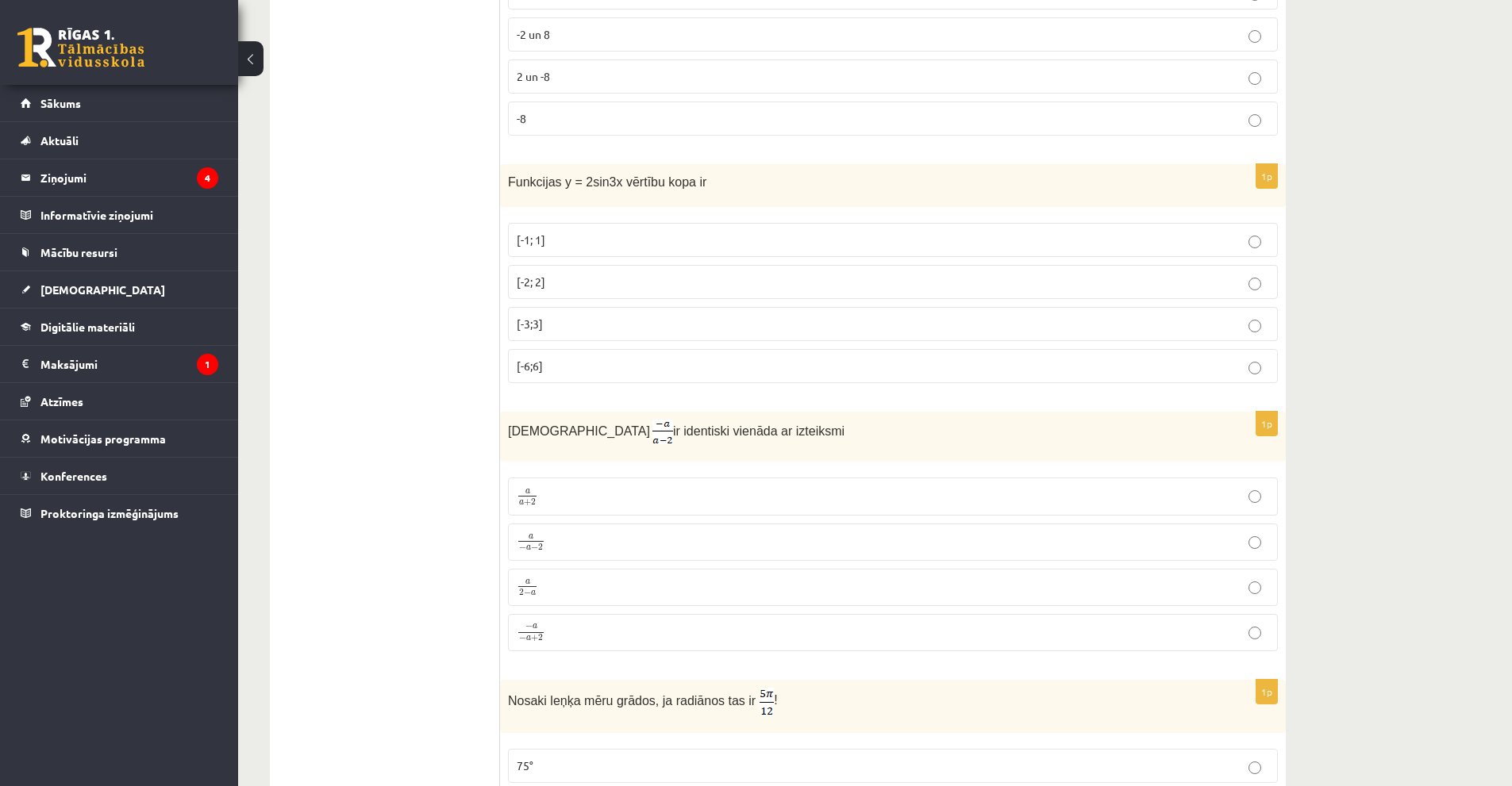
scroll to position [952, 0]
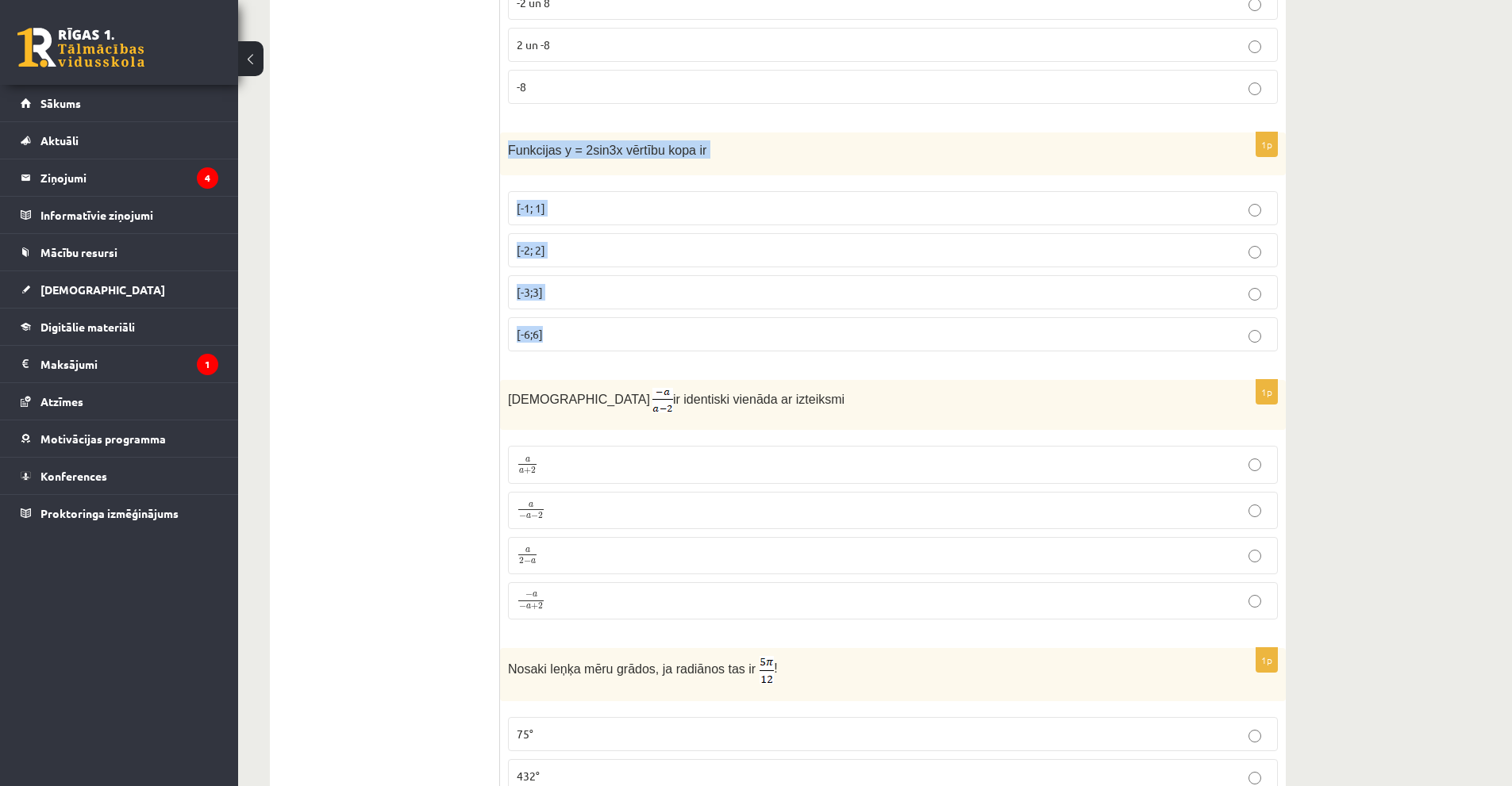
drag, startPoint x: 509, startPoint y: 148, endPoint x: 692, endPoint y: 326, distance: 255.3
click at [716, 359] on div "1p Funkcijas y = 2sin3x vērtību kopa ir [-1; 1] [-2; 2] [-3;3] [-6;6]" at bounding box center [893, 249] width 786 height 232
copy div "Funkcijas y = 2sin3x vērtību kopa ir [-1; 1] [-2; 2] [-3;3] [-6;6]"
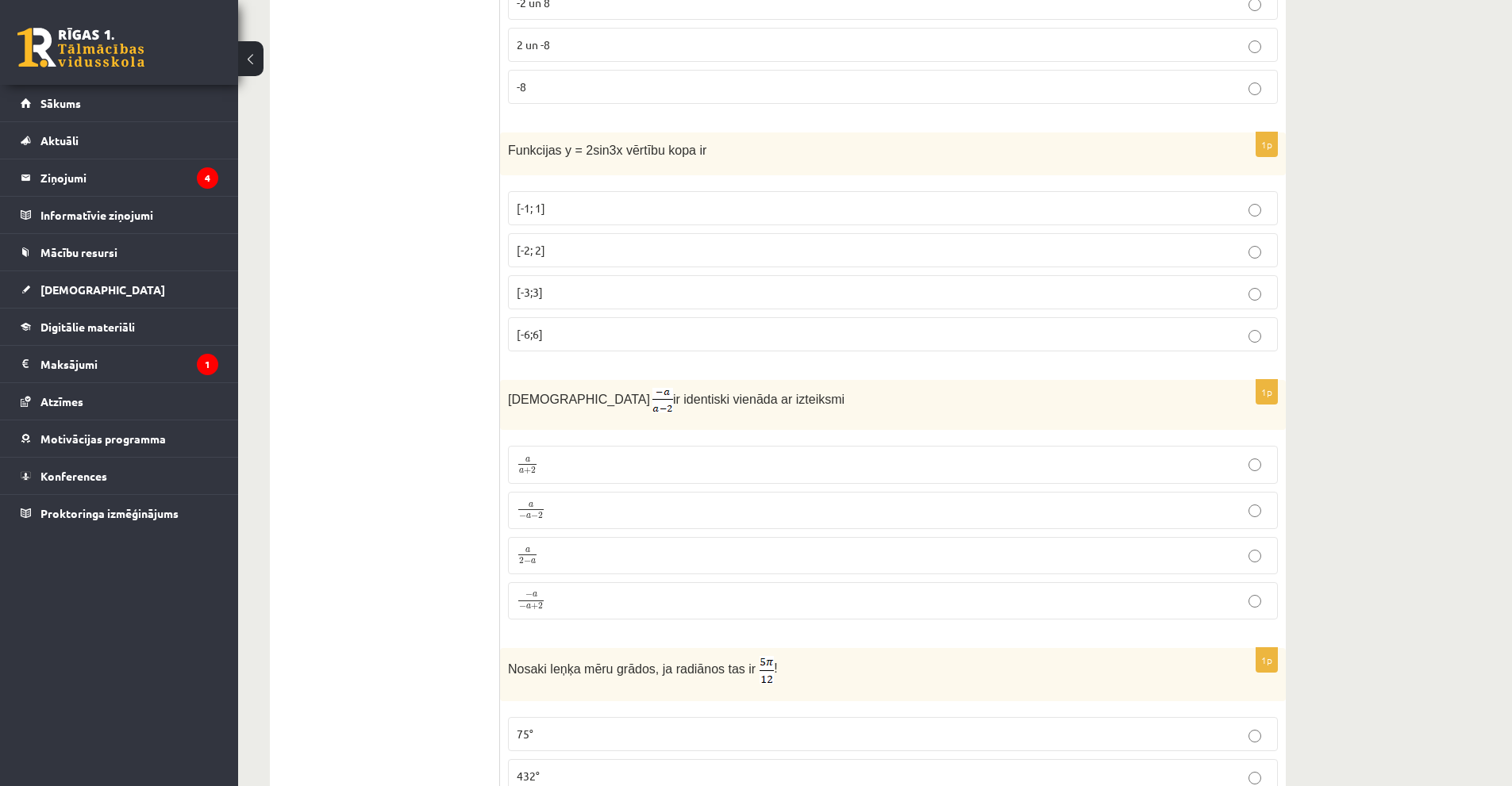
click at [1163, 253] on p "[-2; 2]" at bounding box center [893, 251] width 753 height 16
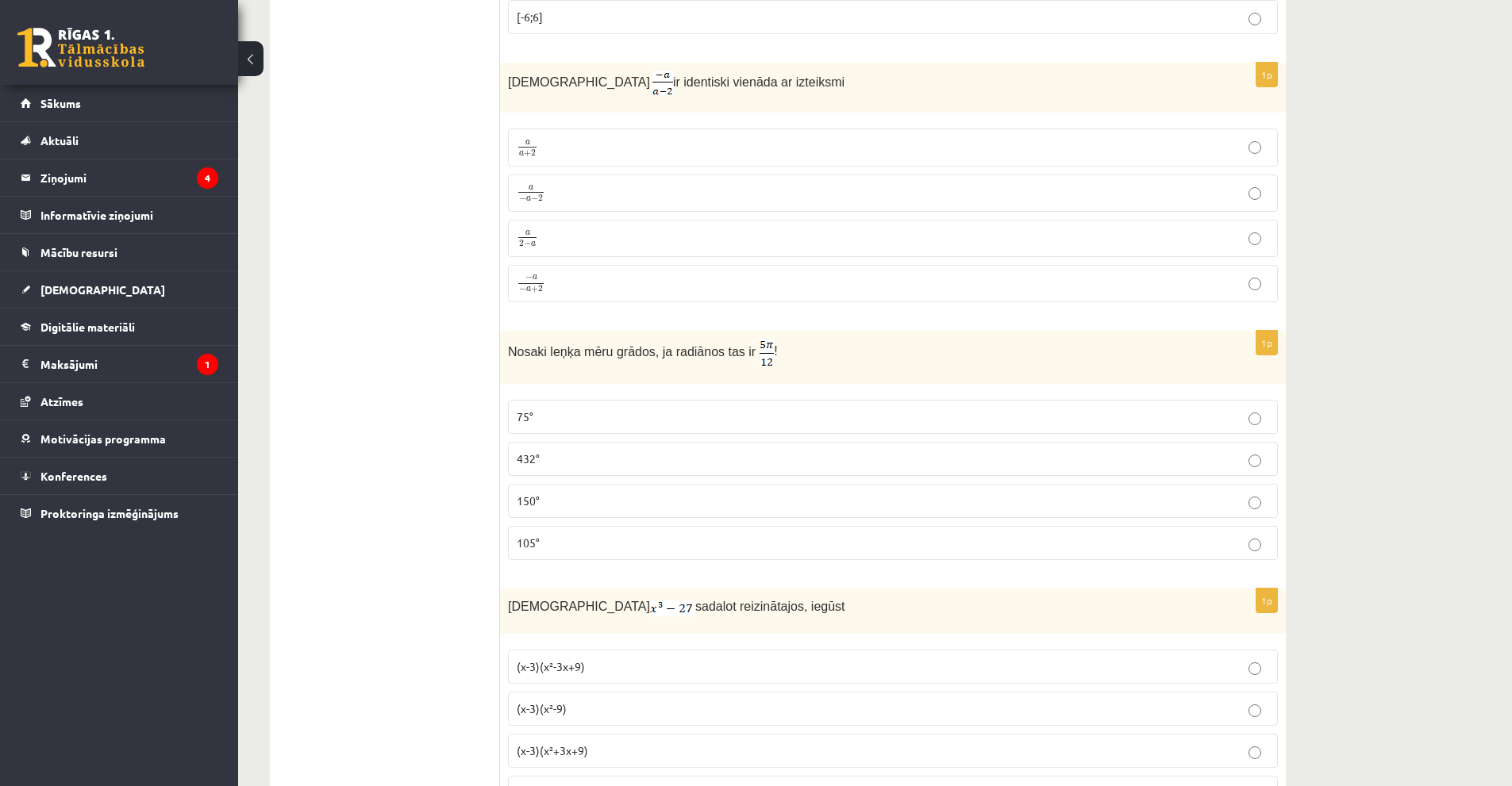
scroll to position [1190, 0]
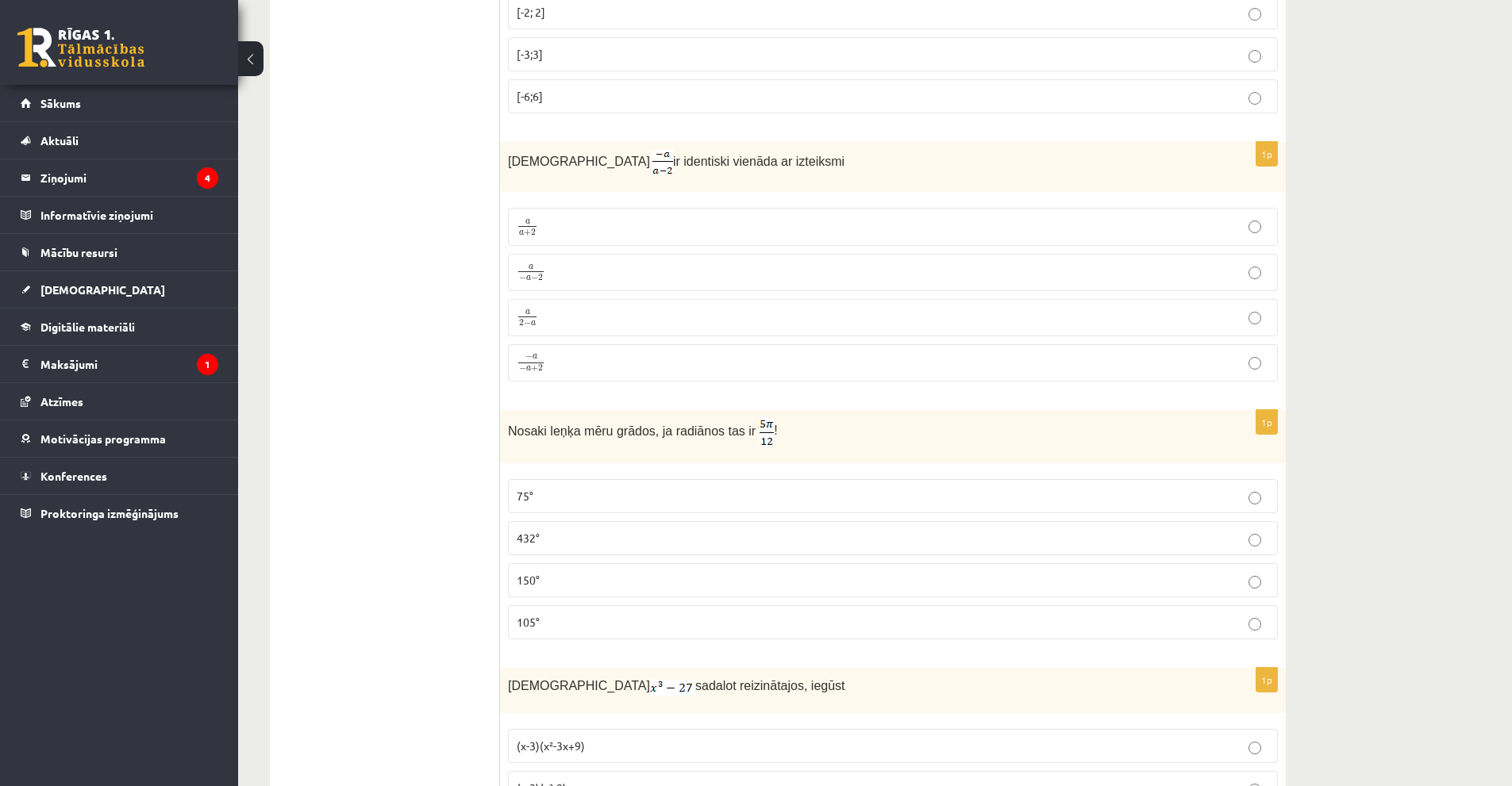
click at [647, 265] on p "a − a − 2 a − a − 2" at bounding box center [893, 272] width 753 height 20
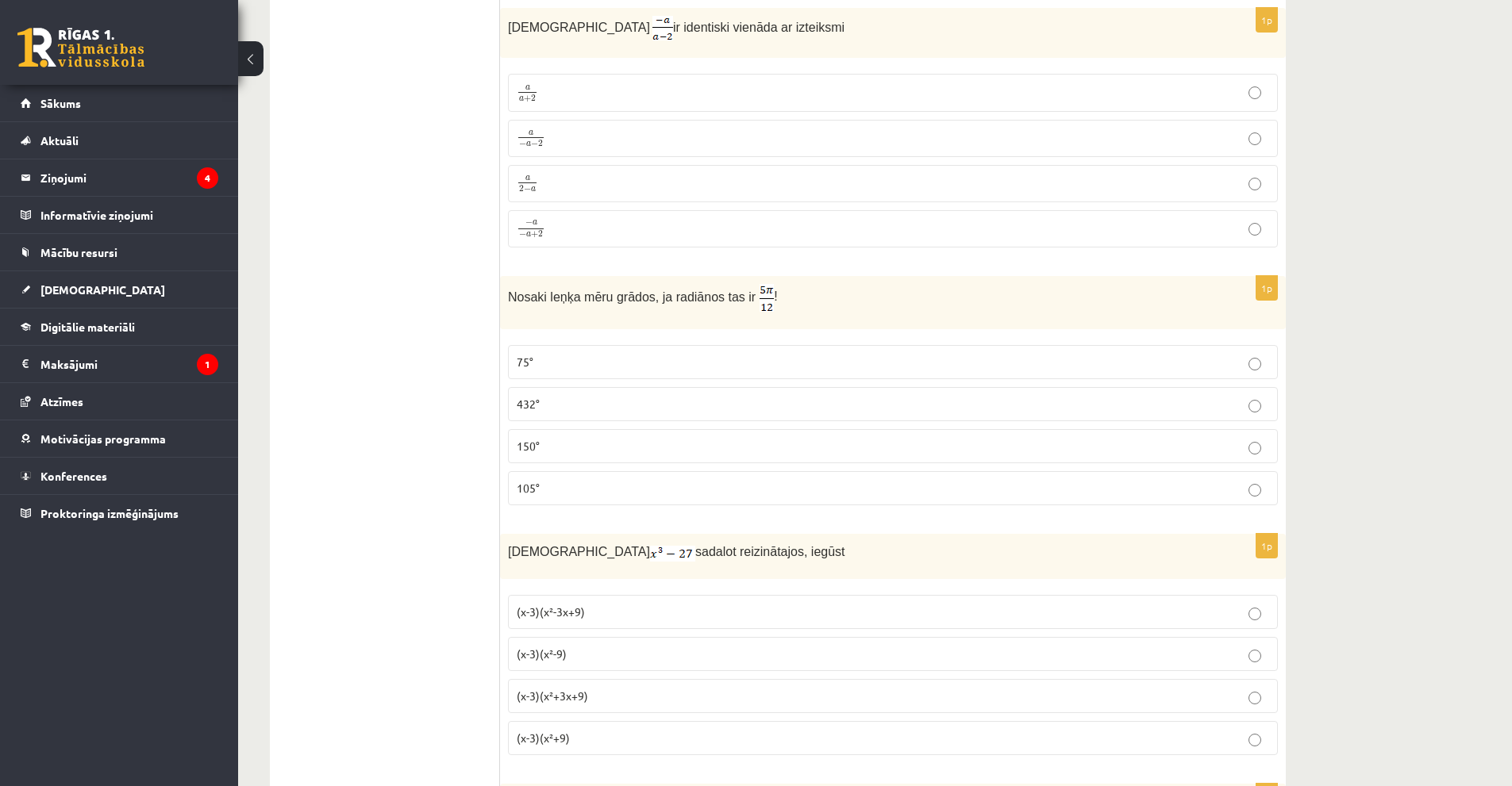
scroll to position [1349, 0]
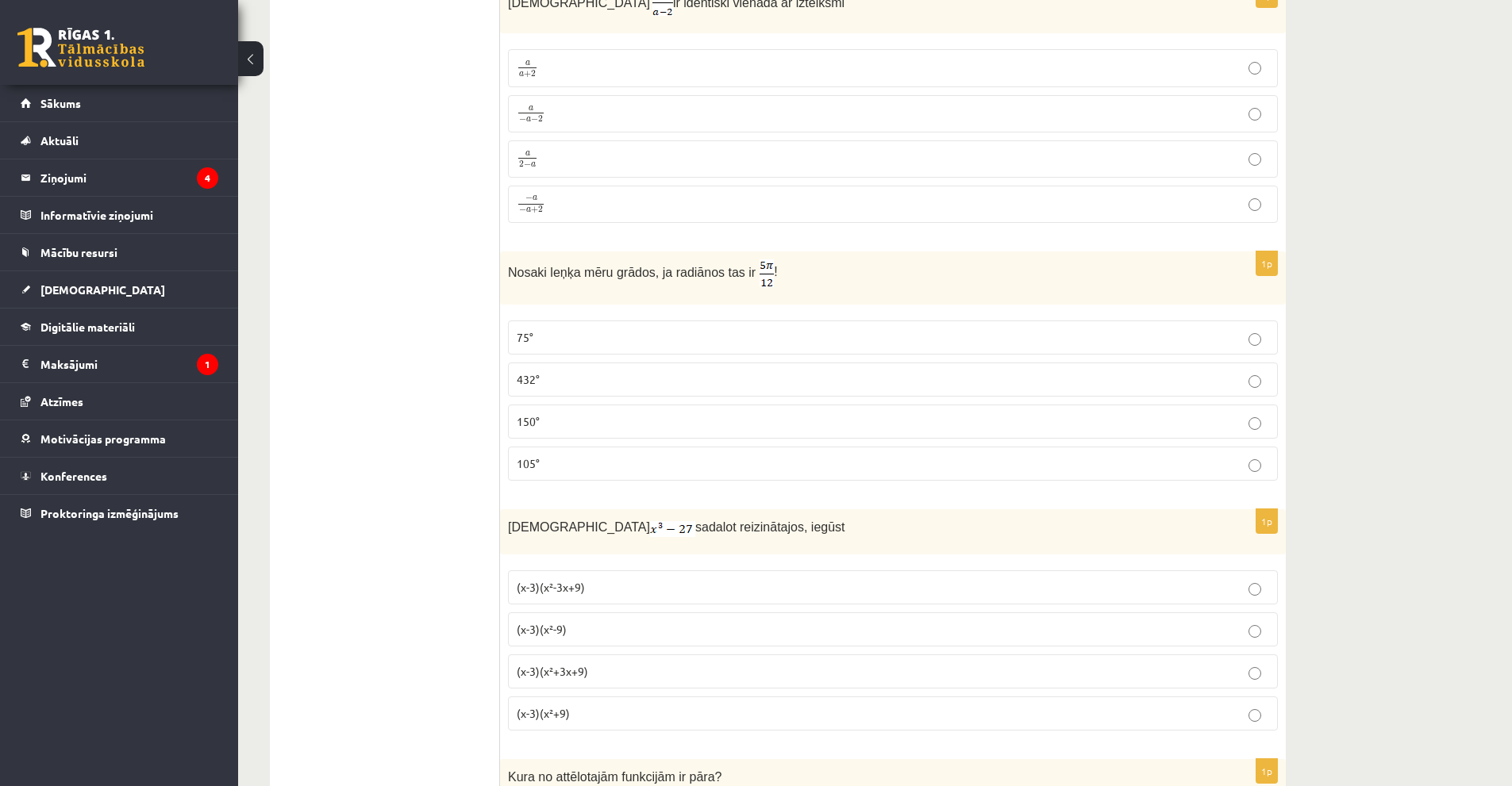
click at [628, 457] on p "105°" at bounding box center [893, 464] width 753 height 16
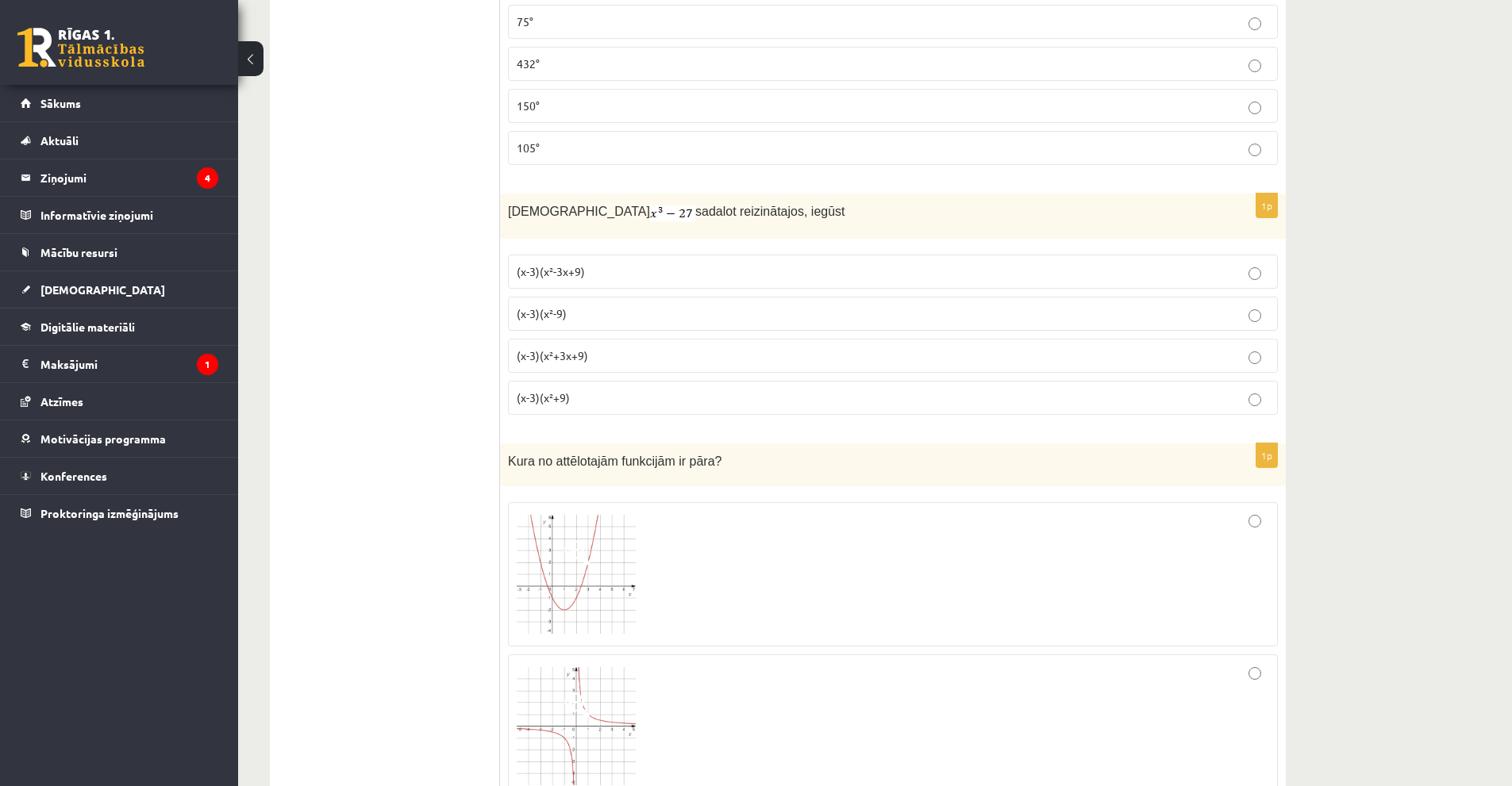
scroll to position [1666, 0]
click at [623, 349] on p "(x-3)(x²+3x+9)" at bounding box center [893, 354] width 753 height 16
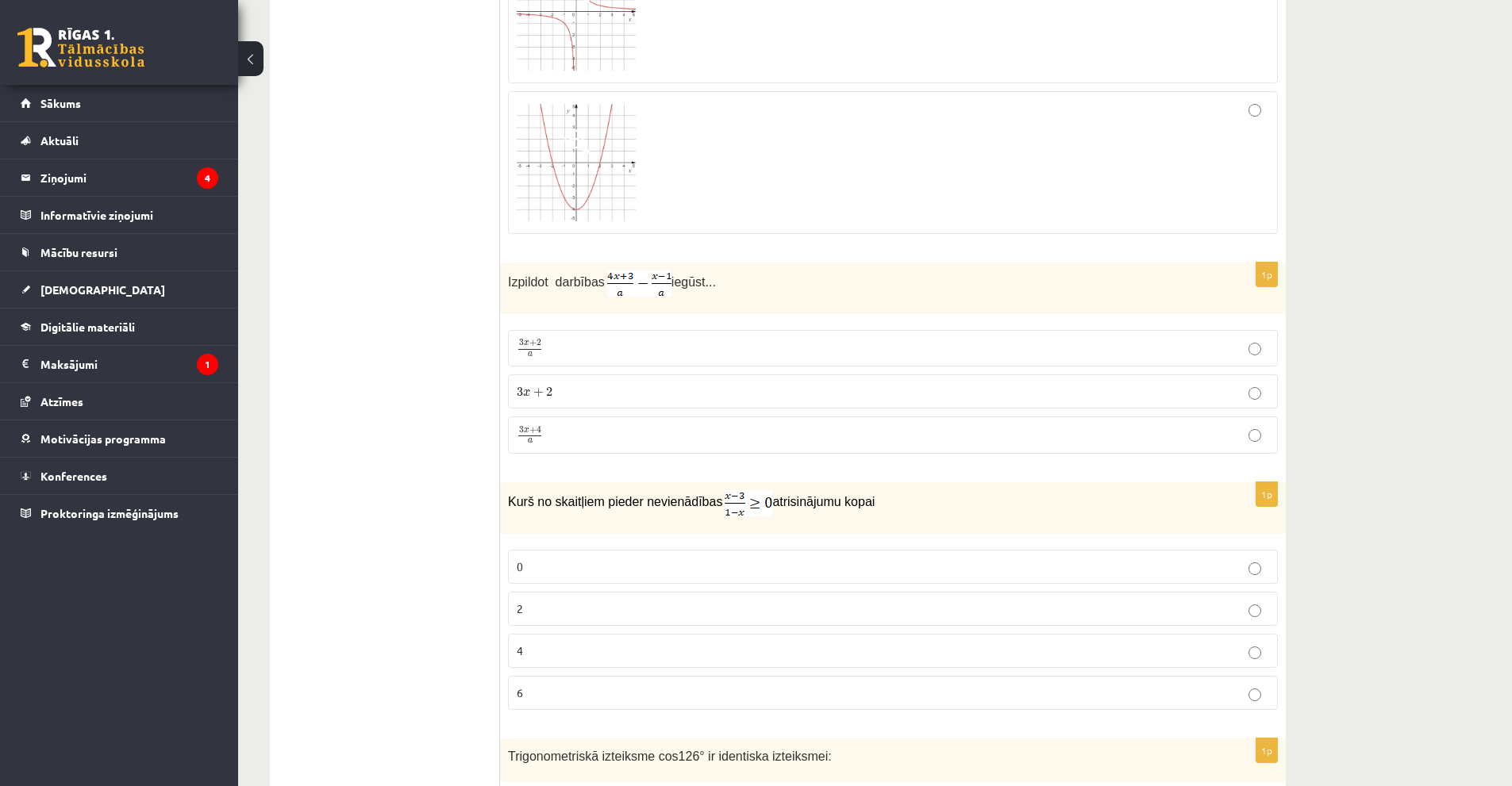
scroll to position [2380, 0]
click at [668, 431] on p "3 x + 4 a 3 x + 4 a" at bounding box center [893, 435] width 753 height 20
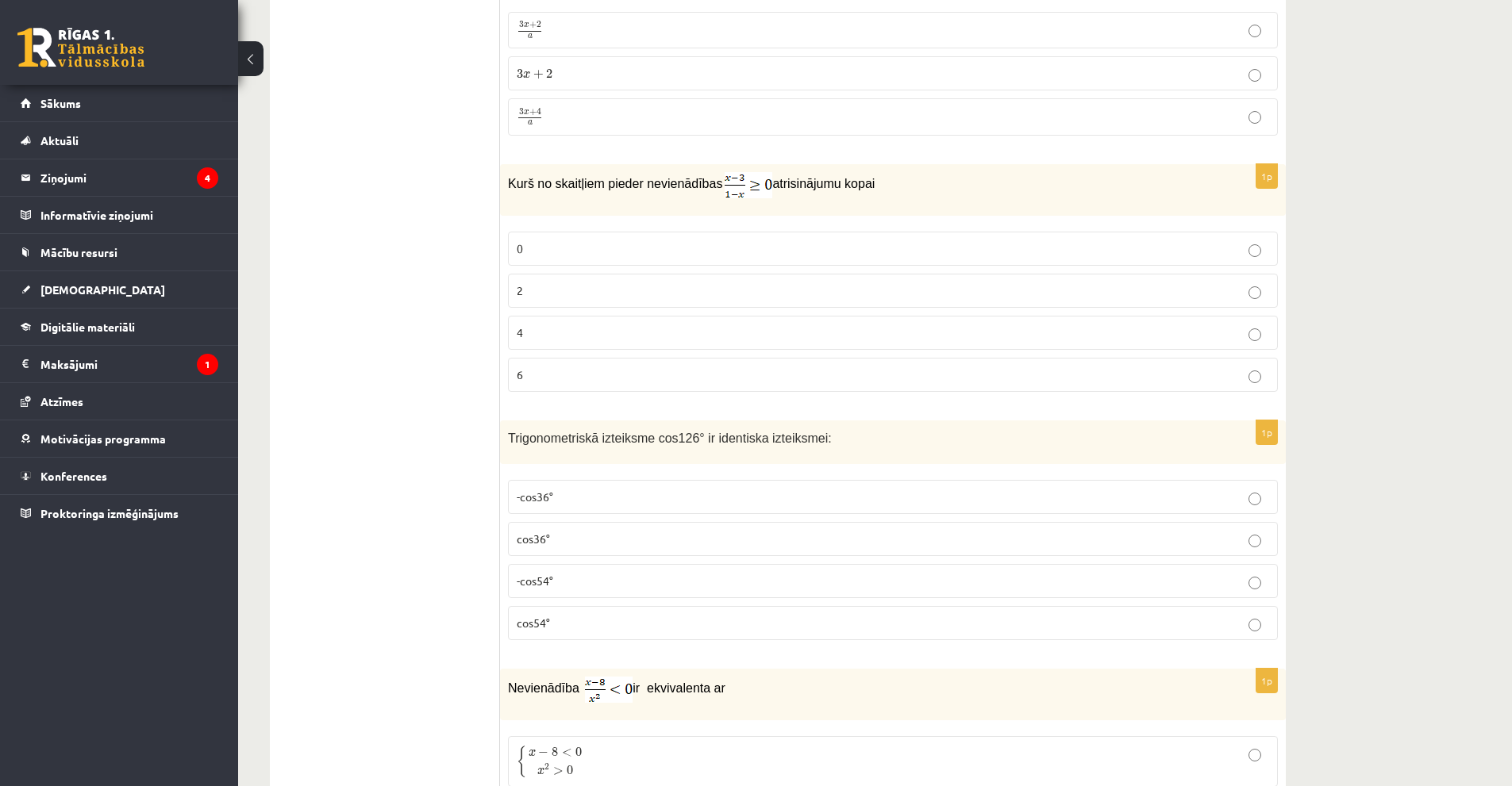
scroll to position [2618, 0]
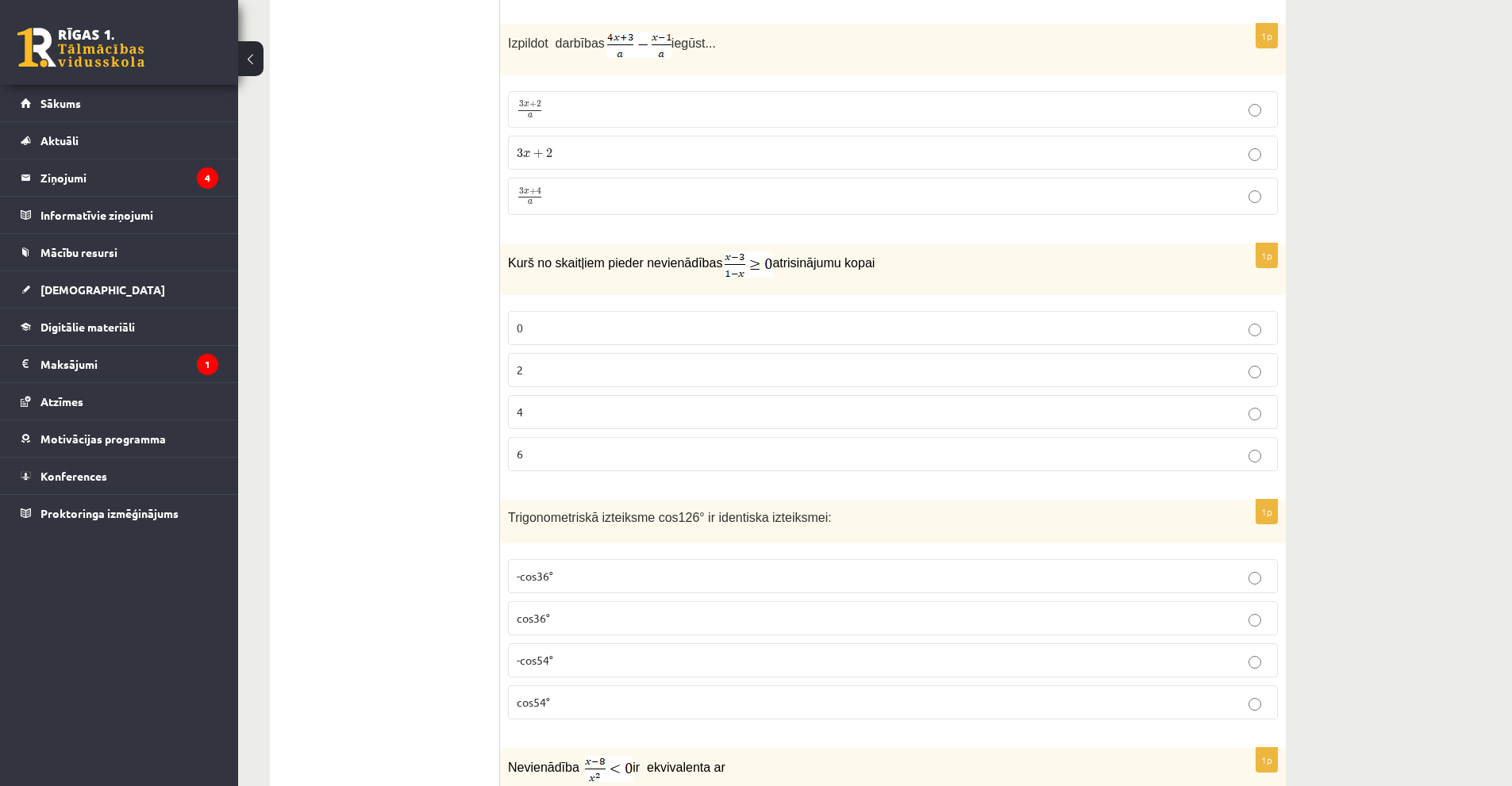
click at [602, 398] on label "4" at bounding box center [893, 412] width 770 height 34
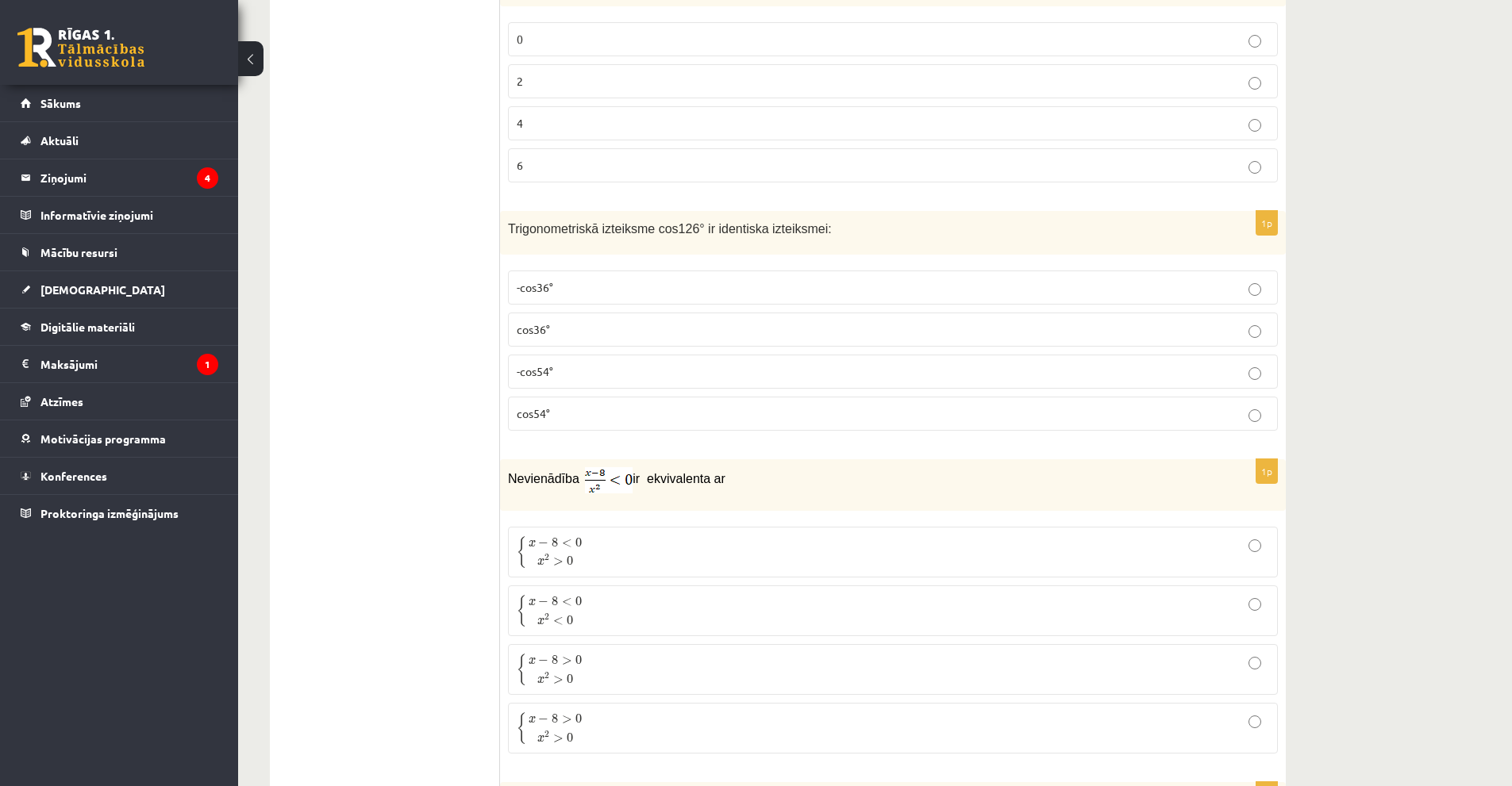
scroll to position [2935, 0]
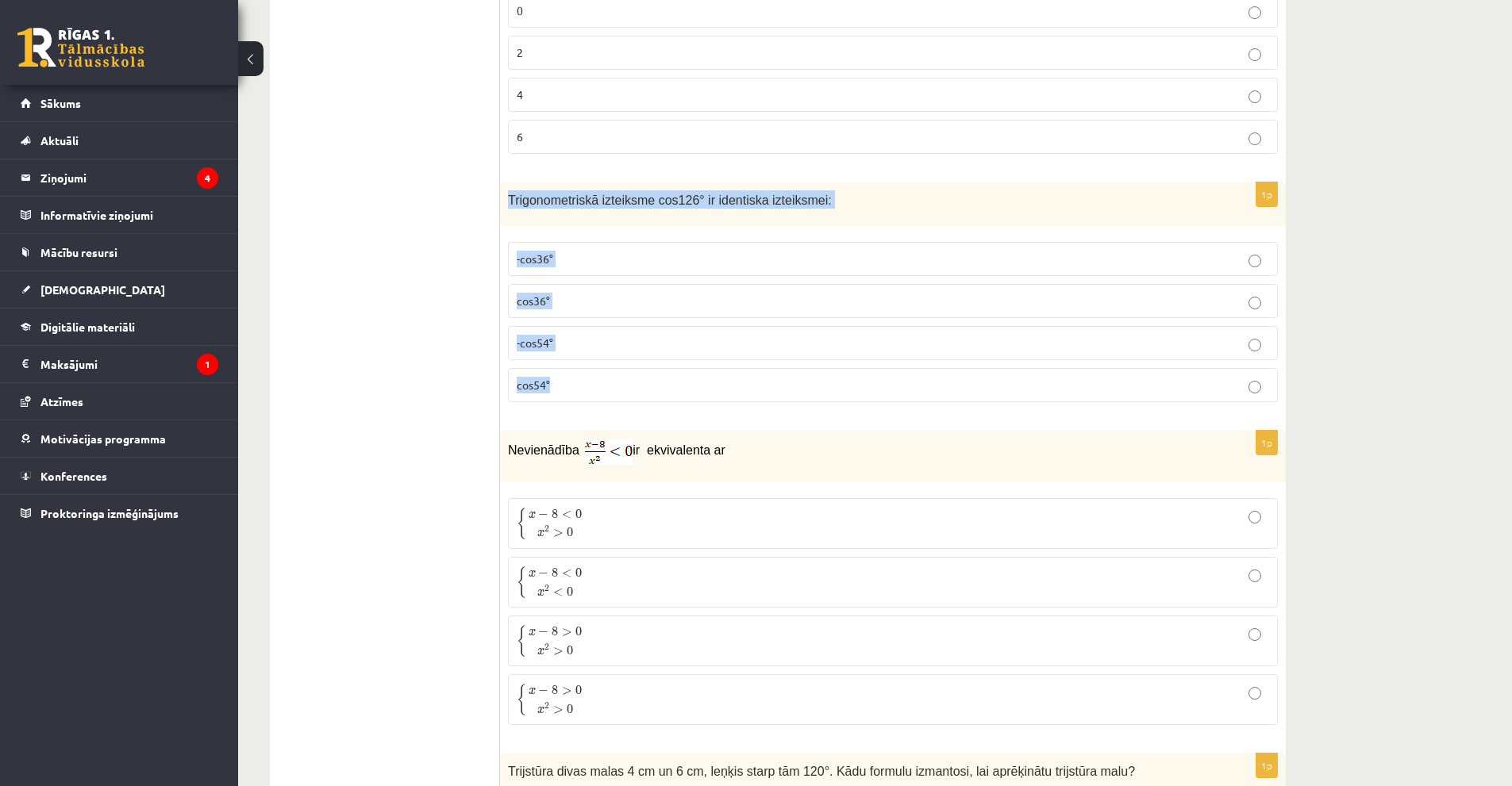
drag, startPoint x: 510, startPoint y: 195, endPoint x: 736, endPoint y: 348, distance: 272.9
click at [738, 358] on div "1p Trigonometriskā izteiksme cos126° ir identiska izteiksmei: -cos36° cos36° -c…" at bounding box center [893, 299] width 786 height 232
copy div "Trigonometriskā izteiksme cos126° ir identiska izteiksmei: -cos36° cos36° -cos5…"
drag, startPoint x: 928, startPoint y: 383, endPoint x: 928, endPoint y: 371, distance: 12.0
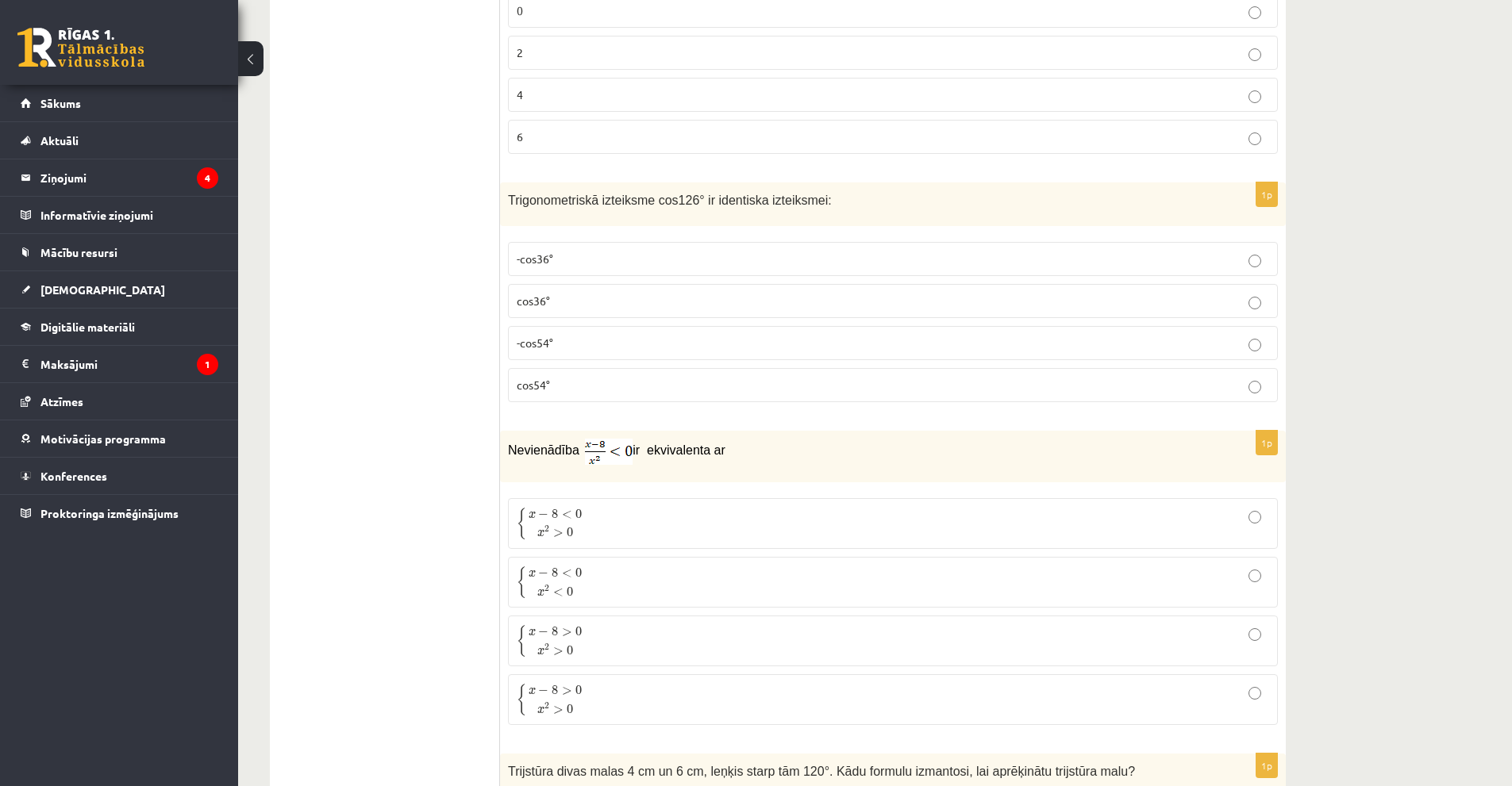
click at [928, 383] on p "cos54°" at bounding box center [893, 385] width 753 height 16
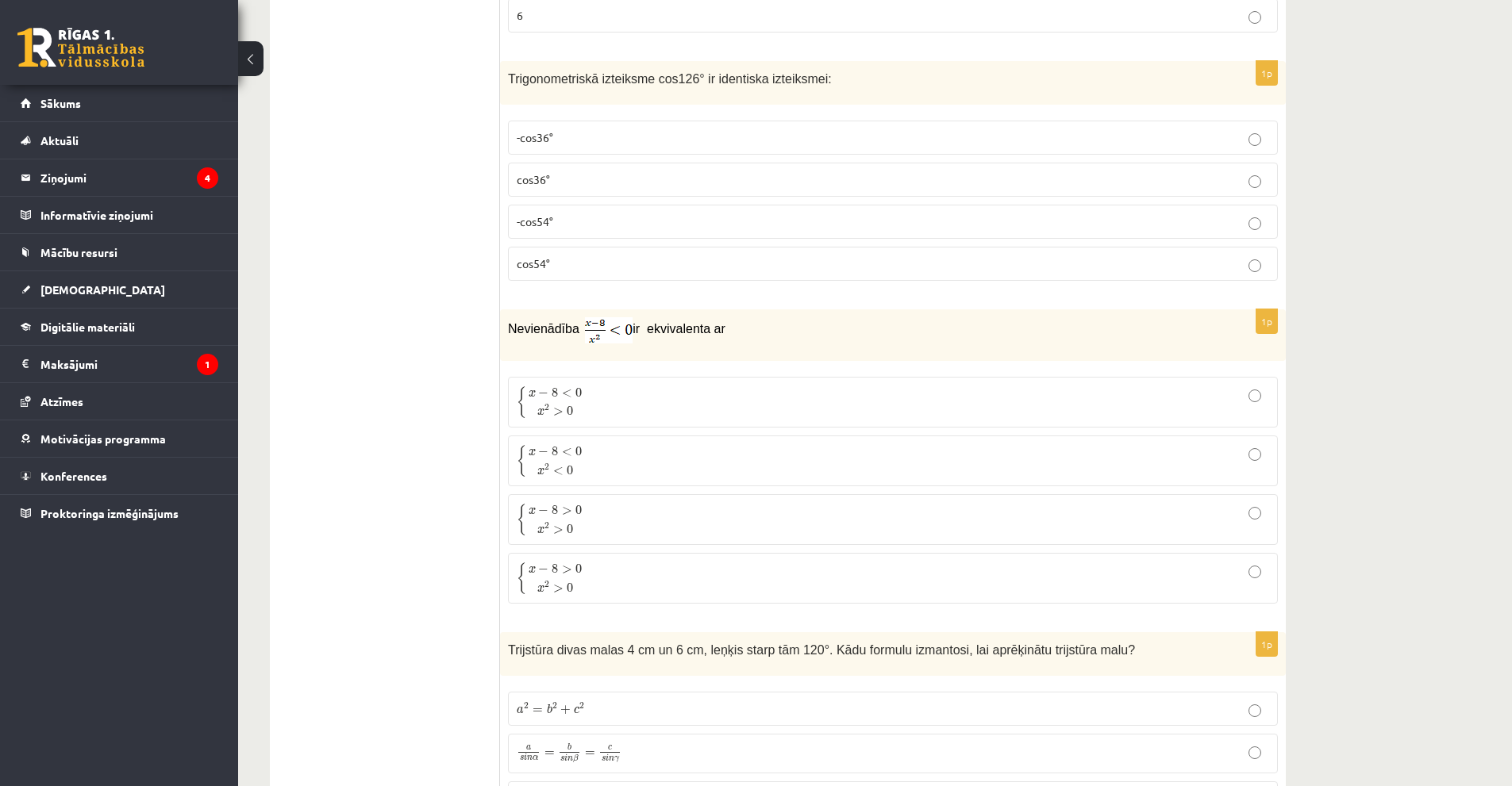
scroll to position [3118, 0]
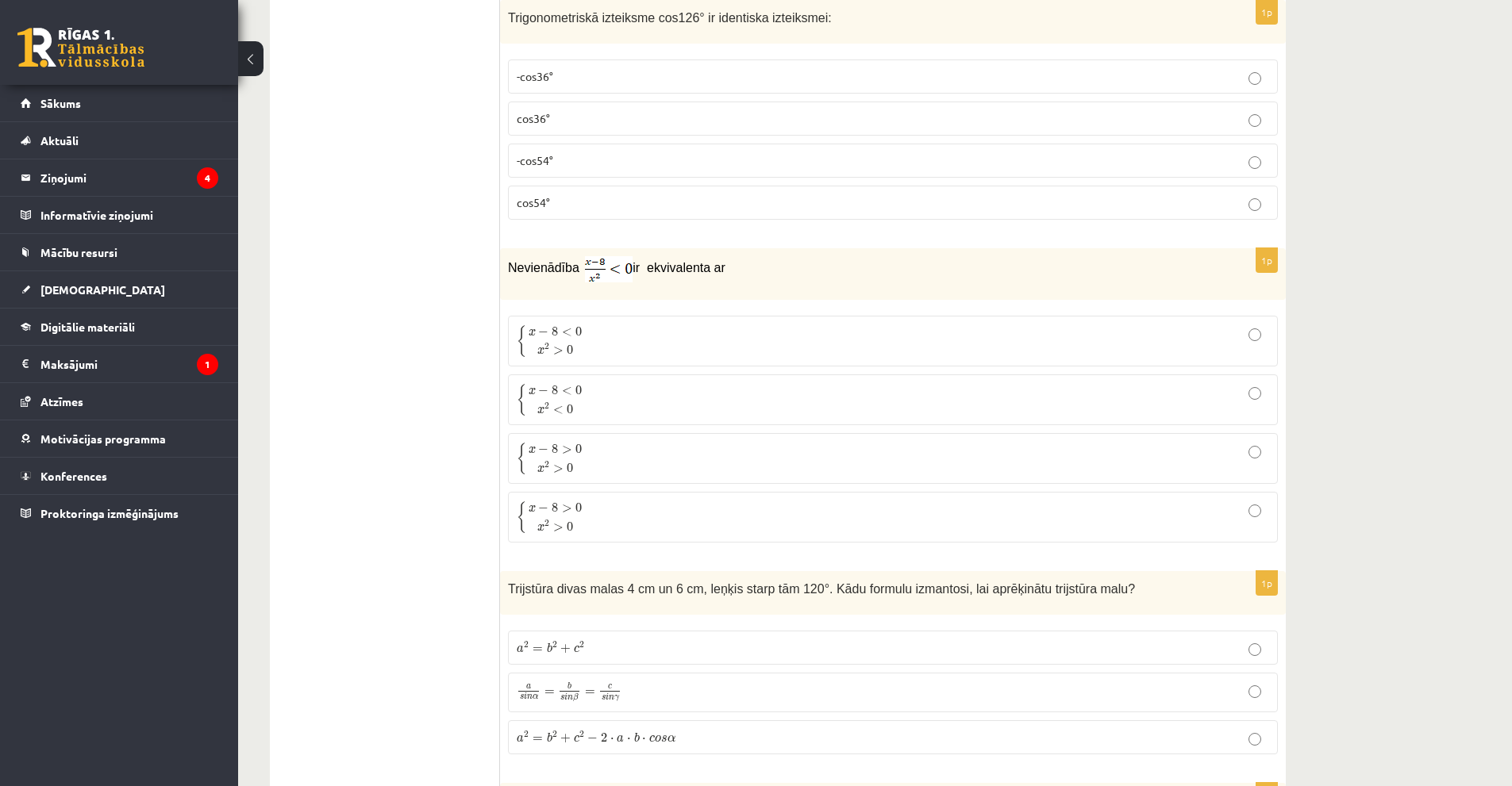
click at [713, 394] on p "{ x − 8 < 0 x 2 < 0 { x − 8 < 0 x 2 < 0" at bounding box center [893, 399] width 753 height 34
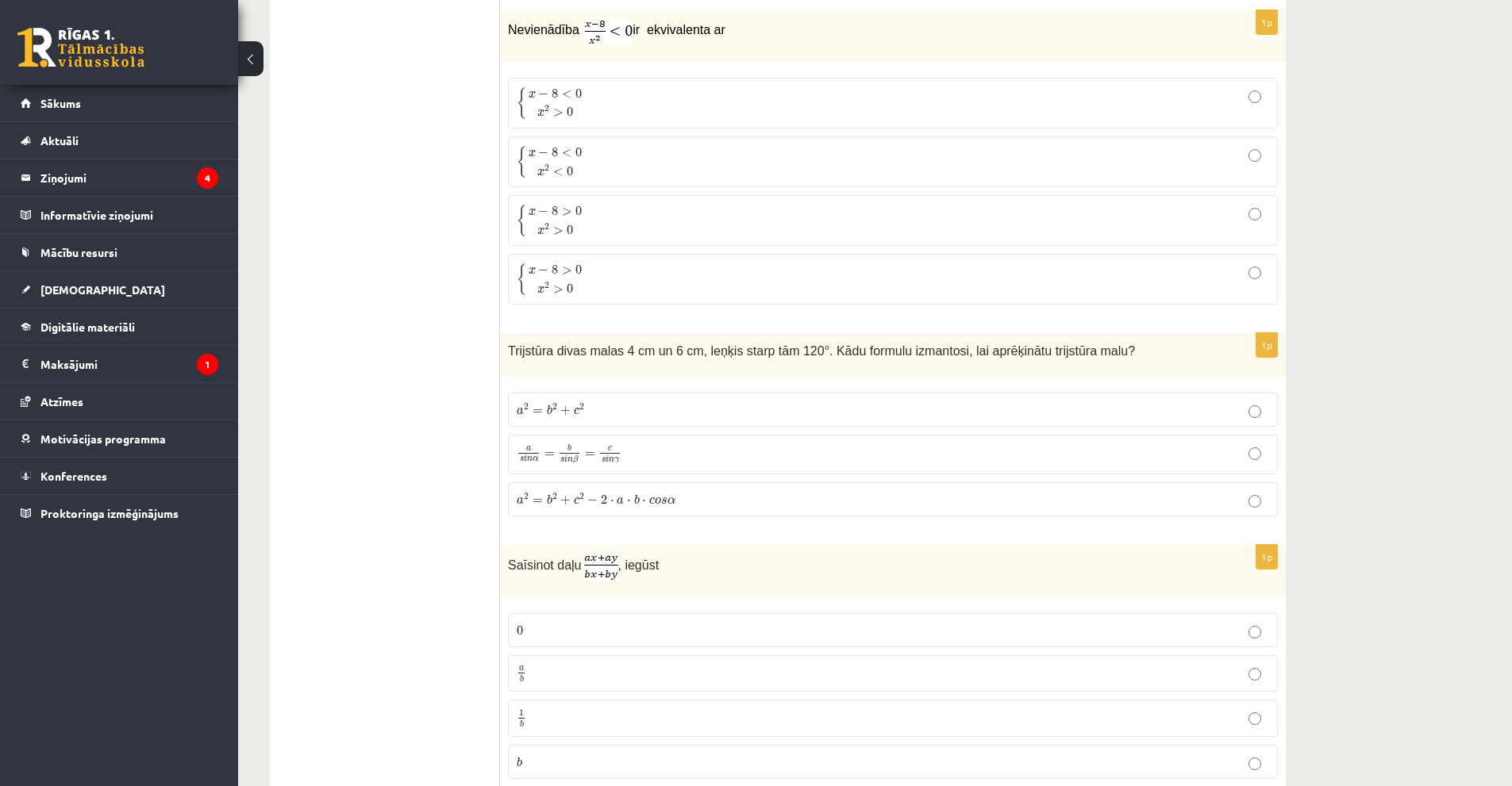
scroll to position [3594, 0]
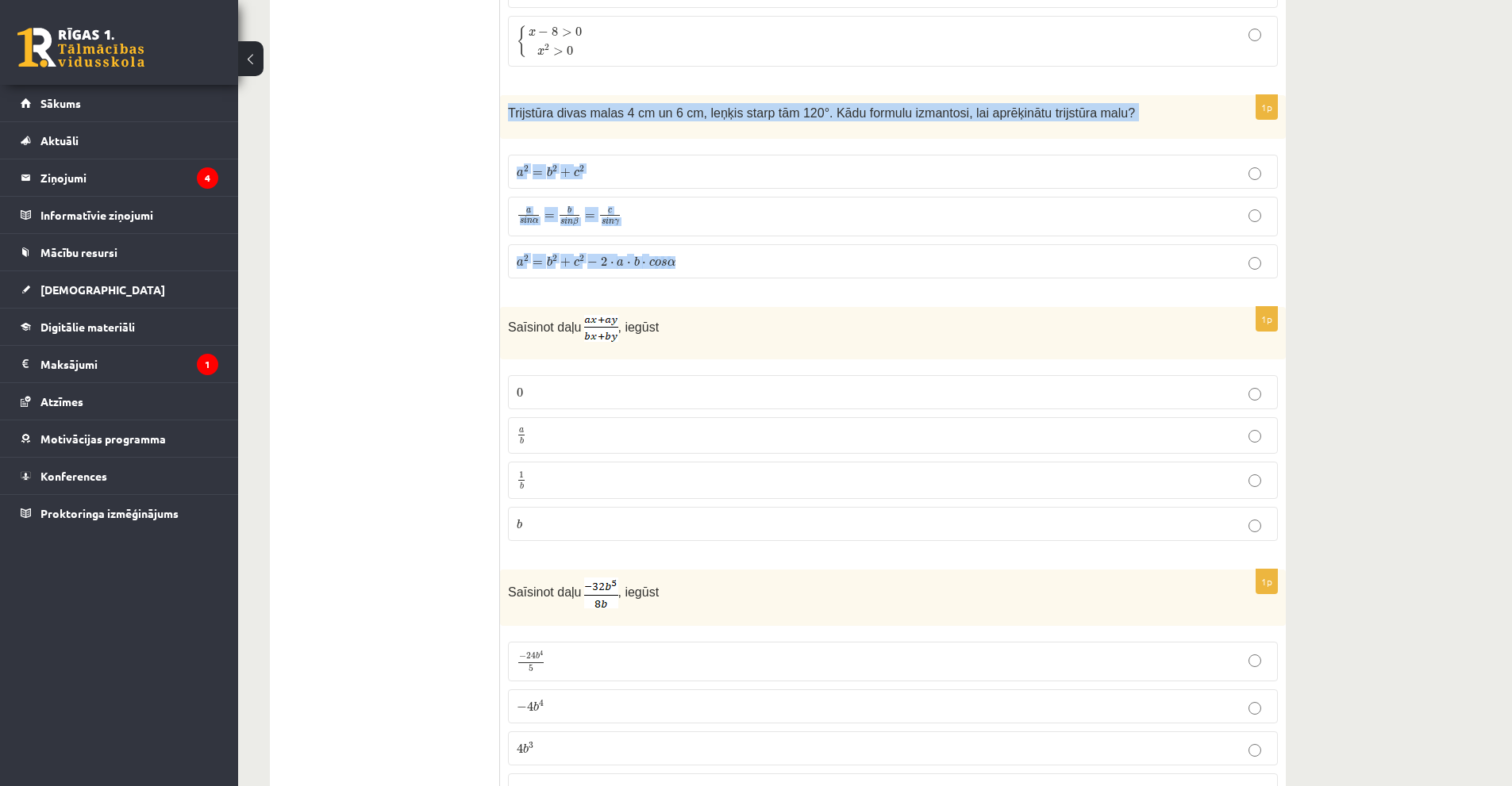
drag, startPoint x: 509, startPoint y: 105, endPoint x: 677, endPoint y: 260, distance: 228.6
click at [677, 260] on div "1p Trijstūra divas malas 4 cm un 6 cm, leņķis starp tām 120°. Kādu formulu izma…" at bounding box center [893, 192] width 786 height 195
copy div "Trijstūra divas malas 4 cm un 6 cm, leņķis starp tām 120°. Kādu formulu izmanto…"
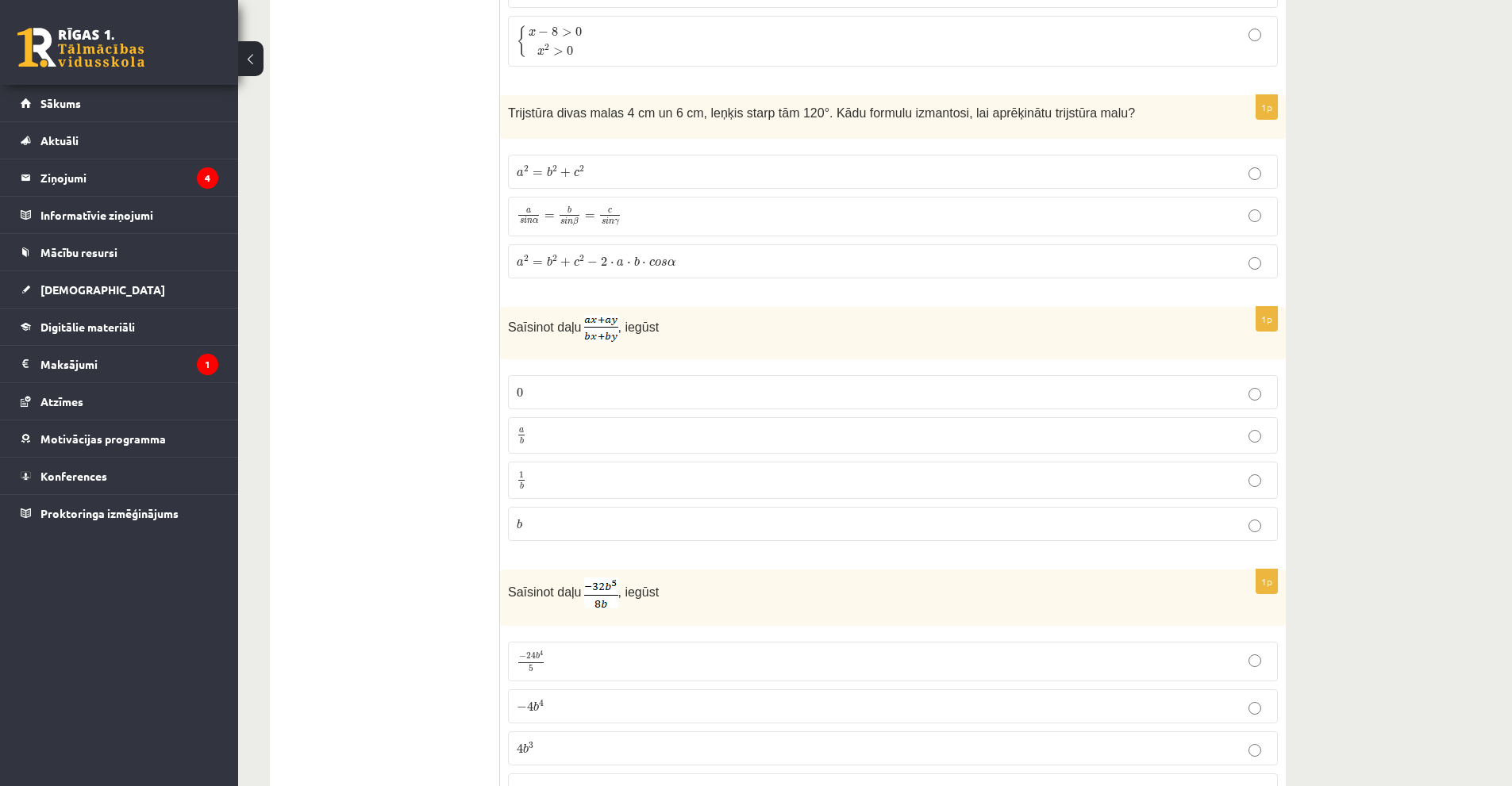
click at [1408, 245] on div "12.b1 klases diagnosticējošais darbs Matemātikā O par 11.klases mācību vielu , …" at bounding box center [875, 619] width 1274 height 8304
drag, startPoint x: 643, startPoint y: 258, endPoint x: 647, endPoint y: 249, distance: 9.8
click at [647, 249] on label "a 2 = b 2 + c 2 − 2 ⋅ a ⋅ b ⋅ c o s α a 2 = b 2 + c 2 − 2 ⋅ a ⋅ b ⋅ c o s α" at bounding box center [893, 261] width 770 height 34
click at [740, 265] on p "a 2 = b 2 + c 2 − 2 ⋅ a ⋅ b ⋅ c o s α a 2 = b 2 + c 2 − 2 ⋅ a ⋅ b ⋅ c o s α" at bounding box center [893, 261] width 753 height 16
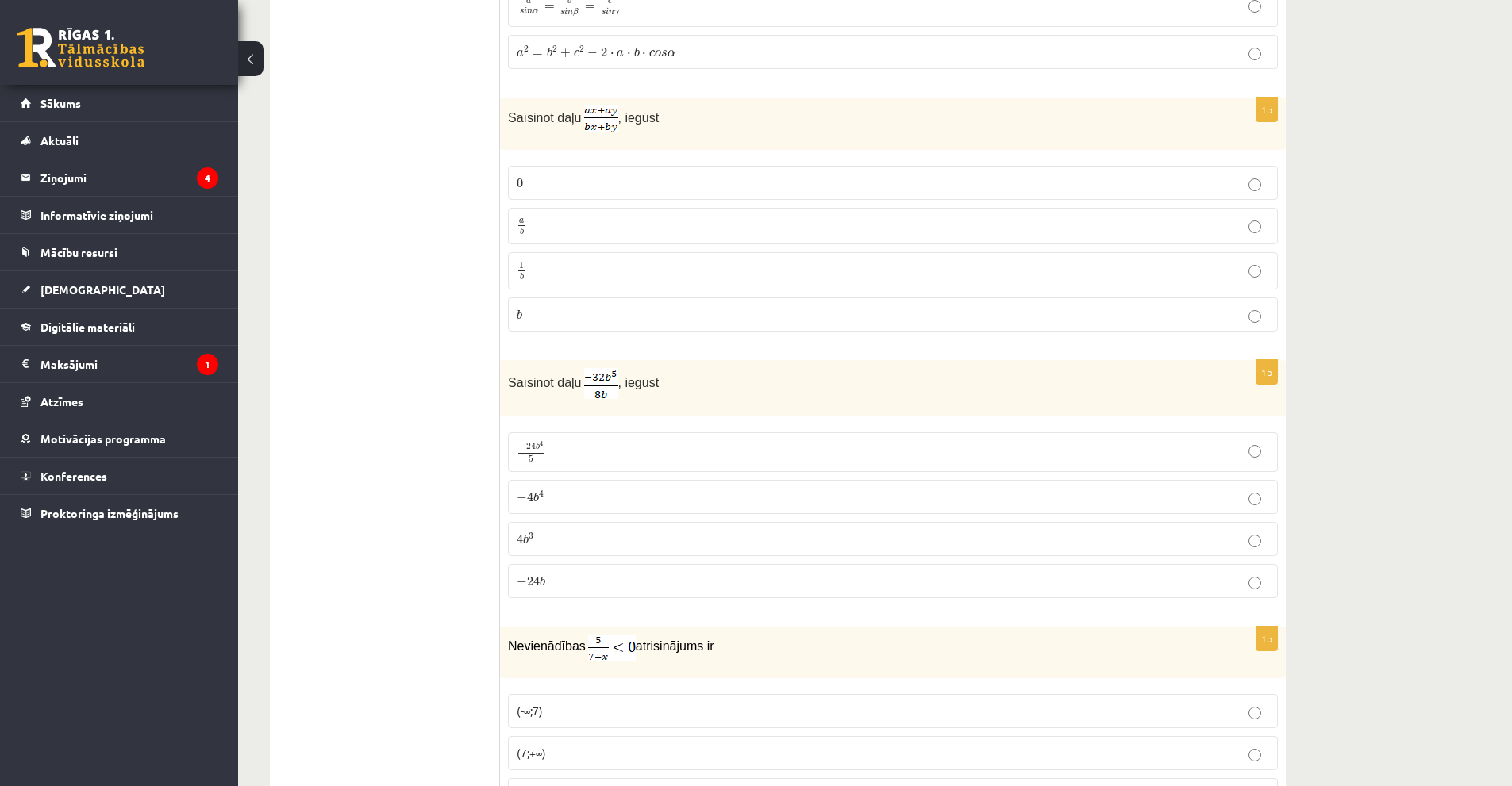
scroll to position [3832, 0]
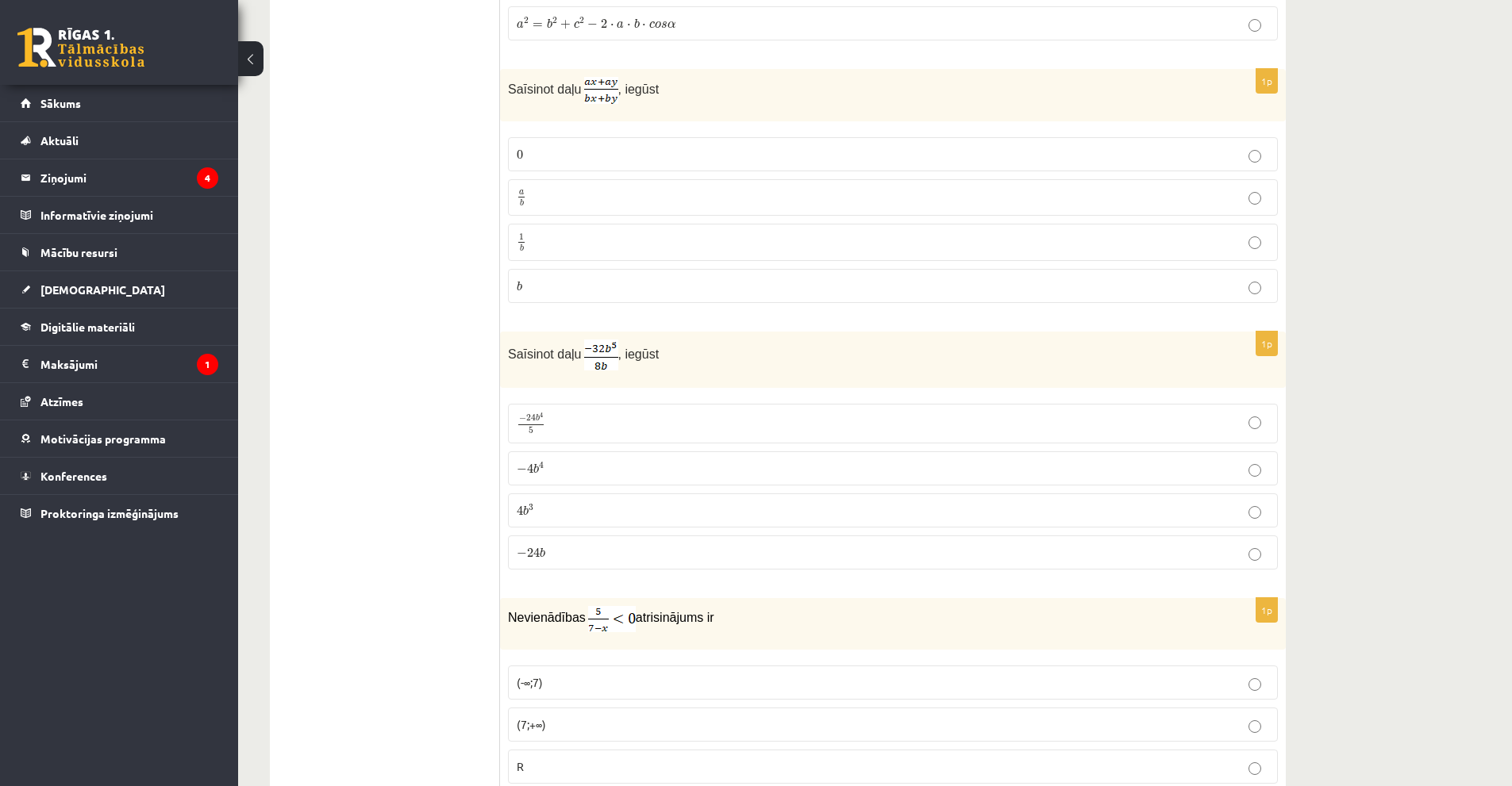
click at [568, 185] on label "a b a b" at bounding box center [893, 198] width 770 height 37
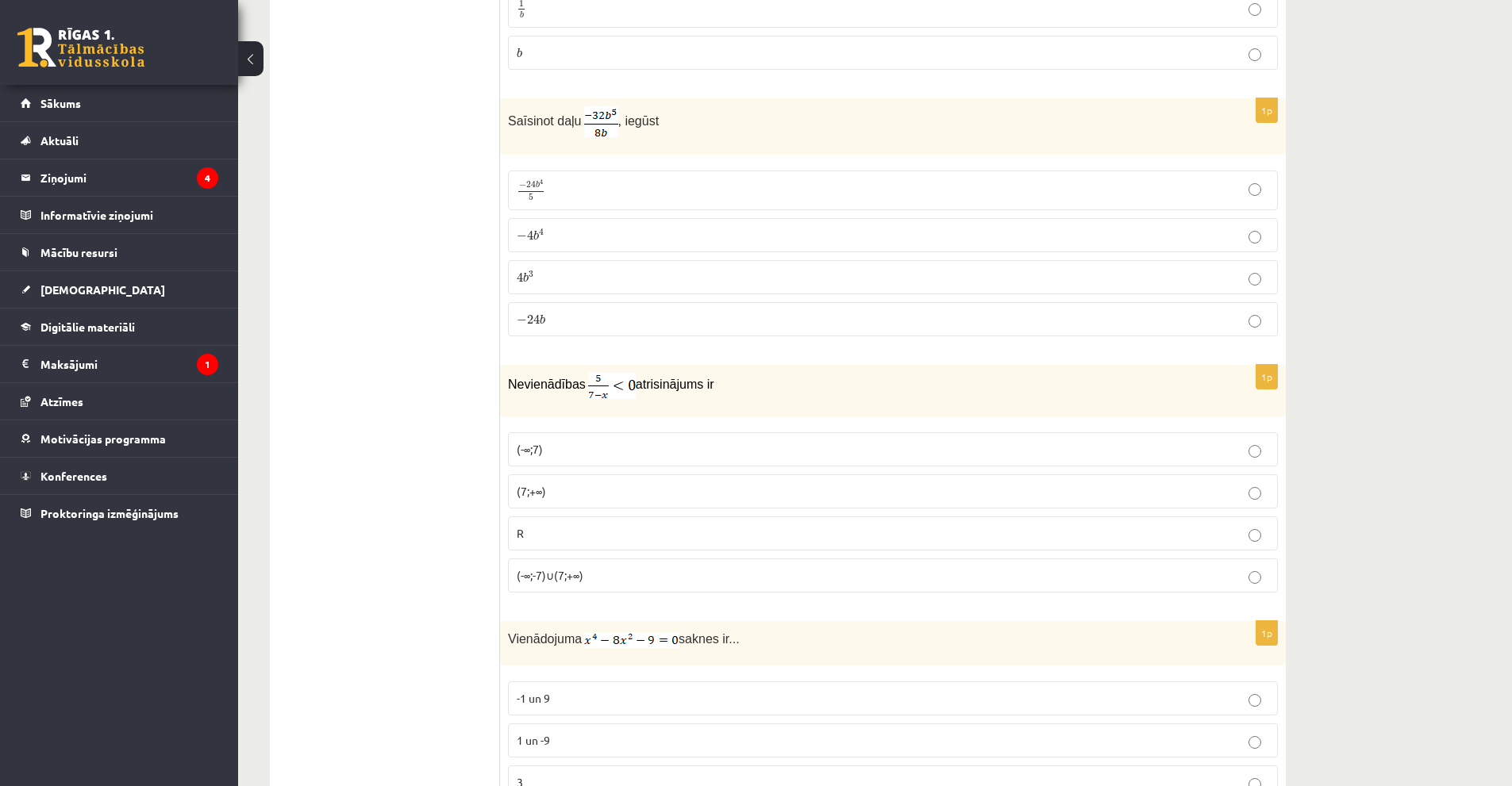
scroll to position [4070, 0]
click at [787, 240] on label "− 4 b 4 − 4 b 4" at bounding box center [893, 231] width 770 height 34
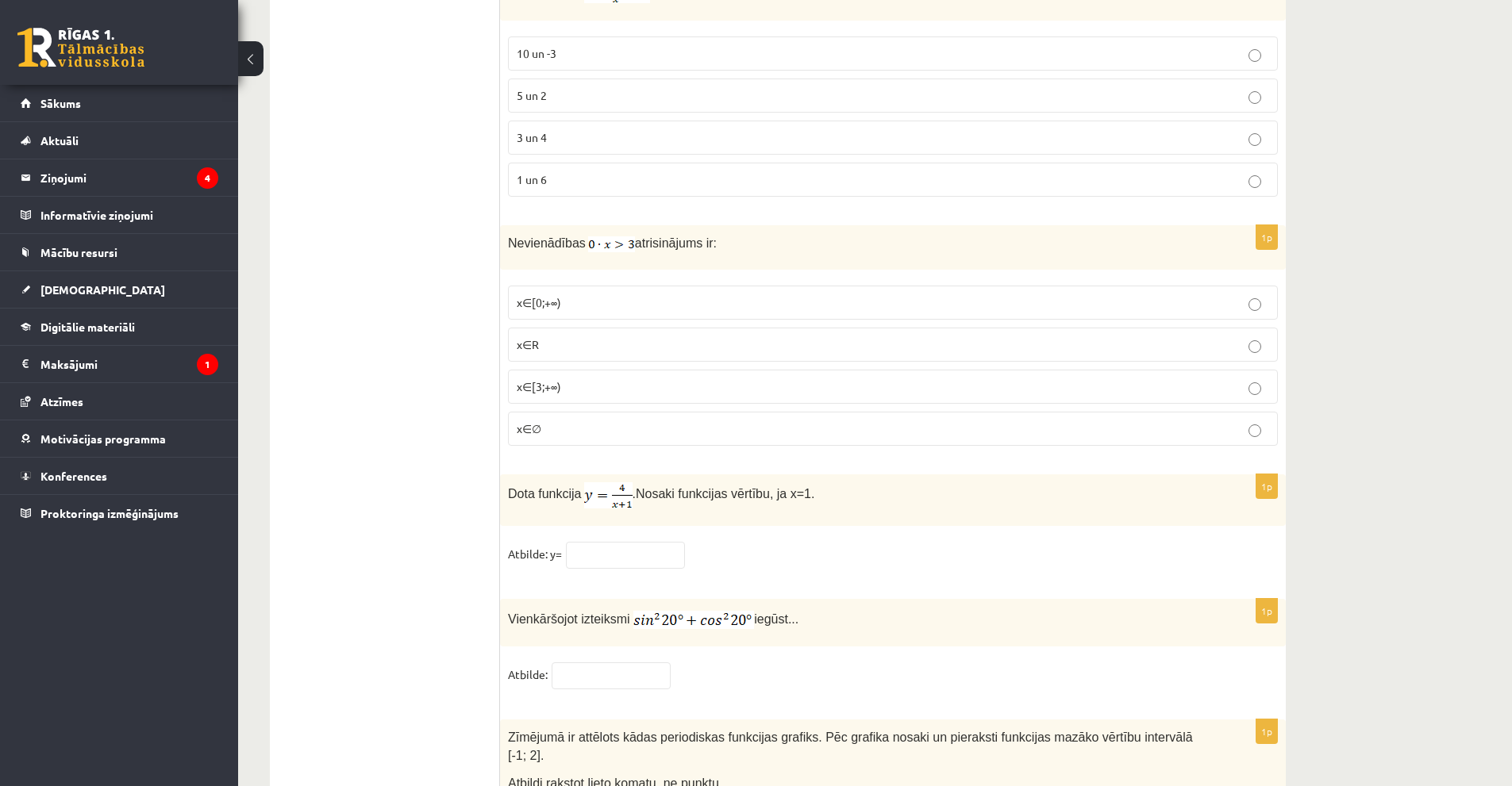
scroll to position [7321, 0]
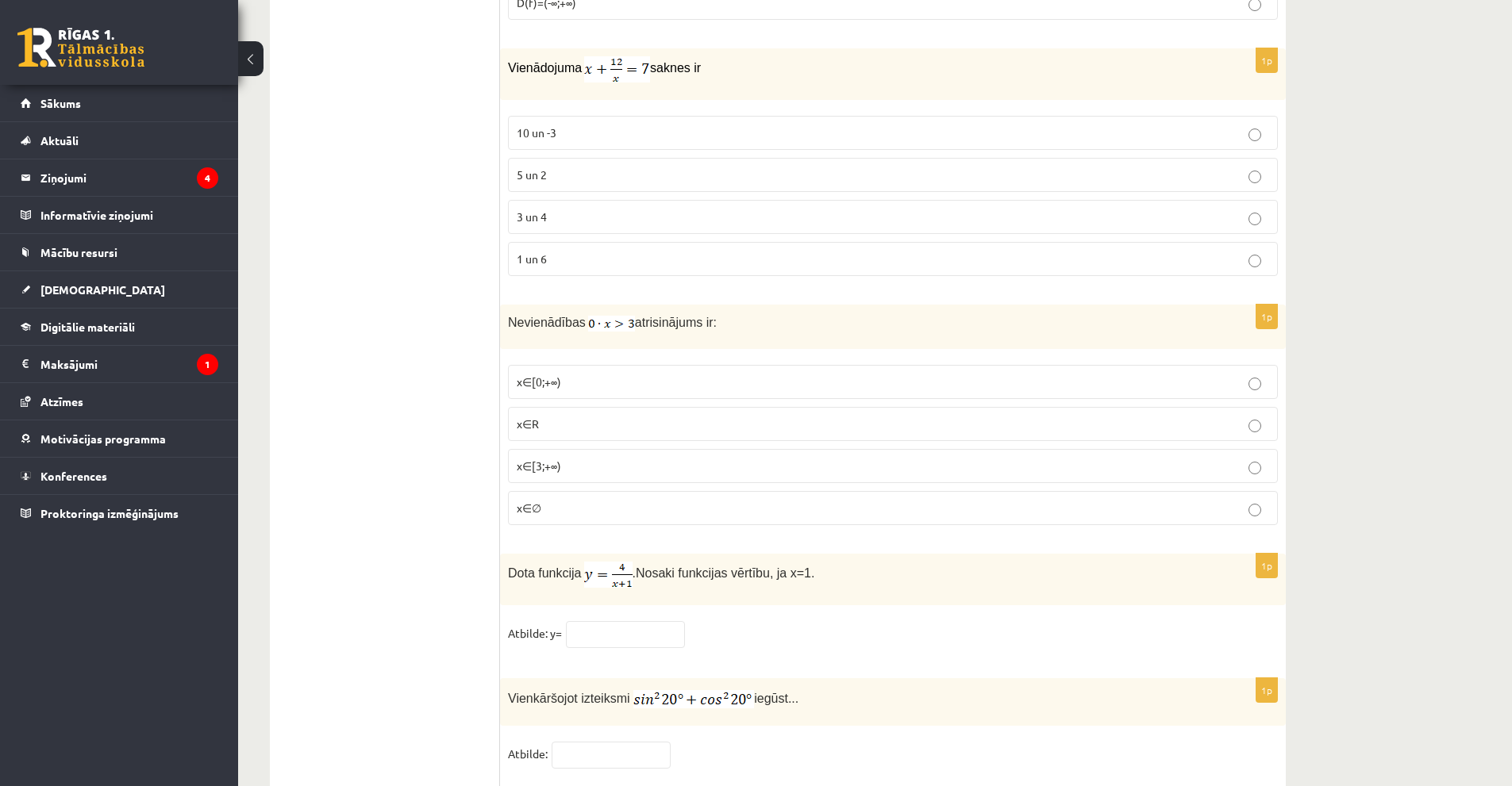
click at [1146, 459] on p "x∈[3;+∞)" at bounding box center [893, 466] width 753 height 16
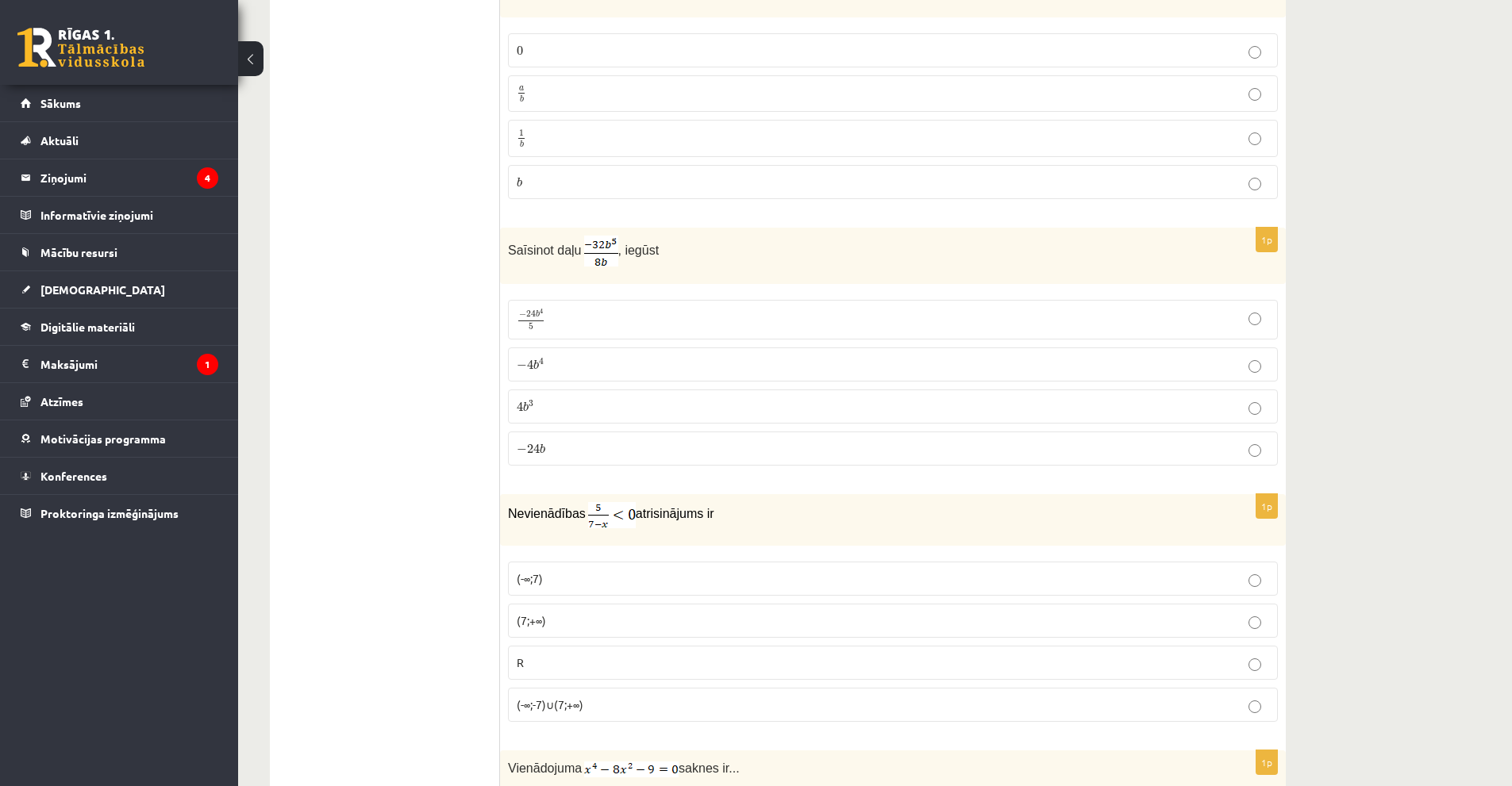
scroll to position [4147, 0]
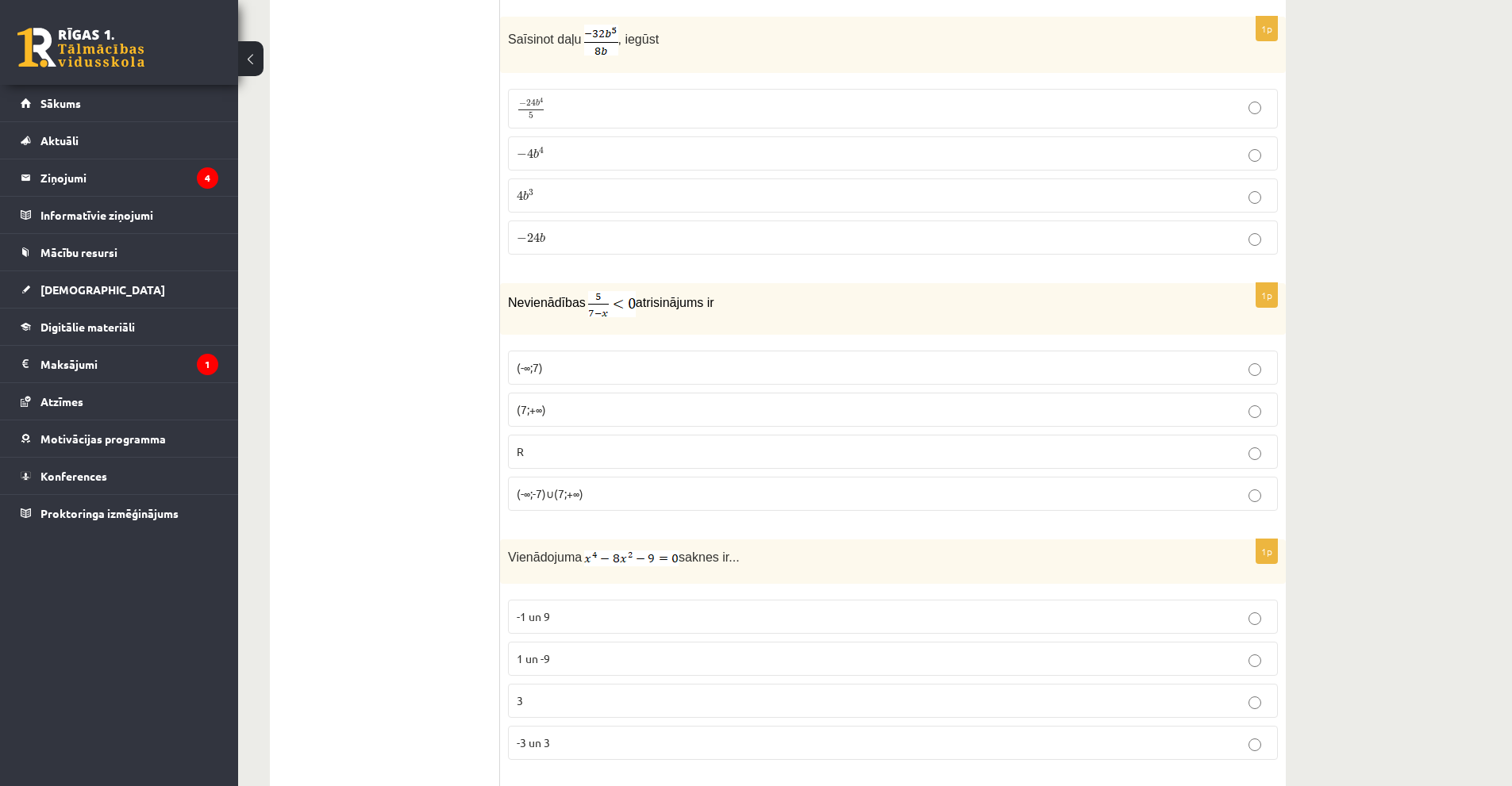
click at [614, 413] on p "(7;+∞)" at bounding box center [893, 409] width 753 height 16
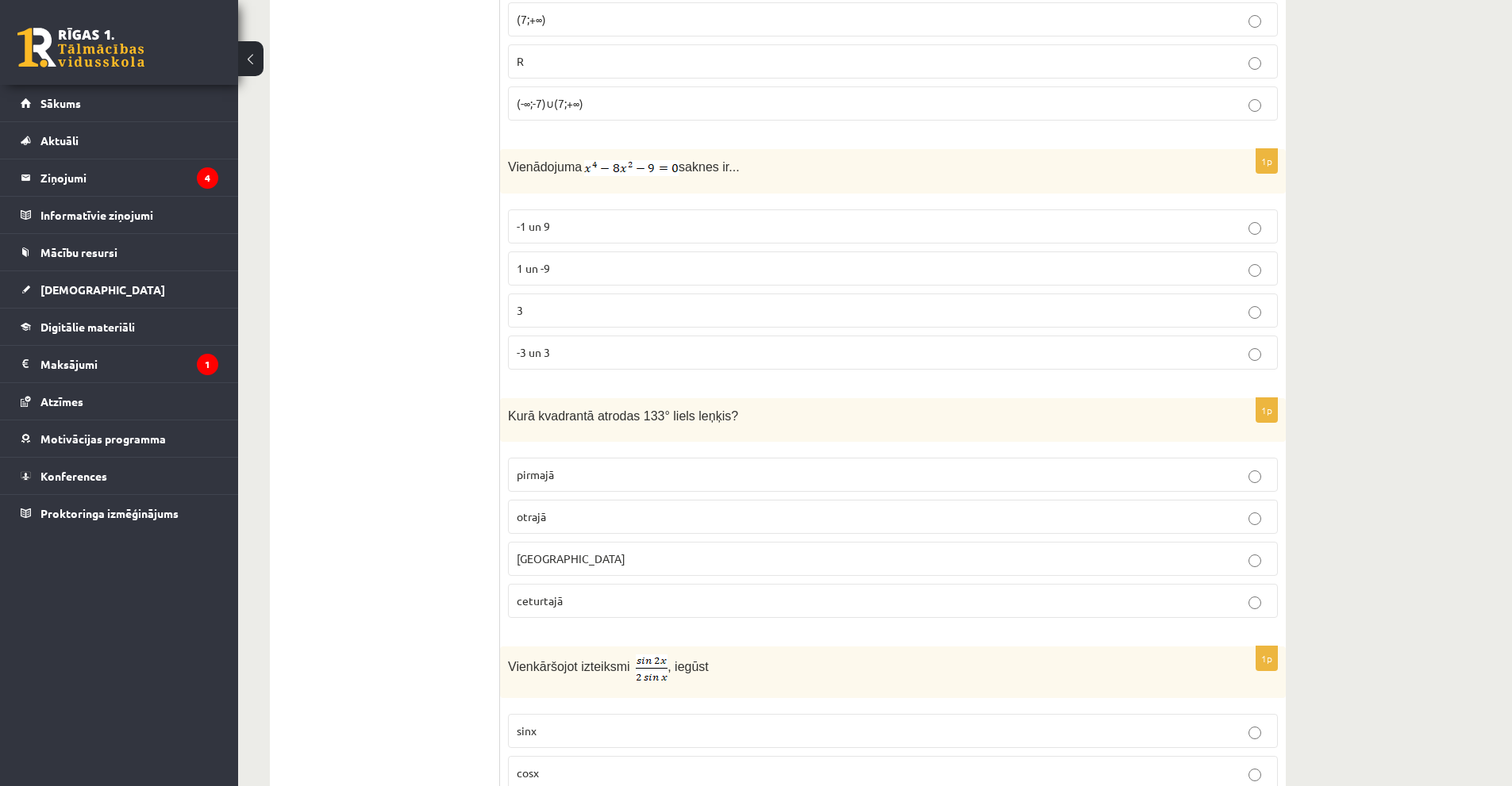
scroll to position [4544, 0]
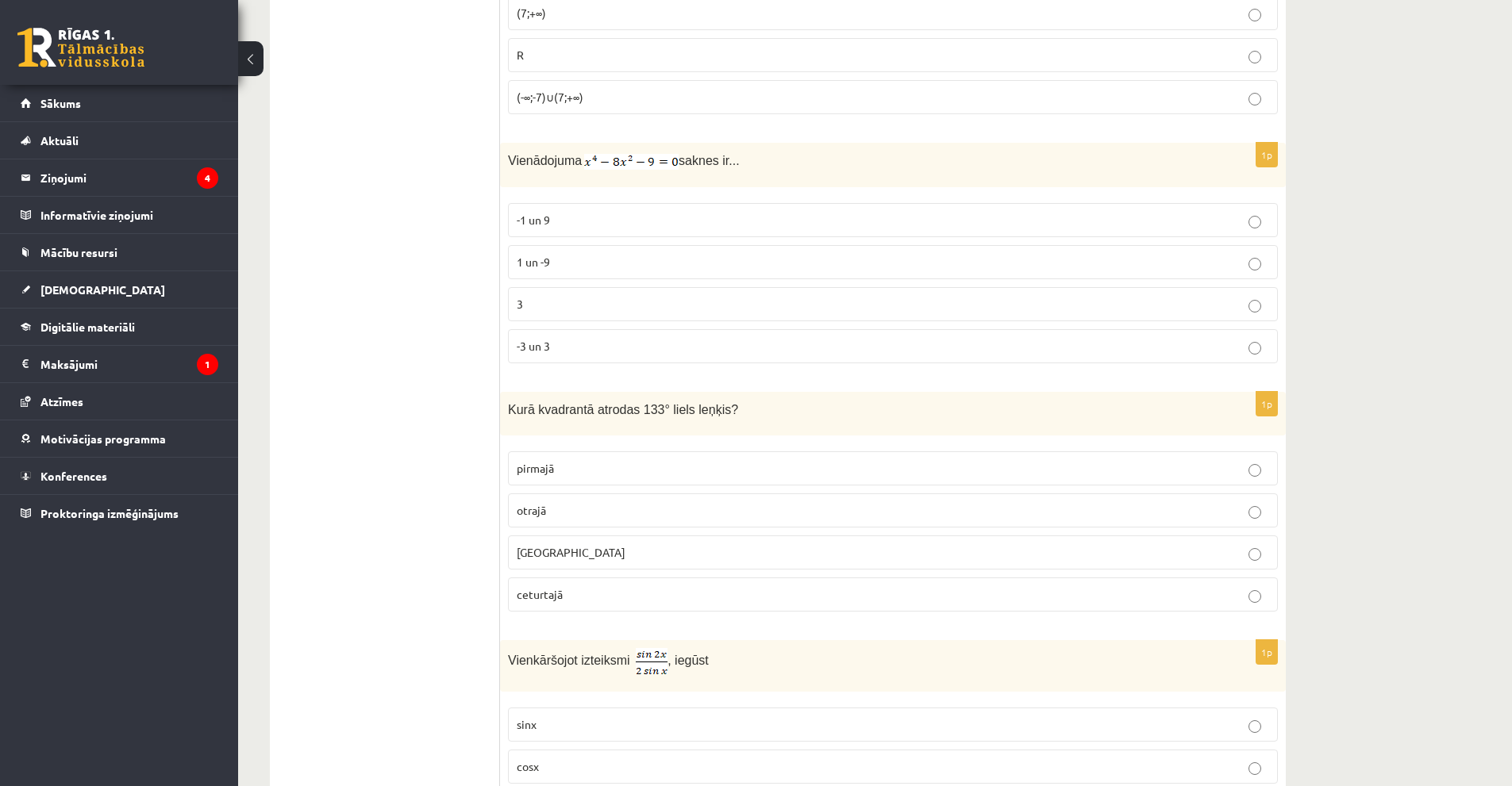
click at [601, 218] on p "-1 un 9" at bounding box center [893, 220] width 753 height 16
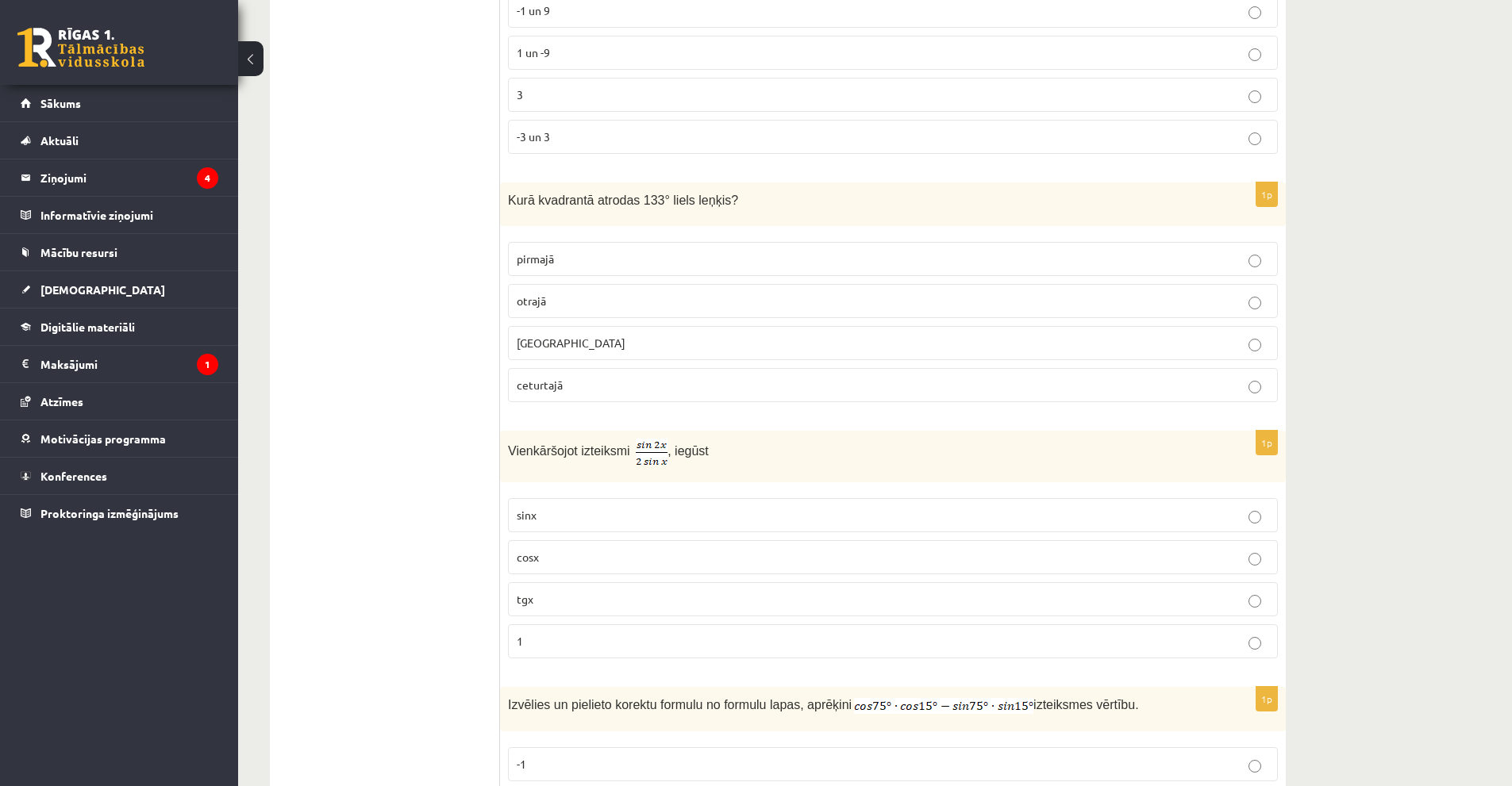
scroll to position [4781, 0]
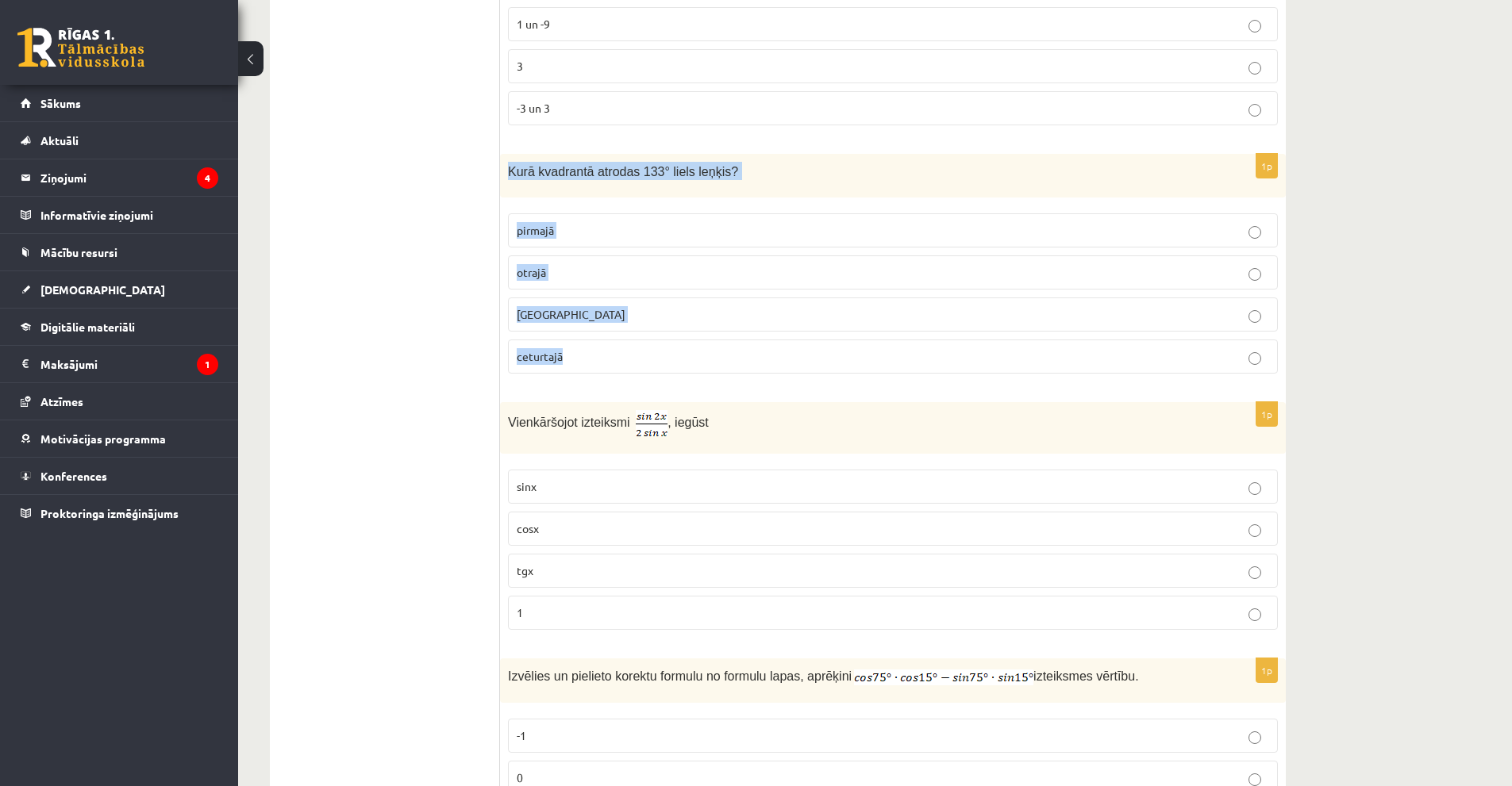
drag, startPoint x: 509, startPoint y: 165, endPoint x: 568, endPoint y: 355, distance: 198.9
click at [568, 355] on div "1p Kurā kvadrantā atrodas 133° liels leņķis? pirmajā otrajā trešajā ceturtajā" at bounding box center [893, 270] width 786 height 232
copy div "Kurā kvadrantā atrodas 133° liels leņķis? pirmajā otrajā trešajā ceturtajā"
click at [585, 278] on label "otrajā" at bounding box center [893, 272] width 770 height 34
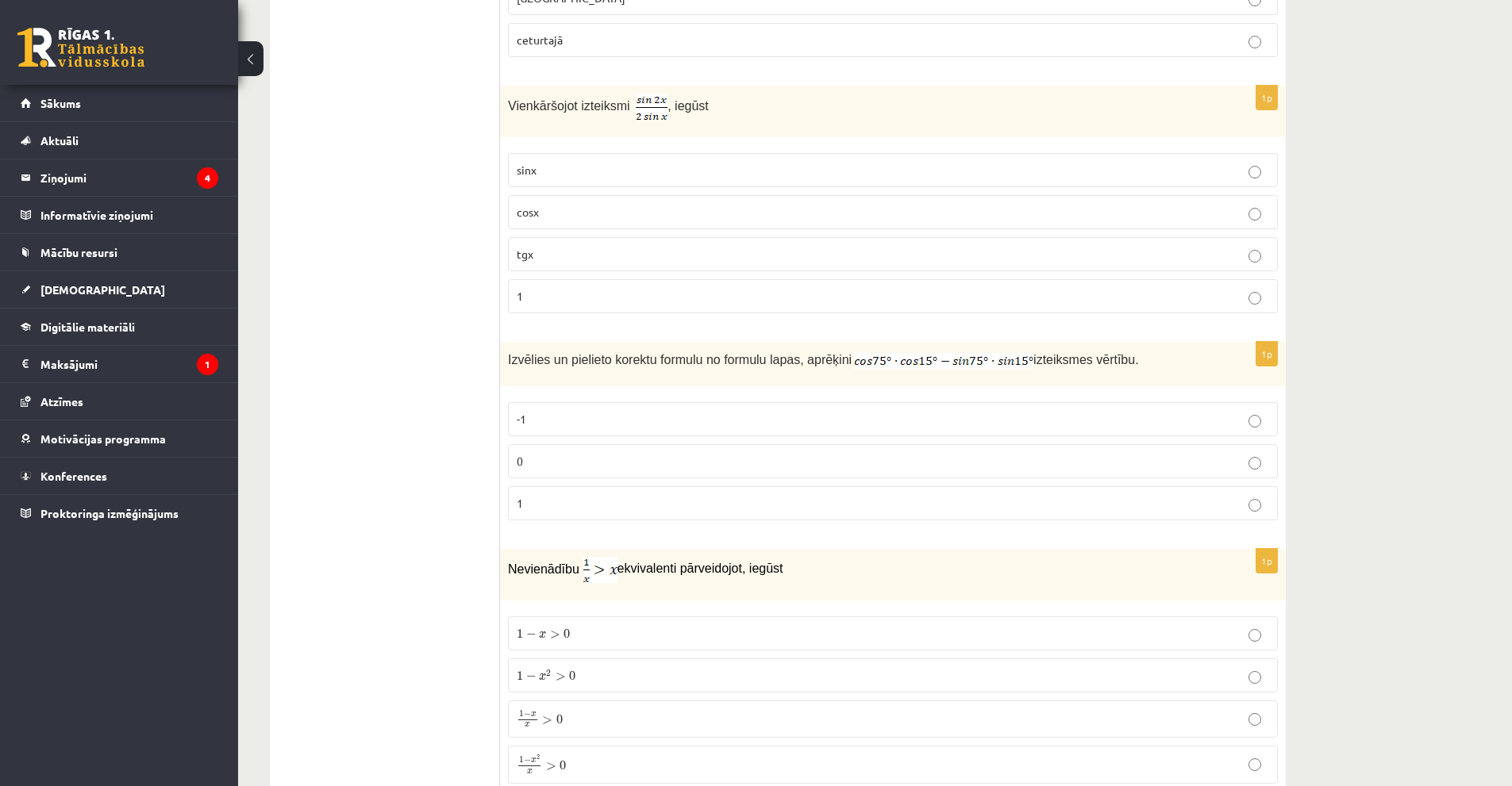
scroll to position [5099, 0]
click at [576, 215] on p "cosx" at bounding box center [893, 211] width 753 height 16
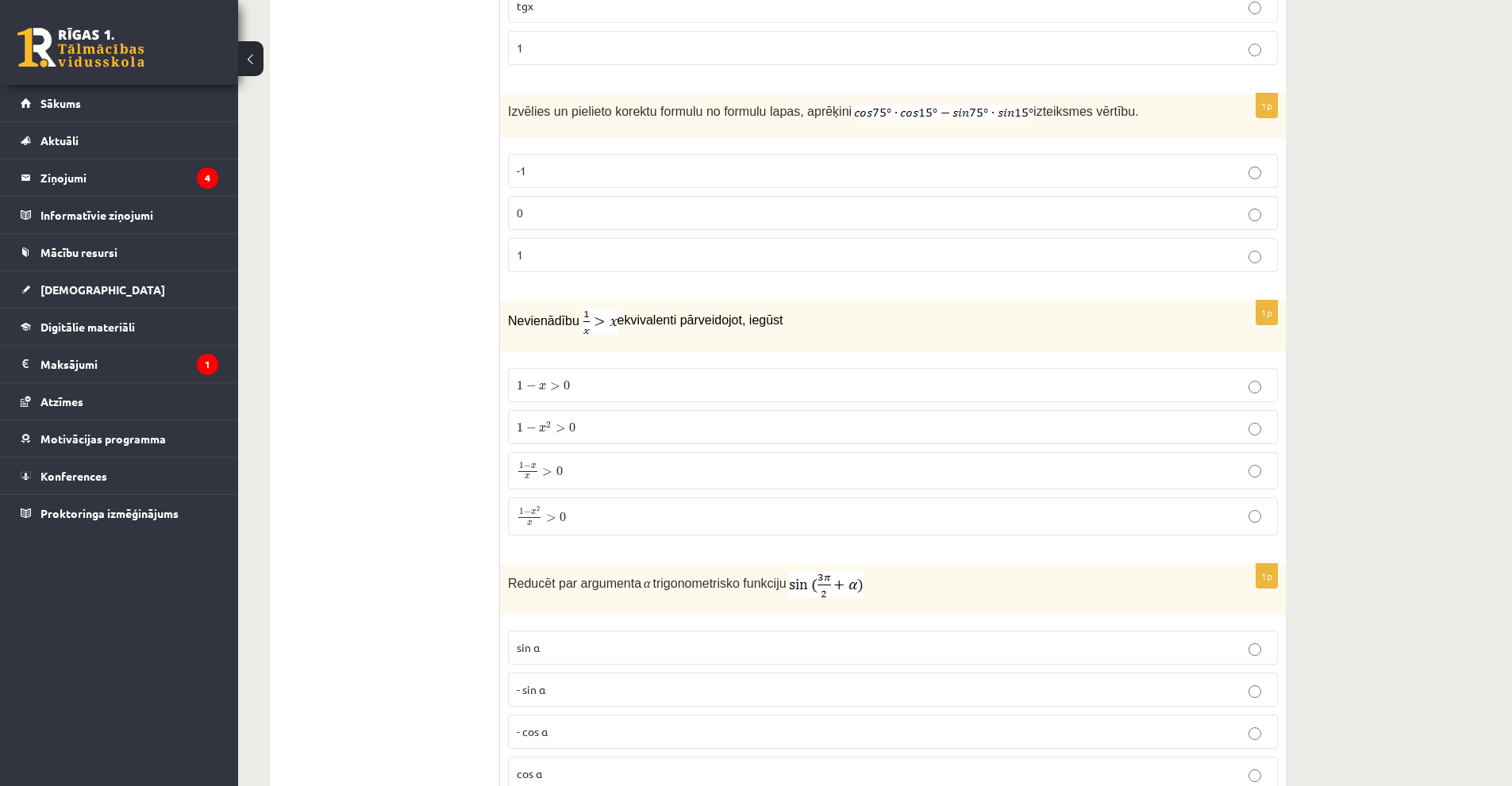
scroll to position [5417, 0]
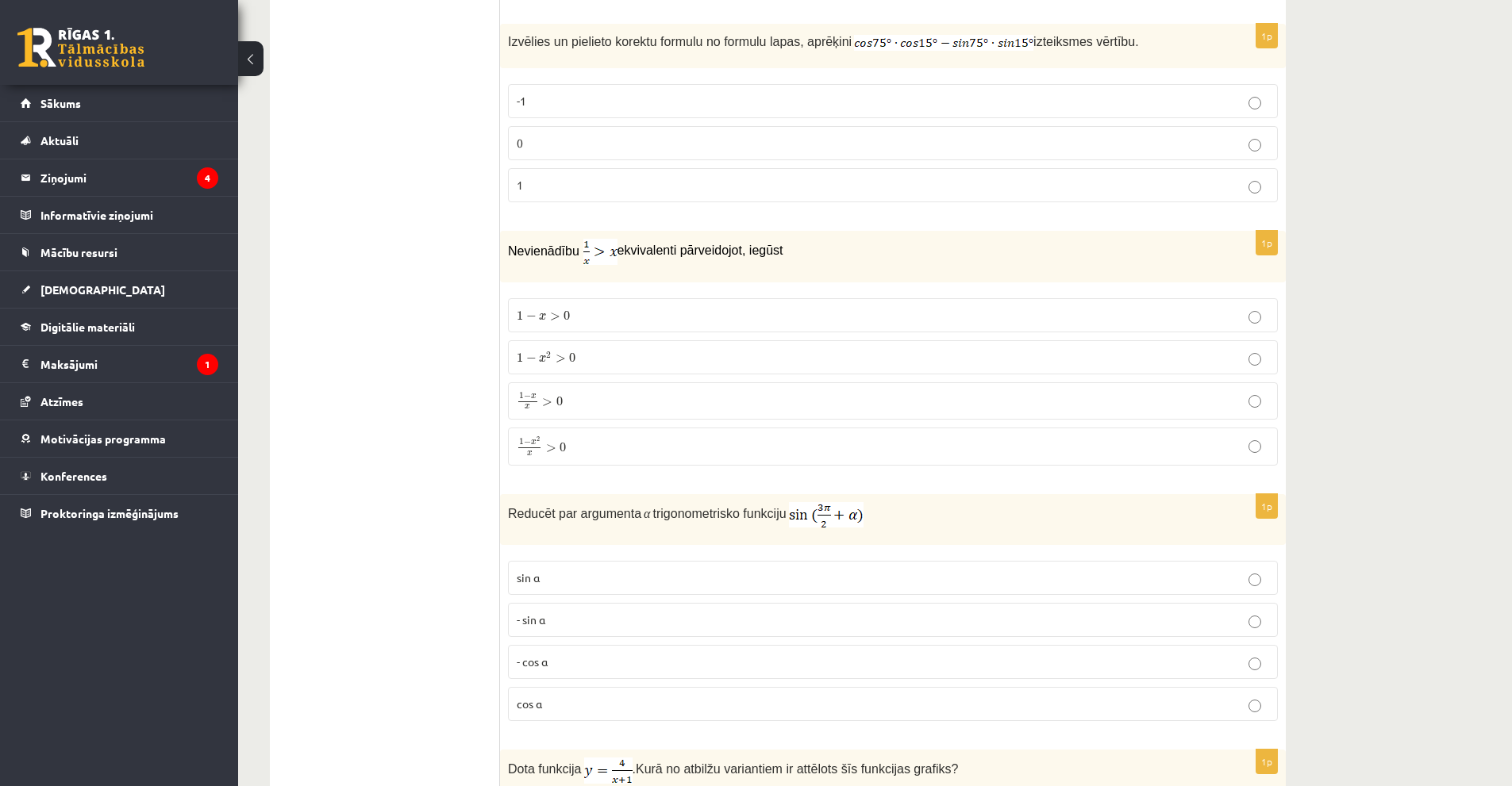
click at [644, 93] on p "-1" at bounding box center [893, 101] width 753 height 16
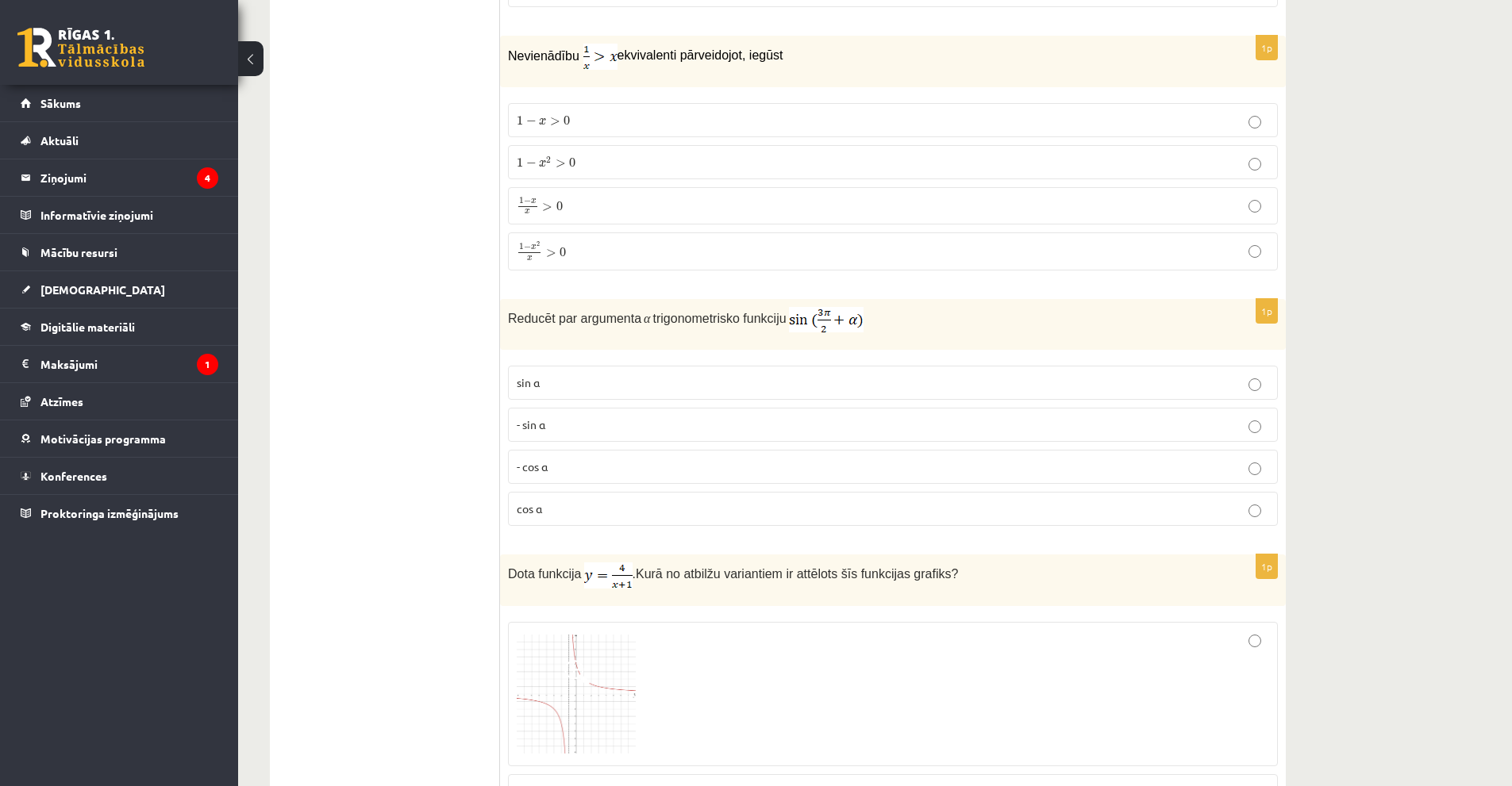
scroll to position [5575, 0]
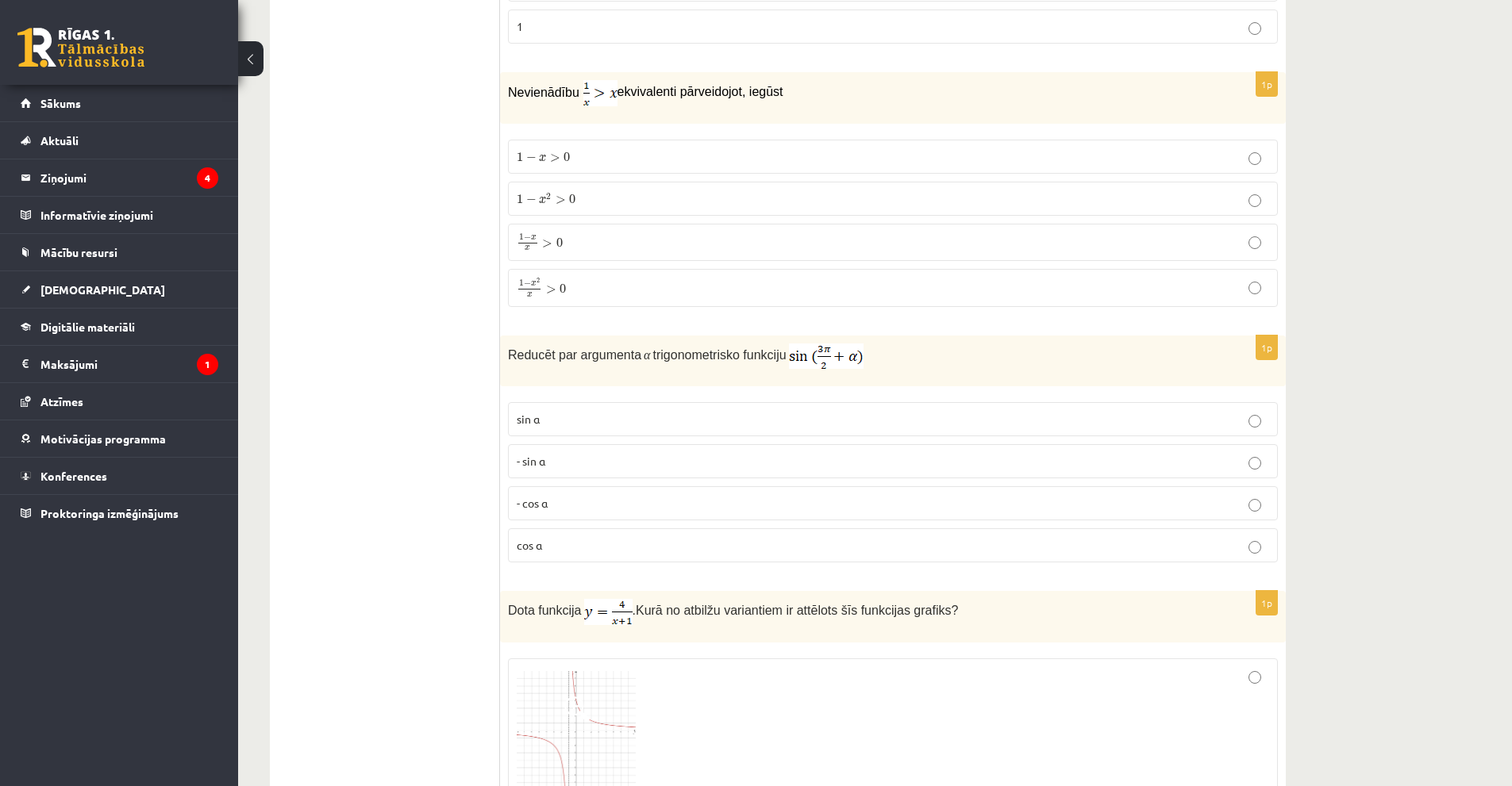
click at [590, 200] on p "1 − x 2 > 0 1 − x 2 > 0" at bounding box center [893, 199] width 753 height 16
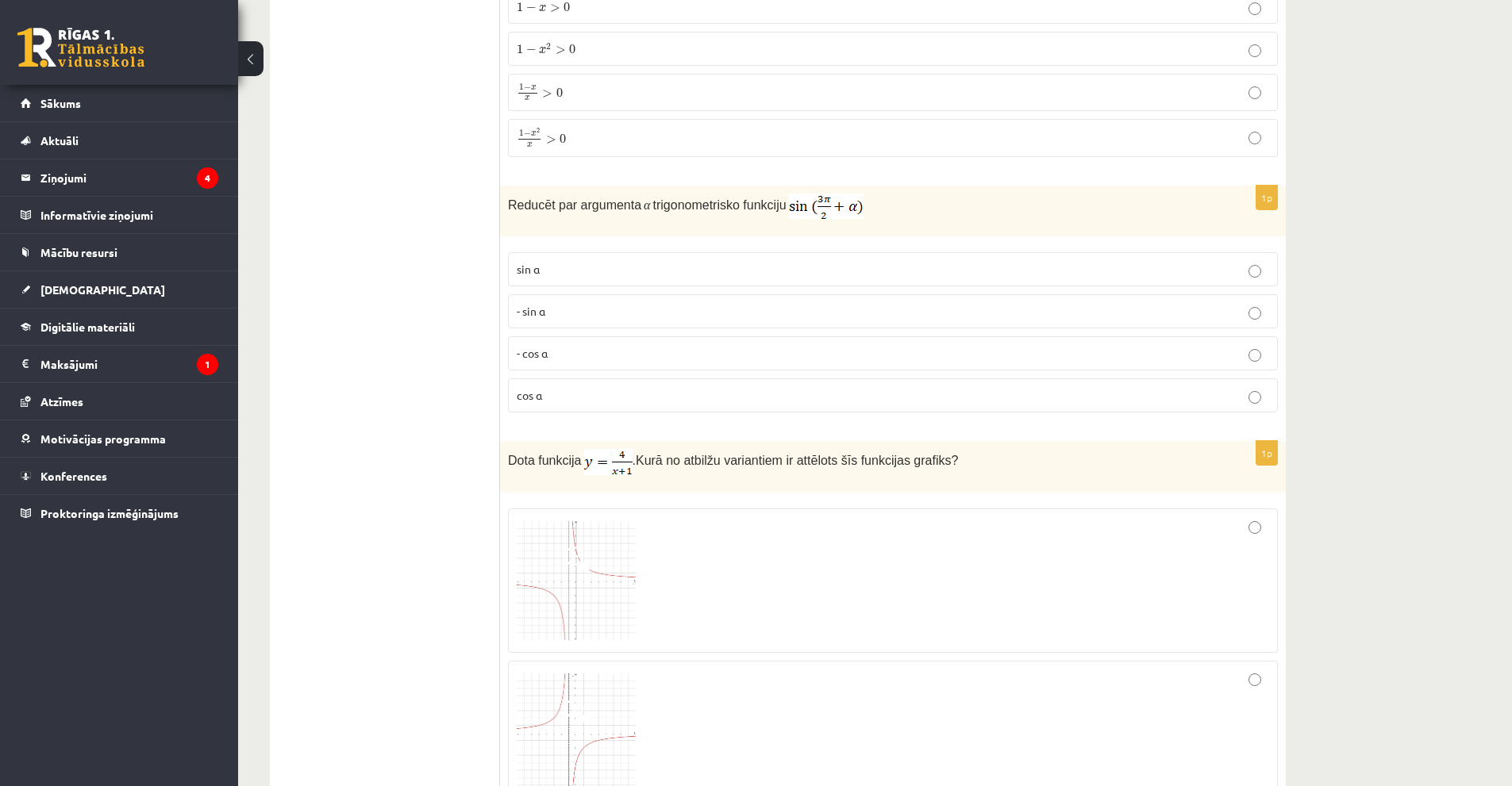
scroll to position [5813, 0]
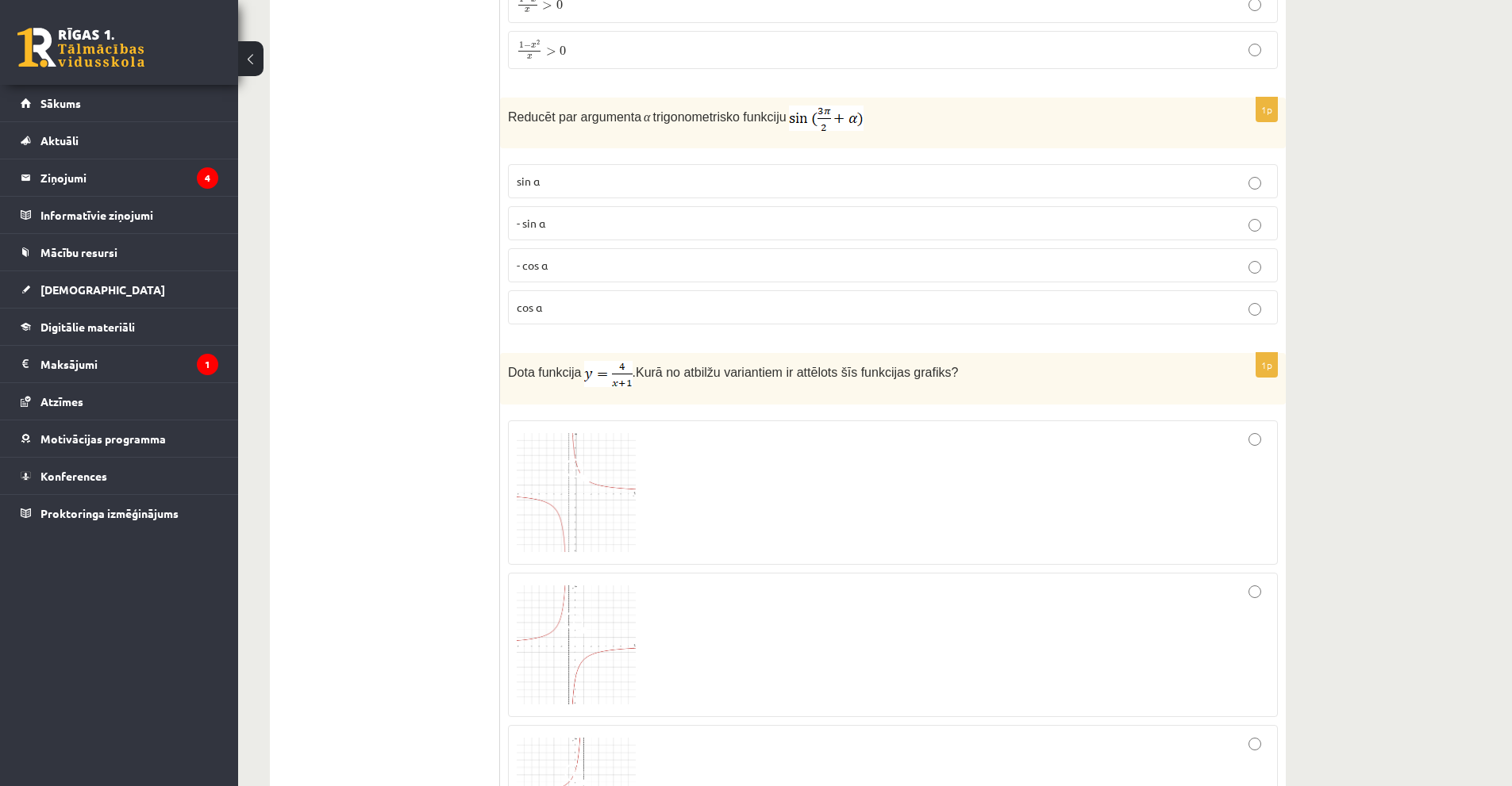
click at [565, 261] on p "- cos ⁡α" at bounding box center [893, 265] width 753 height 16
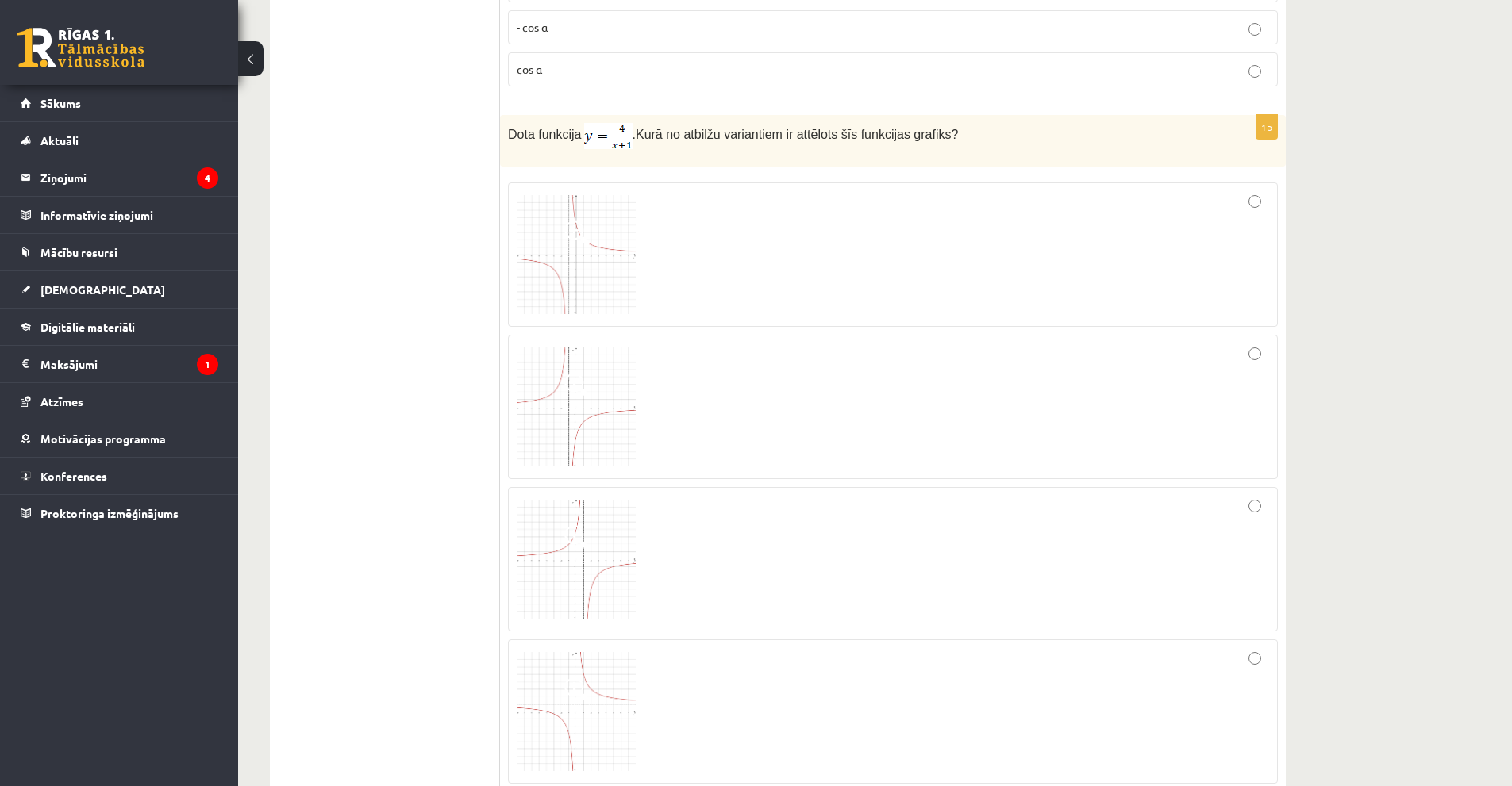
scroll to position [6130, 0]
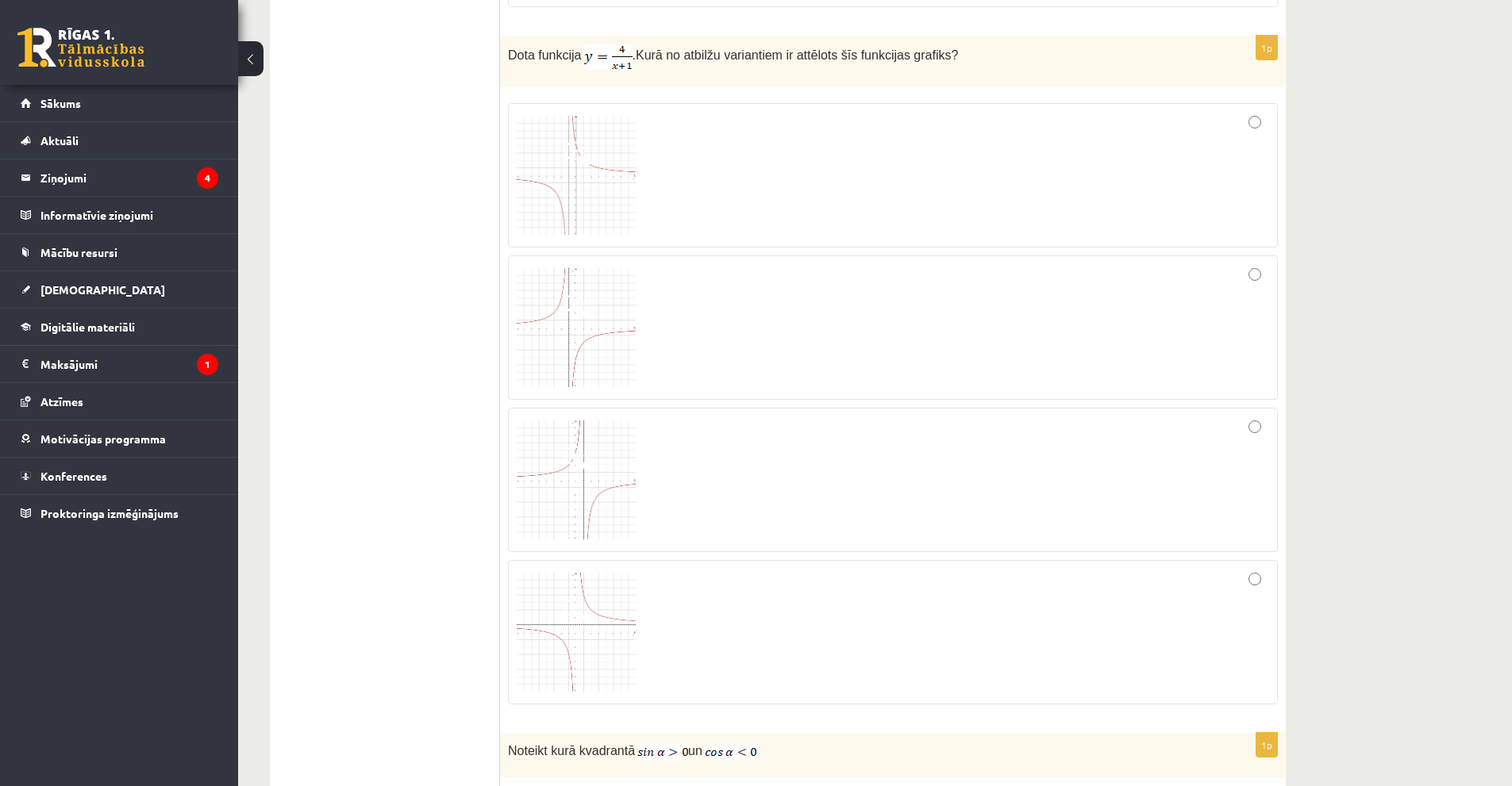
click at [596, 169] on img at bounding box center [576, 175] width 119 height 119
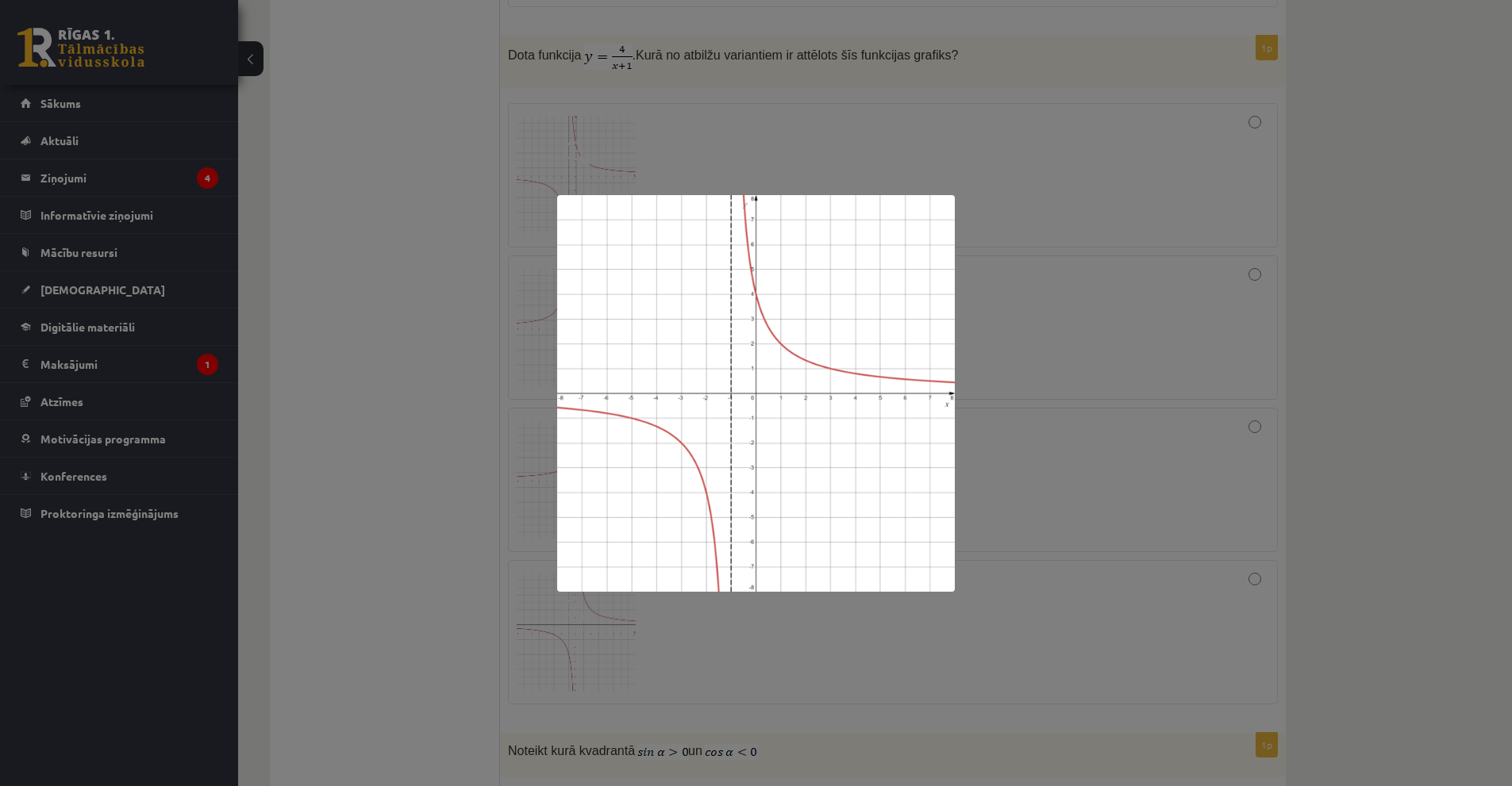
click at [805, 83] on div at bounding box center [756, 393] width 1512 height 786
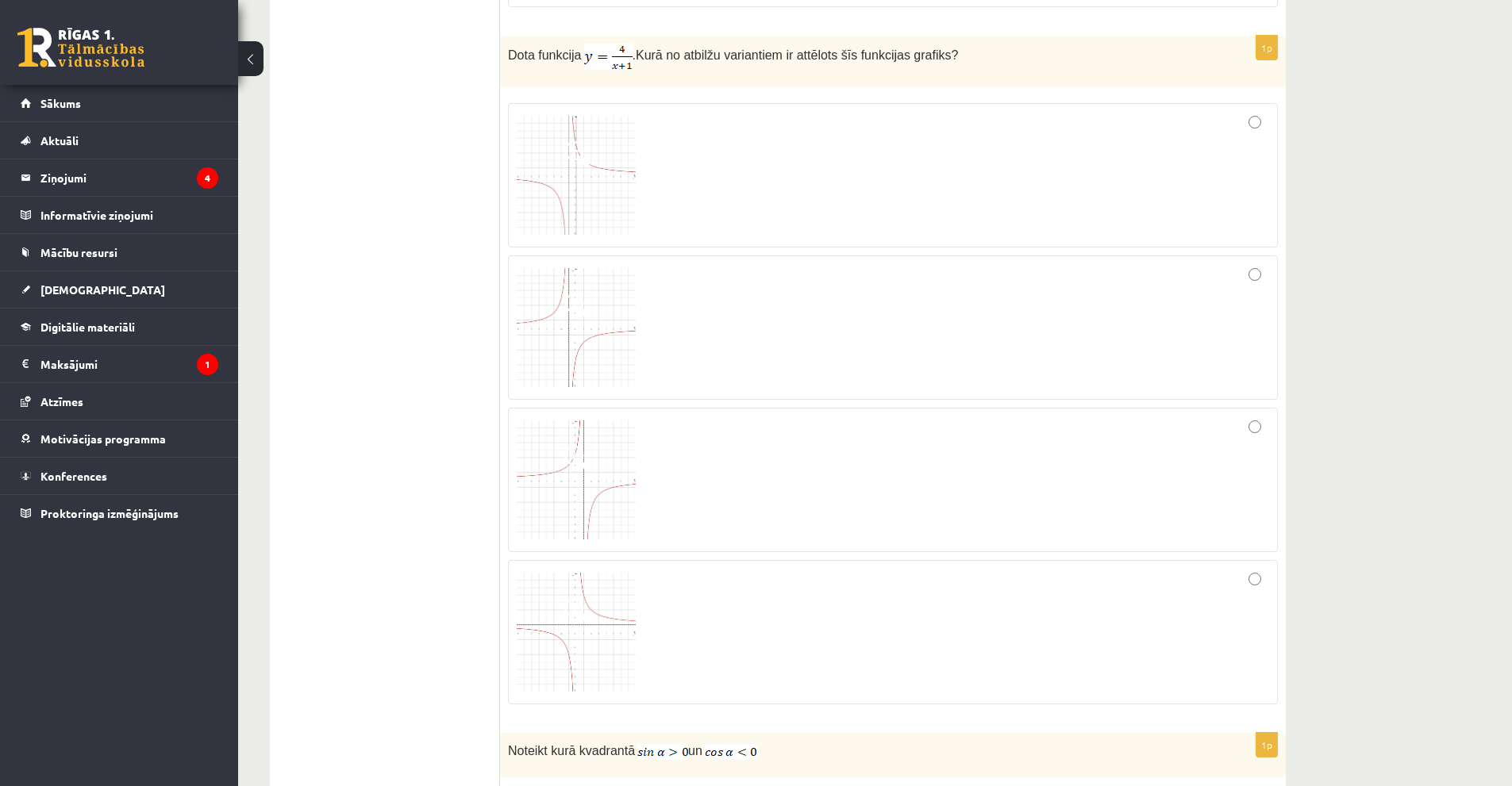
click at [1249, 121] on label at bounding box center [893, 175] width 770 height 144
click at [1265, 116] on div at bounding box center [893, 175] width 753 height 127
click at [554, 182] on img at bounding box center [576, 175] width 119 height 119
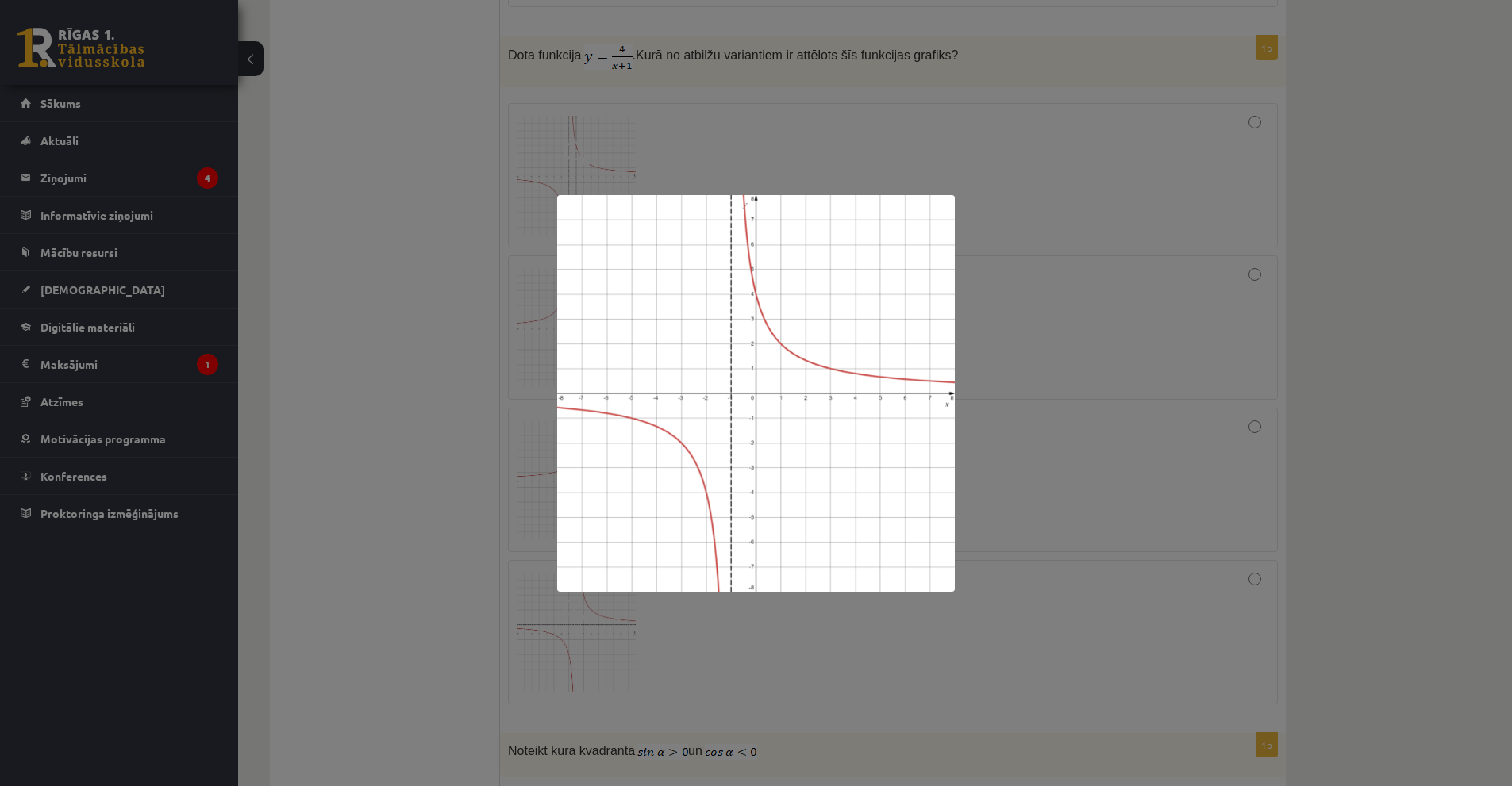
click at [424, 162] on div at bounding box center [756, 393] width 1512 height 786
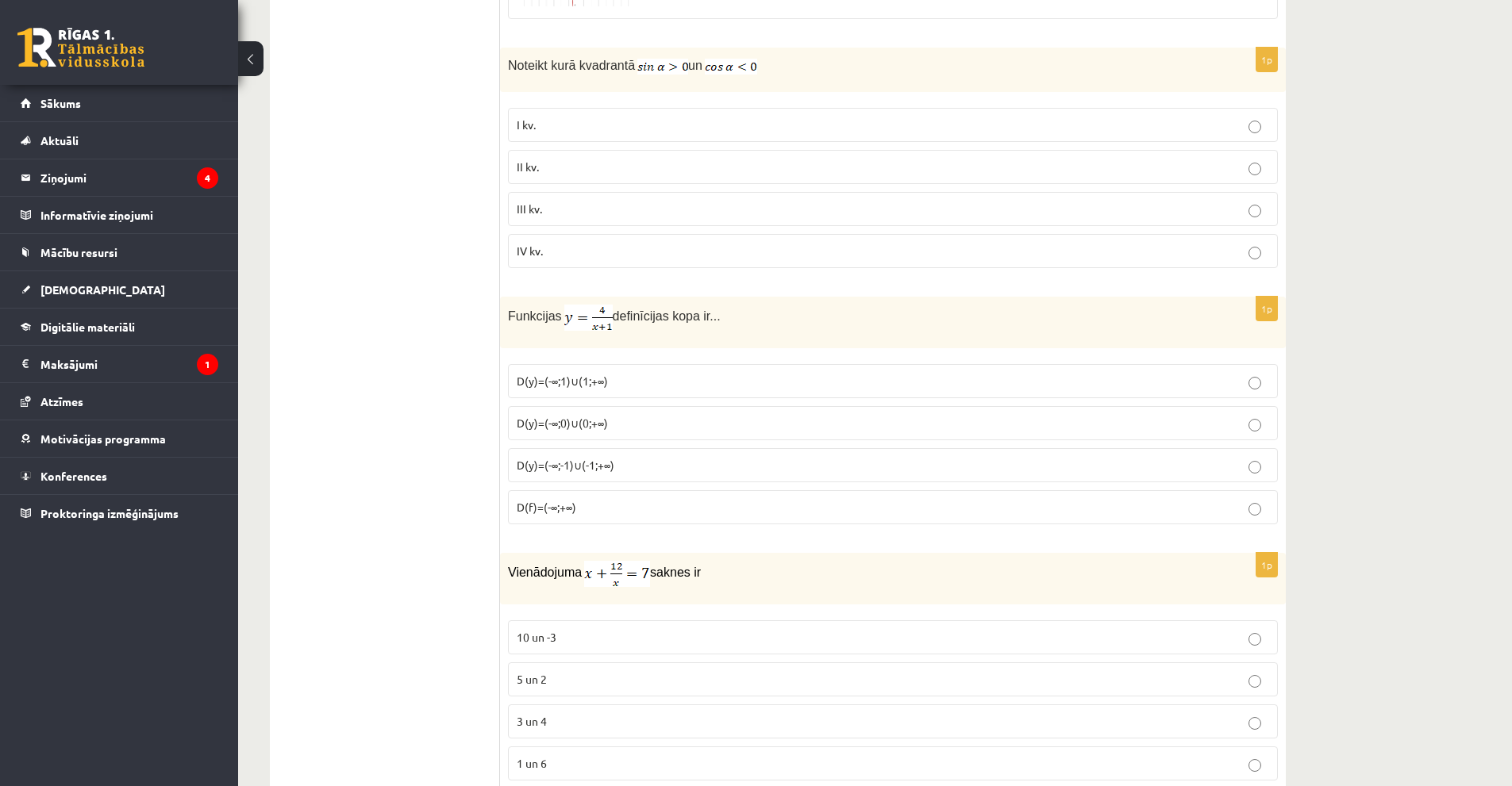
scroll to position [6844, 0]
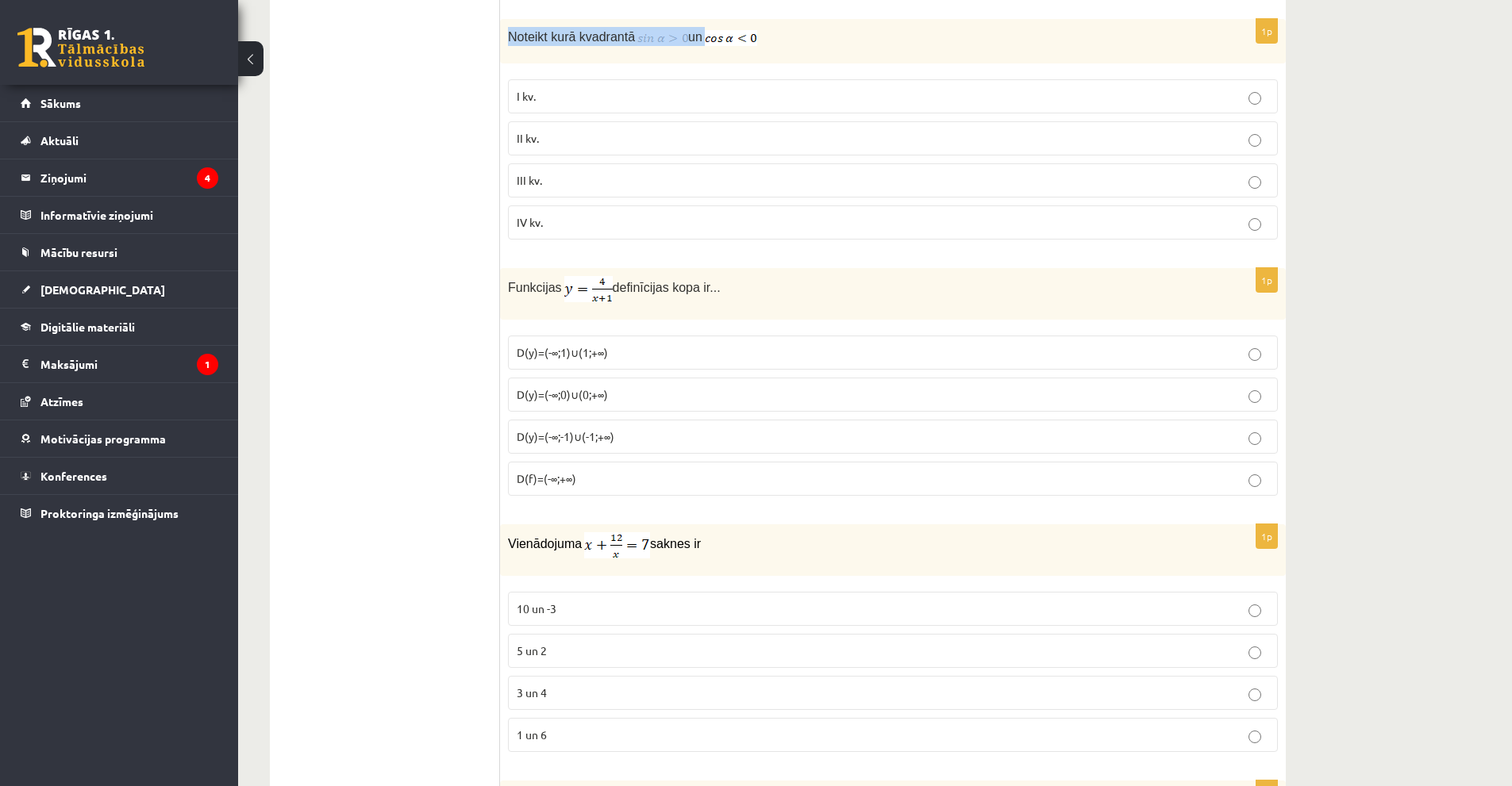
drag, startPoint x: 505, startPoint y: 32, endPoint x: 812, endPoint y: 55, distance: 307.9
click at [812, 55] on div "Noteikt kurā kvadrantā un" at bounding box center [893, 41] width 786 height 44
click at [883, 22] on div "Noteikt kurā kvadrantā un" at bounding box center [893, 41] width 786 height 44
drag, startPoint x: 508, startPoint y: 31, endPoint x: 860, endPoint y: 205, distance: 392.7
click at [860, 205] on div "1p Noteikt kurā kvadrantā un I kv. II kv. III kv. IV kv." at bounding box center [893, 135] width 786 height 233
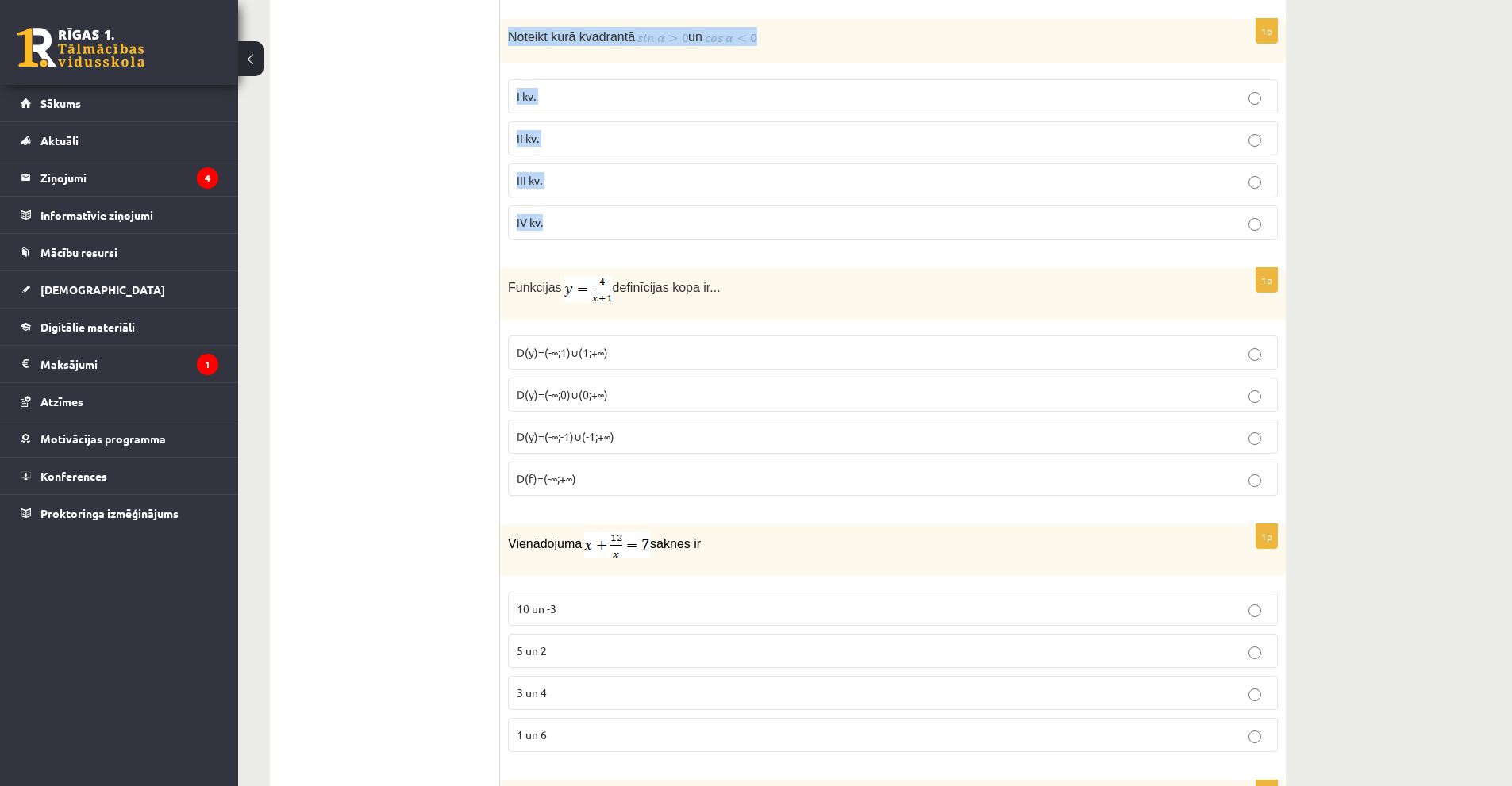
copy div "Noteikt kurā kvadrantā un I kv. II kv. III kv. IV kv."
click at [1102, 29] on p "Noteikt kurā kvadrantā un" at bounding box center [853, 36] width 690 height 19
click at [686, 133] on p "II kv." at bounding box center [893, 138] width 753 height 16
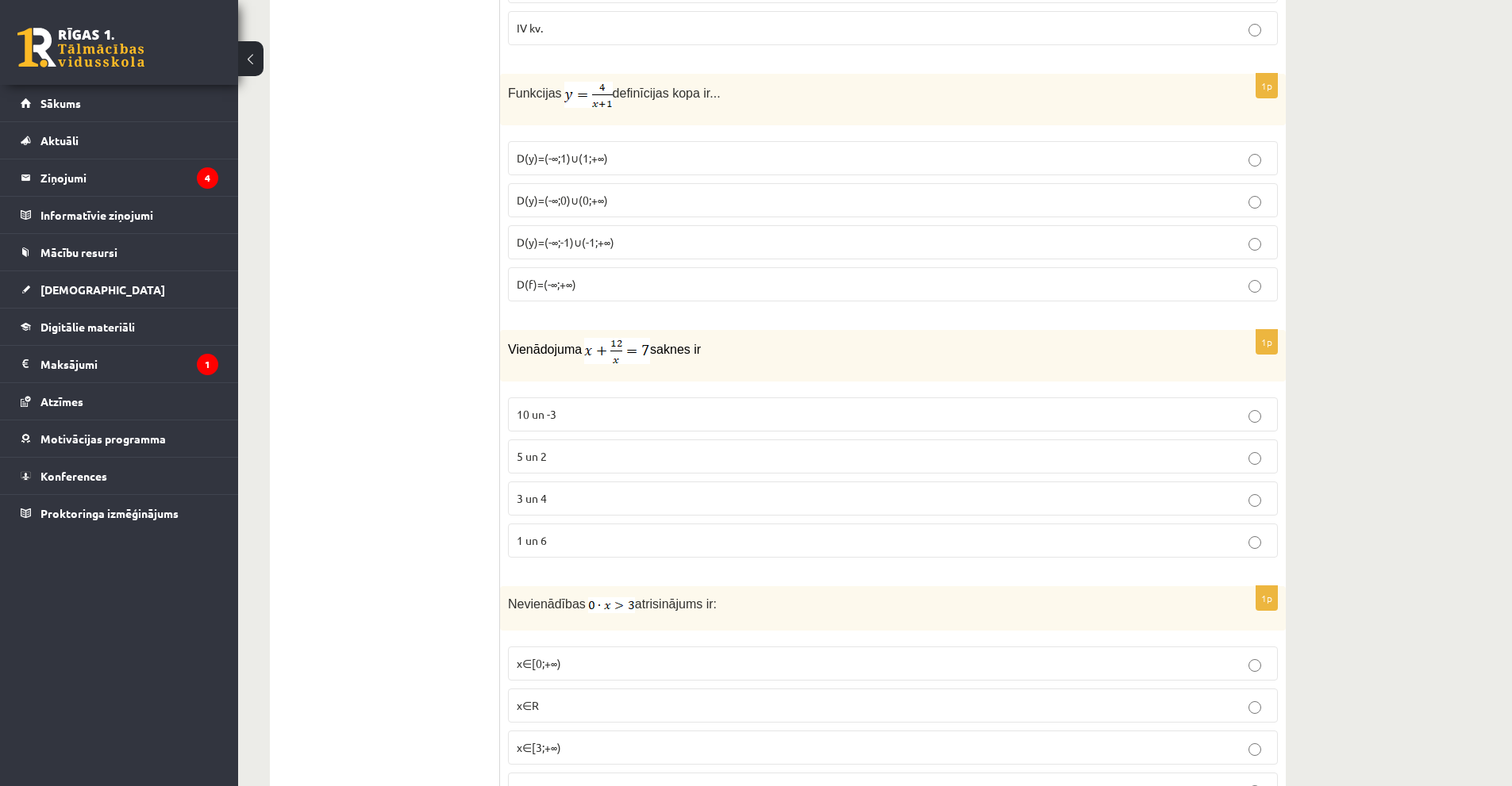
scroll to position [7003, 0]
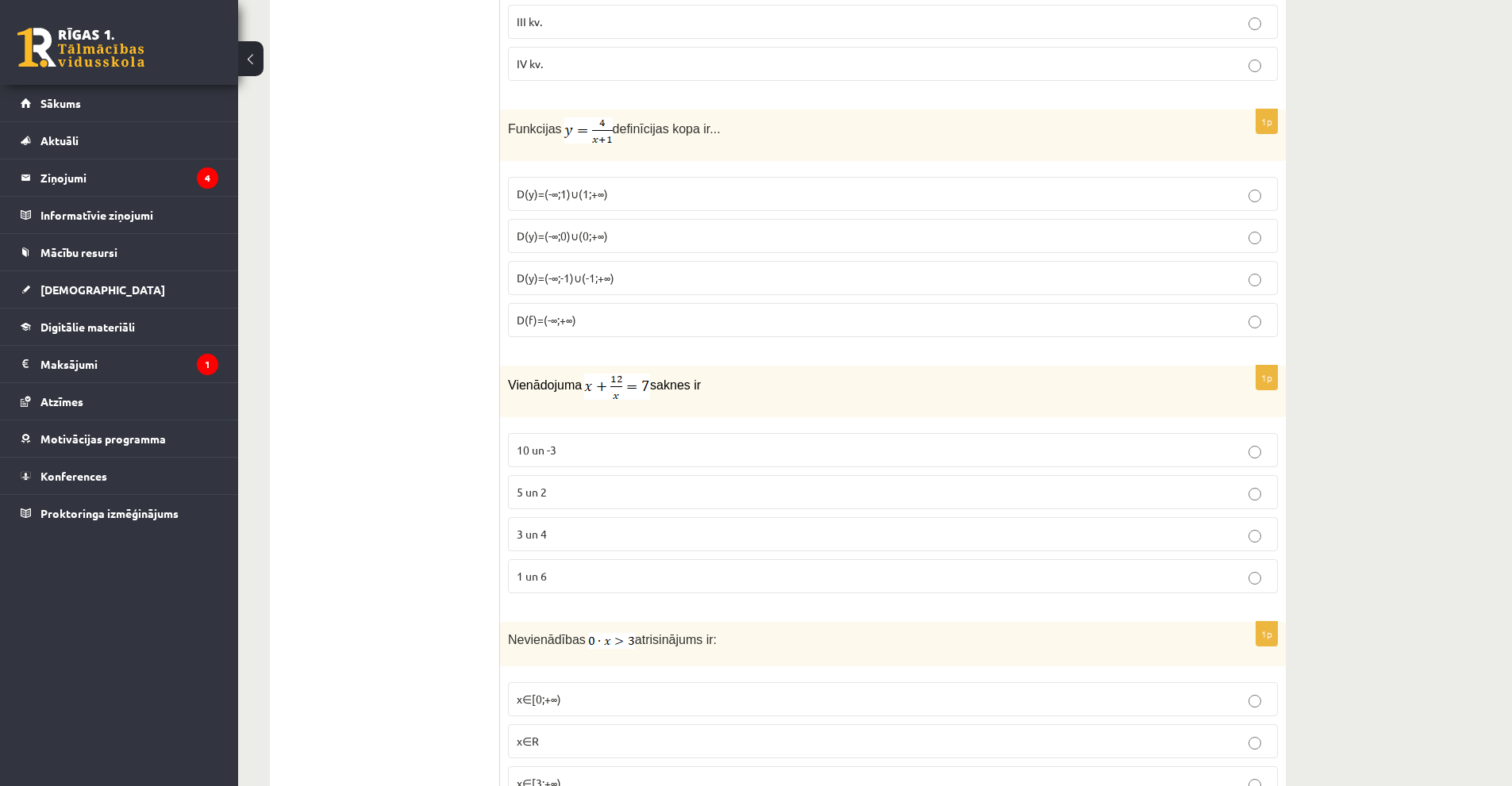
click at [646, 188] on p "D(y)=(-∞;1)∪(1;+∞)" at bounding box center [893, 194] width 753 height 16
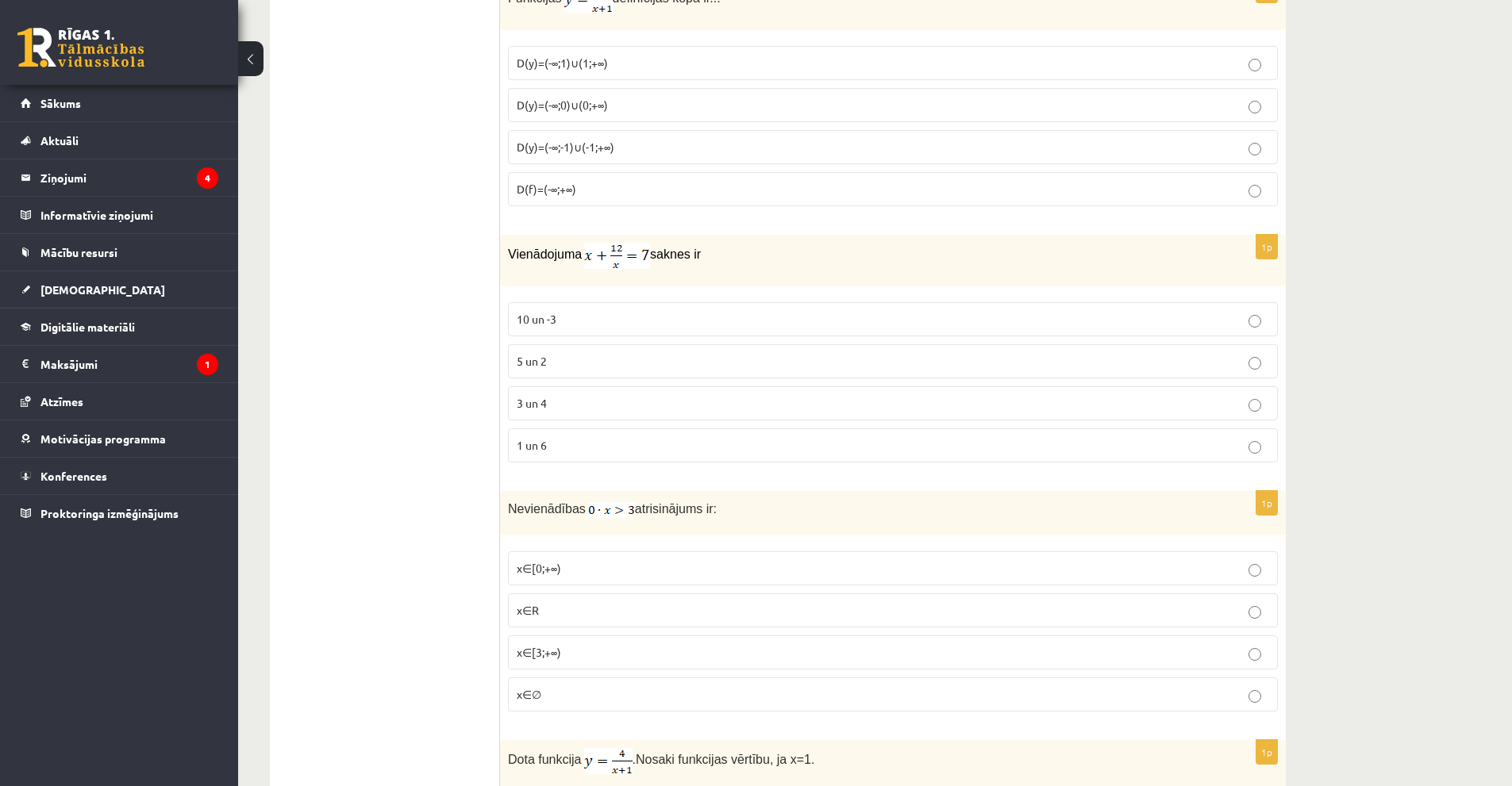
scroll to position [7321, 0]
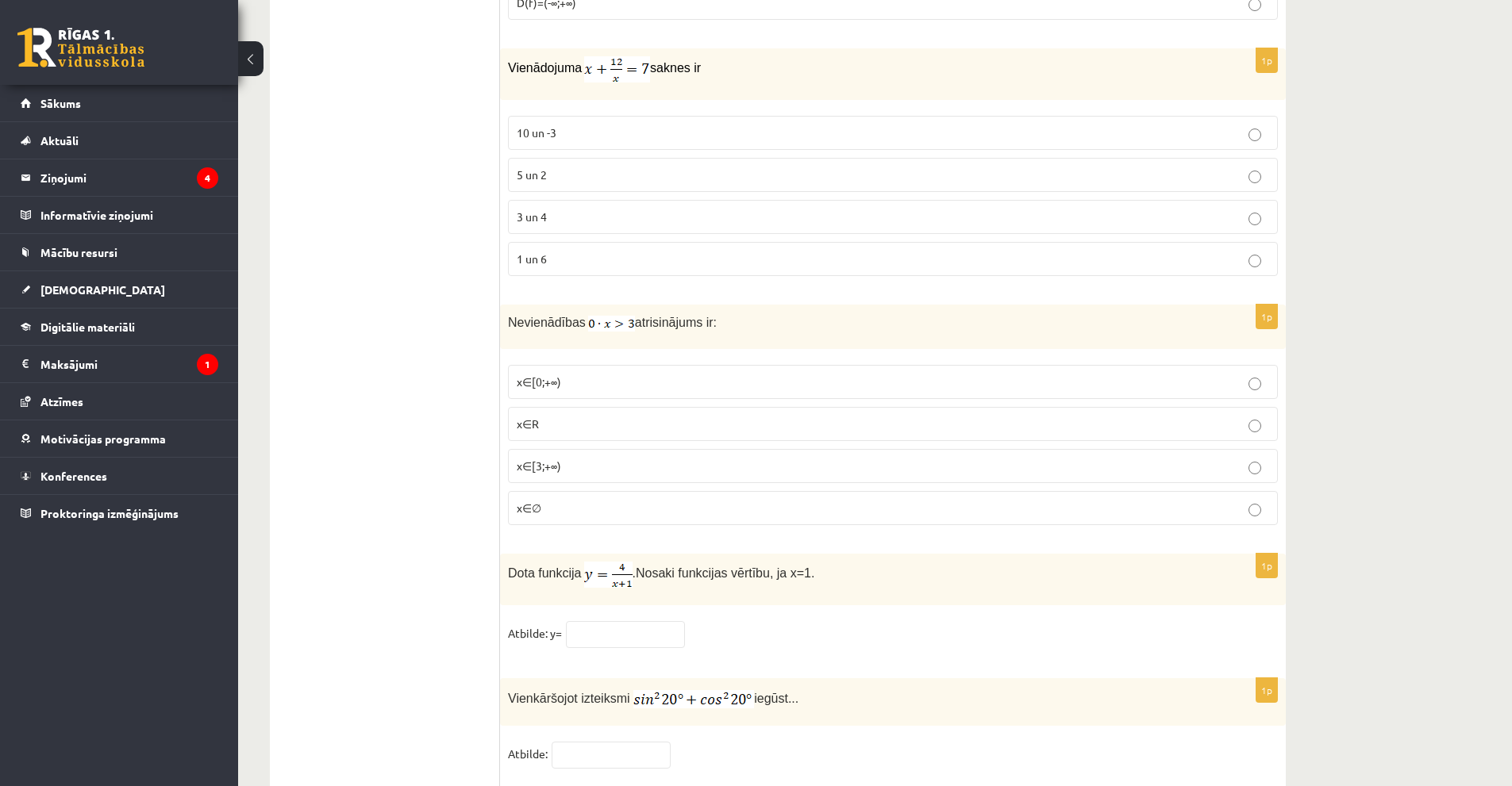
click at [627, 218] on p "3 un 4" at bounding box center [893, 217] width 753 height 16
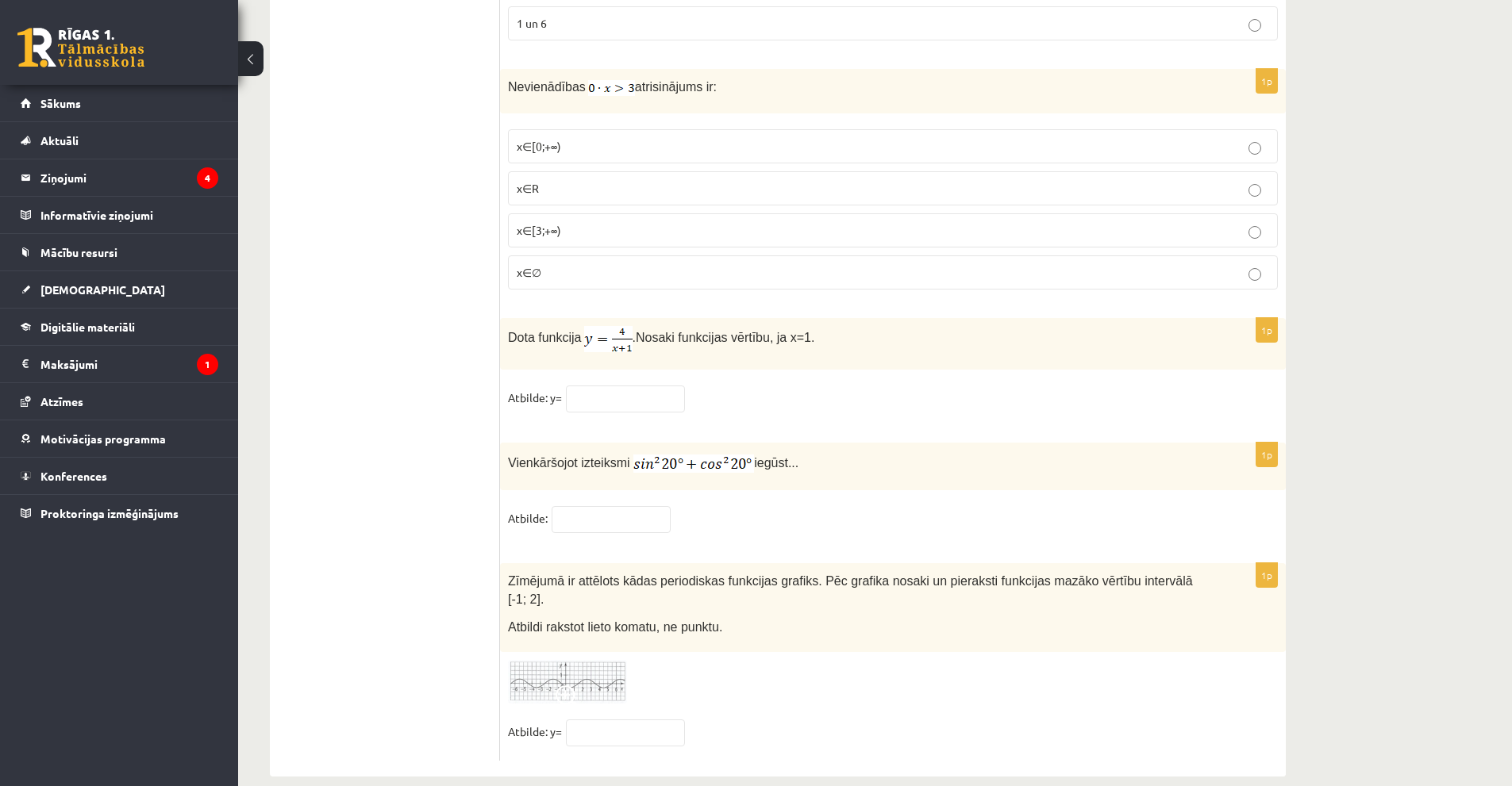
scroll to position [7559, 0]
drag, startPoint x: 507, startPoint y: 325, endPoint x: 846, endPoint y: 335, distance: 339.1
click at [846, 335] on div "Dota funkcija . Nosaki funkcijas vērtību, ja x=1." at bounding box center [893, 341] width 786 height 52
copy p "Dota funkcija . Nosaki funkcijas vērtību, ja x=1."
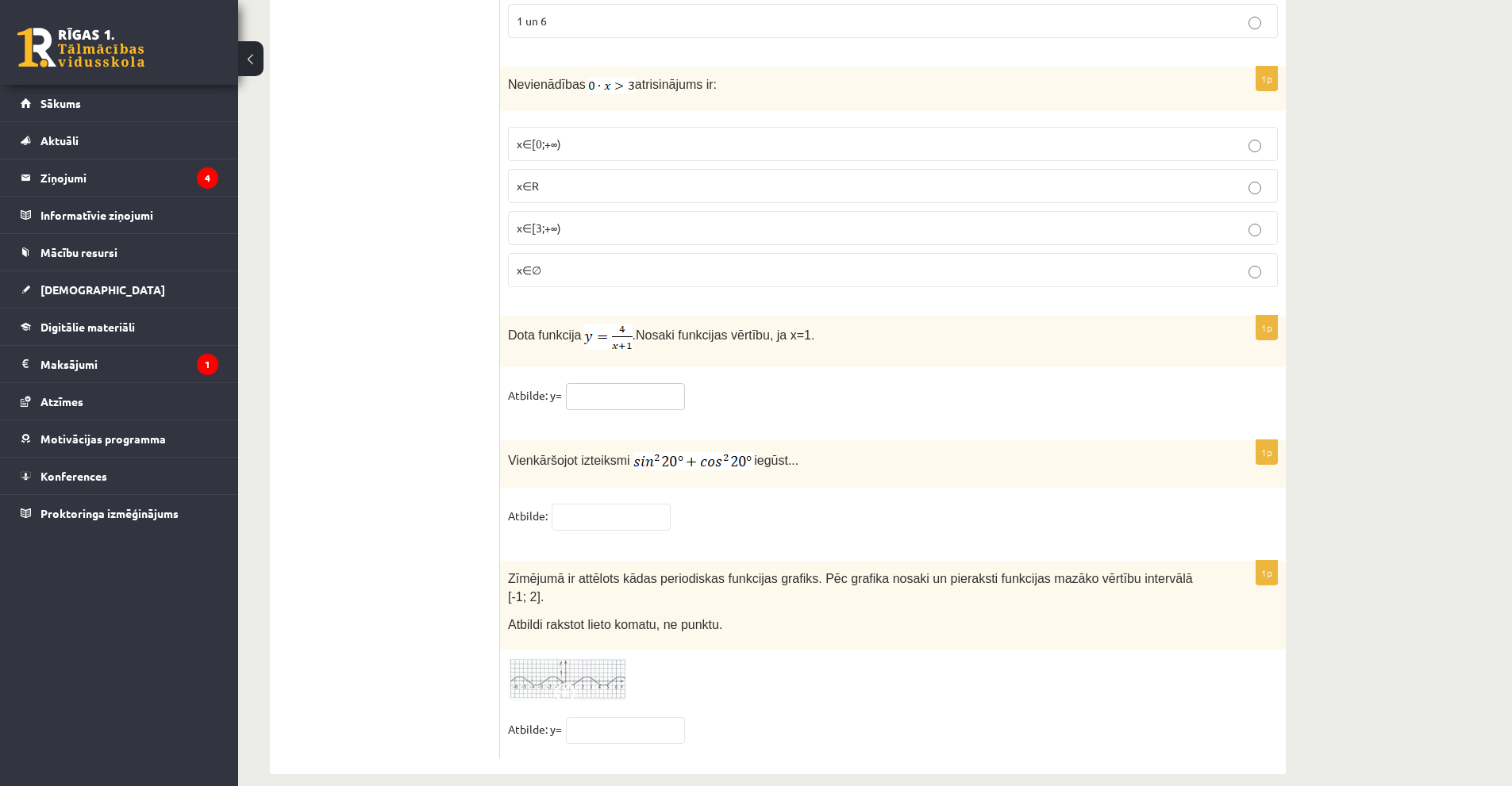
click at [633, 405] on input "text" at bounding box center [625, 397] width 119 height 27
type input "*"
click at [1023, 383] on fieldset "Atbilde: y= *" at bounding box center [893, 399] width 770 height 34
click at [621, 517] on input "text" at bounding box center [611, 517] width 119 height 27
type input "*"
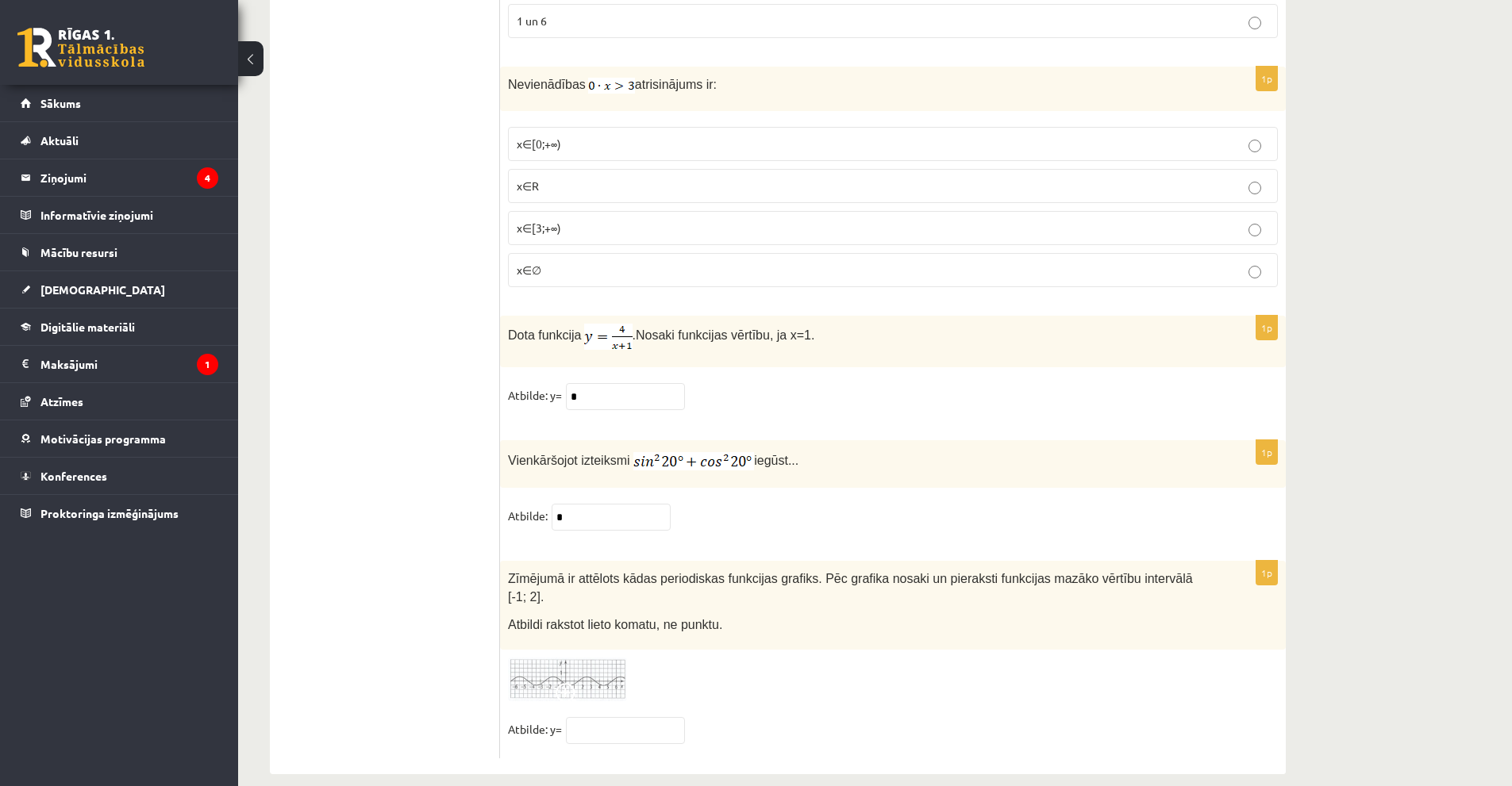
click at [904, 691] on div "1p Zīmējumā ir attēlots kādas periodiskas funkcijas grafiks. Pēc grafika nosaki…" at bounding box center [893, 659] width 786 height 197
click at [582, 665] on img at bounding box center [567, 680] width 119 height 44
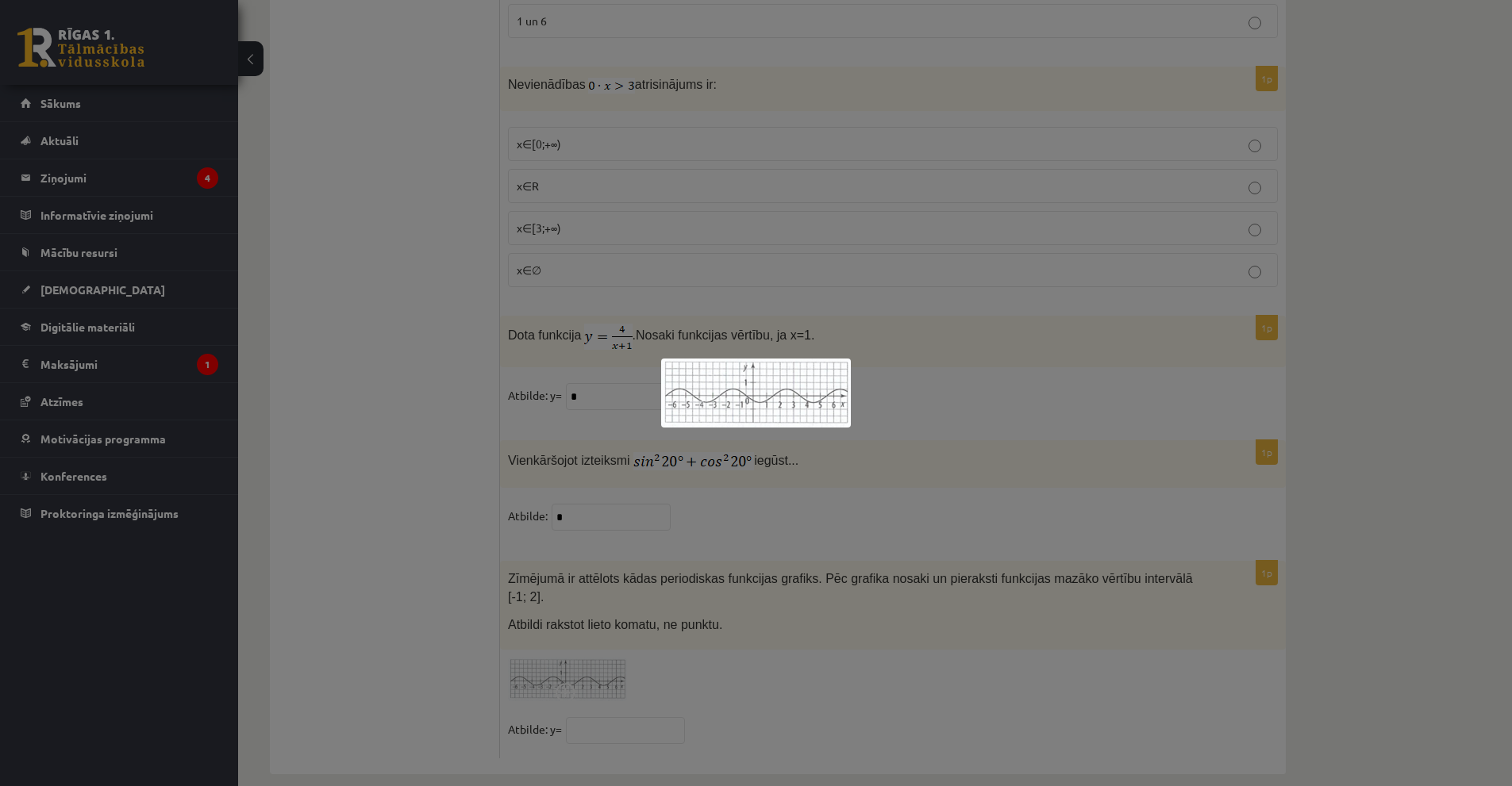
click at [823, 665] on div at bounding box center [756, 393] width 1512 height 786
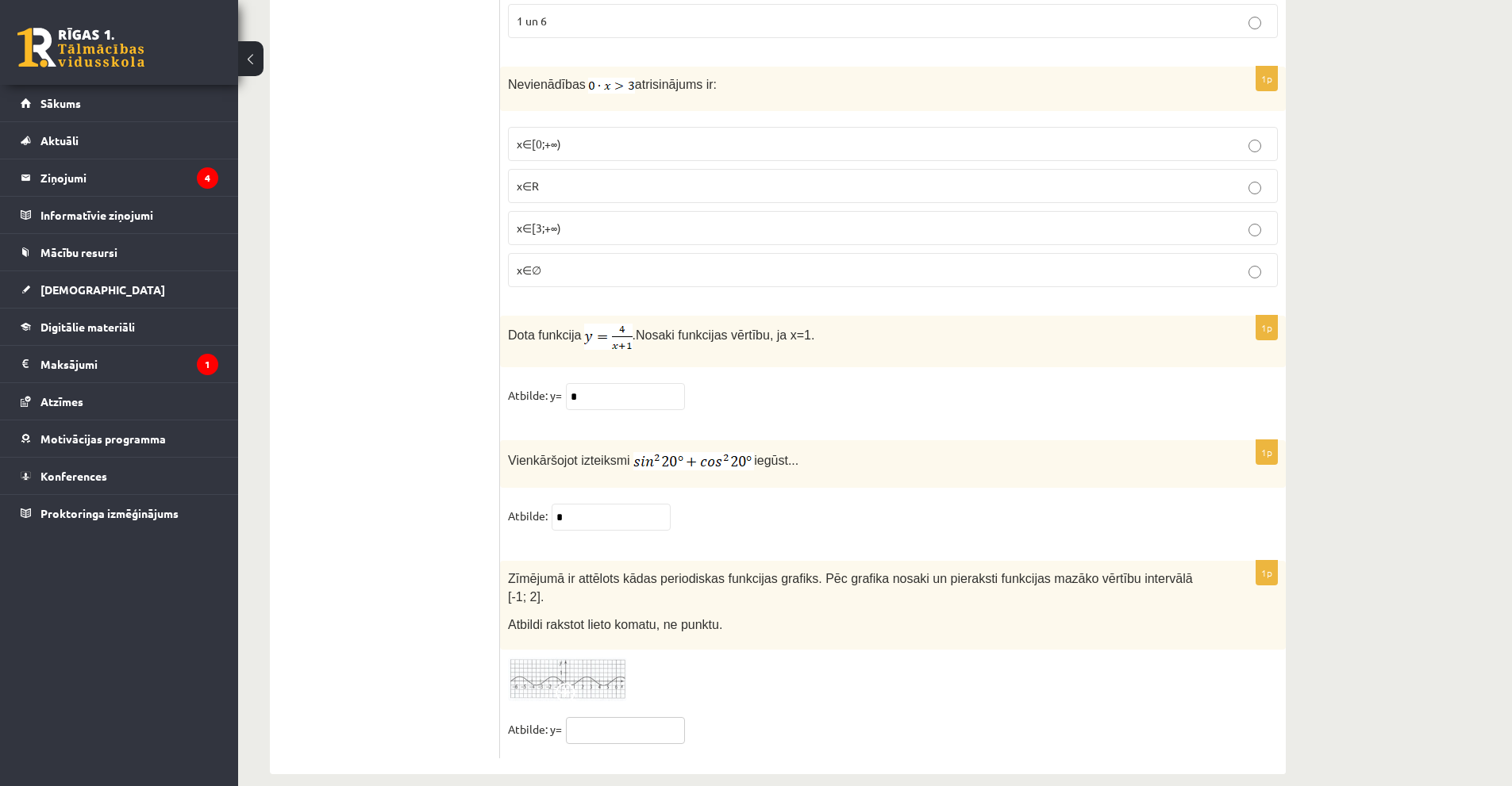
drag, startPoint x: 666, startPoint y: 708, endPoint x: 668, endPoint y: 700, distance: 8.2
click at [666, 717] on input "text" at bounding box center [625, 731] width 119 height 27
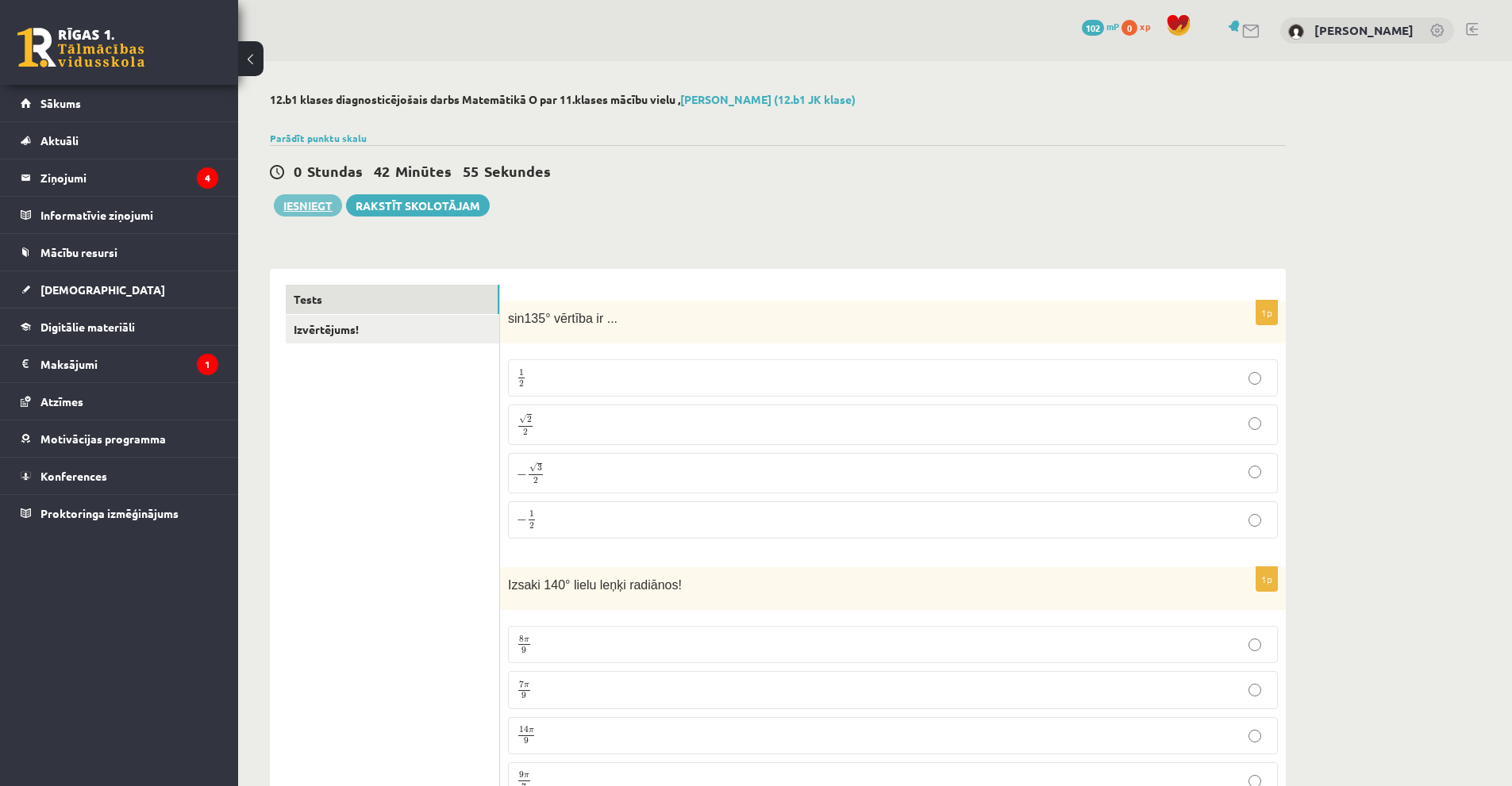
type input "*"
click at [296, 206] on button "Iesniegt" at bounding box center [308, 205] width 68 height 22
click at [316, 202] on button "Iesniegt" at bounding box center [308, 205] width 68 height 22
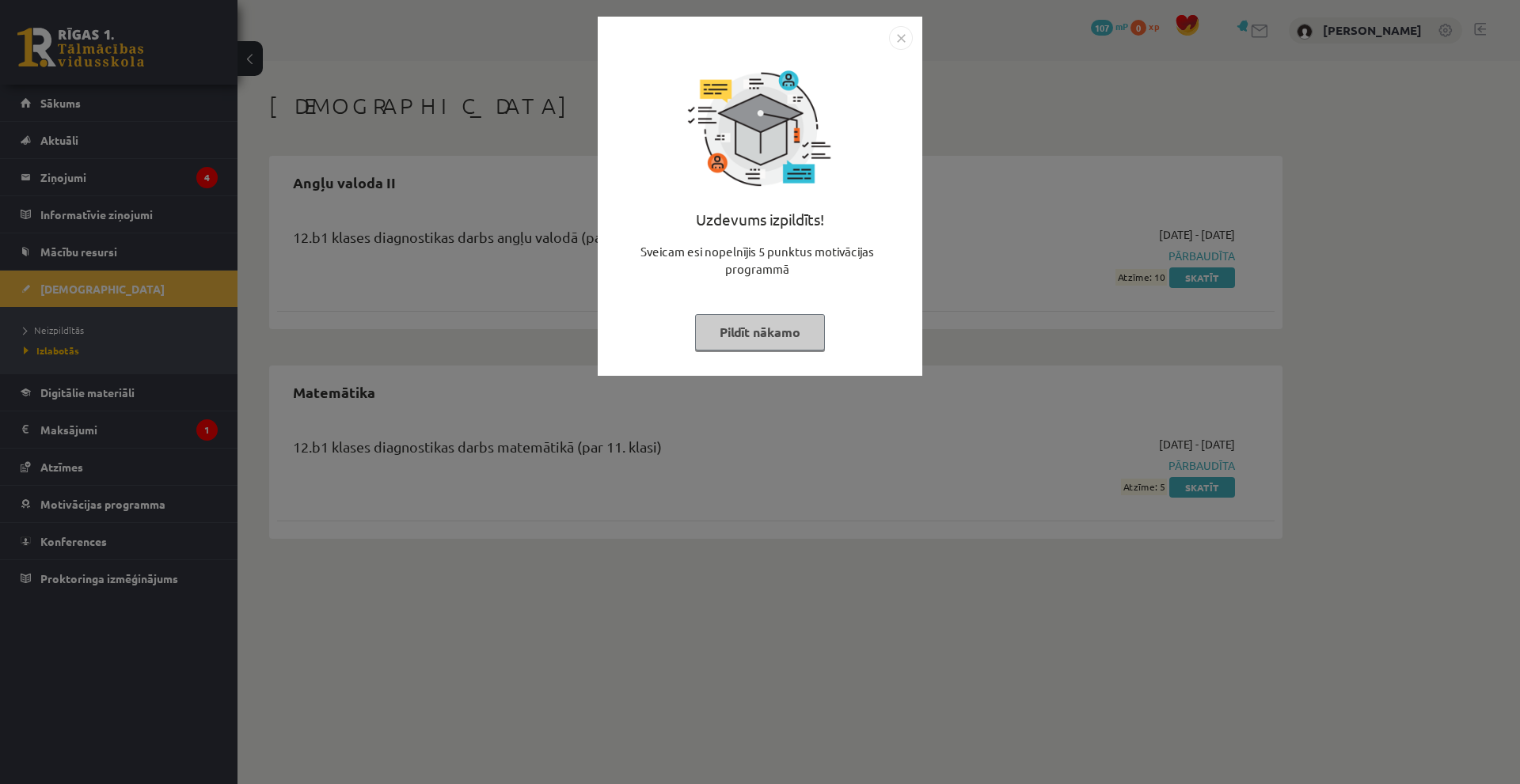
click at [903, 39] on img "Close" at bounding box center [901, 38] width 24 height 24
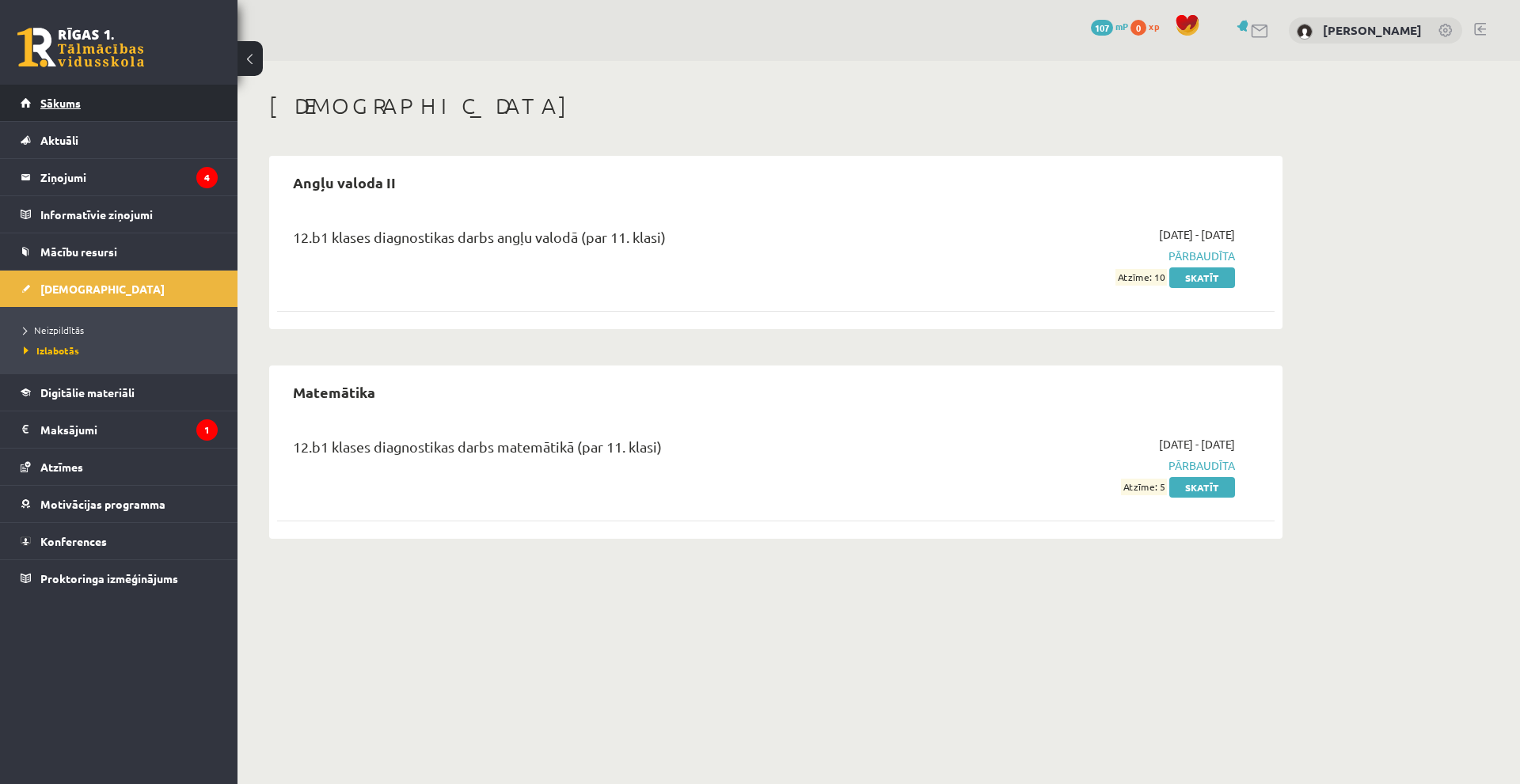
click at [116, 108] on link "Sākums" at bounding box center [120, 103] width 197 height 36
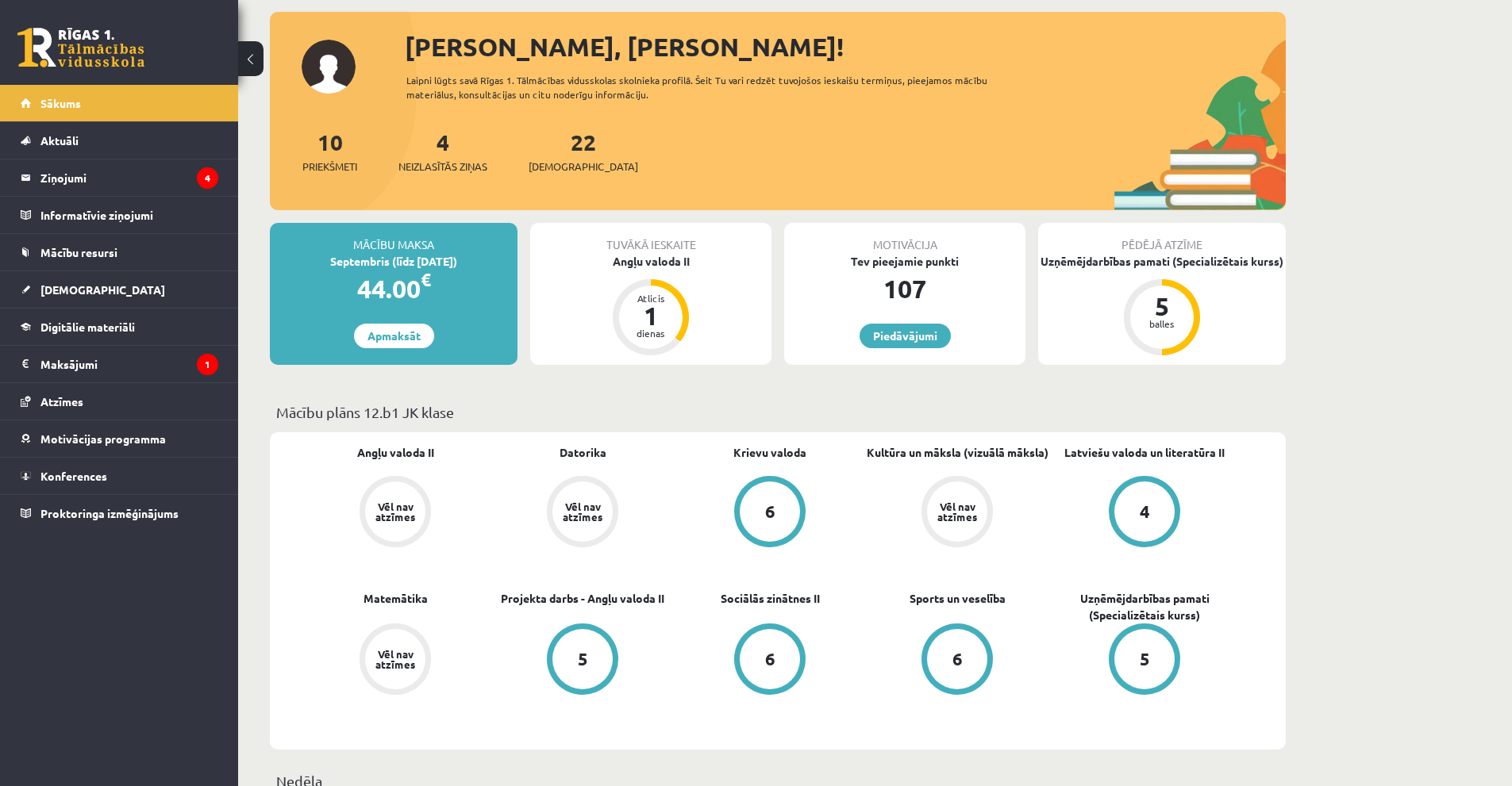
scroll to position [79, 0]
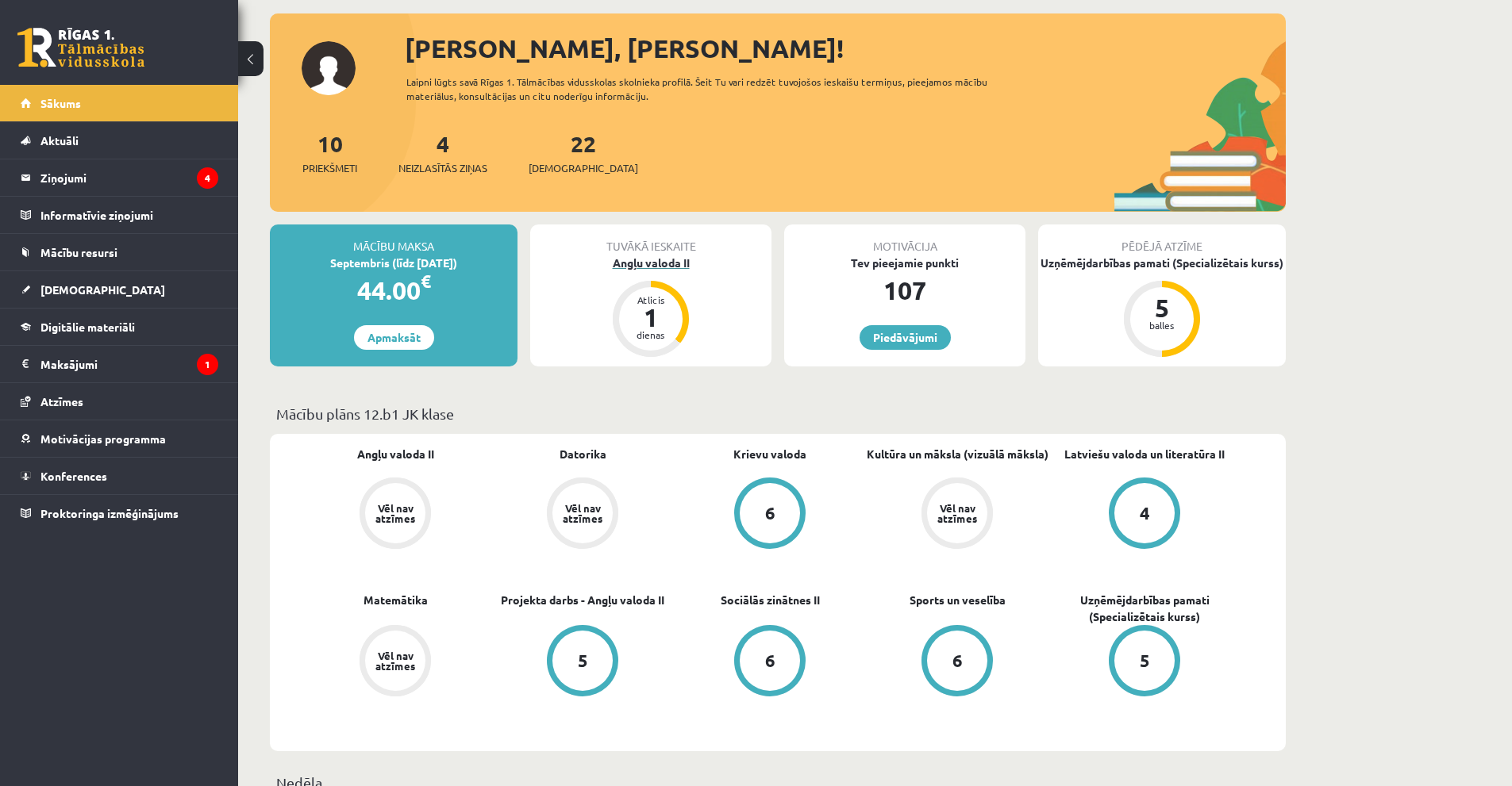
click at [657, 261] on div "Angļu valoda II" at bounding box center [651, 263] width 242 height 16
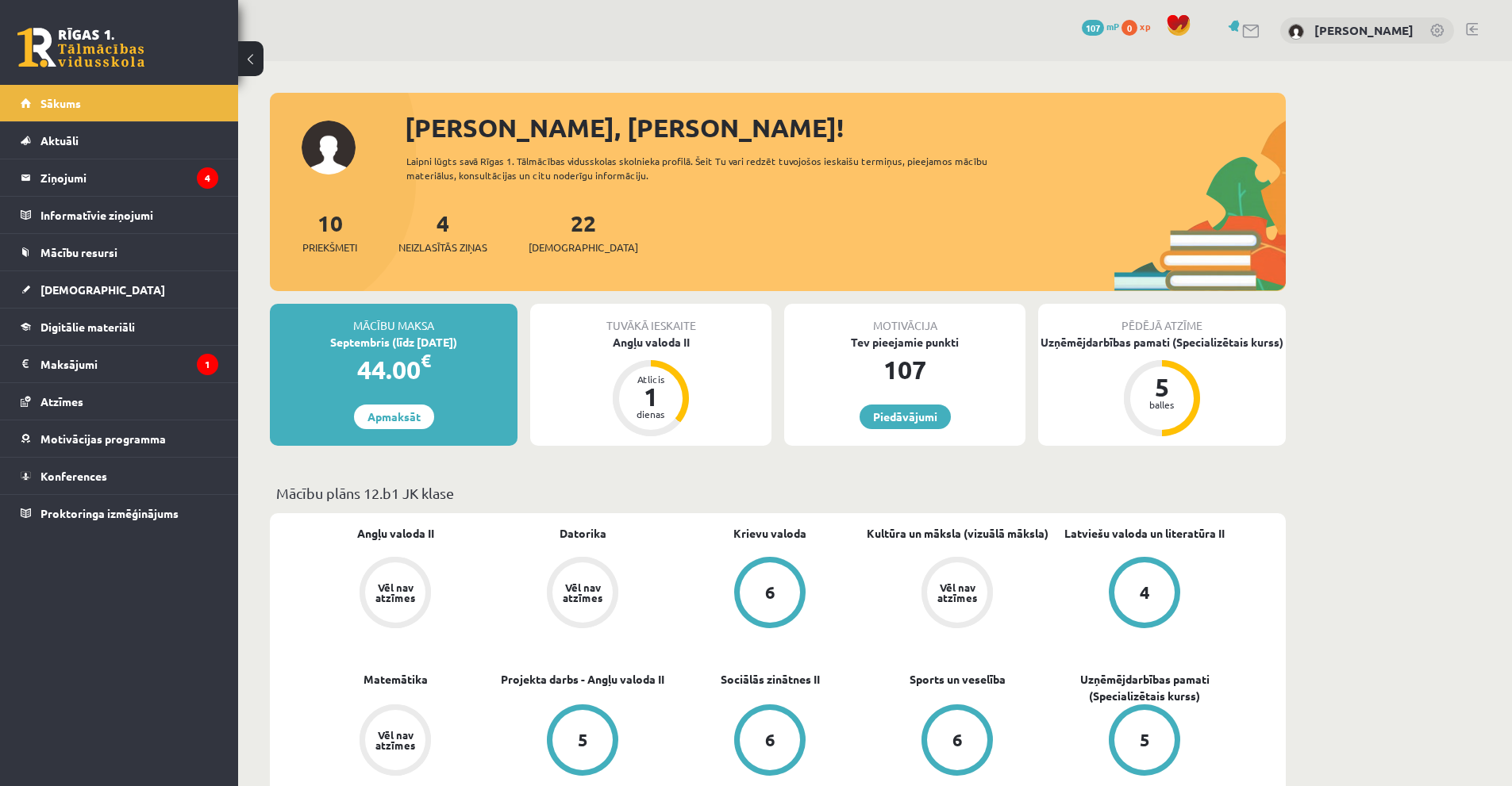
scroll to position [79, 0]
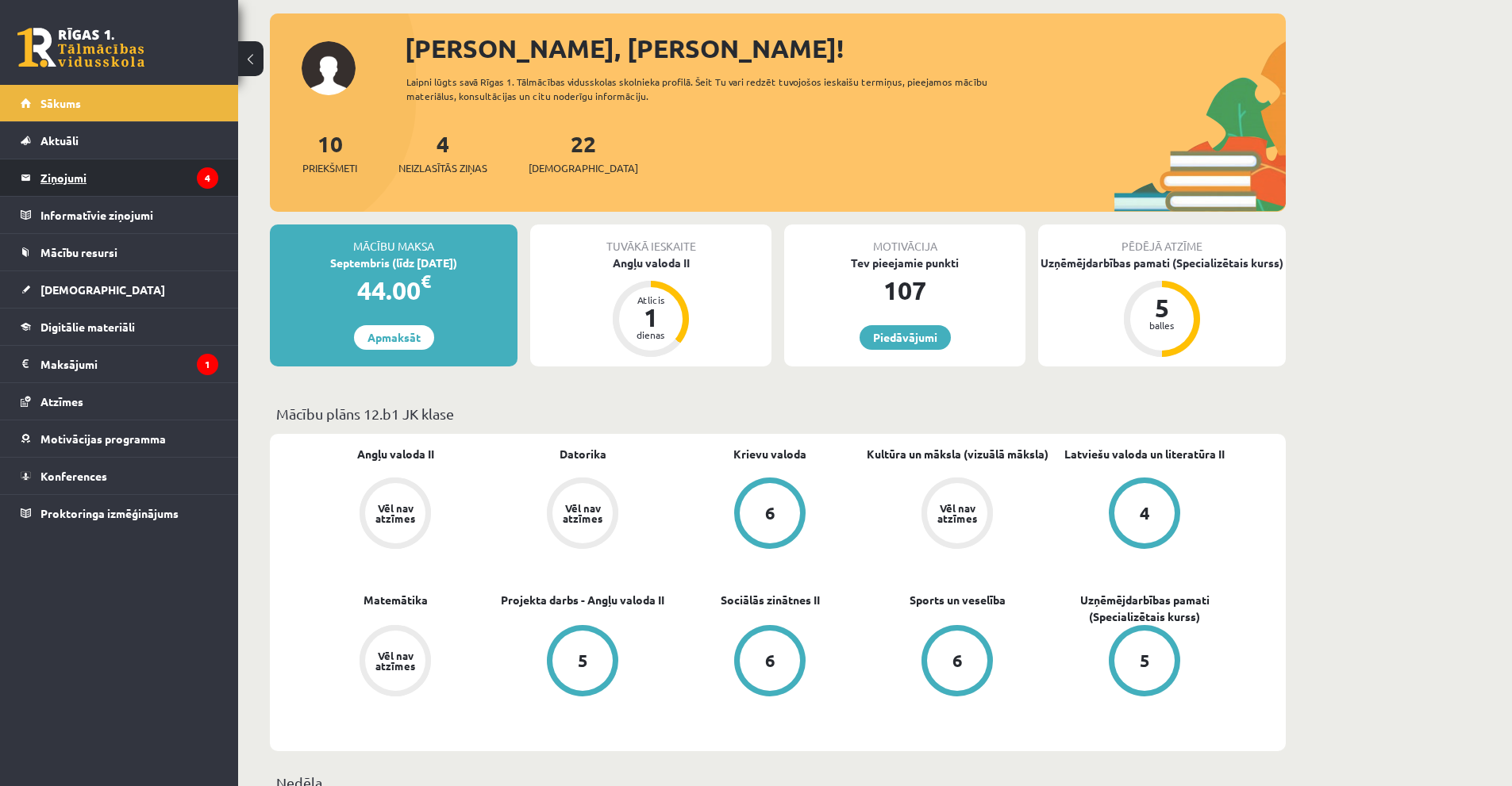
click at [62, 167] on legend "Ziņojumi 4" at bounding box center [130, 178] width 178 height 36
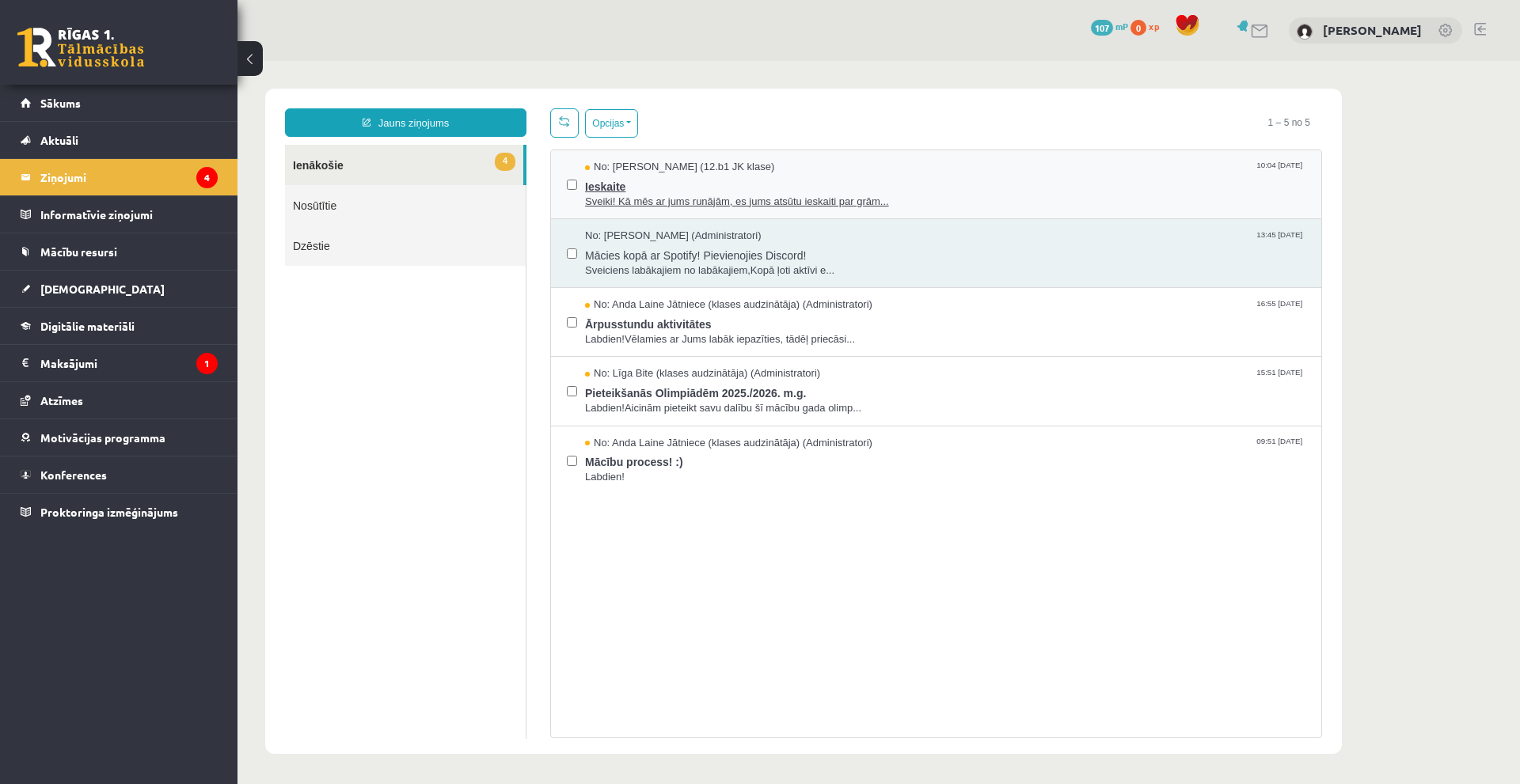
click at [706, 189] on span "Ieskaite" at bounding box center [945, 185] width 720 height 20
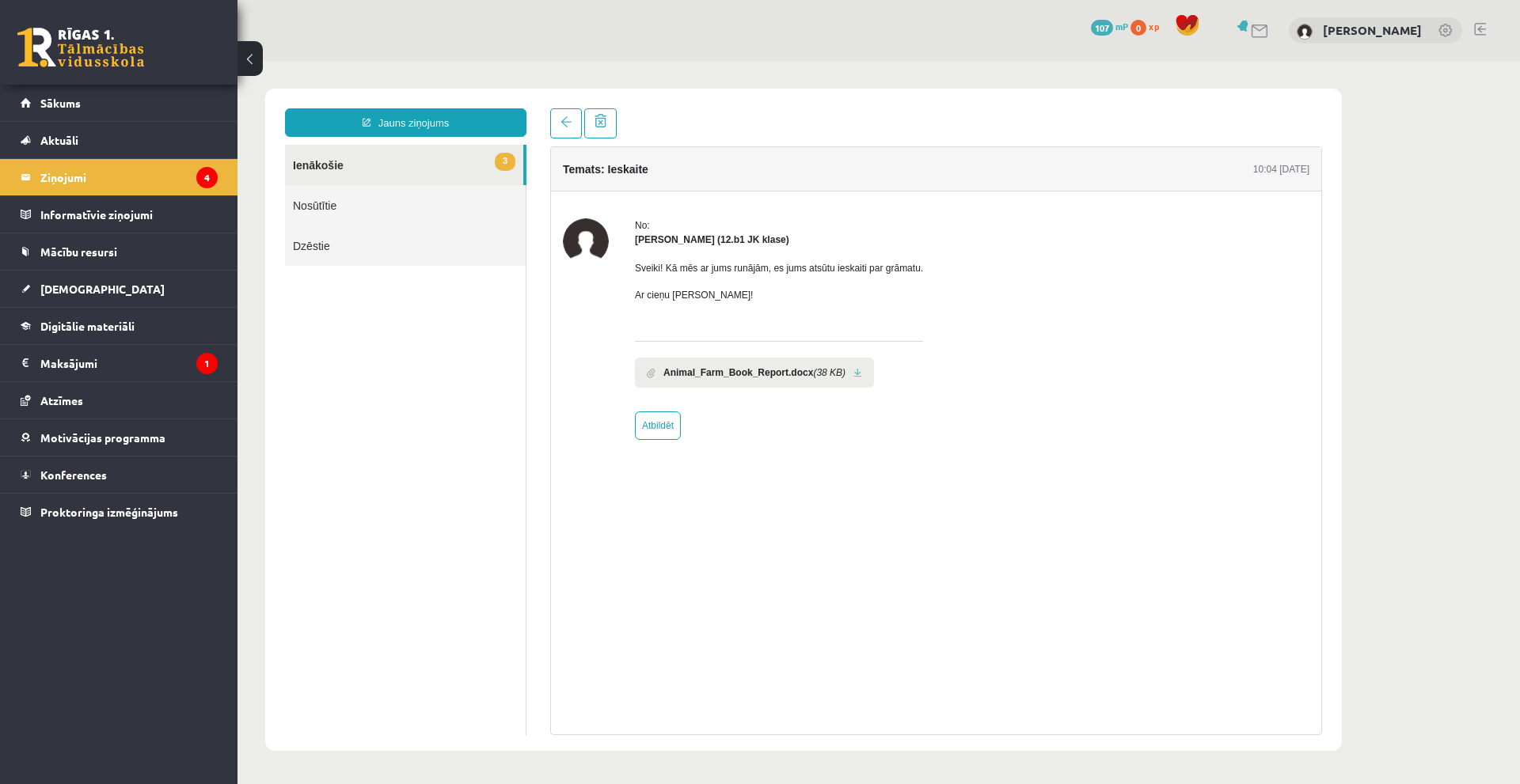
click at [399, 192] on link "Nosūtītie" at bounding box center [406, 206] width 241 height 41
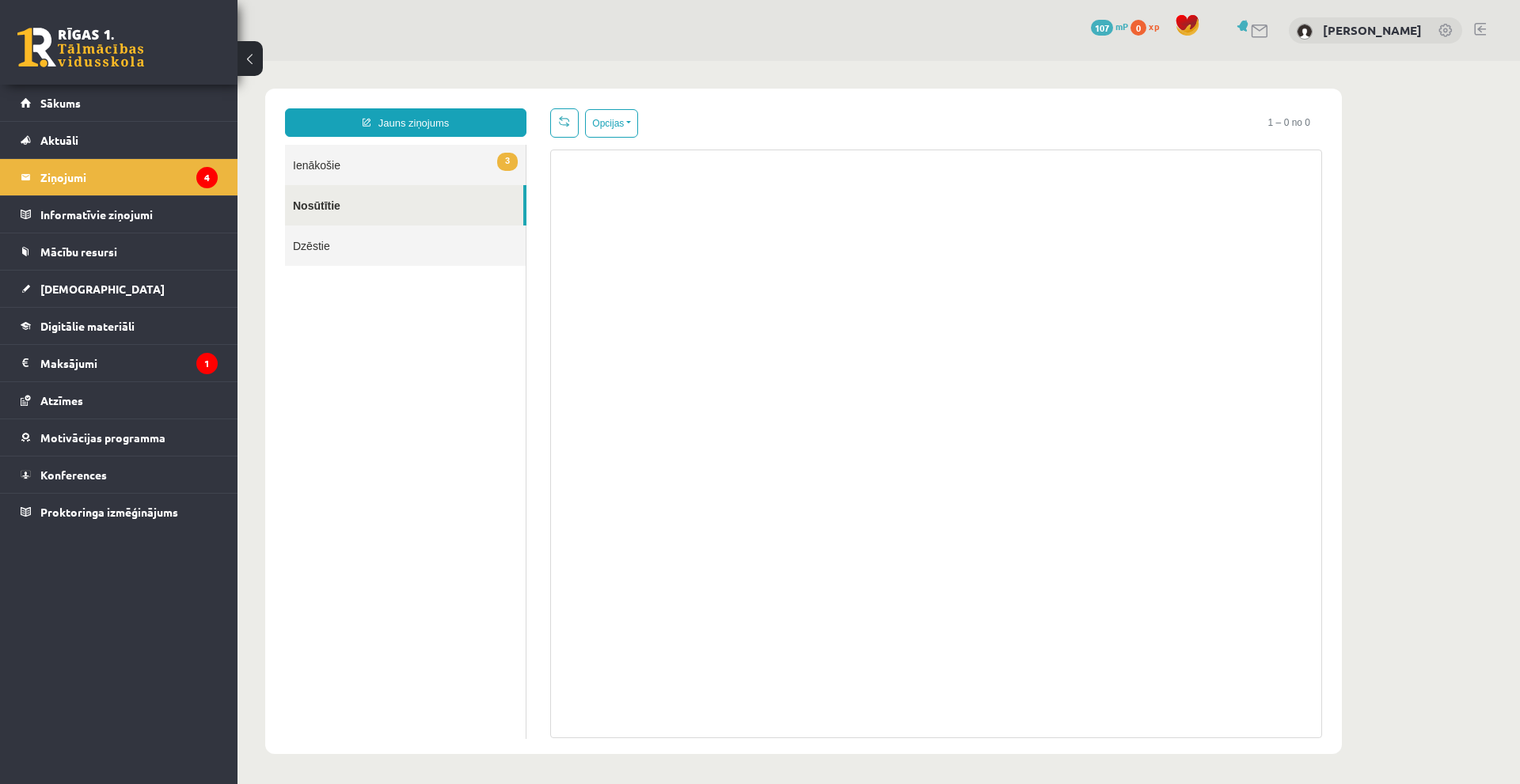
click at [371, 168] on link "3 Ienākošie" at bounding box center [406, 165] width 241 height 41
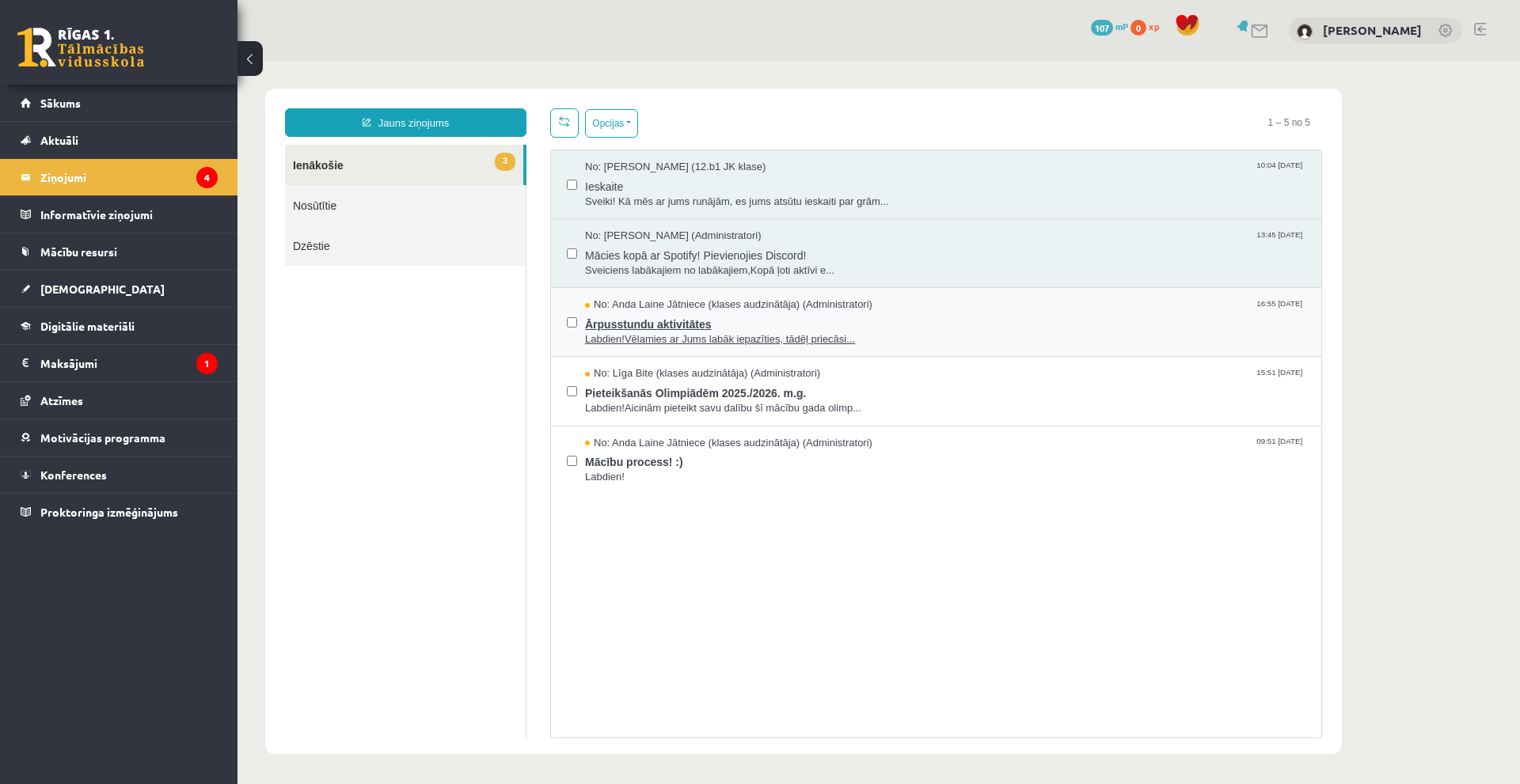
click at [696, 319] on span "Ārpusstundu aktivitātes" at bounding box center [945, 322] width 720 height 20
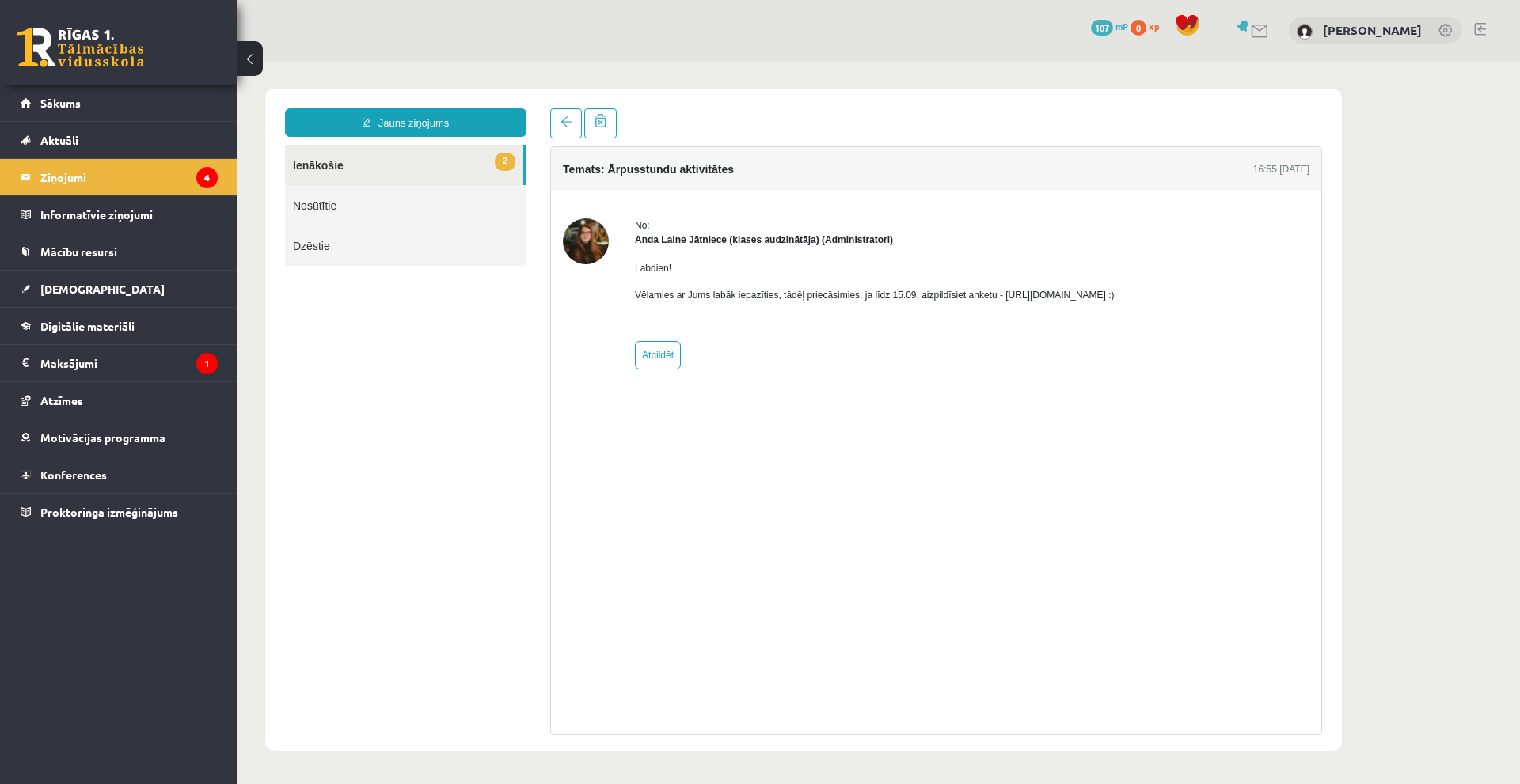
click at [412, 159] on link "2 Ienākošie" at bounding box center [404, 165] width 238 height 41
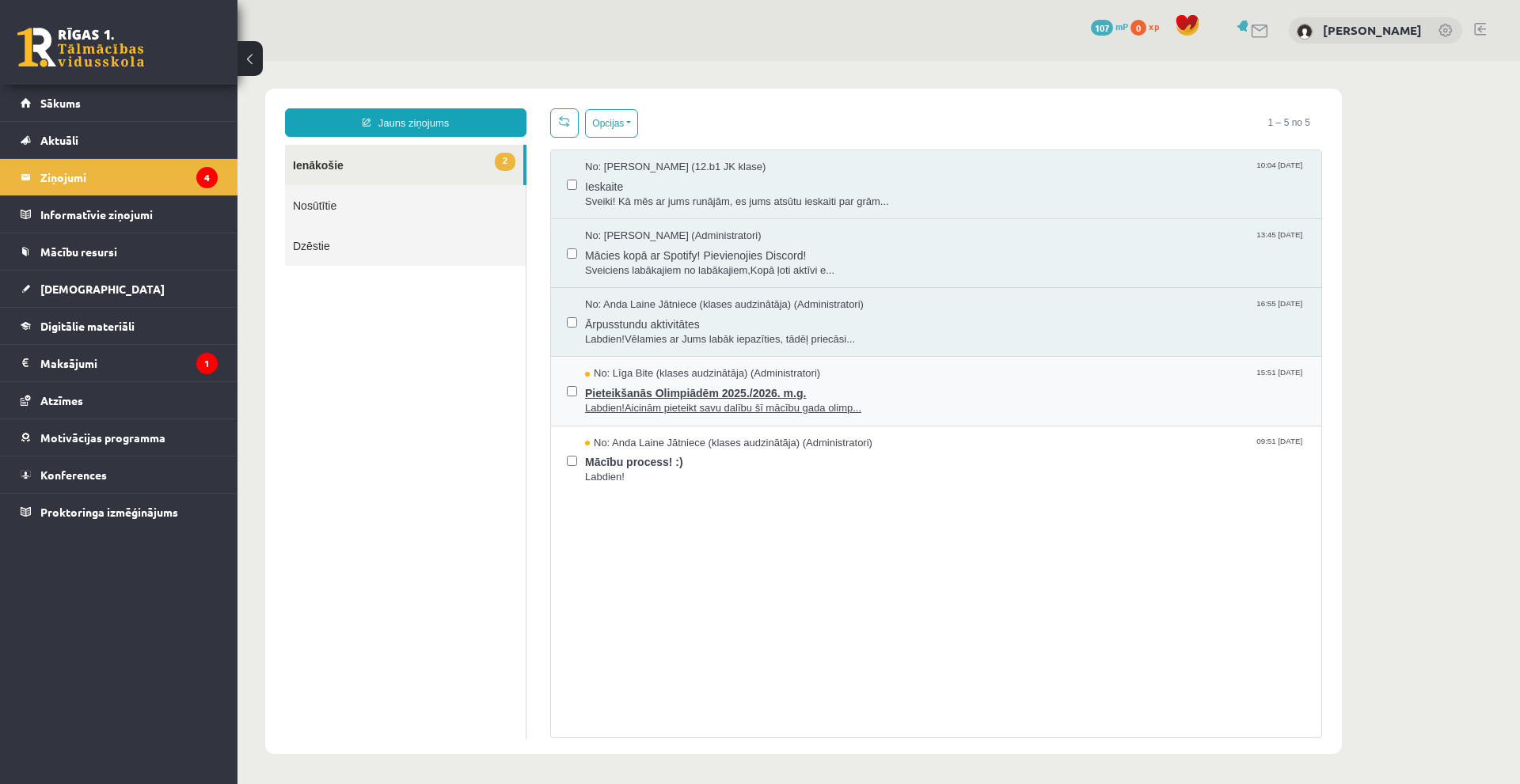
click at [618, 385] on span "Pieteikšanās Olimpiādēm 2025./2026. m.g." at bounding box center [945, 391] width 720 height 20
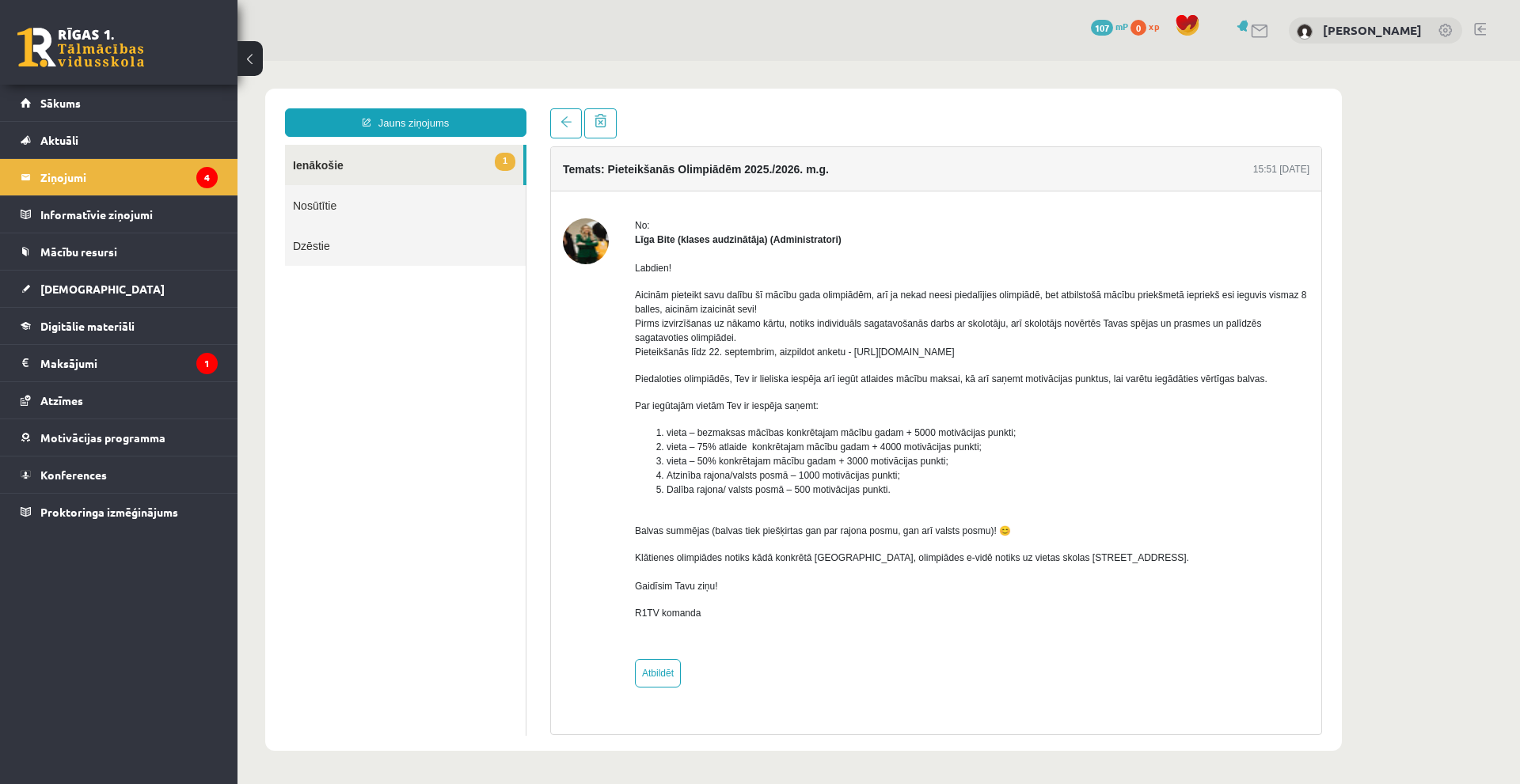
click at [495, 387] on ul "1 Ienākošie Nosūtītie Dzēstie" at bounding box center [406, 440] width 242 height 591
click at [398, 179] on link "1 Ienākošie" at bounding box center [404, 165] width 238 height 41
click at [360, 161] on link "1 Ienākošie" at bounding box center [404, 165] width 238 height 41
click at [203, 167] on icon "4" at bounding box center [207, 177] width 22 height 22
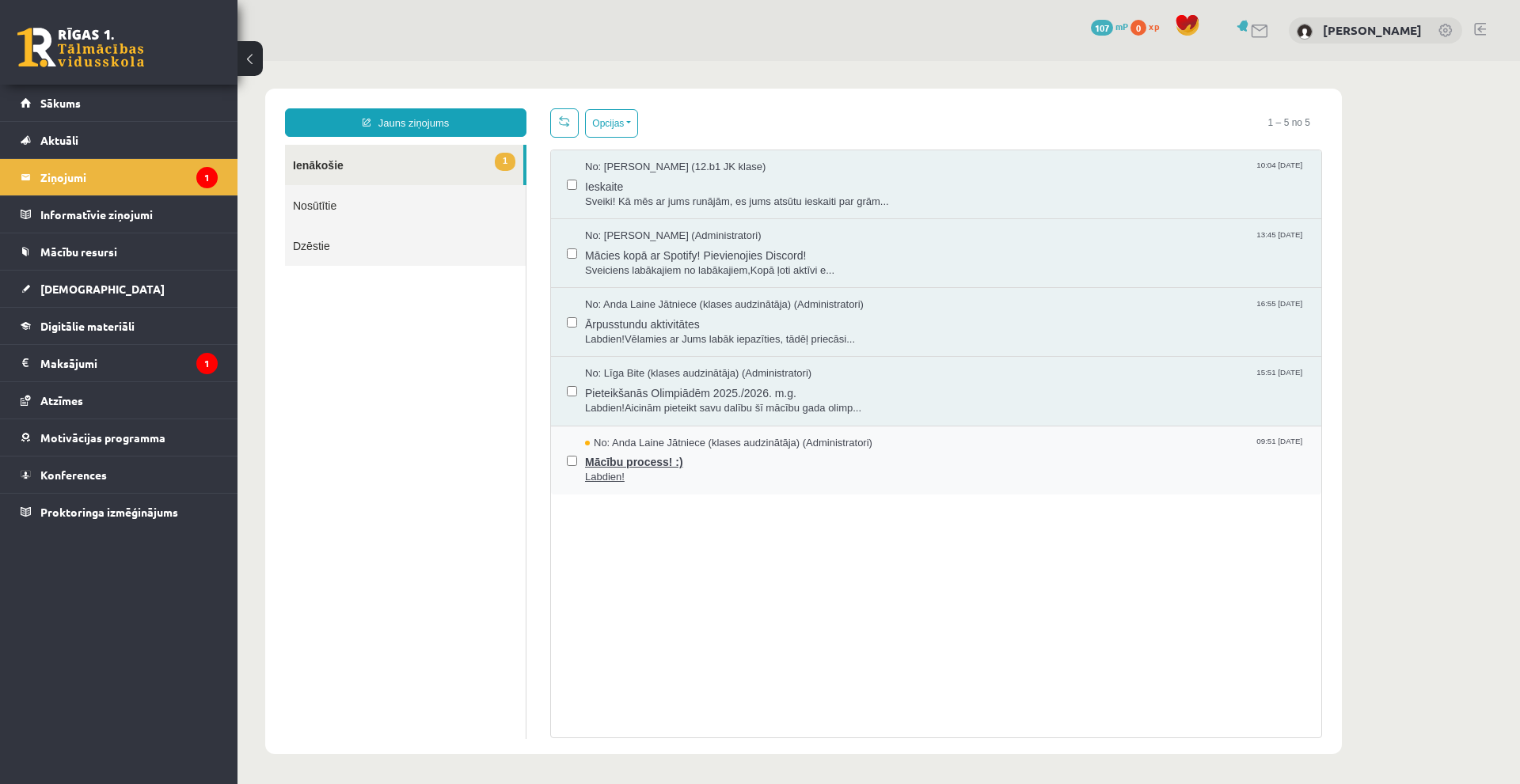
click at [681, 460] on span "Mācību process! :)" at bounding box center [945, 460] width 720 height 20
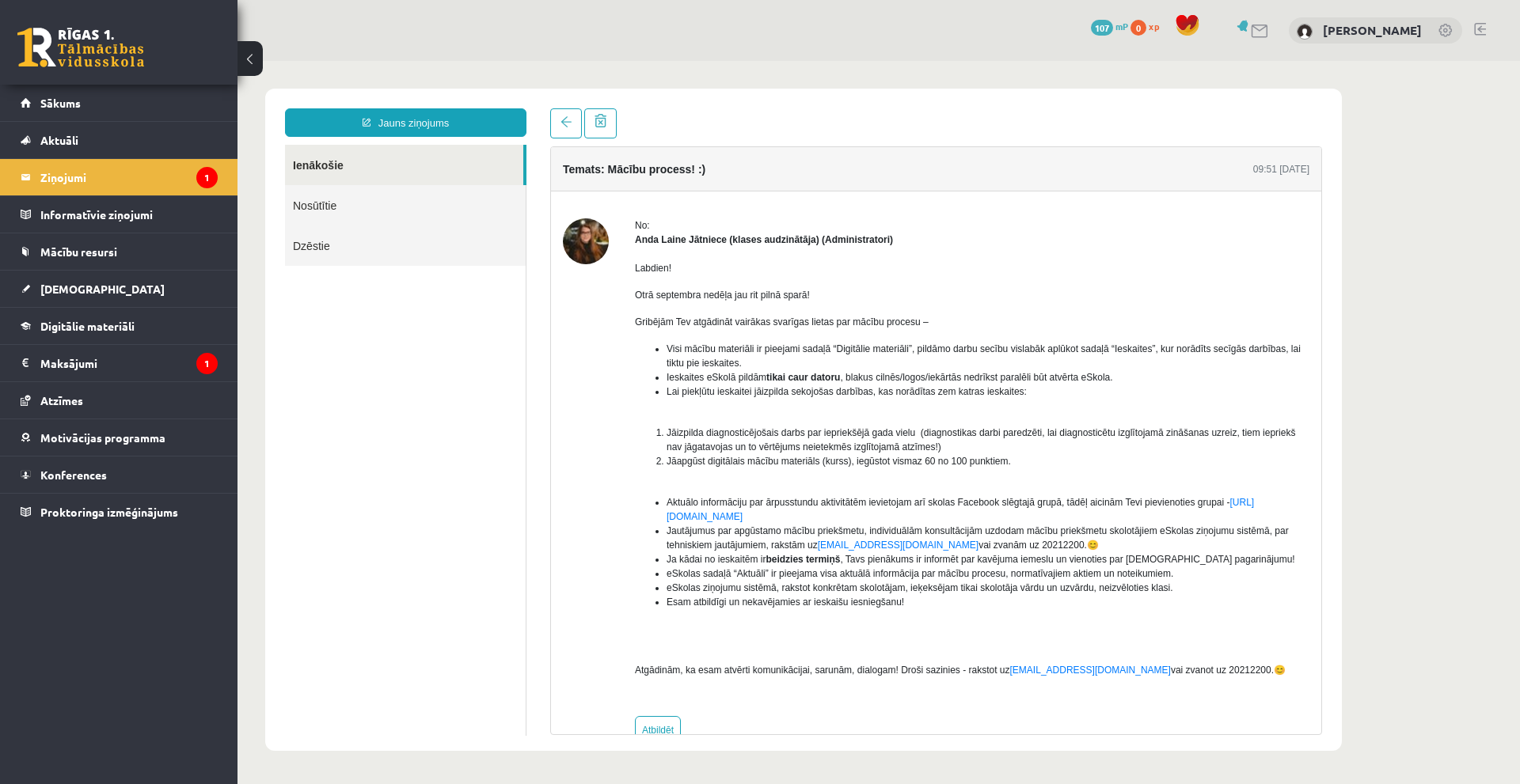
click at [486, 397] on ul "Ienākošie Nosūtītie Dzēstie" at bounding box center [406, 440] width 242 height 591
click at [69, 108] on span "Sākums" at bounding box center [61, 103] width 41 height 14
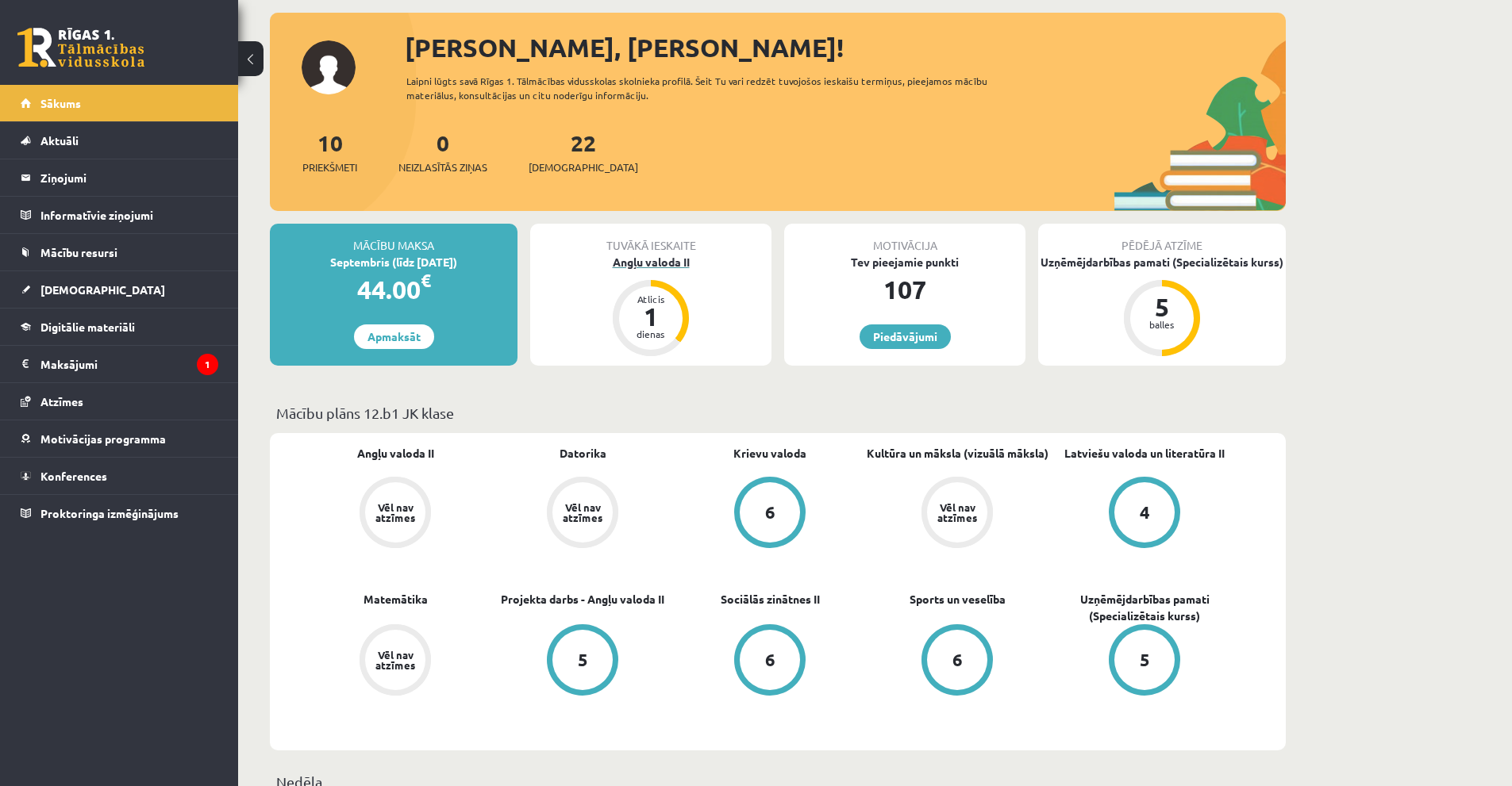
scroll to position [79, 0]
click at [653, 268] on div "Angļu valoda II" at bounding box center [651, 263] width 242 height 16
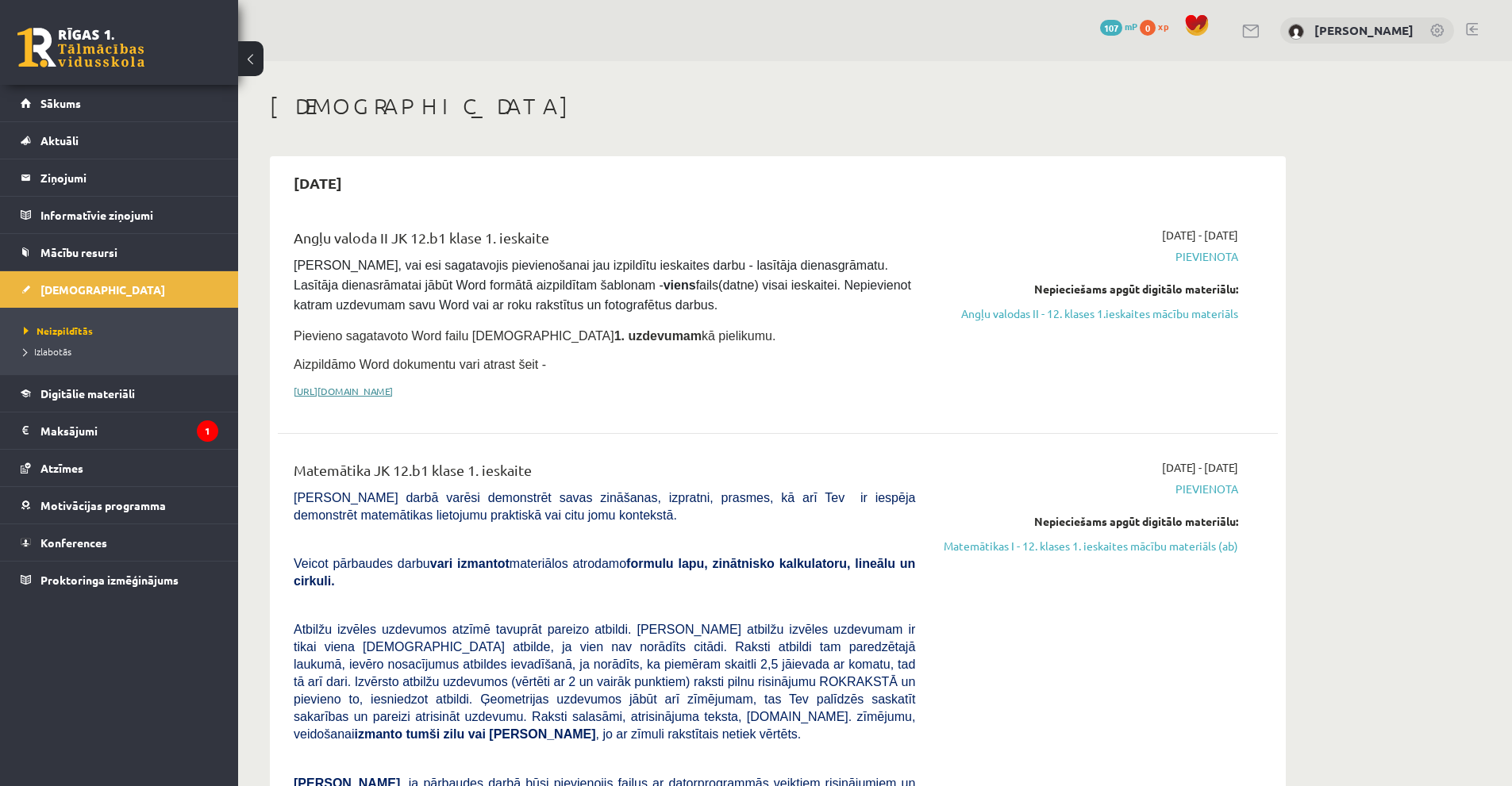
click at [393, 391] on link "[URL][DOMAIN_NAME]" at bounding box center [342, 391] width 99 height 13
click at [1080, 547] on link "Matemātikas I - 12. klases 1. ieskaites mācību materiāls (ab)" at bounding box center [1089, 546] width 300 height 16
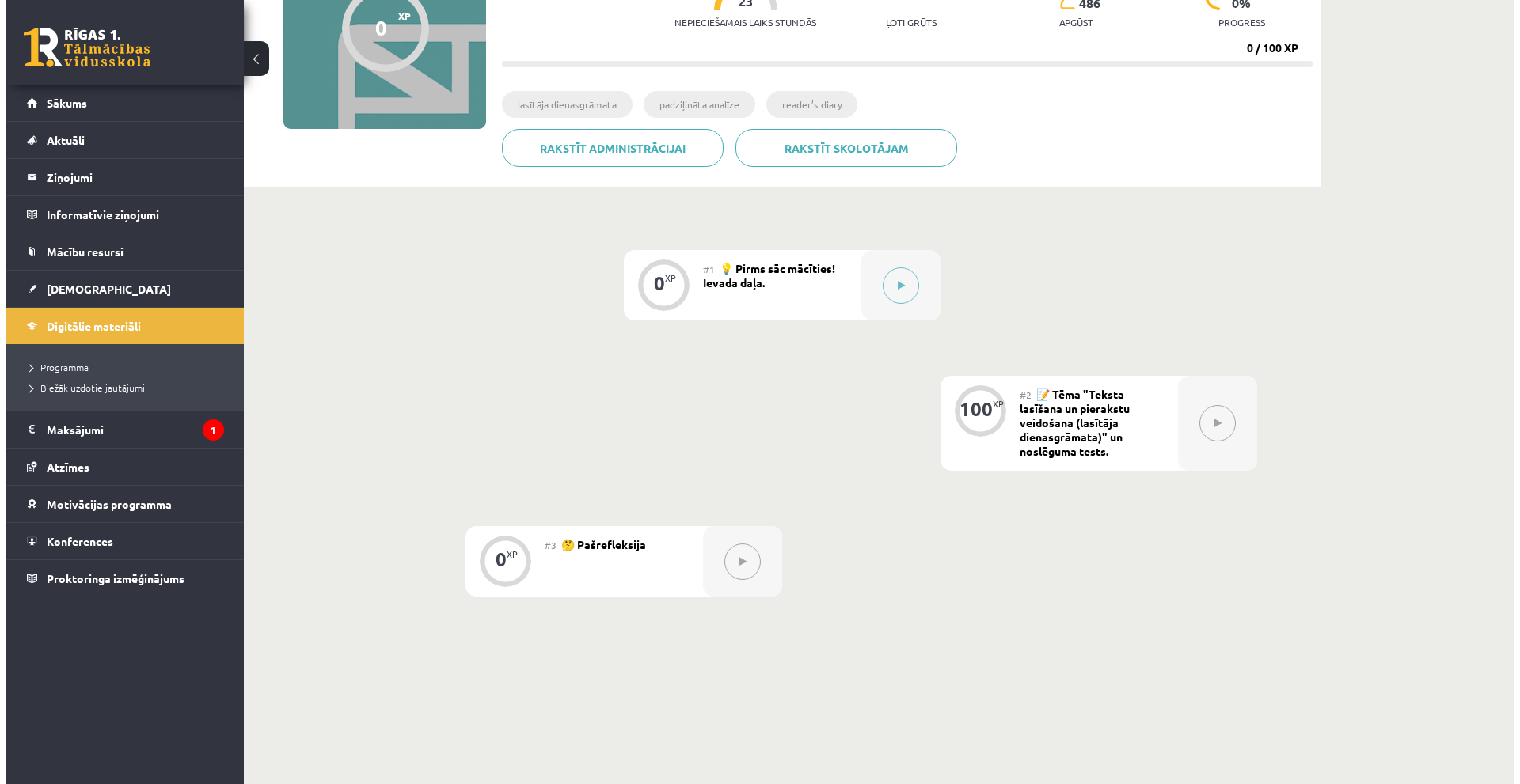
scroll to position [284, 0]
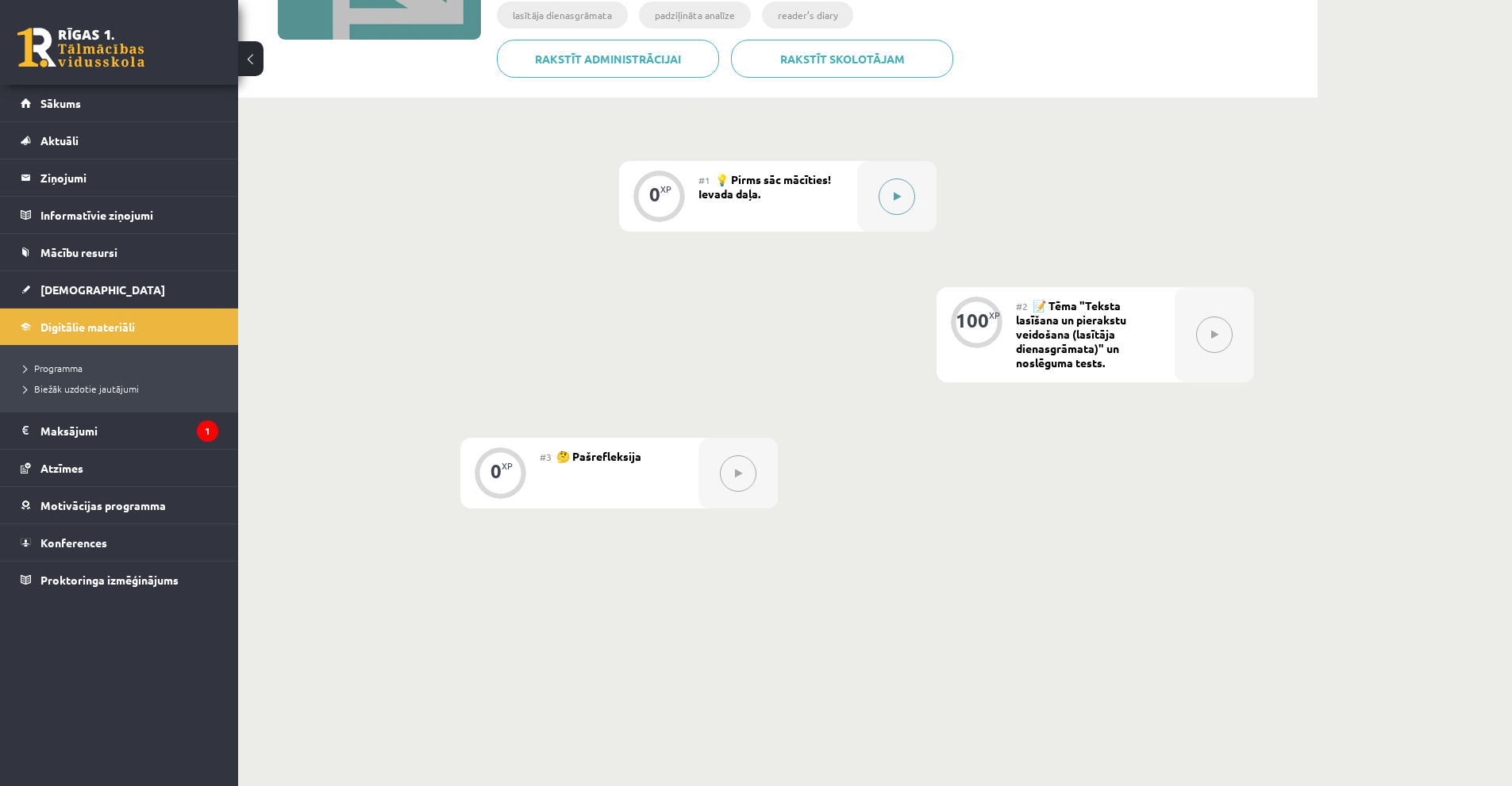
click at [898, 199] on icon at bounding box center [897, 197] width 7 height 9
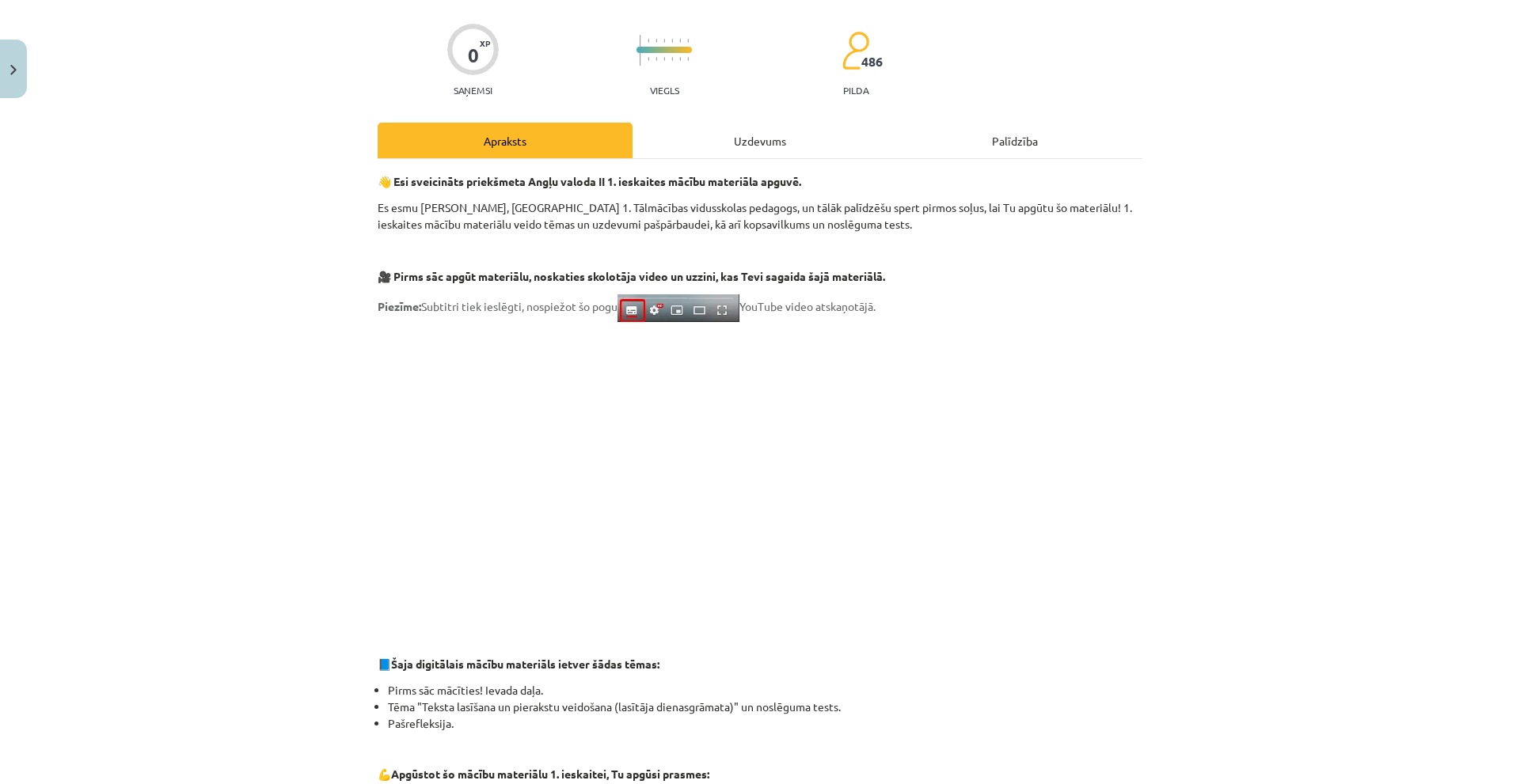
scroll to position [0, 0]
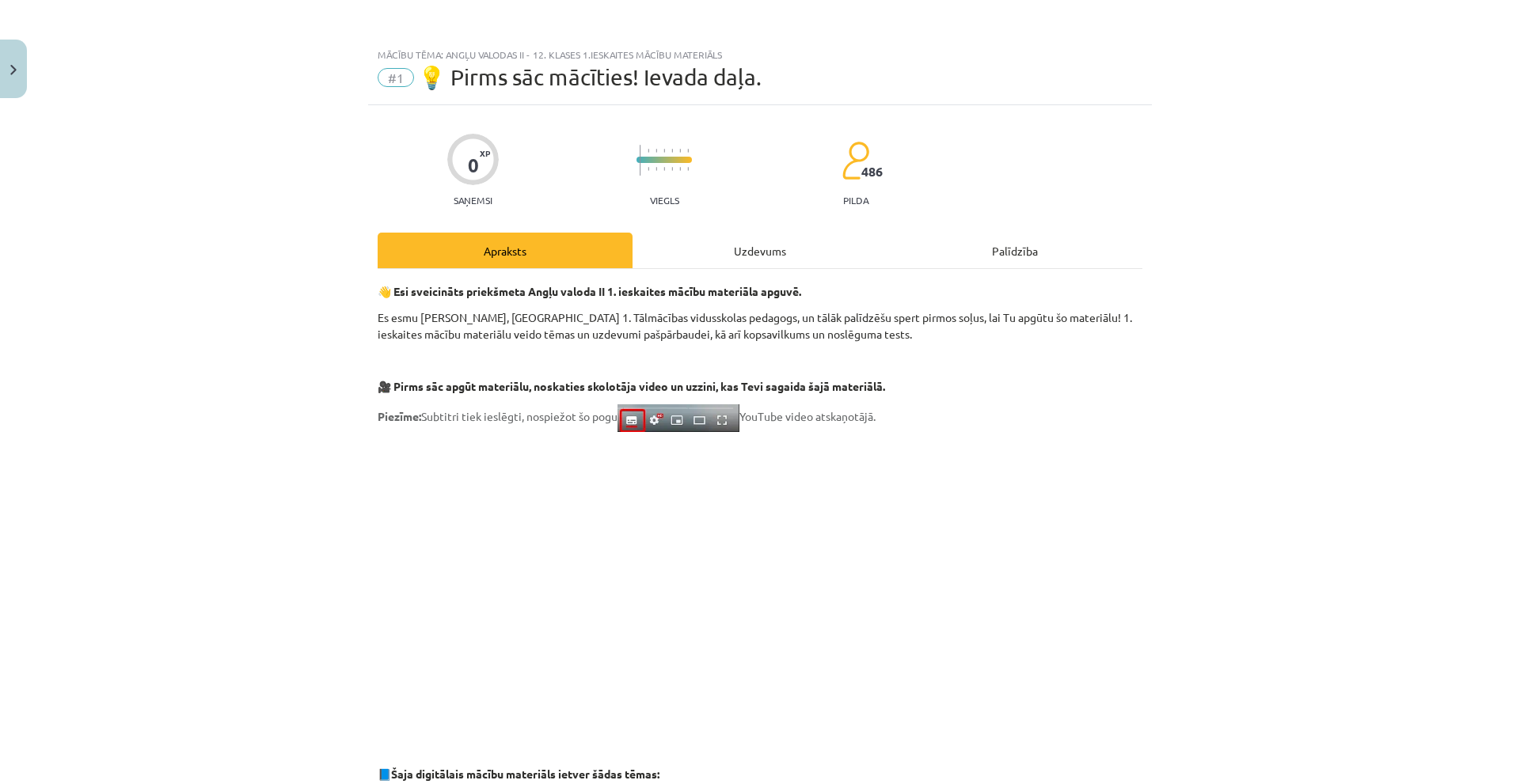
click at [774, 239] on div "Uzdevums" at bounding box center [759, 250] width 255 height 35
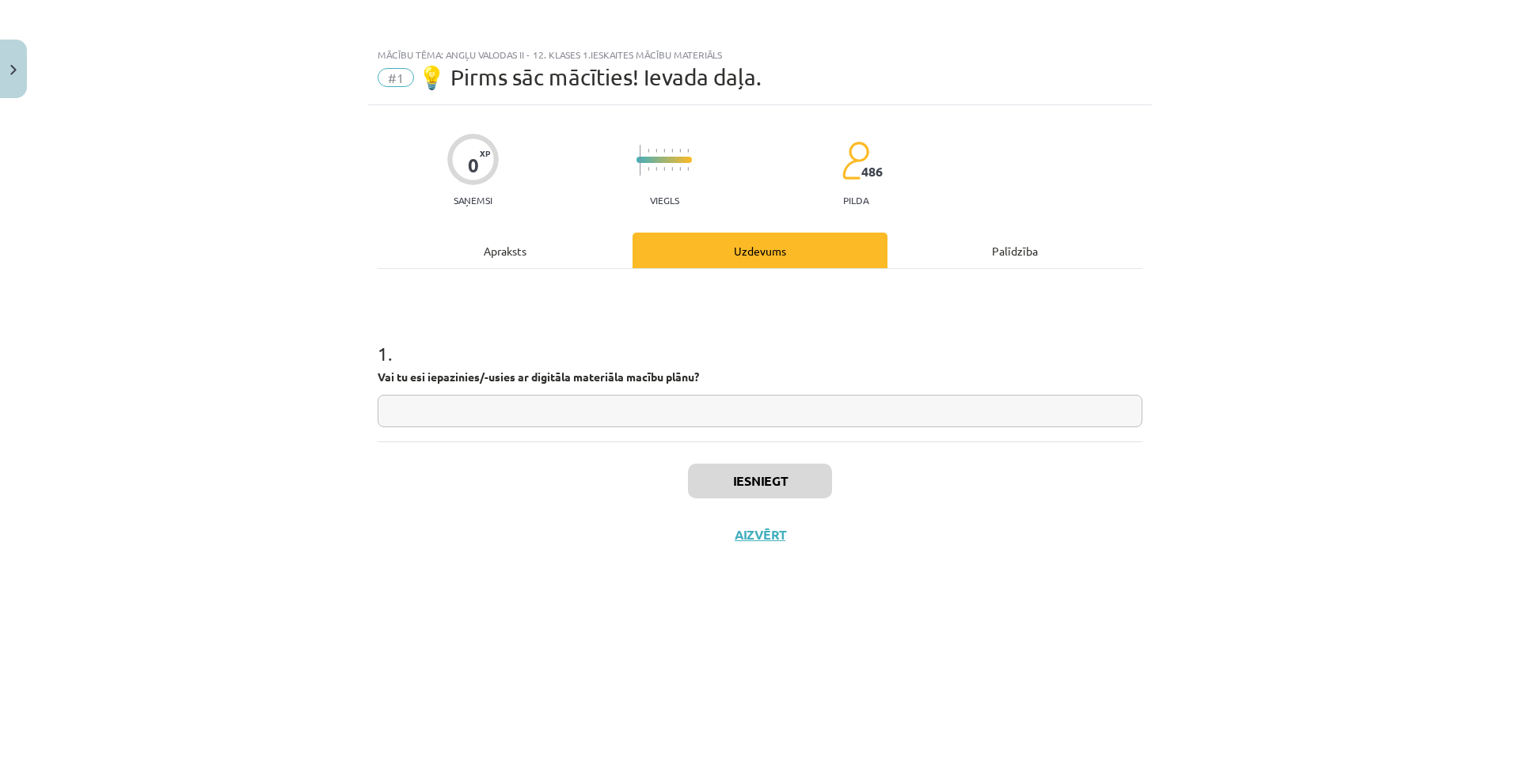
click at [900, 425] on input "text" at bounding box center [760, 411] width 765 height 33
click at [1005, 253] on div "Palīdzība" at bounding box center [1015, 250] width 255 height 35
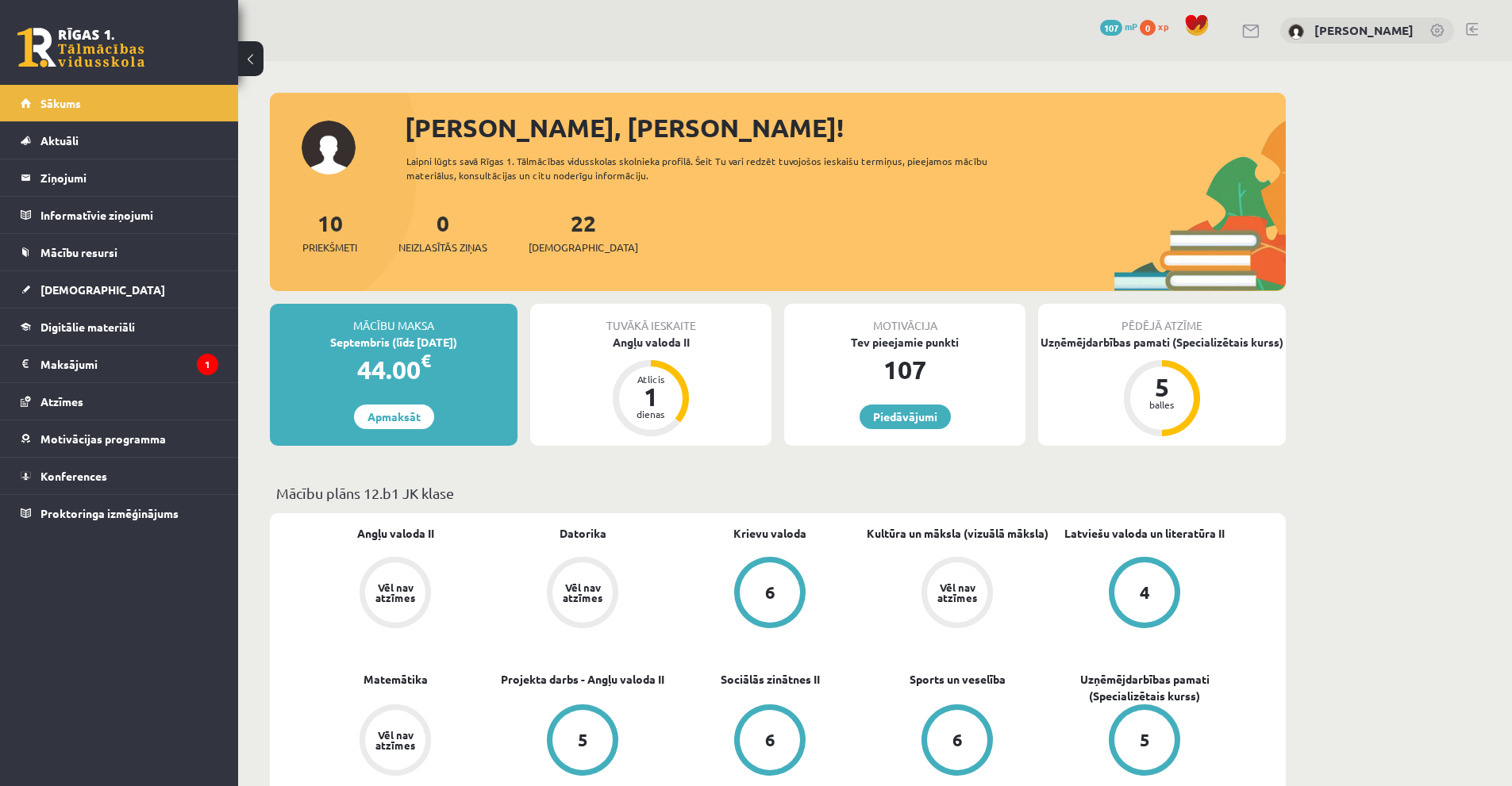
scroll to position [79, 0]
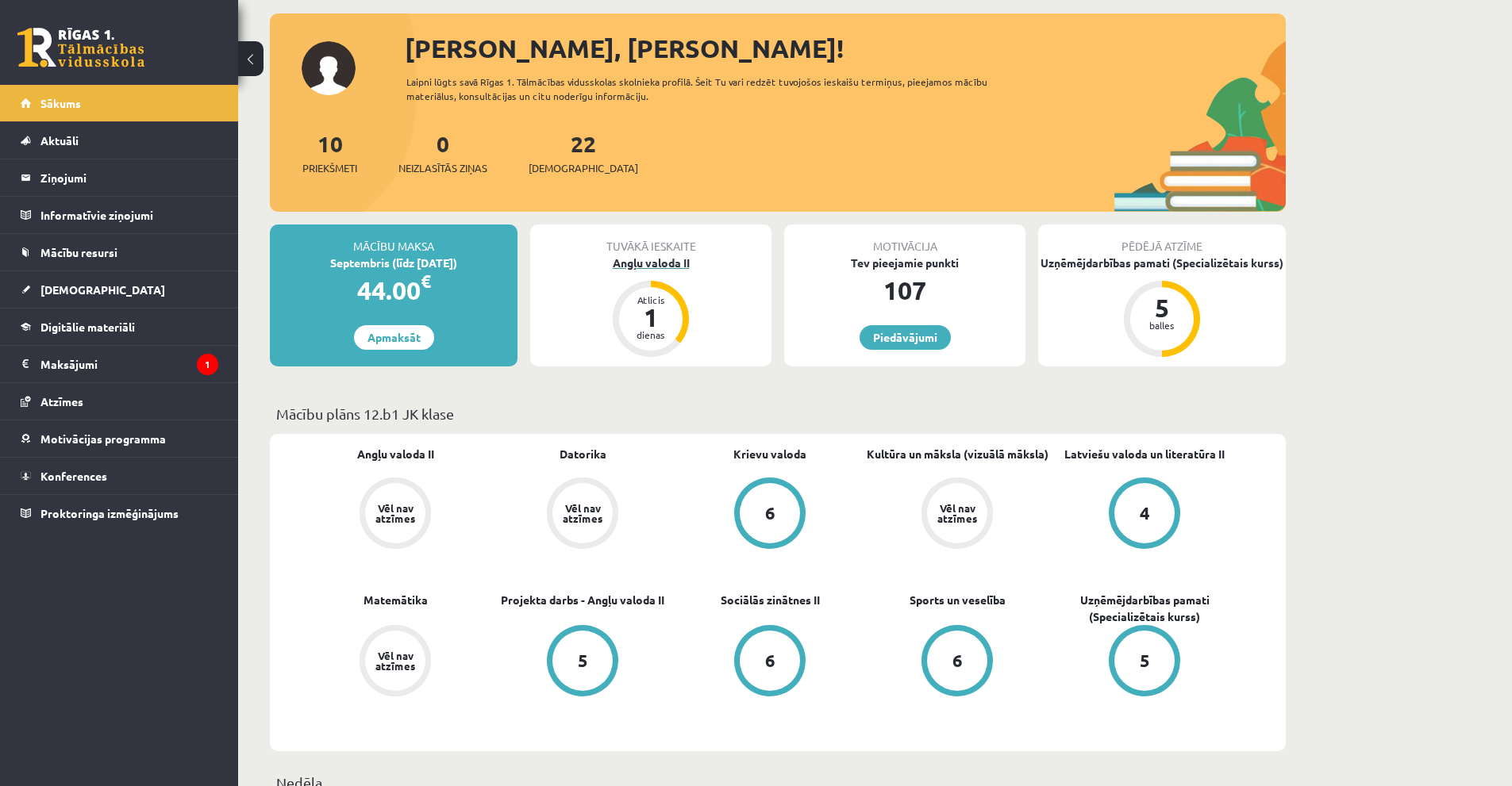
click at [667, 266] on div "Angļu valoda II" at bounding box center [651, 263] width 242 height 16
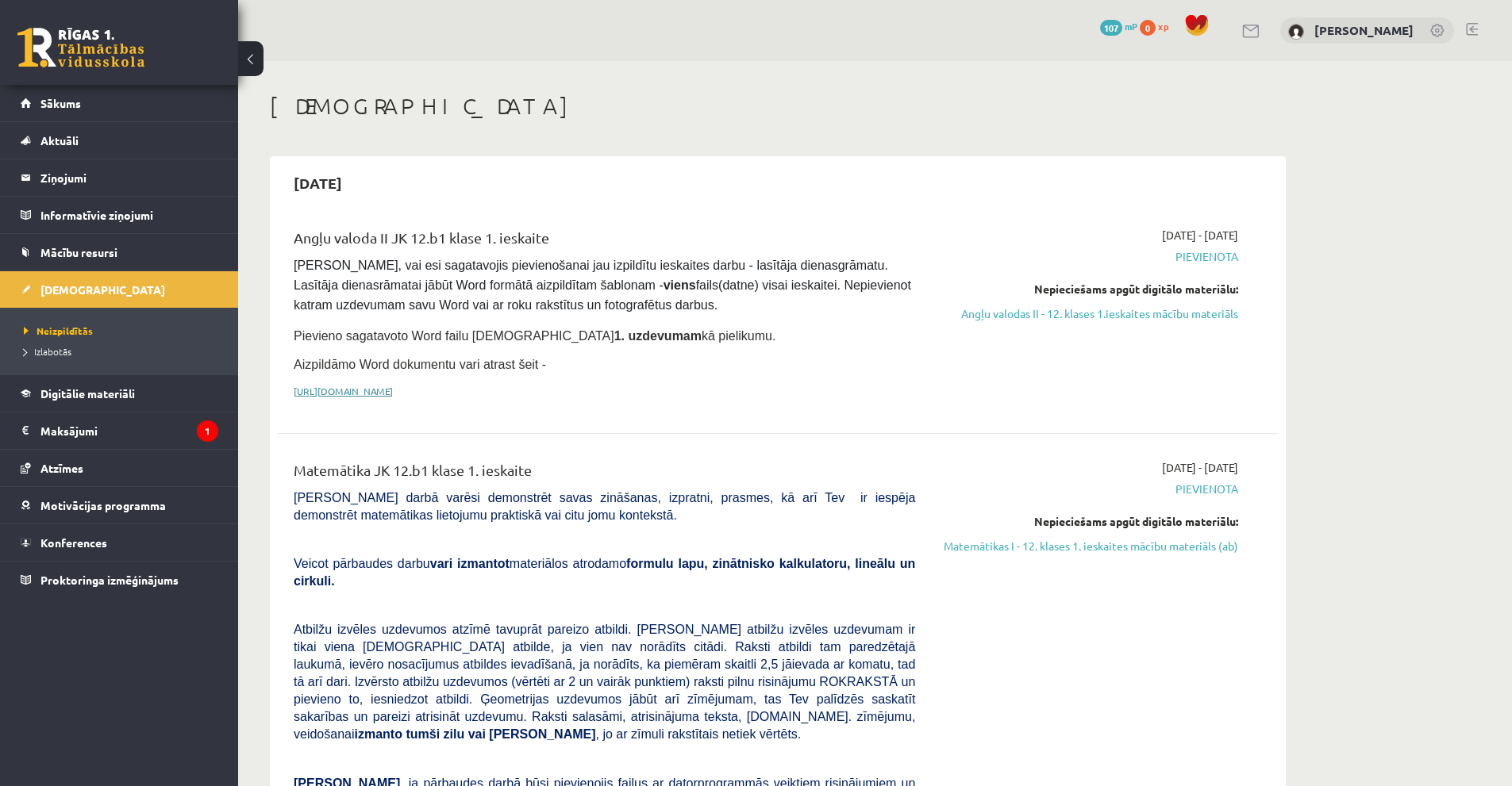
click at [393, 385] on link "[URL][DOMAIN_NAME]" at bounding box center [342, 391] width 99 height 13
